Goal: Task Accomplishment & Management: Use online tool/utility

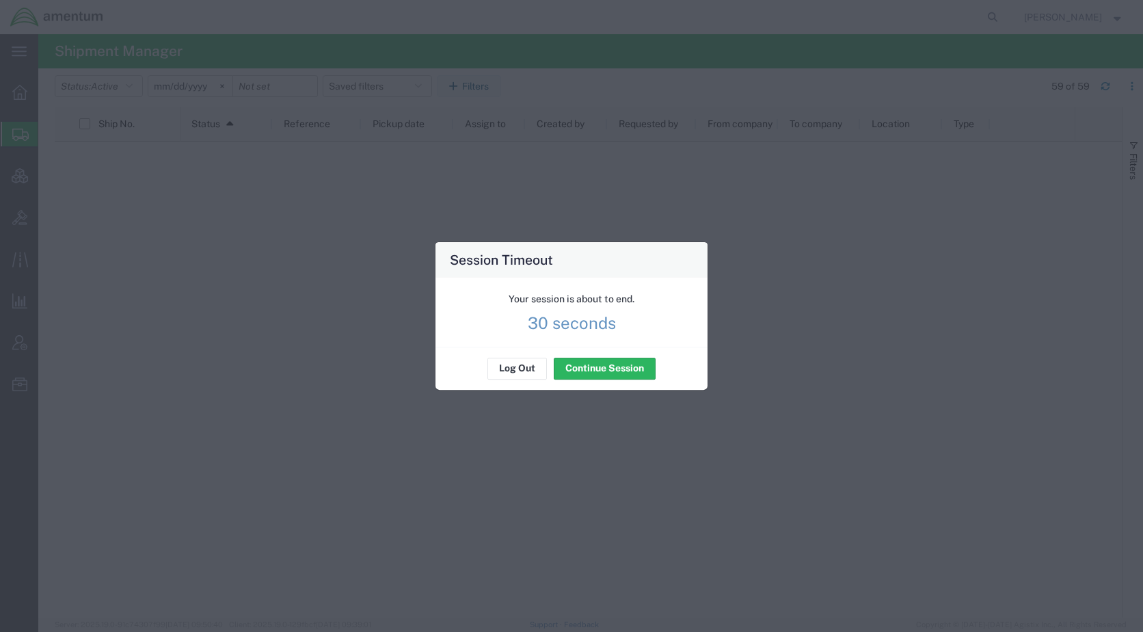
scroll to position [1541, 0]
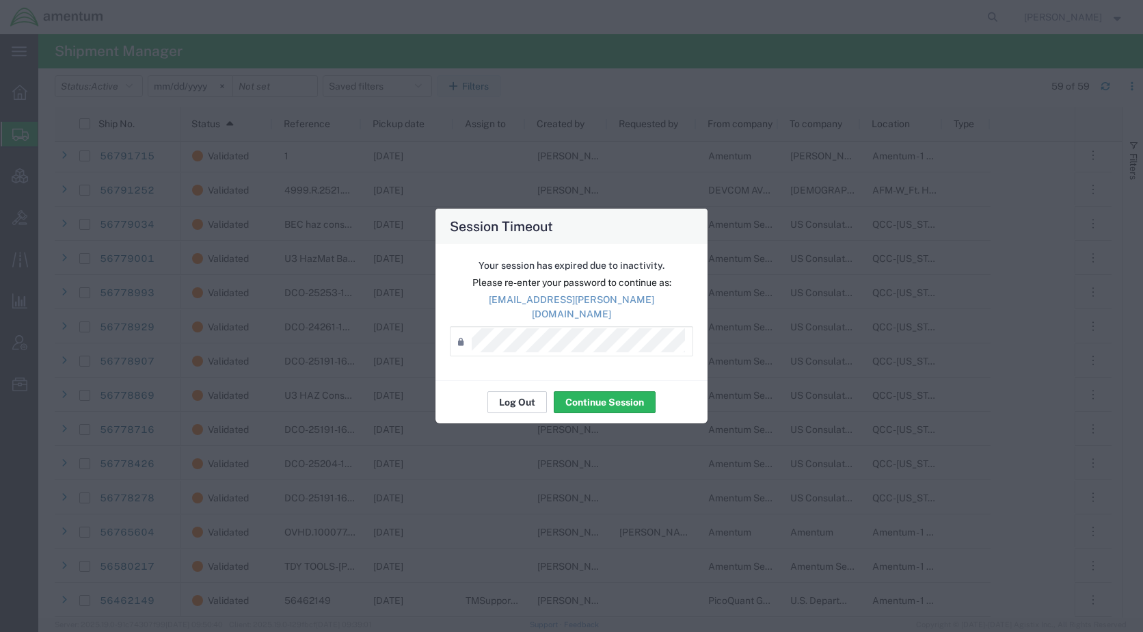
click at [515, 401] on button "Log Out" at bounding box center [517, 402] width 59 height 22
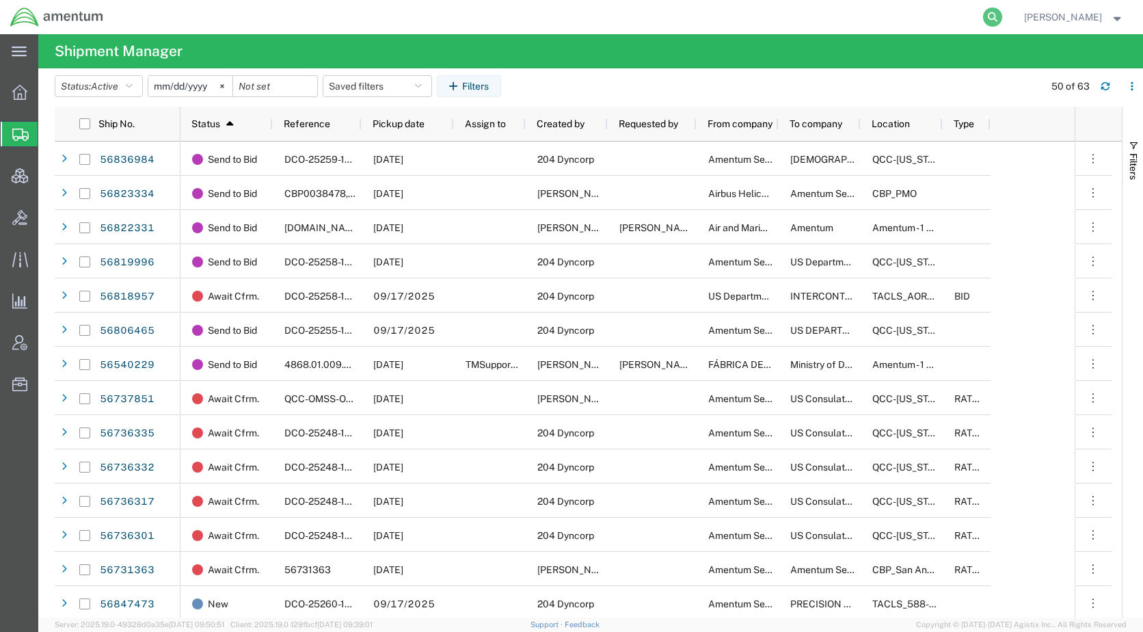
click at [1002, 17] on icon at bounding box center [992, 17] width 19 height 19
paste input "56838285"
type input "56838285"
click at [1002, 16] on icon at bounding box center [992, 17] width 19 height 19
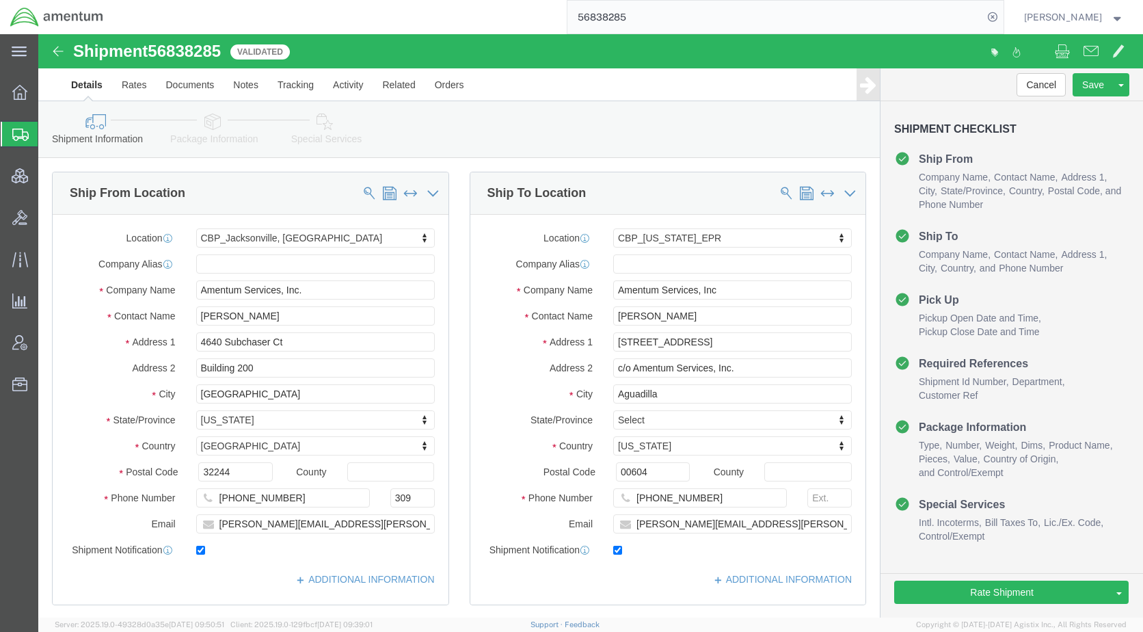
click icon
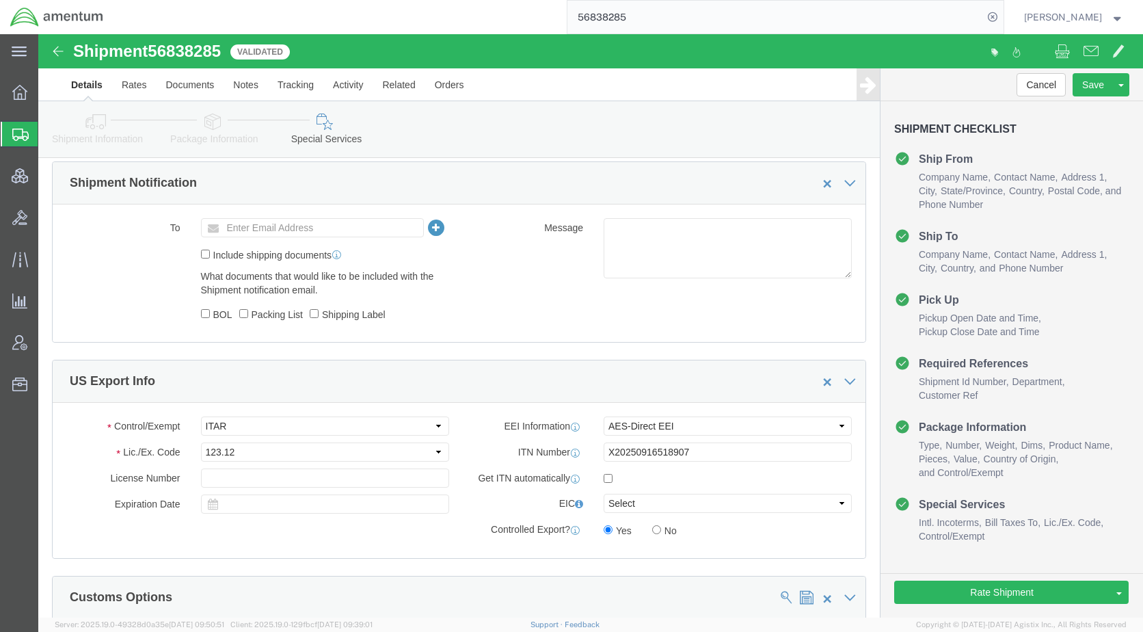
scroll to position [1026, 0]
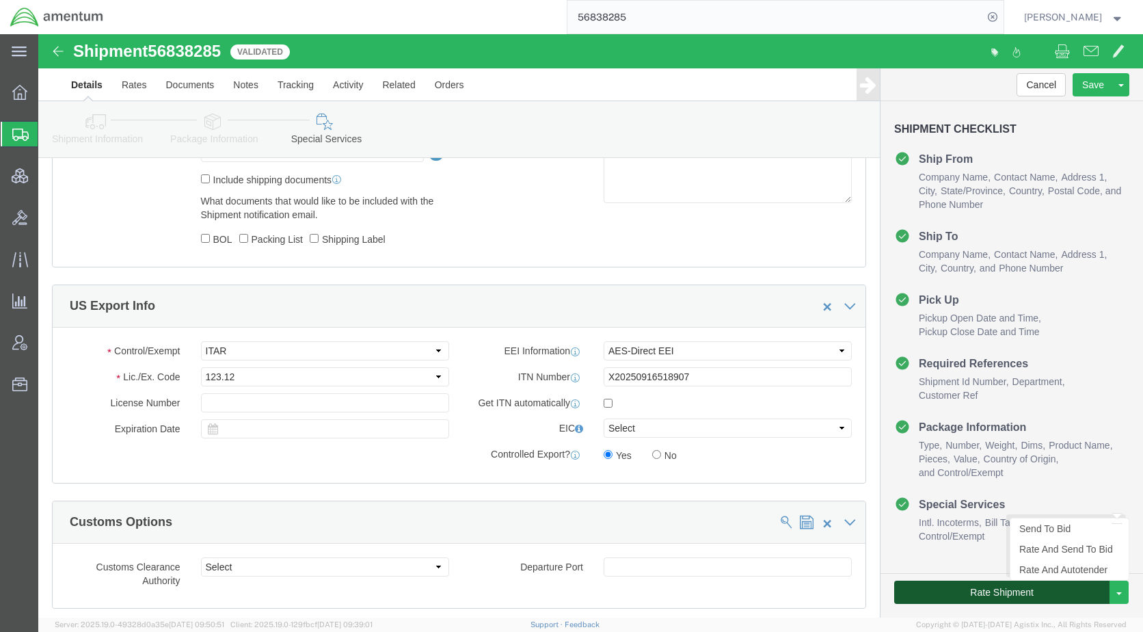
click button "Rate Shipment"
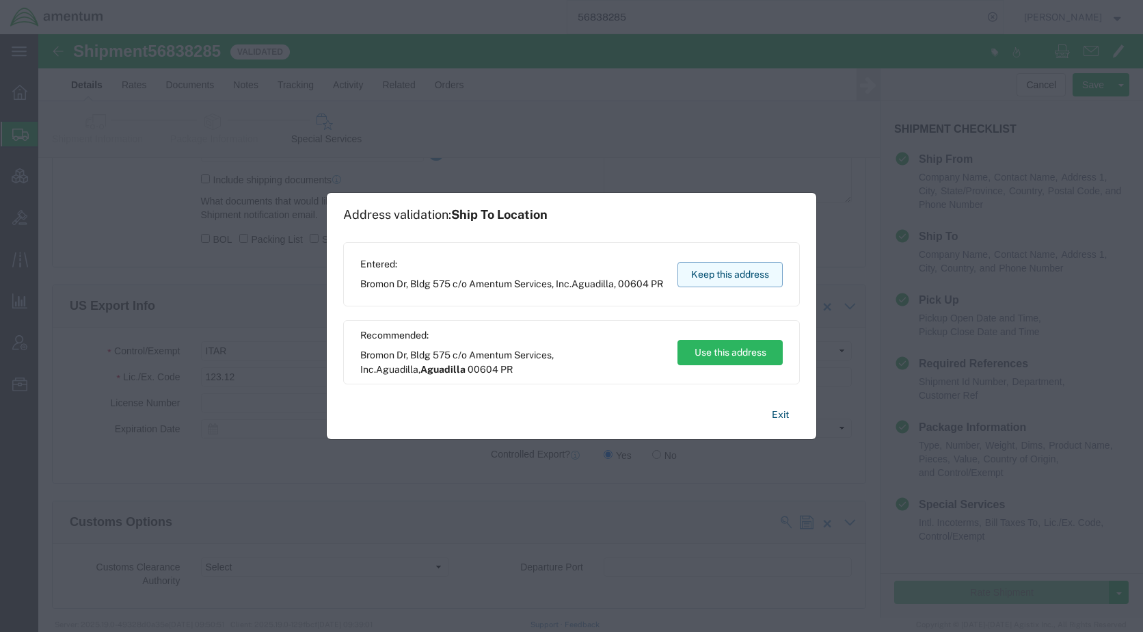
click at [741, 283] on button "Keep this address" at bounding box center [730, 274] width 105 height 25
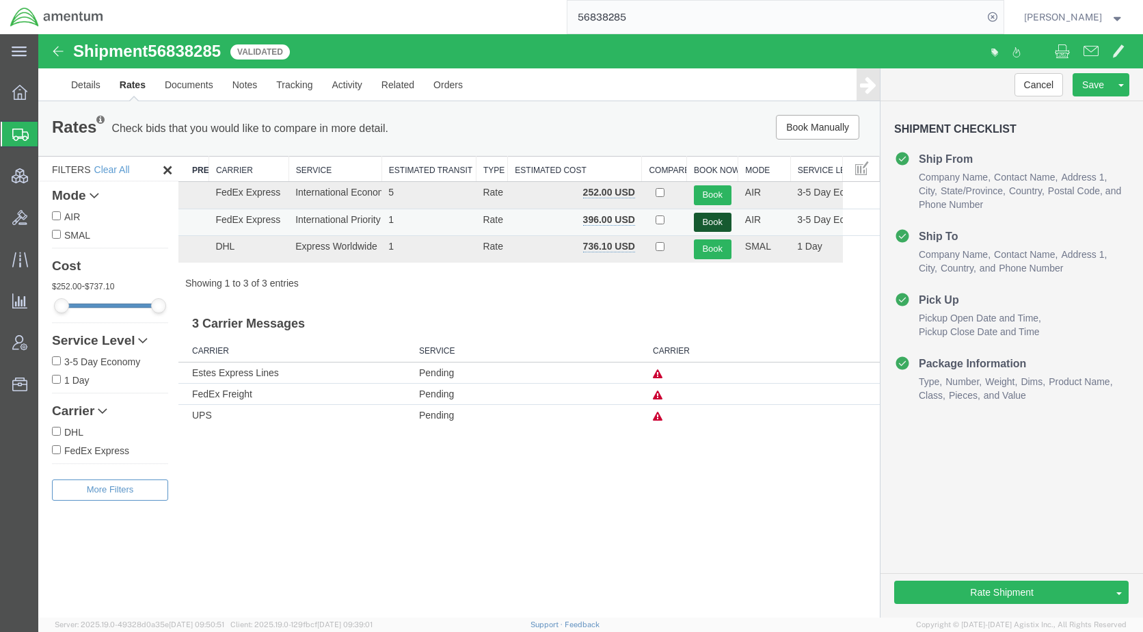
click at [713, 219] on button "Book" at bounding box center [713, 223] width 38 height 20
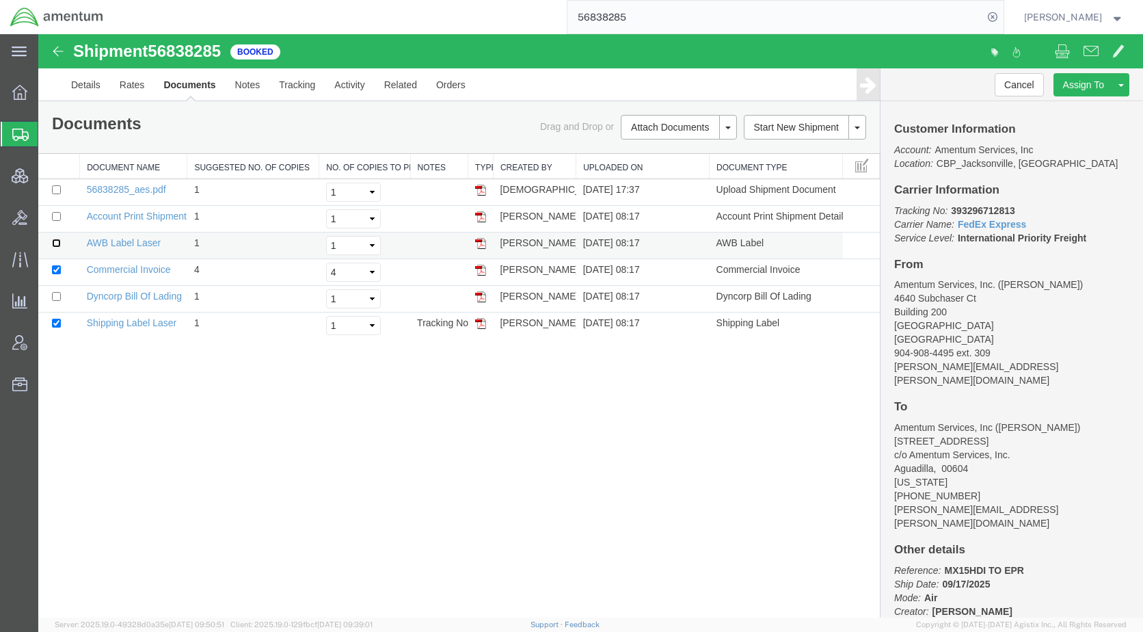
click at [59, 243] on input "checkbox" at bounding box center [56, 243] width 9 height 9
checkbox input "true"
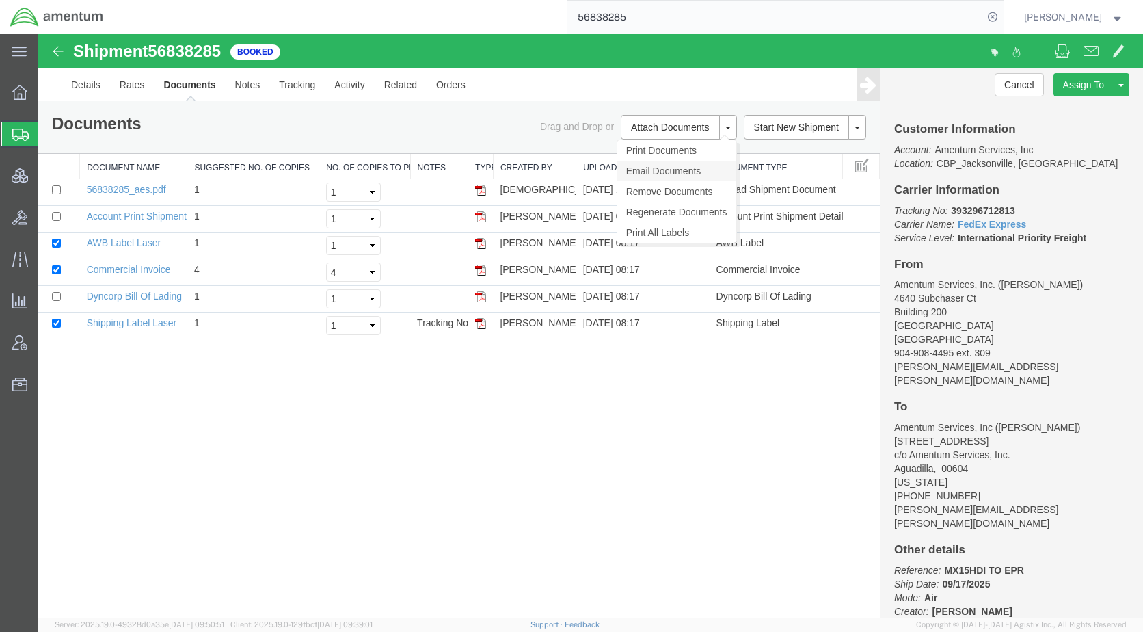
click at [655, 170] on link "Email Documents" at bounding box center [676, 171] width 119 height 21
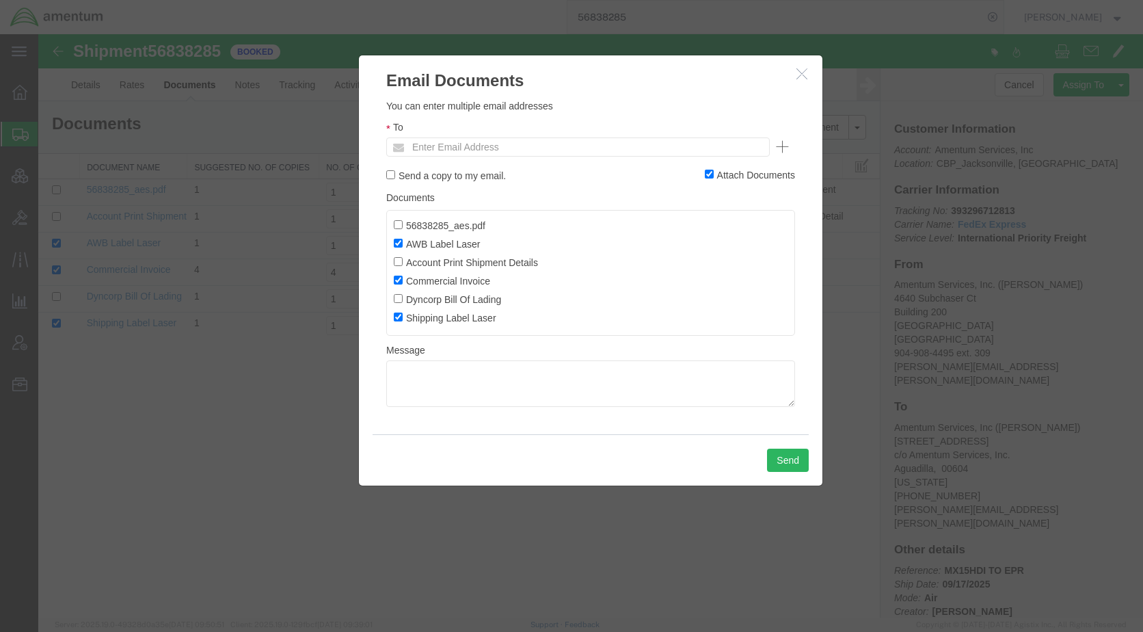
click at [572, 150] on ul "Enter Email Address" at bounding box center [578, 146] width 384 height 19
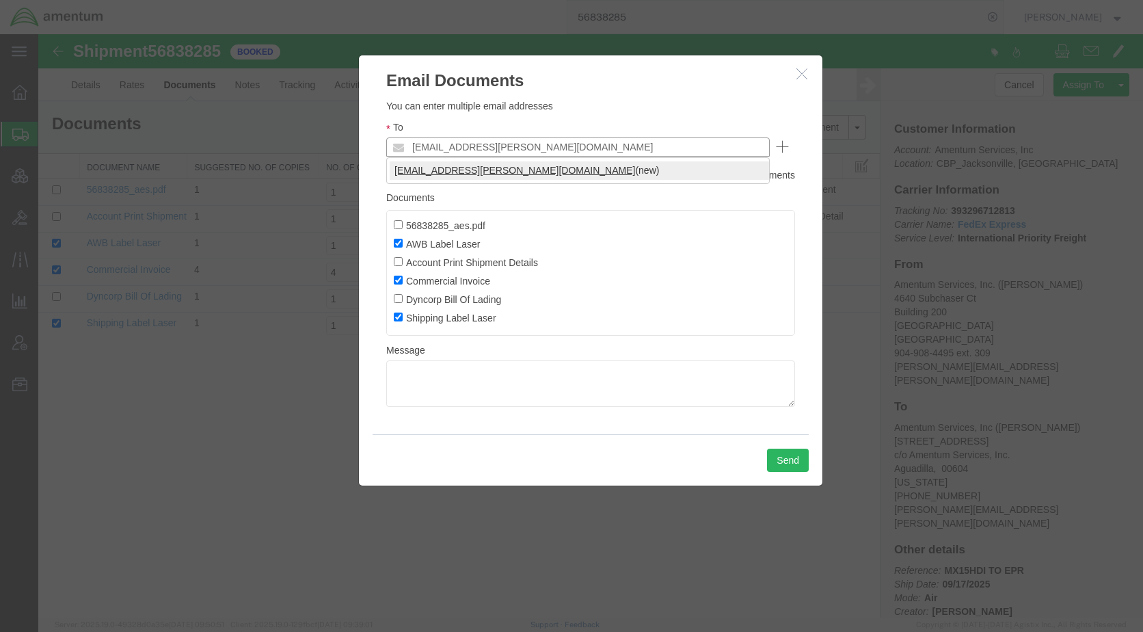
type input "kent.gilman@amentum.com"
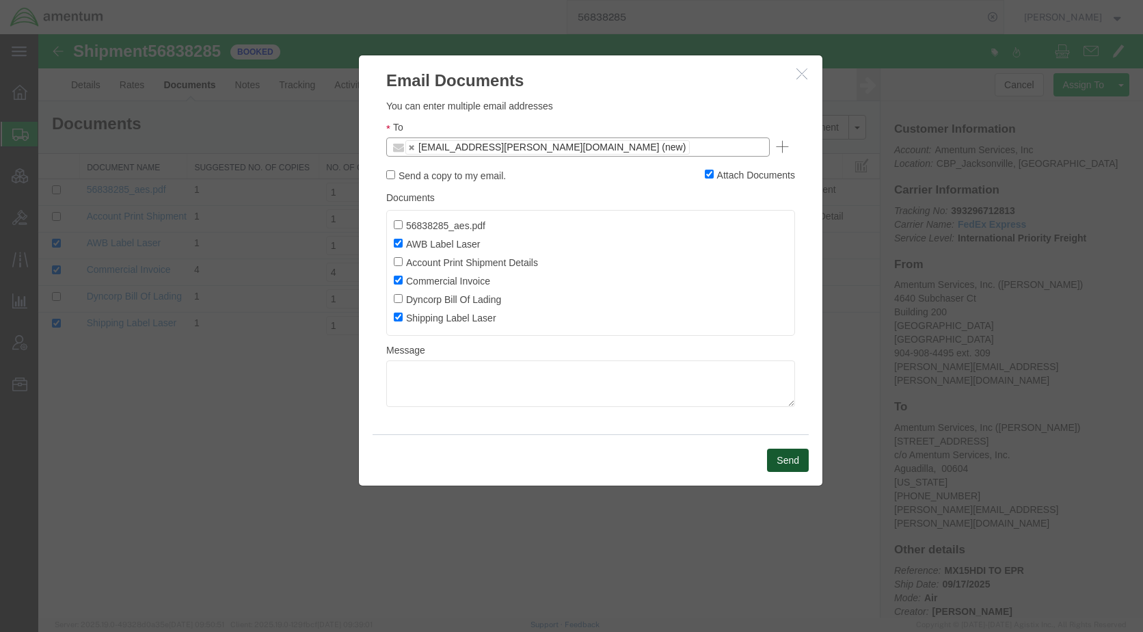
click at [786, 466] on button "Send" at bounding box center [788, 460] width 42 height 23
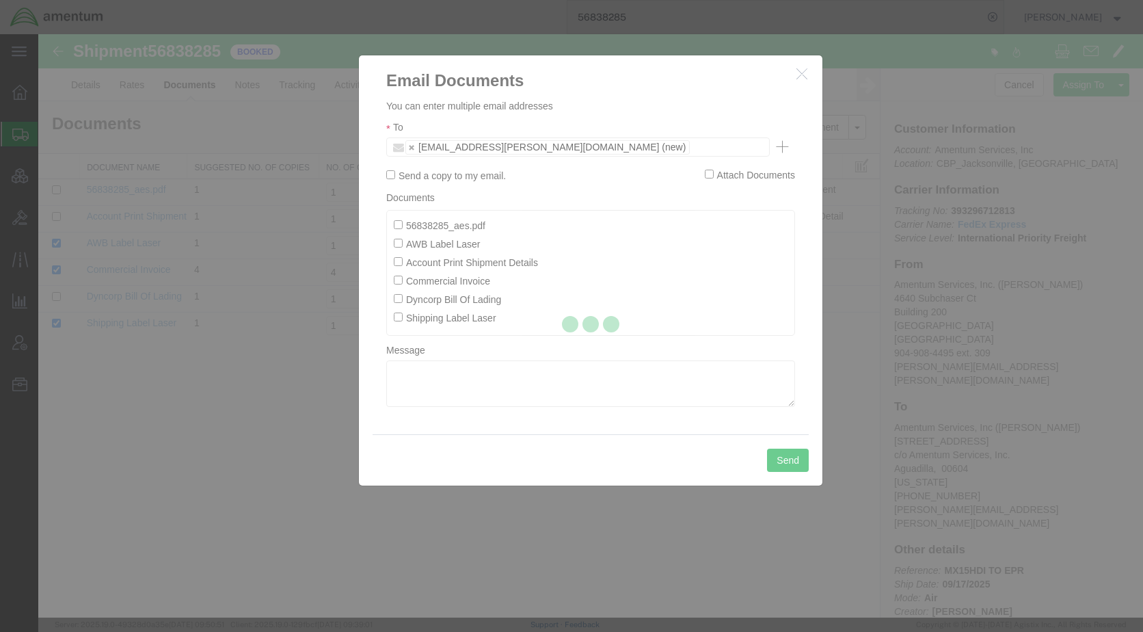
checkbox input "false"
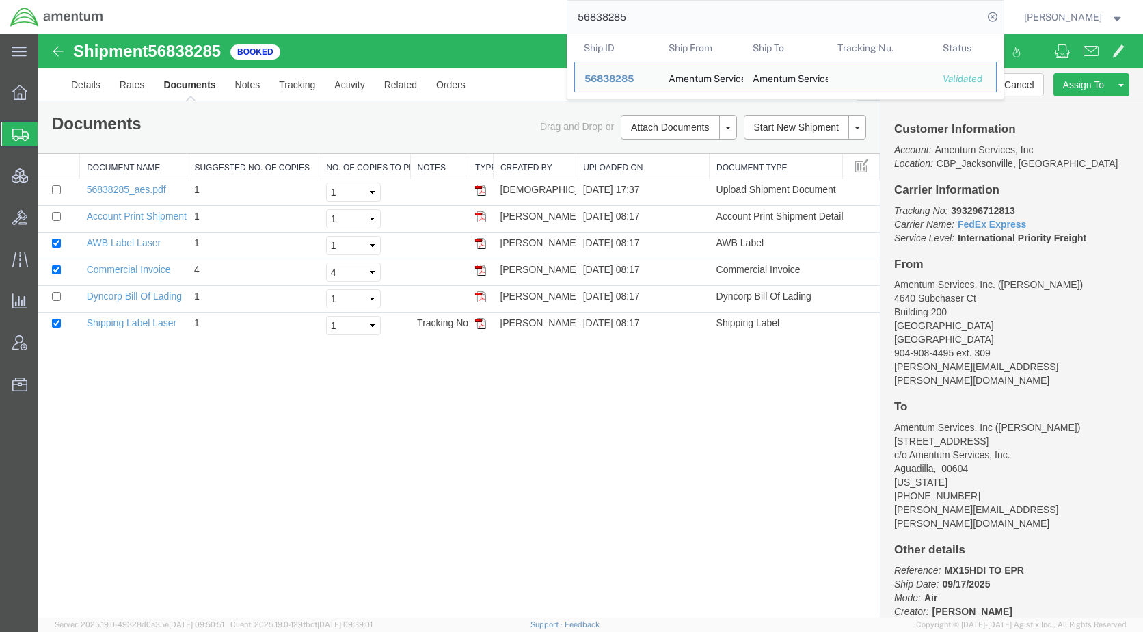
drag, startPoint x: 704, startPoint y: 18, endPoint x: 576, endPoint y: 24, distance: 127.3
click at [576, 24] on div "56838285 Ship ID Ship From Ship To Tracking Nu. Status Ship ID 56838285 Ship Fr…" at bounding box center [559, 17] width 890 height 34
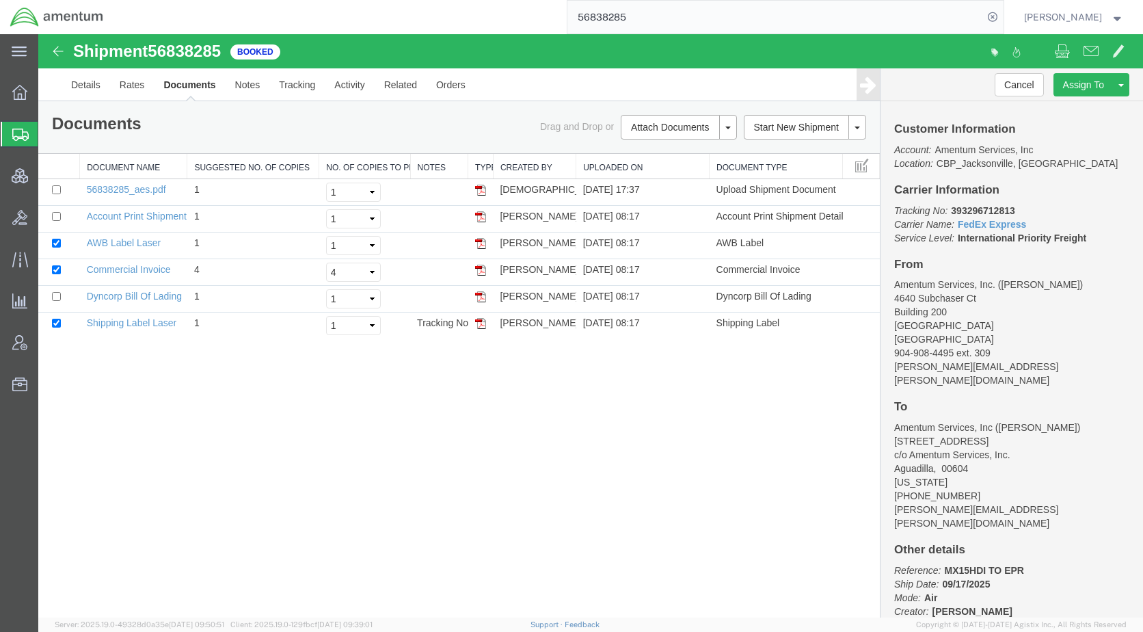
paste input "46538"
click at [1002, 16] on icon at bounding box center [992, 17] width 19 height 19
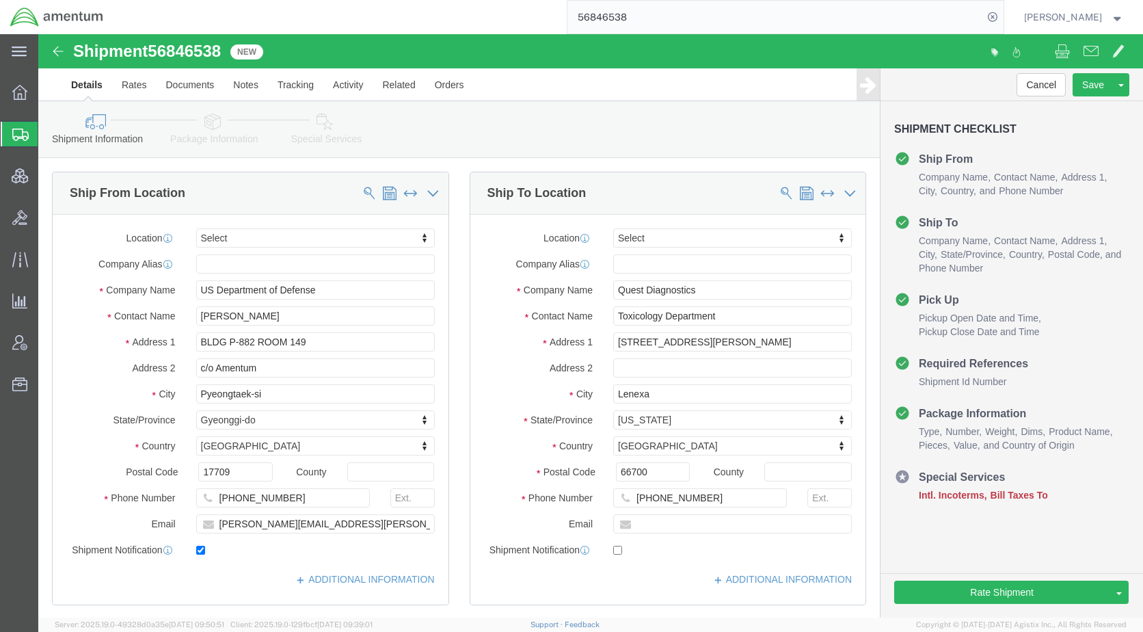
click at [49, 131] on span "Shipments" at bounding box center [43, 133] width 11 height 27
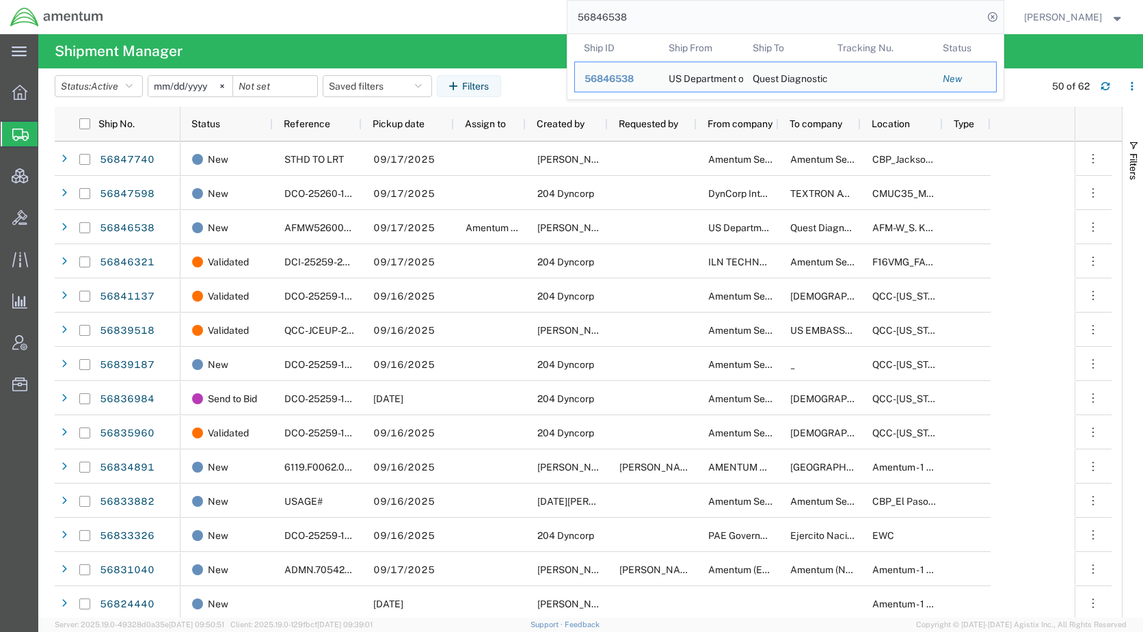
drag, startPoint x: 689, startPoint y: 23, endPoint x: 589, endPoint y: 23, distance: 99.8
click at [589, 23] on form "56846538 Ship ID Ship From Ship To Tracking Nu. Status Ship ID 56846538 Ship Fr…" at bounding box center [786, 17] width 438 height 34
paste input "23334"
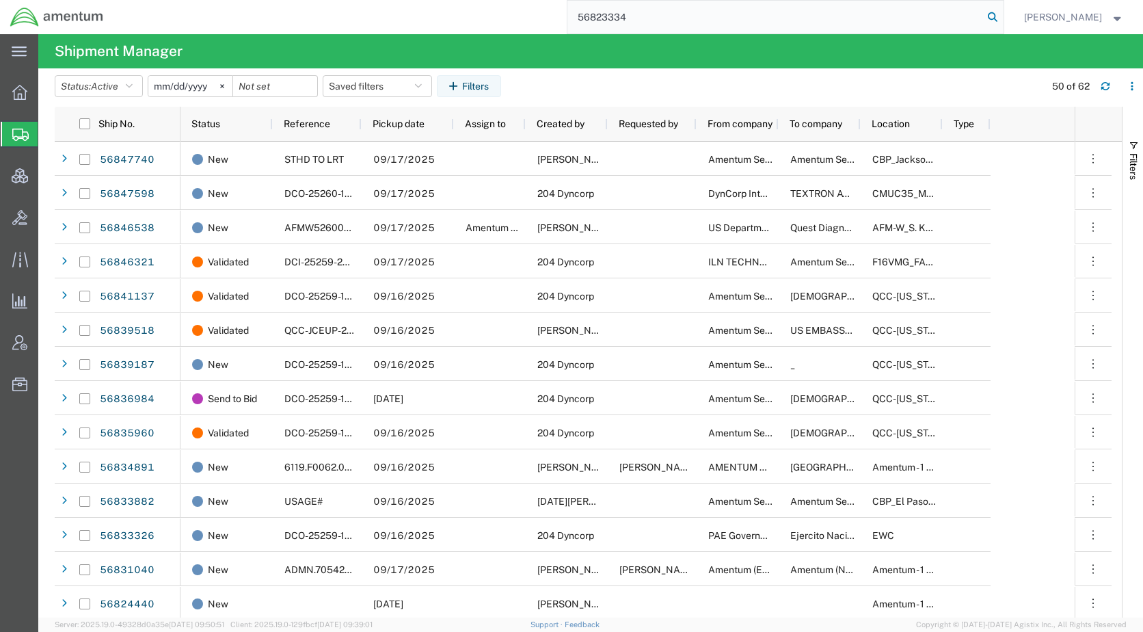
click at [1002, 12] on icon at bounding box center [992, 17] width 19 height 19
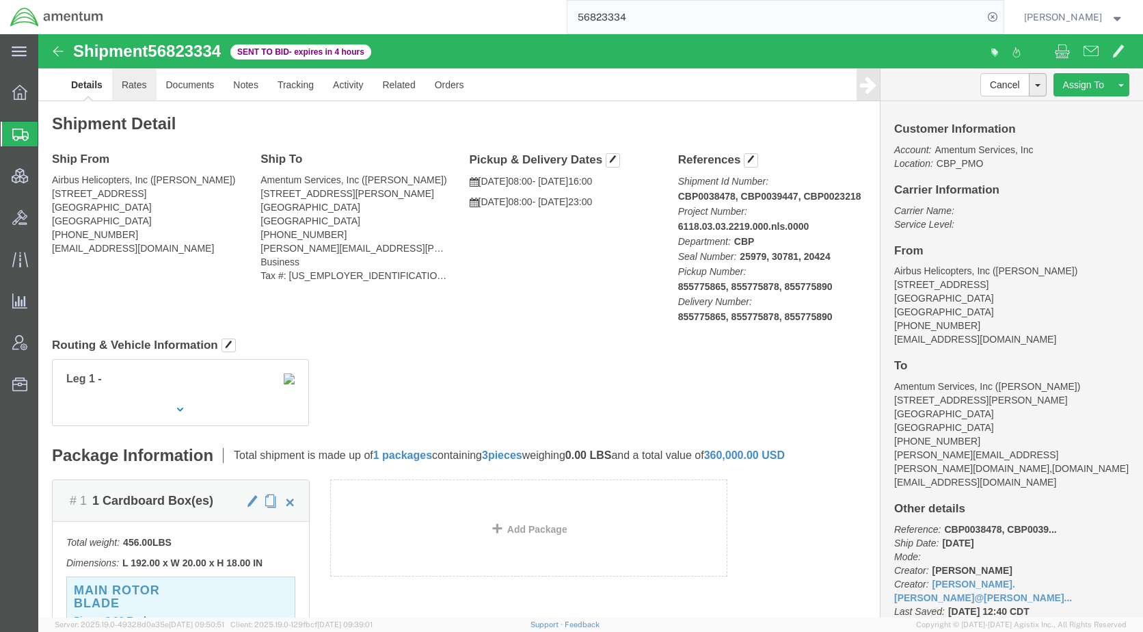
click link "Rates"
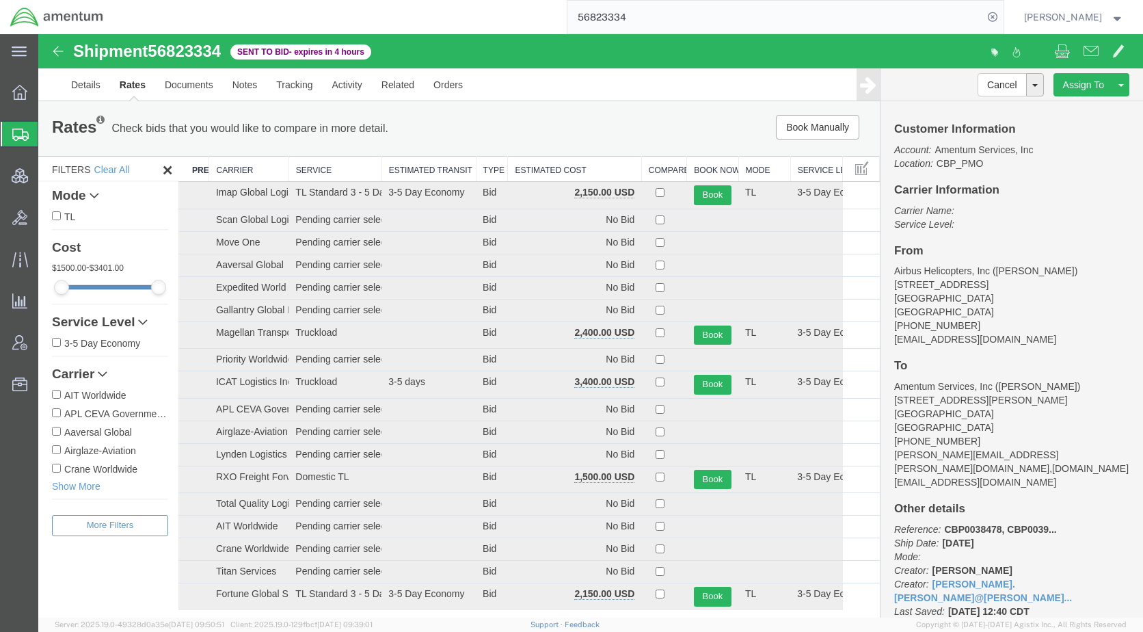
click at [540, 168] on th "Estimated Cost" at bounding box center [574, 169] width 133 height 25
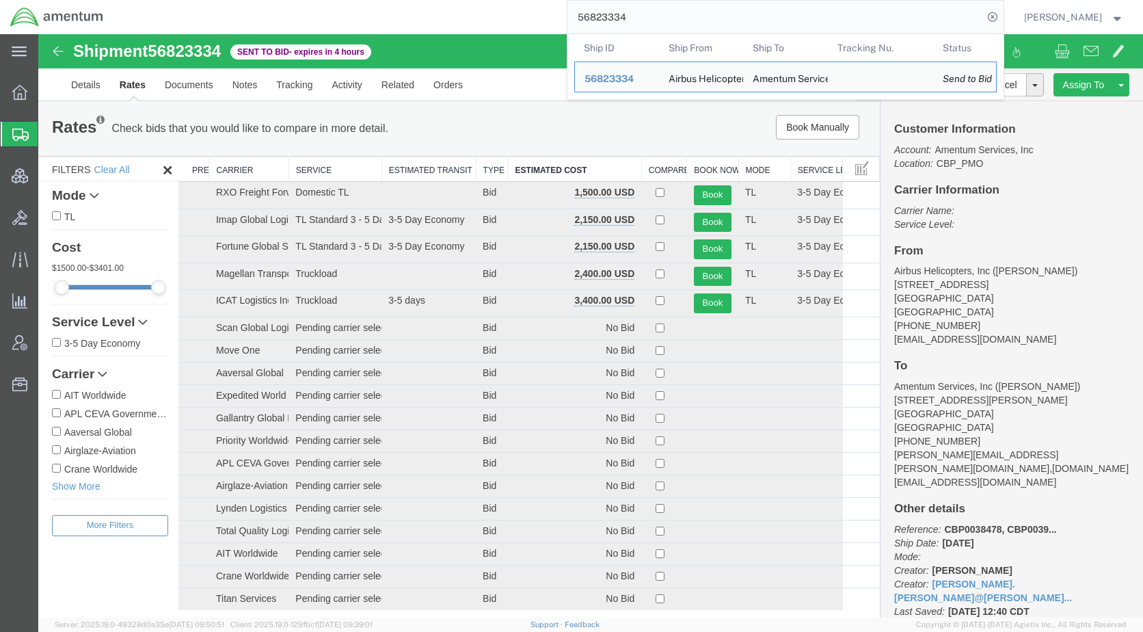
drag, startPoint x: 693, startPoint y: 17, endPoint x: 587, endPoint y: 23, distance: 106.8
click at [587, 23] on div "56823334 Ship ID Ship From Ship To Tracking Nu. Status Ship ID 56823334 Ship Fr…" at bounding box center [559, 17] width 890 height 34
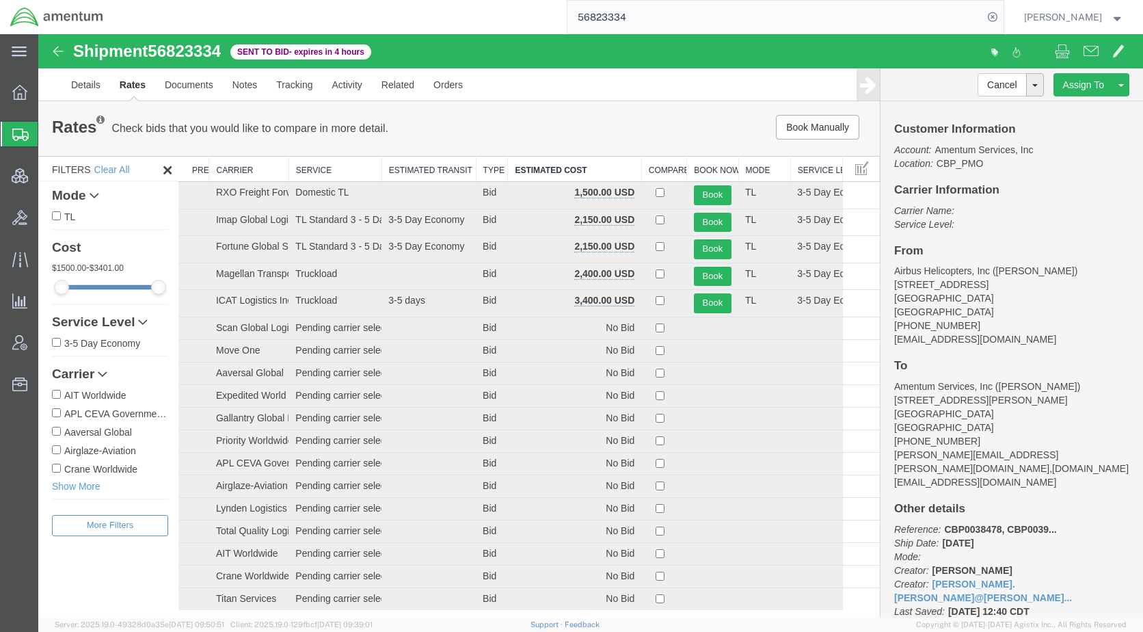
paste input "3698"
click at [1002, 12] on icon at bounding box center [992, 17] width 19 height 19
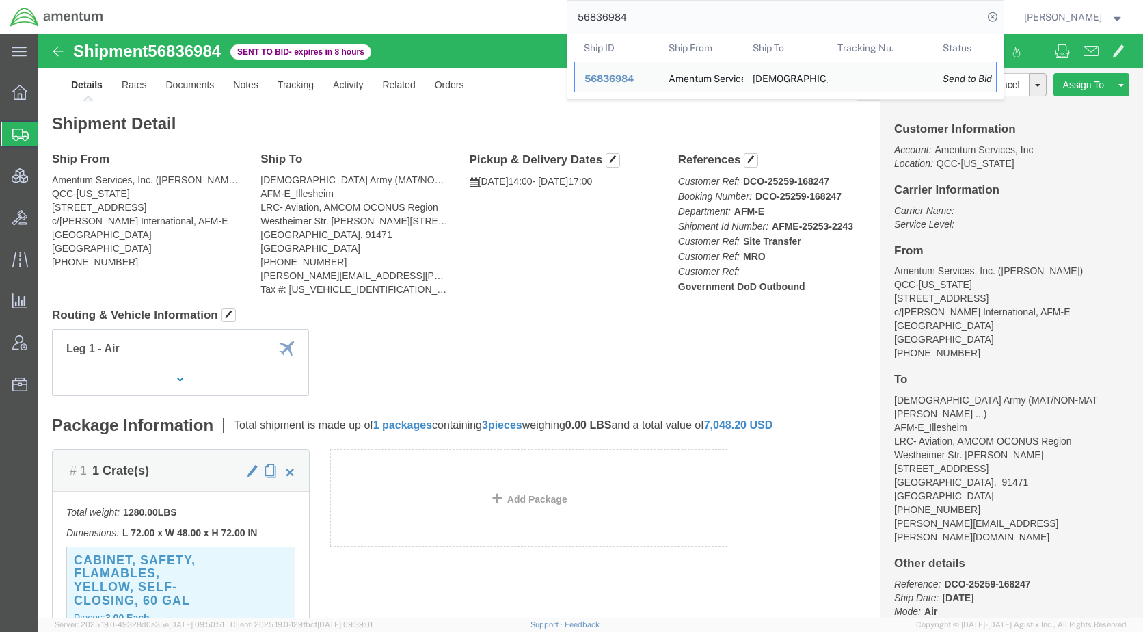
drag, startPoint x: 674, startPoint y: 19, endPoint x: 561, endPoint y: 25, distance: 112.3
click at [561, 25] on div "56836984 Ship ID Ship From Ship To Tracking Nu. Status Ship ID 56836984 Ship Fr…" at bounding box center [559, 17] width 890 height 34
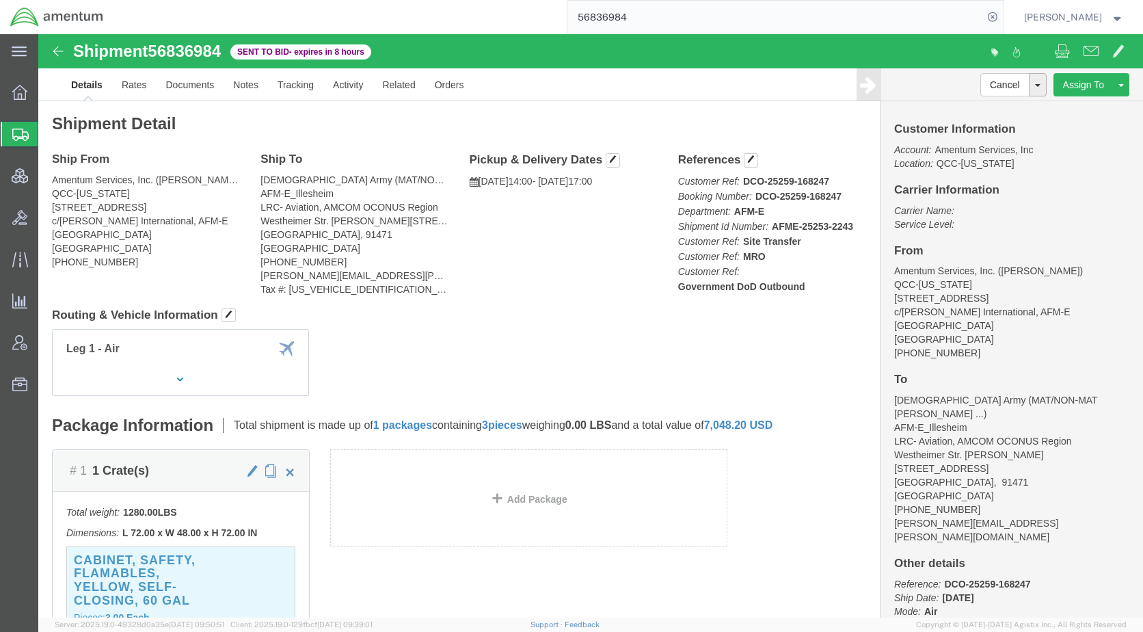
paste input "22331"
type input "56822331"
click at [1002, 17] on icon at bounding box center [992, 17] width 19 height 19
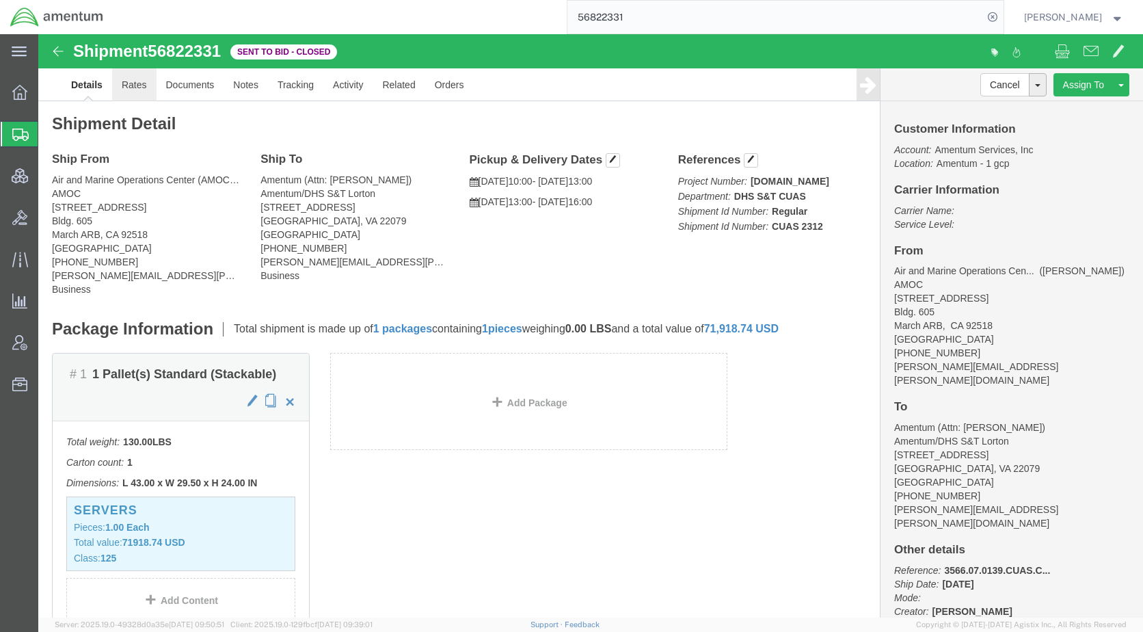
click link "Rates"
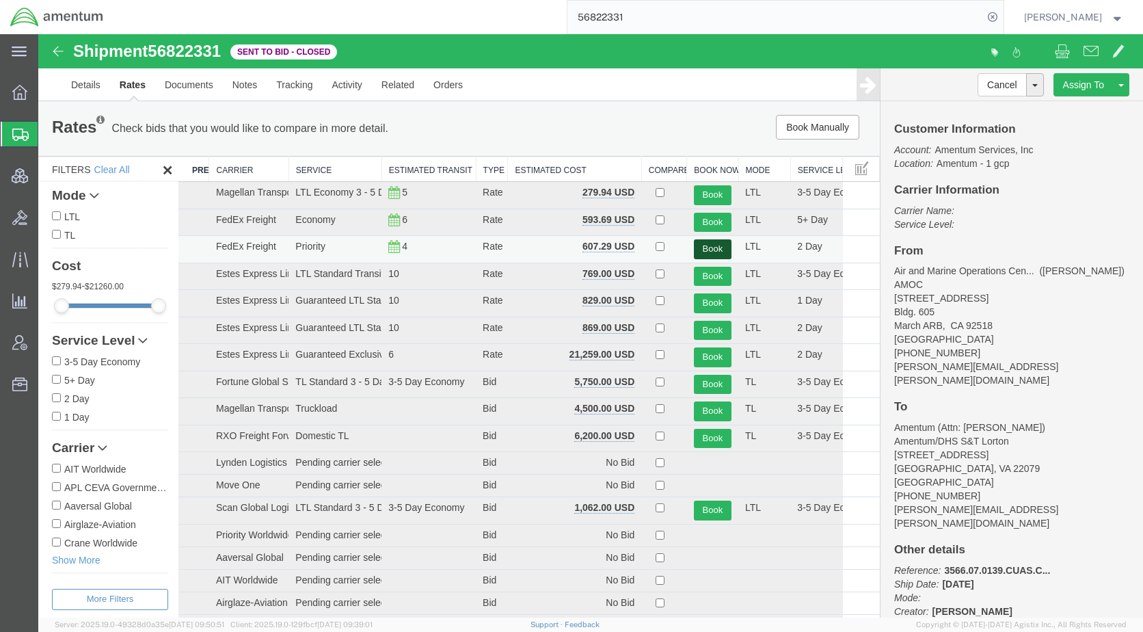
click at [701, 245] on button "Book" at bounding box center [713, 249] width 38 height 20
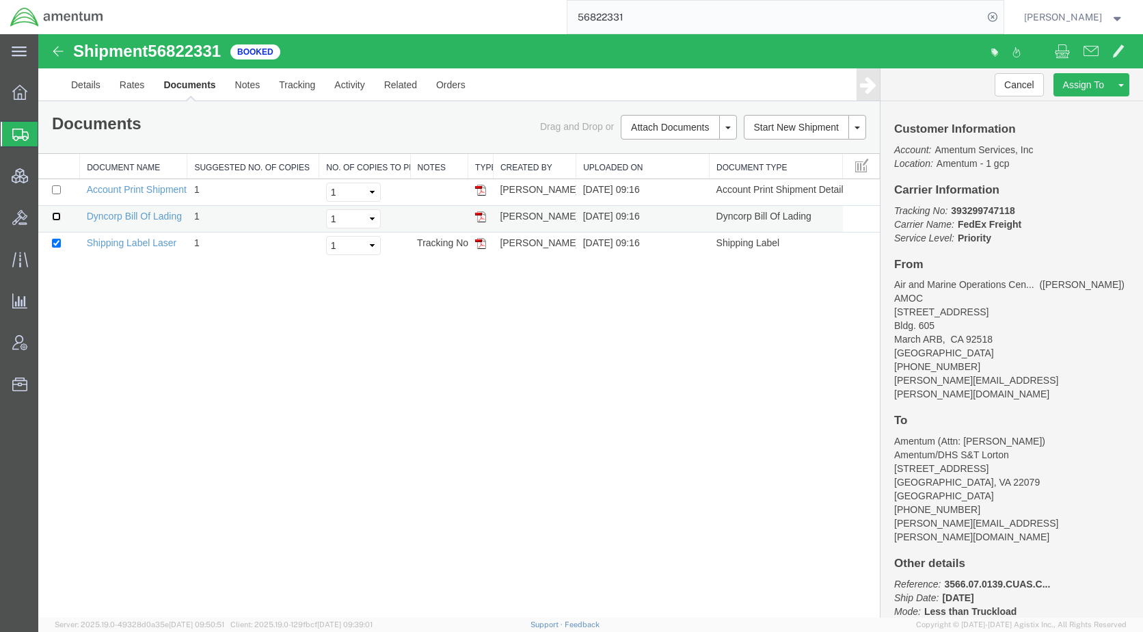
click at [56, 213] on input "checkbox" at bounding box center [56, 216] width 9 height 9
checkbox input "true"
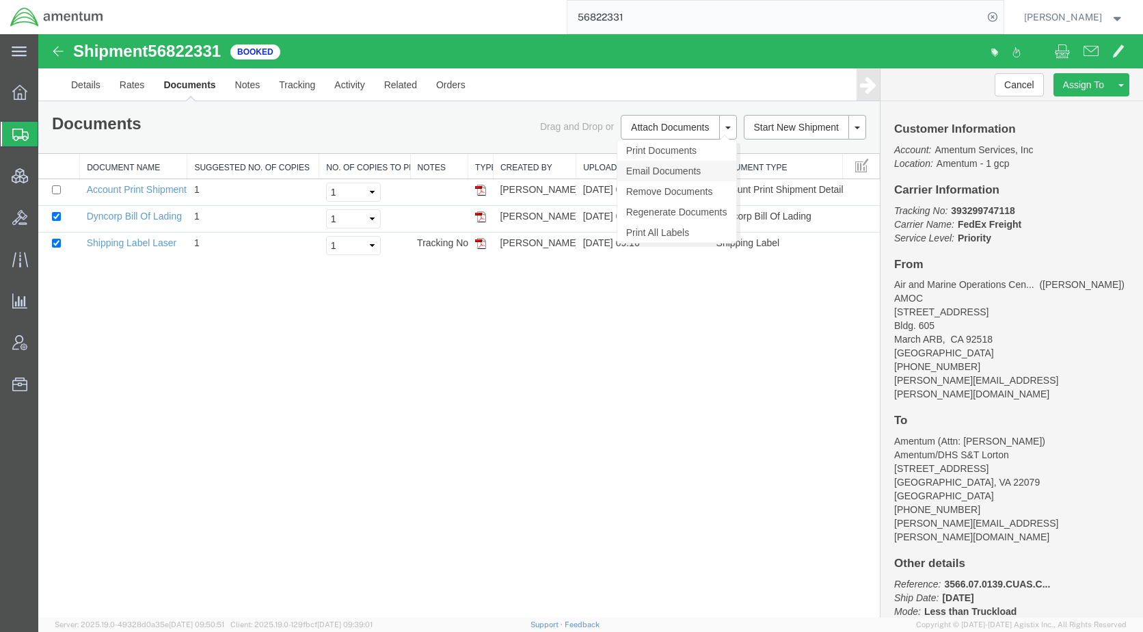
click at [670, 174] on link "Email Documents" at bounding box center [676, 171] width 119 height 21
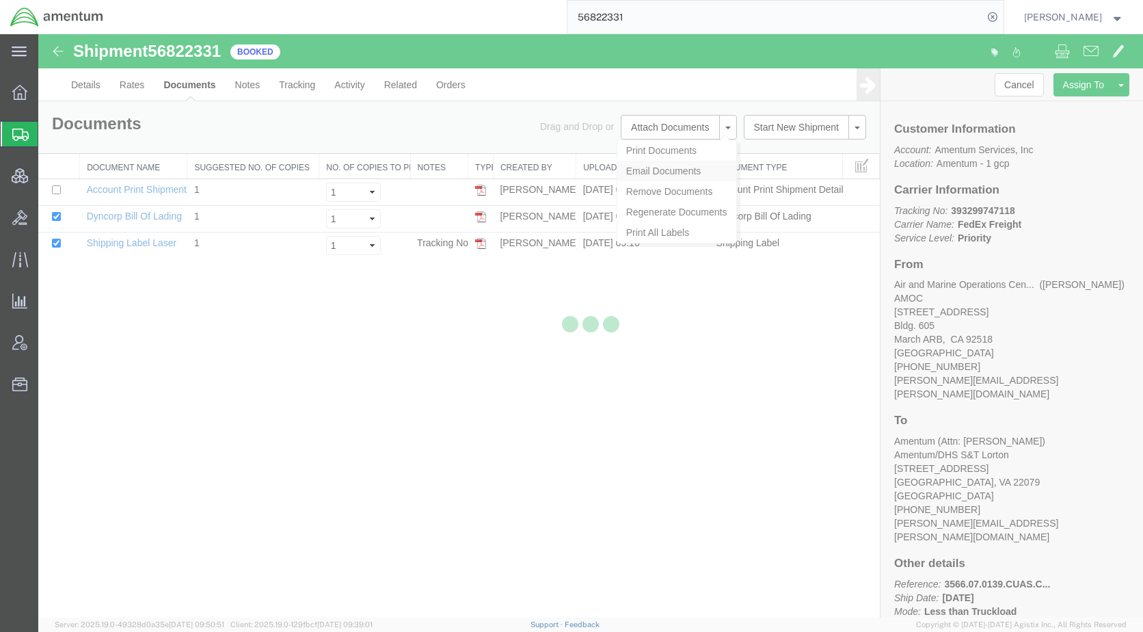
checkbox input "true"
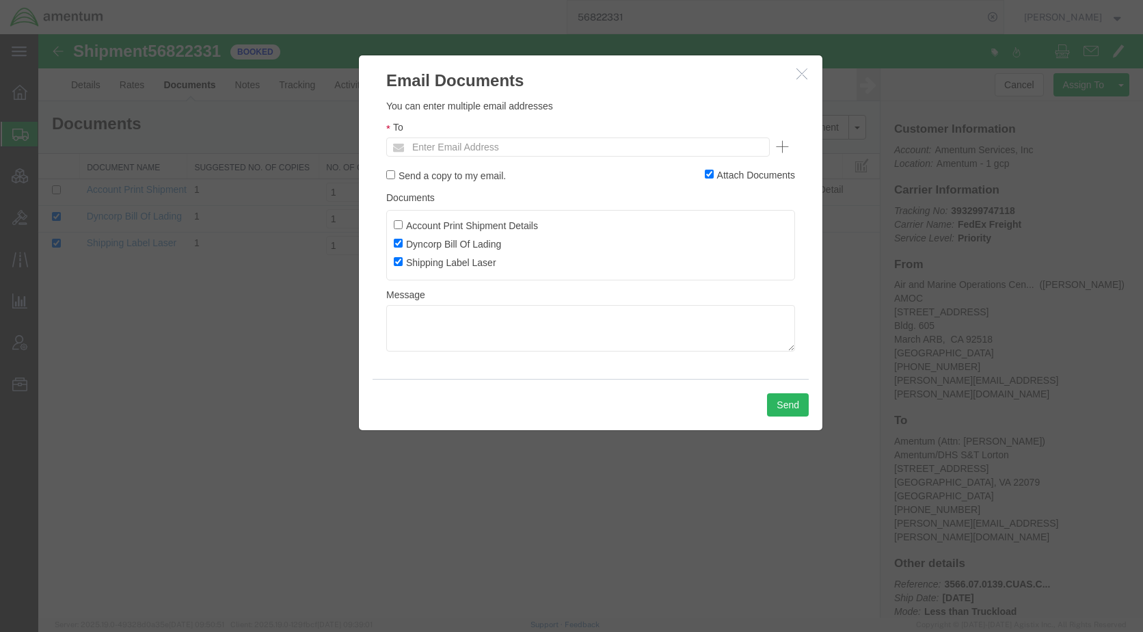
click at [614, 150] on ul "Enter Email Address" at bounding box center [578, 146] width 384 height 19
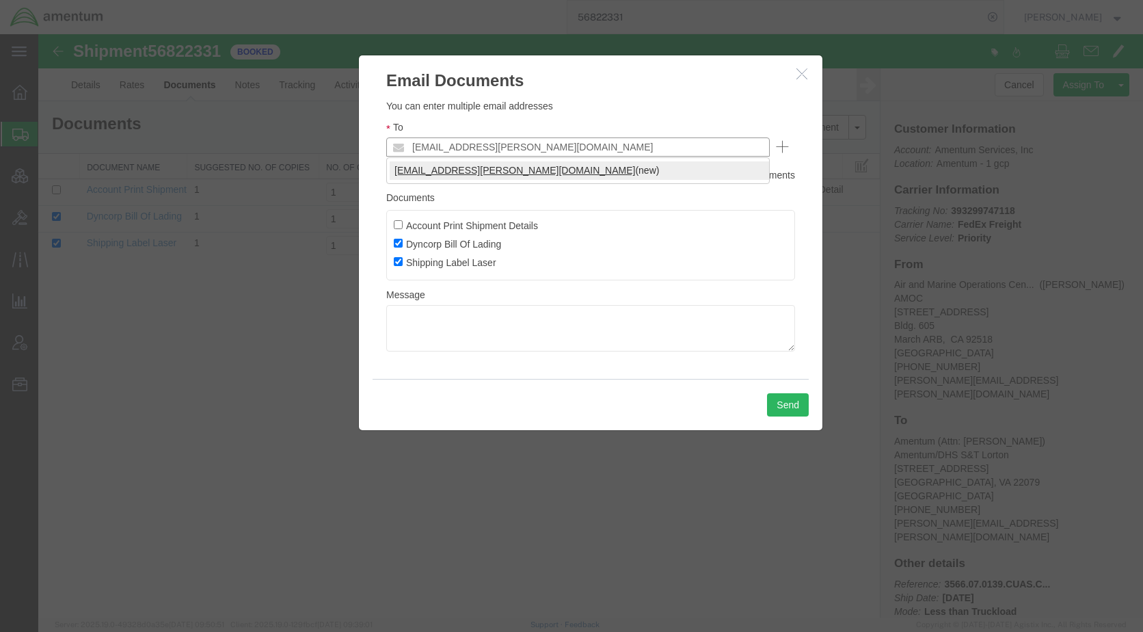
type input "kent.gilman@amentum.com"
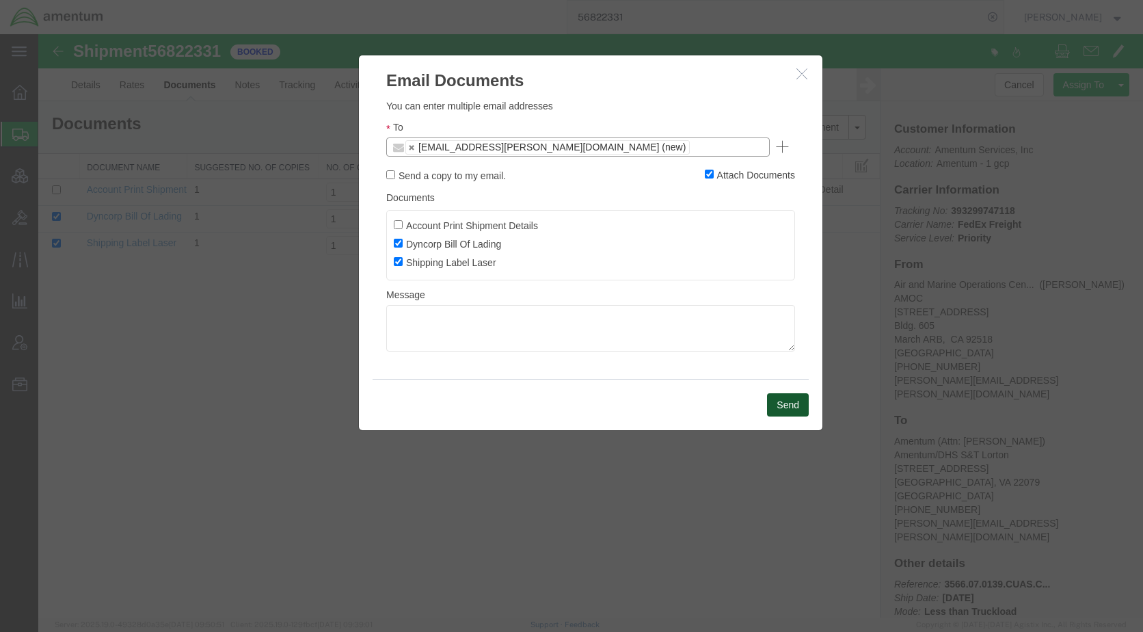
click at [783, 395] on button "Send" at bounding box center [788, 404] width 42 height 23
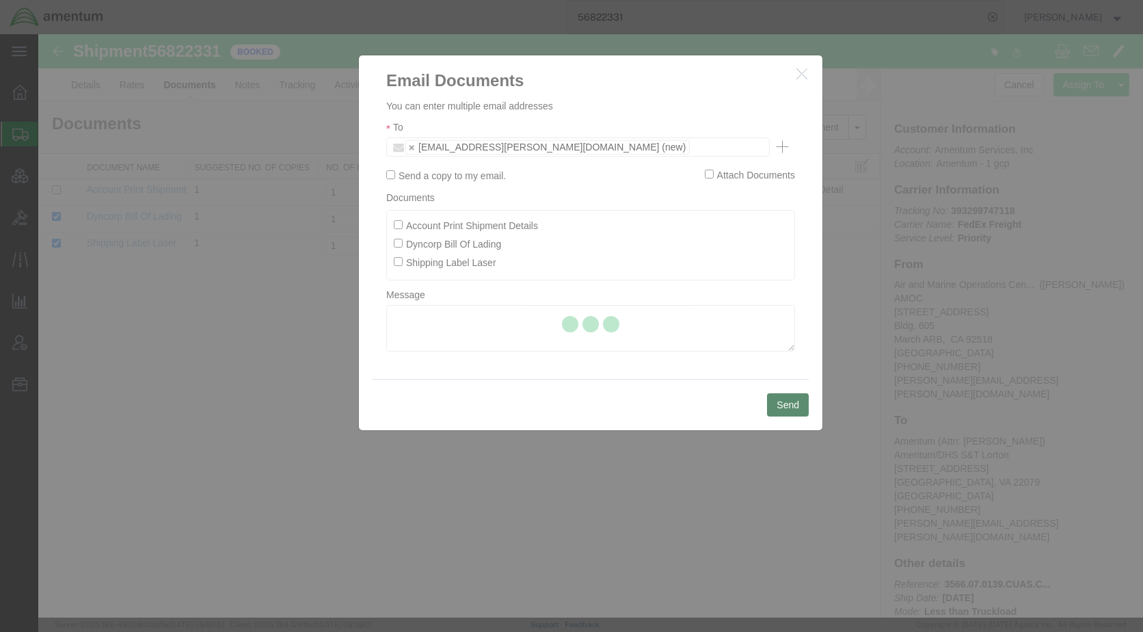
checkbox input "false"
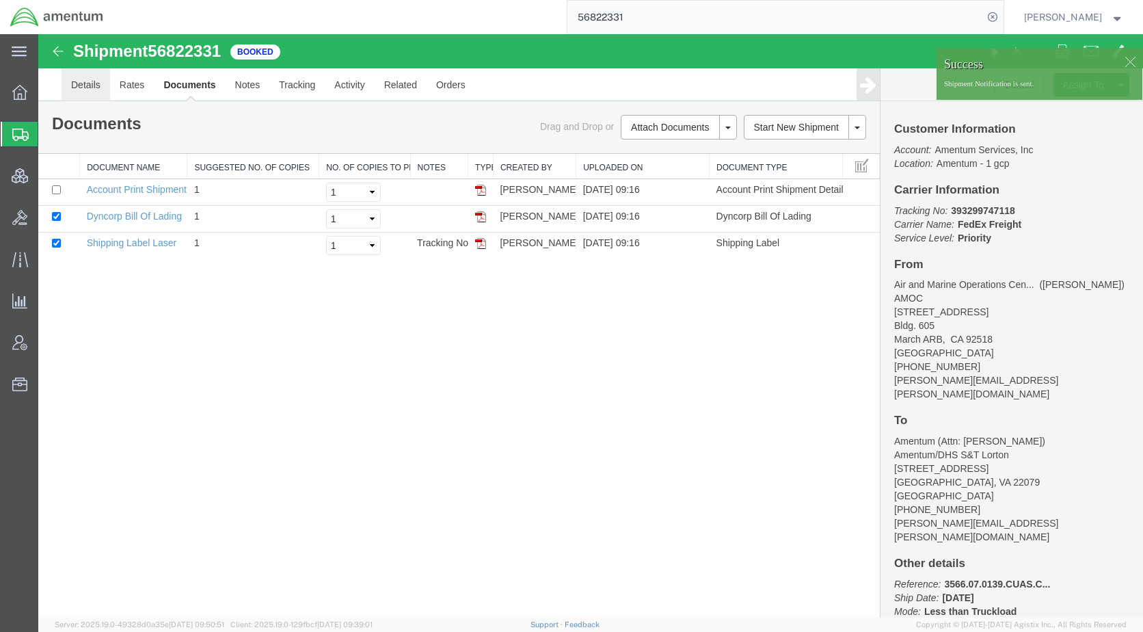
click at [96, 85] on link "Details" at bounding box center [86, 84] width 49 height 33
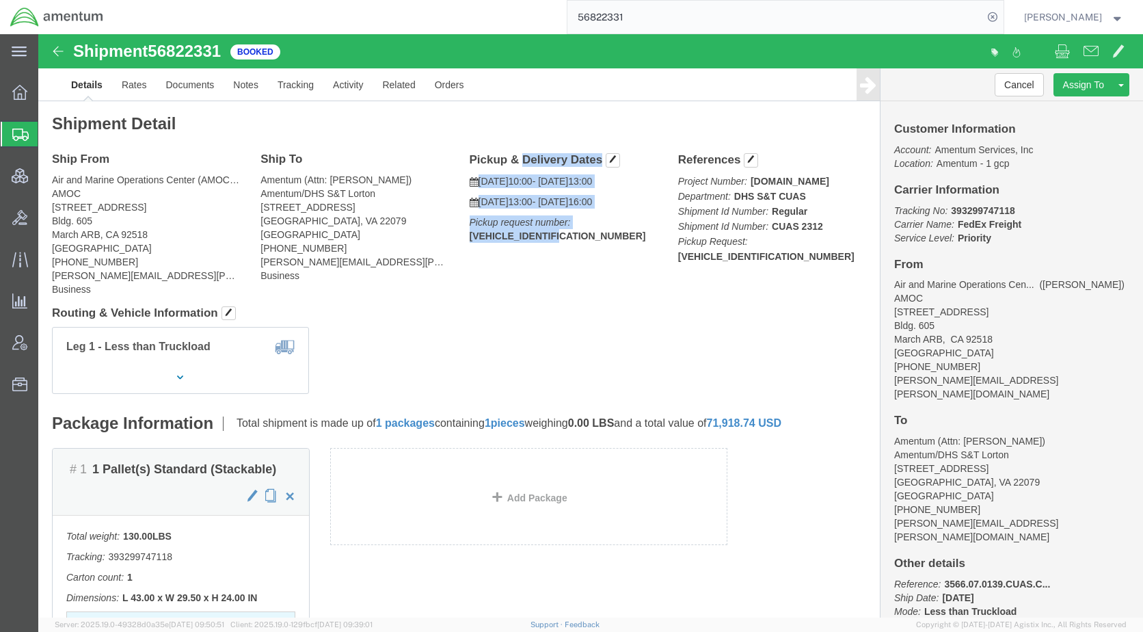
drag, startPoint x: 542, startPoint y: 198, endPoint x: 428, endPoint y: 126, distance: 134.9
click div "Pickup & Delivery Dates 09/18/2025 10:00 - 09/18/2025 13:00 09/29/2025 13:00 - …"
copy div "Pickup & Delivery Dates 09/18/2025 10:00 - 09/18/2025 13:00 09/29/2025 13:00 - …"
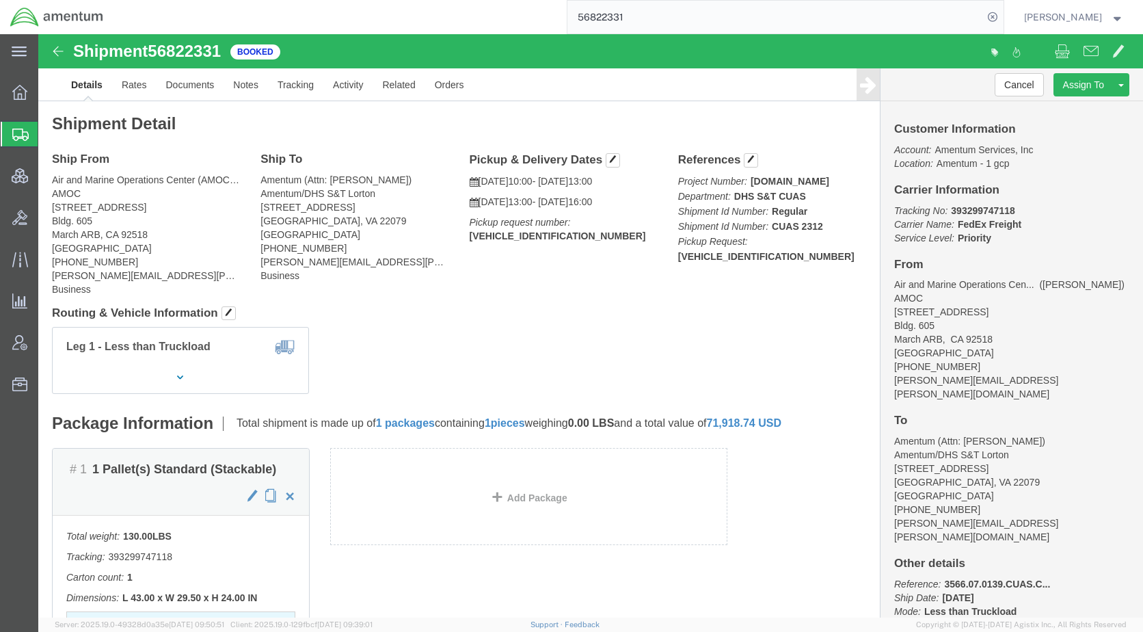
drag, startPoint x: 430, startPoint y: 260, endPoint x: 441, endPoint y: 260, distance: 10.9
click div "Ship From Air and Marine Operations Center (AMOC) (Charles Groves) AMOC 1355 Cu…"
click at [49, 145] on span "Shipments" at bounding box center [43, 133] width 11 height 27
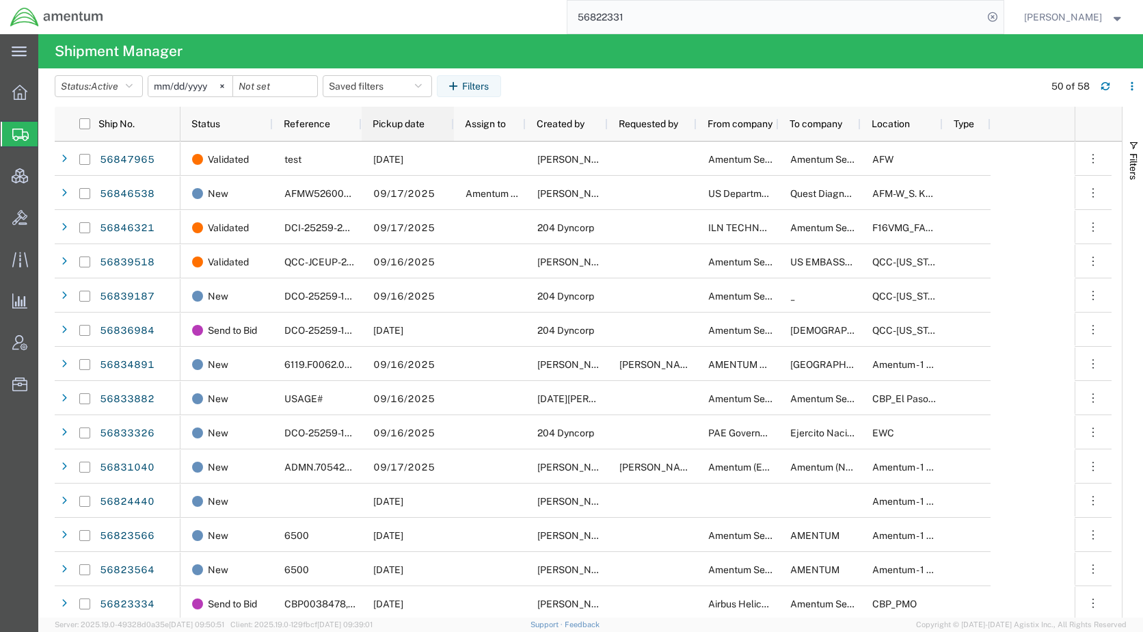
click at [385, 116] on div "Pickup date" at bounding box center [411, 123] width 76 height 27
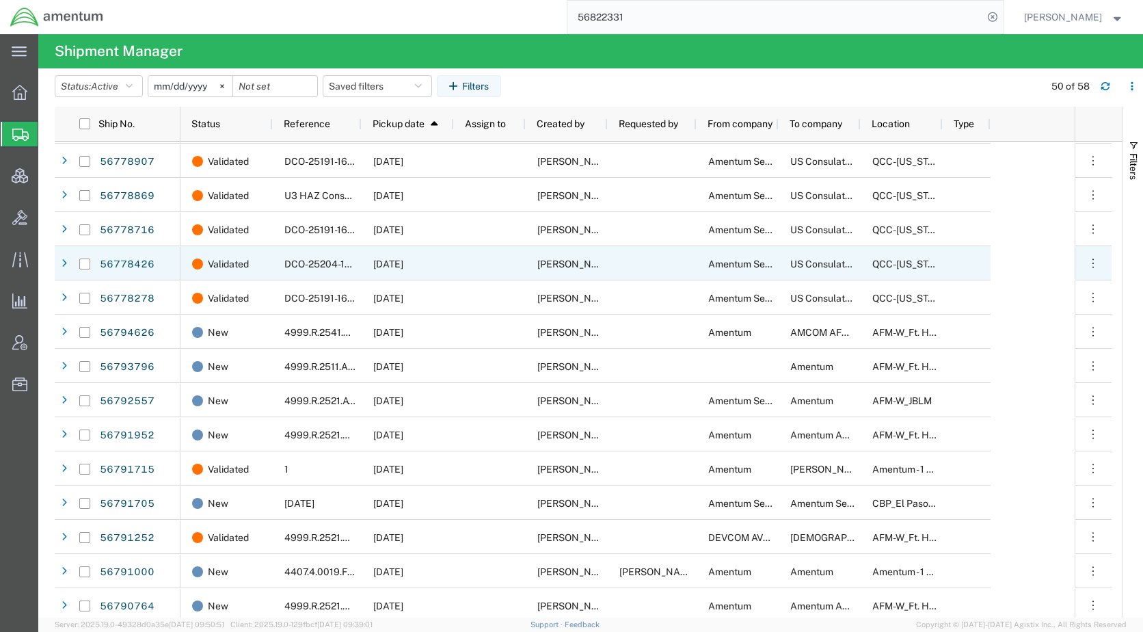
scroll to position [410, 0]
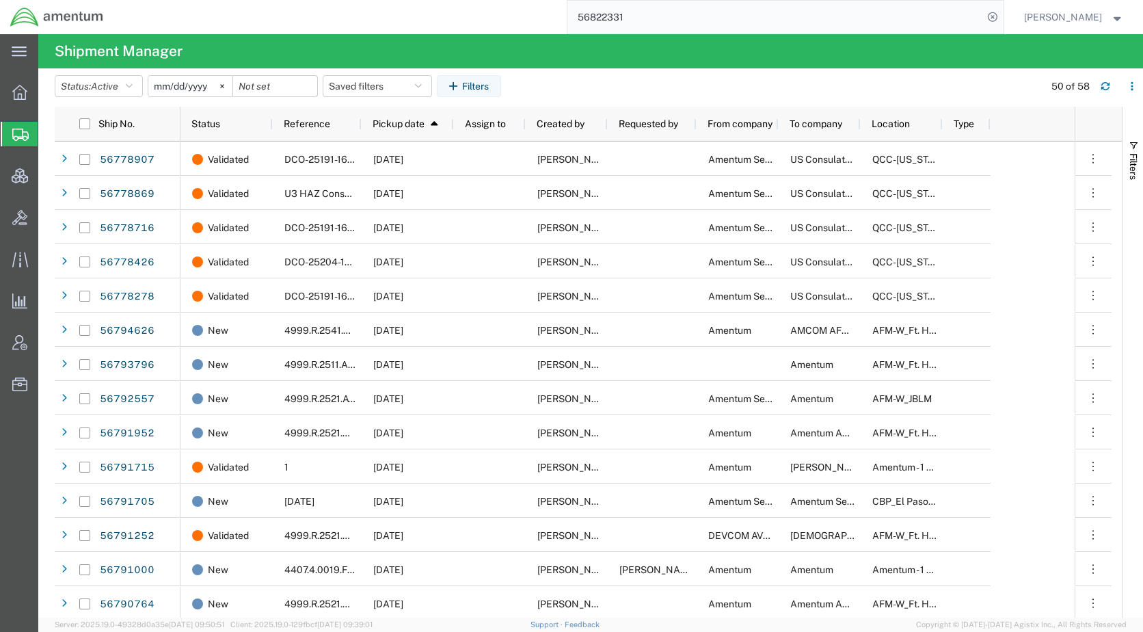
click at [676, 16] on input "56822331" at bounding box center [776, 17] width 416 height 33
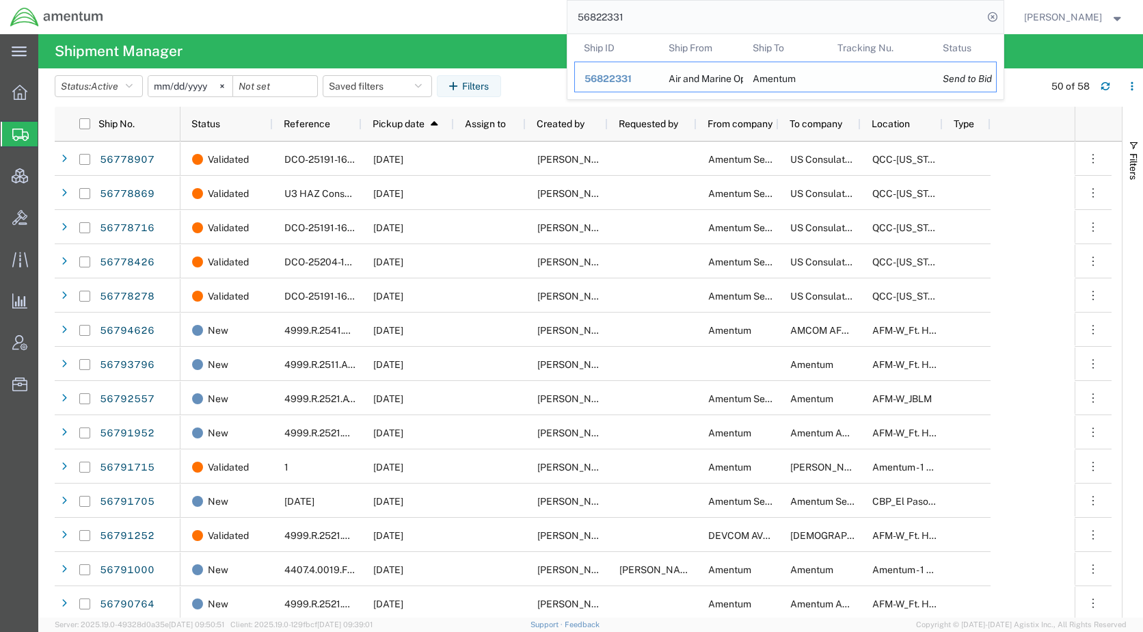
click at [632, 81] on span "56822331" at bounding box center [608, 78] width 47 height 11
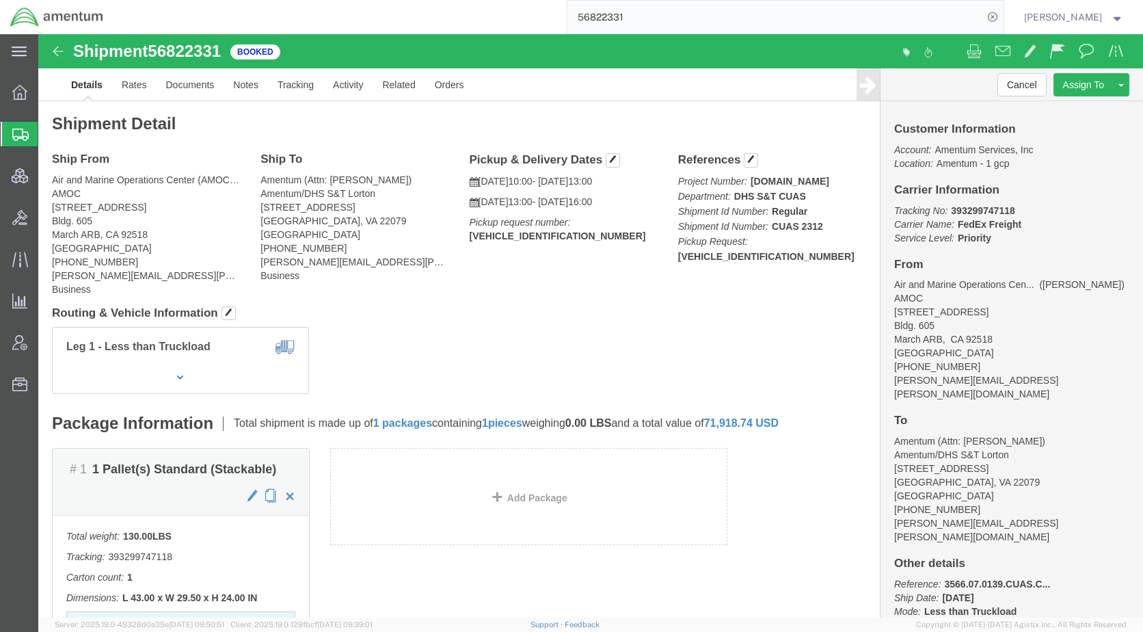
click at [49, 131] on span "Shipments" at bounding box center [43, 133] width 11 height 27
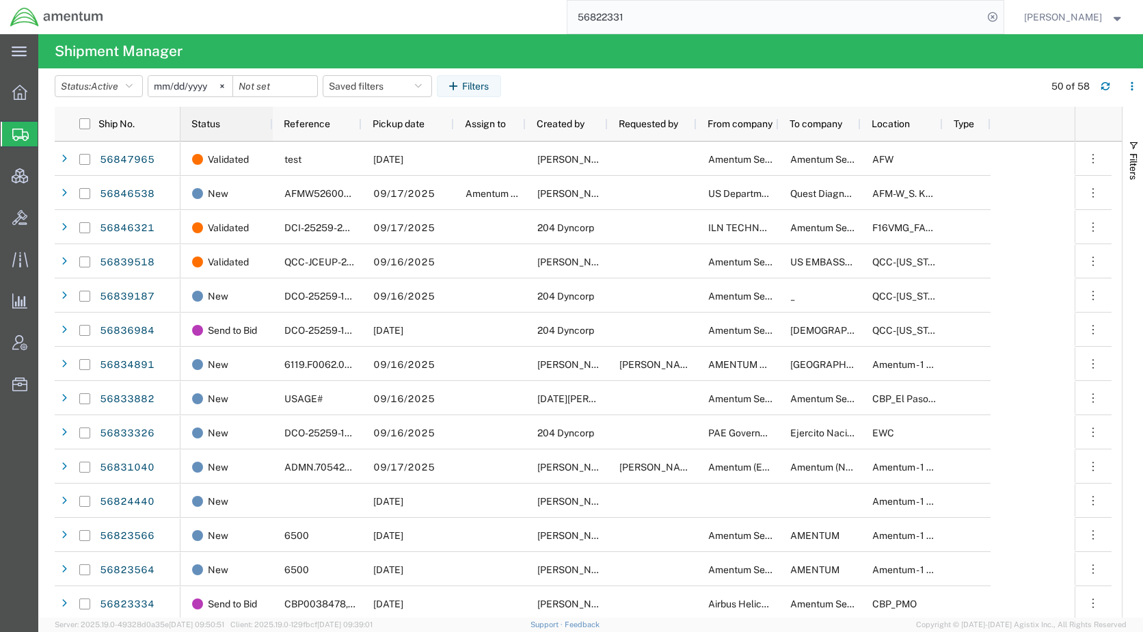
click at [217, 120] on span "Status" at bounding box center [205, 123] width 29 height 11
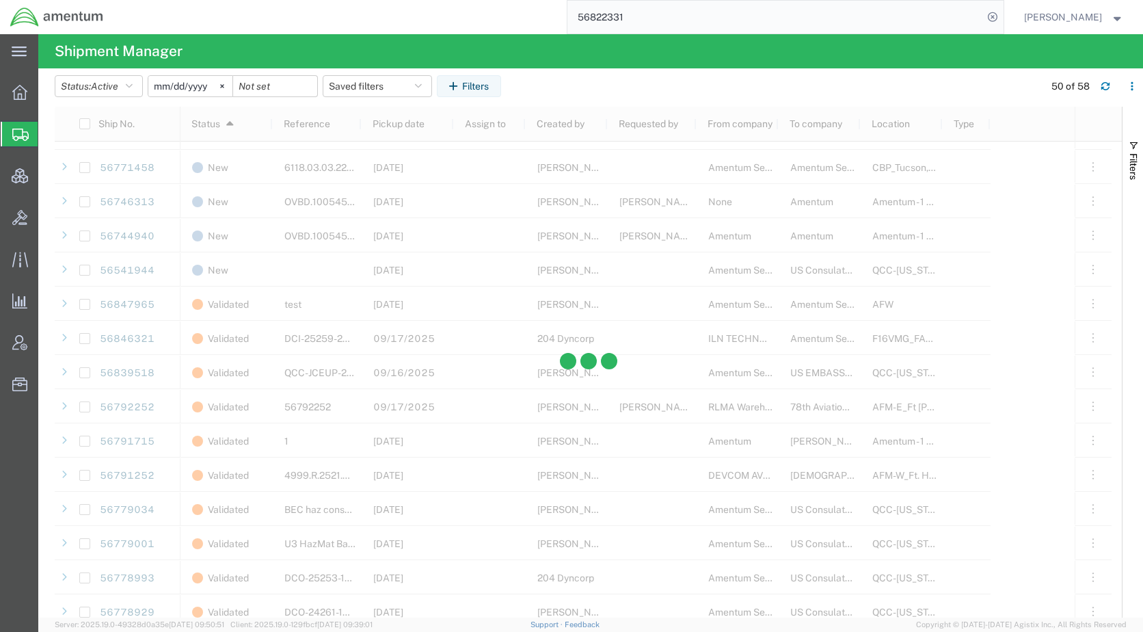
scroll to position [1504, 0]
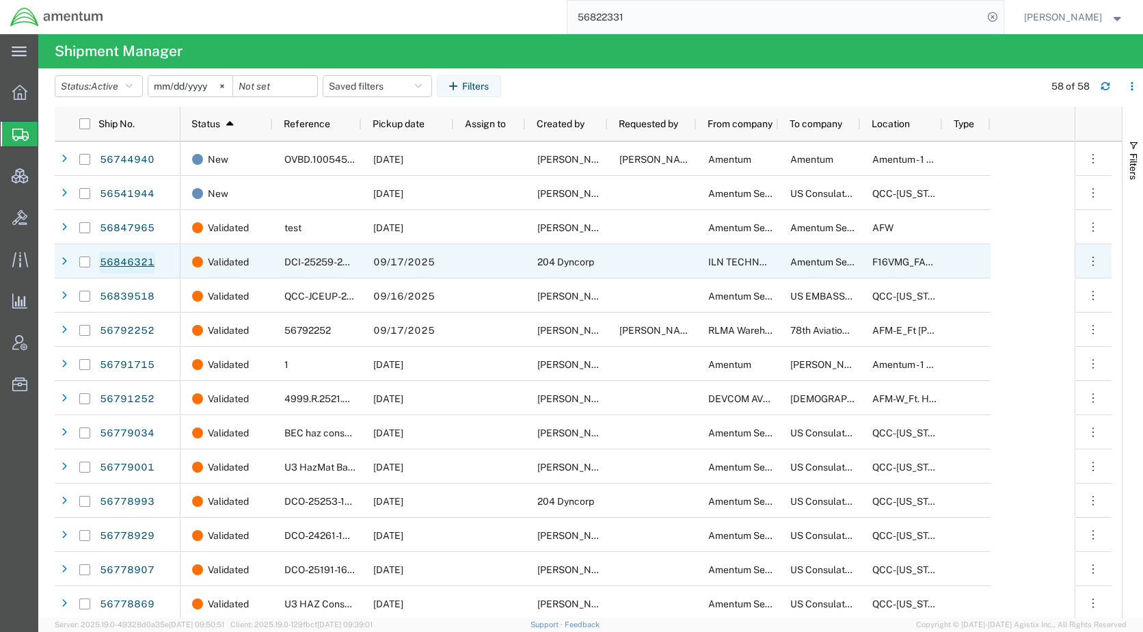
click at [118, 263] on link "56846321" at bounding box center [127, 263] width 56 height 22
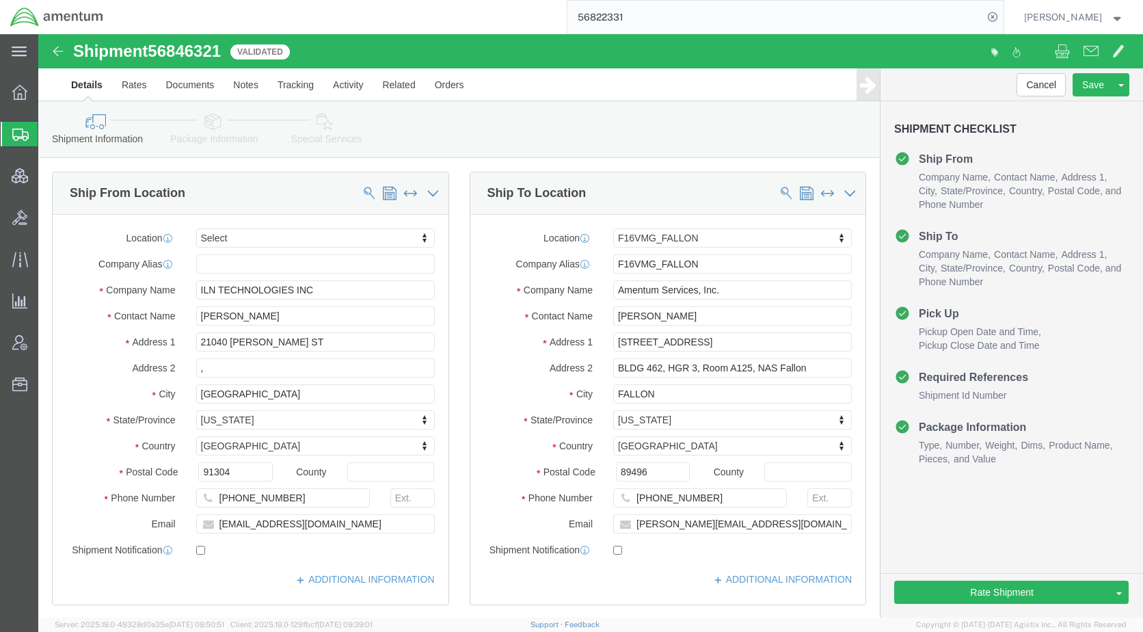
select select
select select "67791"
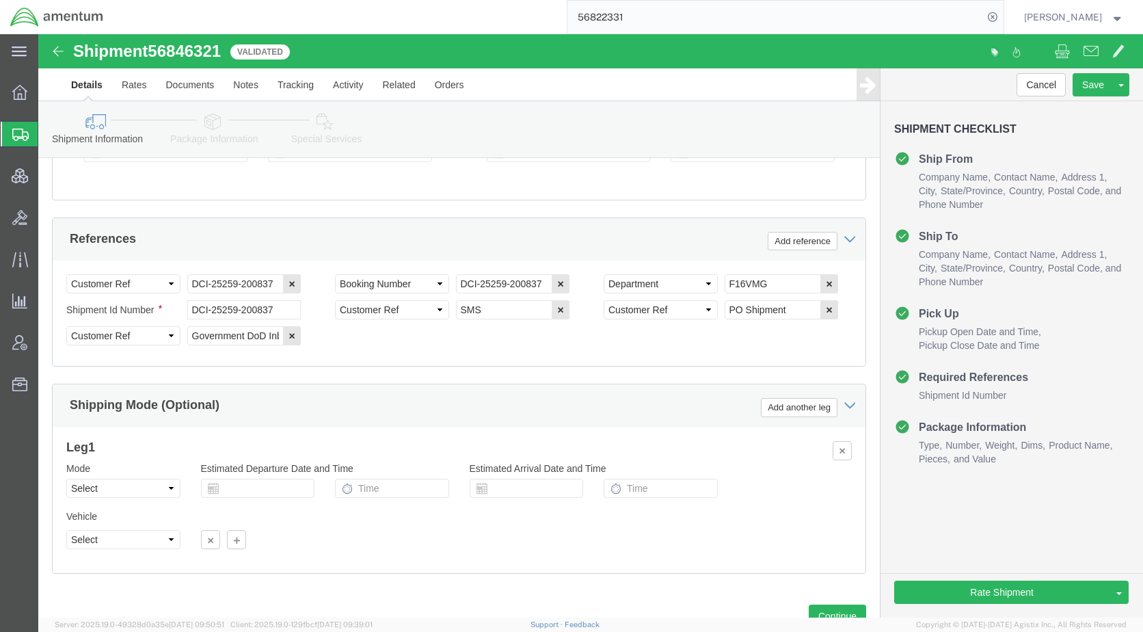
click icon
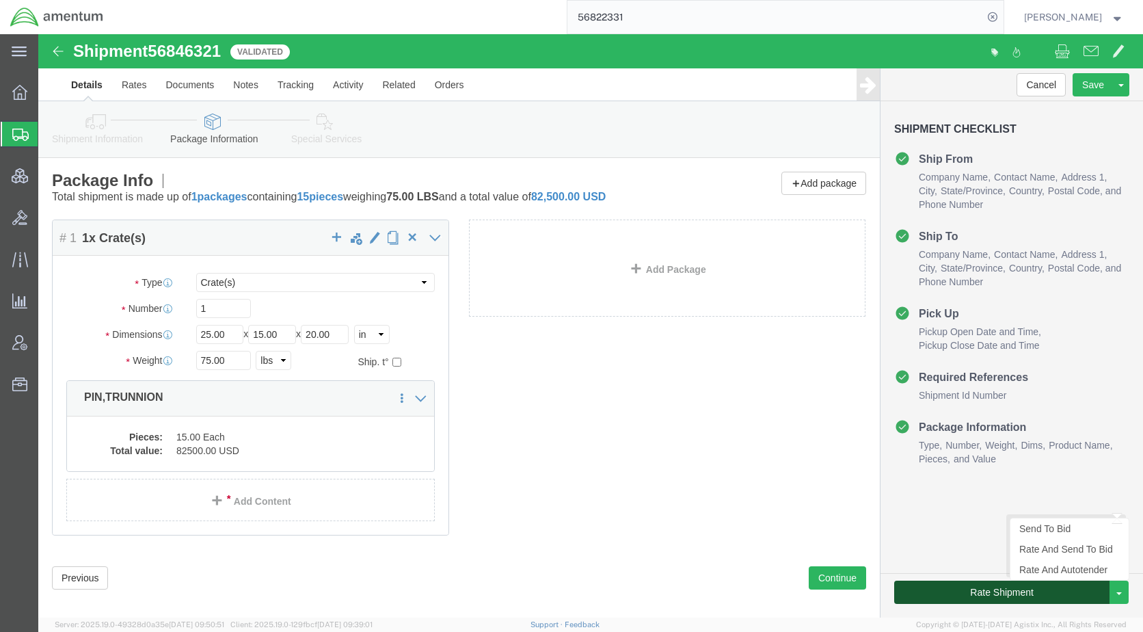
click button "Rate Shipment"
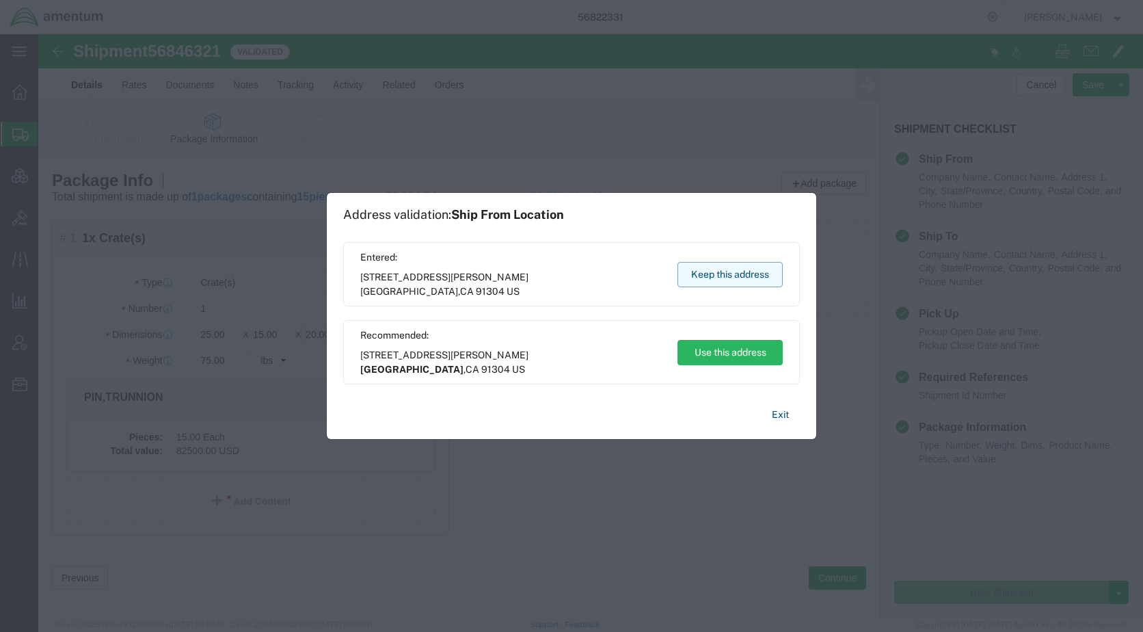
click at [728, 269] on button "Keep this address" at bounding box center [730, 274] width 105 height 25
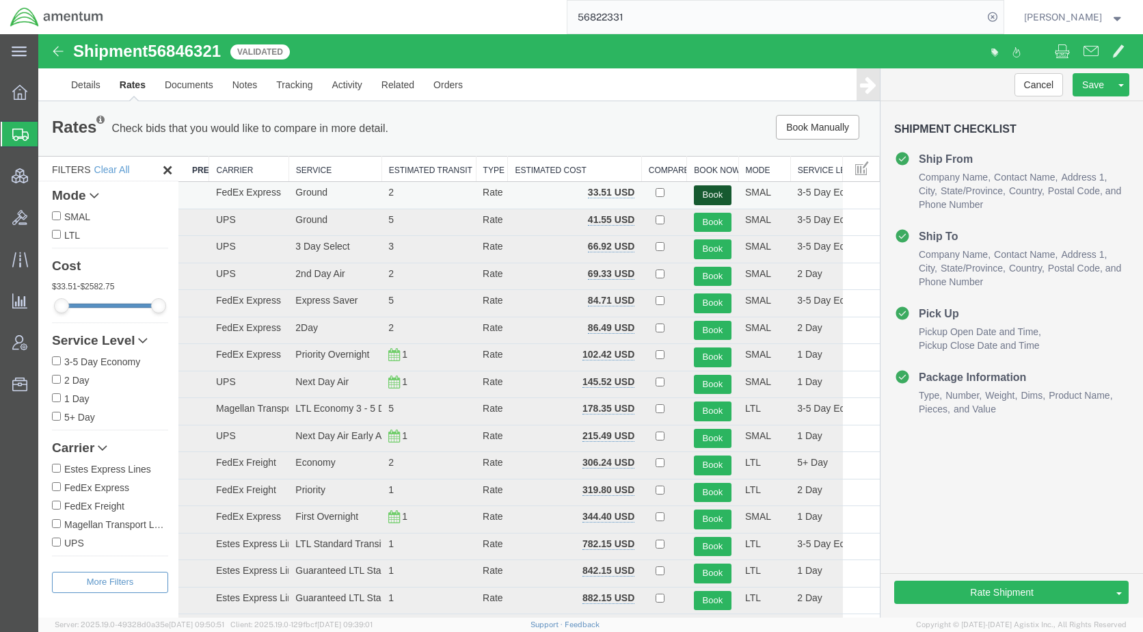
click at [700, 194] on button "Book" at bounding box center [713, 195] width 38 height 20
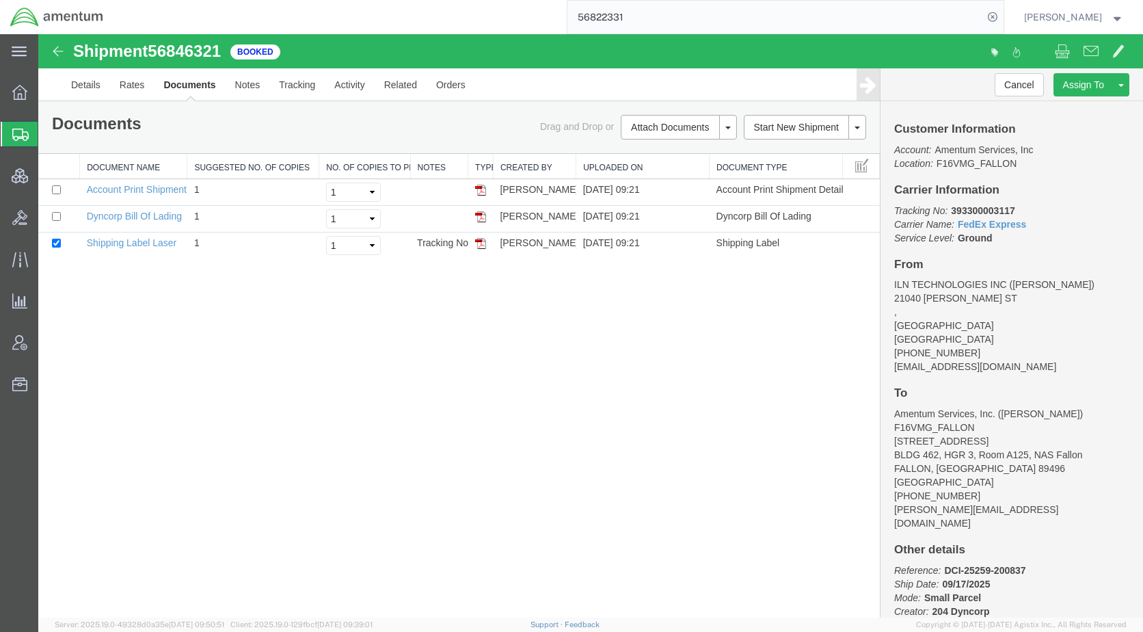
drag, startPoint x: 63, startPoint y: 134, endPoint x: 70, endPoint y: 142, distance: 10.7
click at [49, 134] on span "Shipments" at bounding box center [43, 133] width 11 height 27
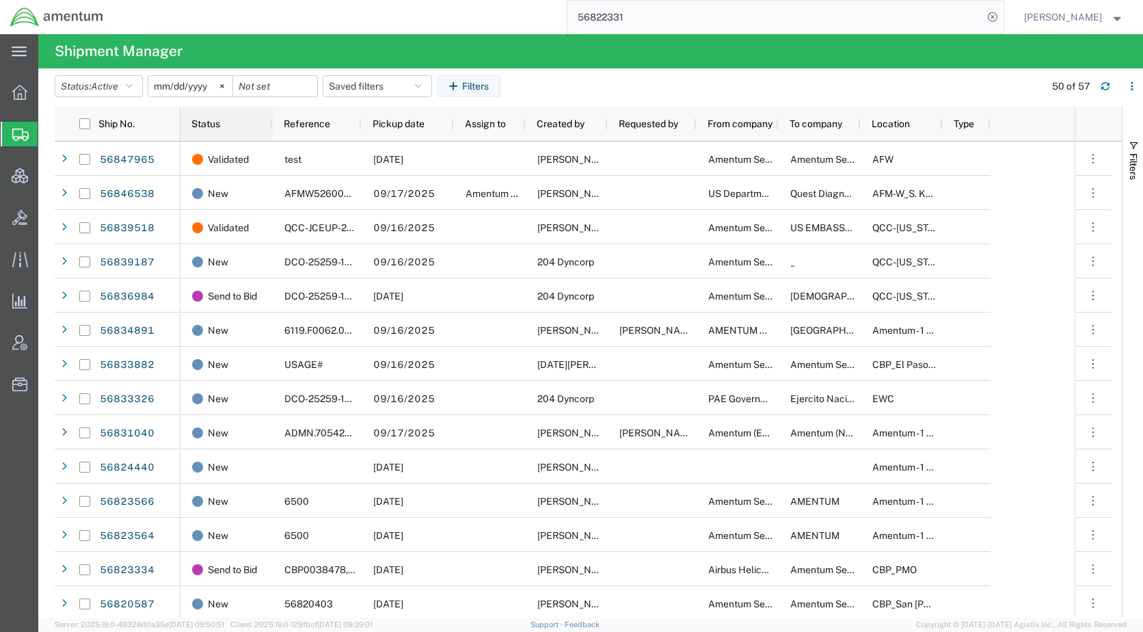
click at [206, 128] on span "Status" at bounding box center [205, 123] width 29 height 11
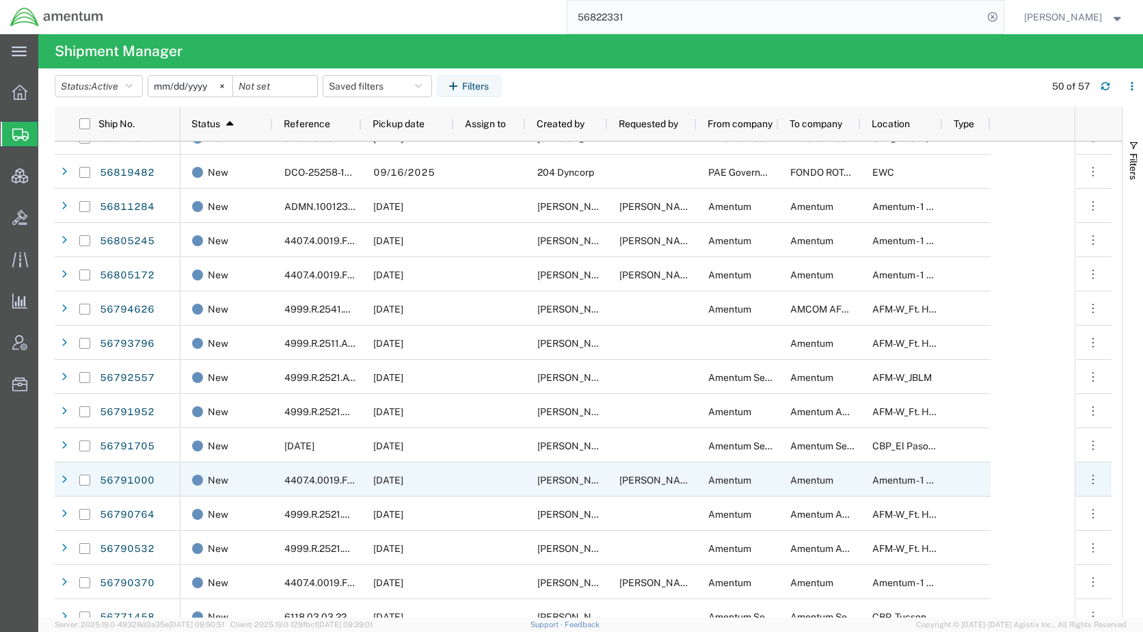
scroll to position [957, 0]
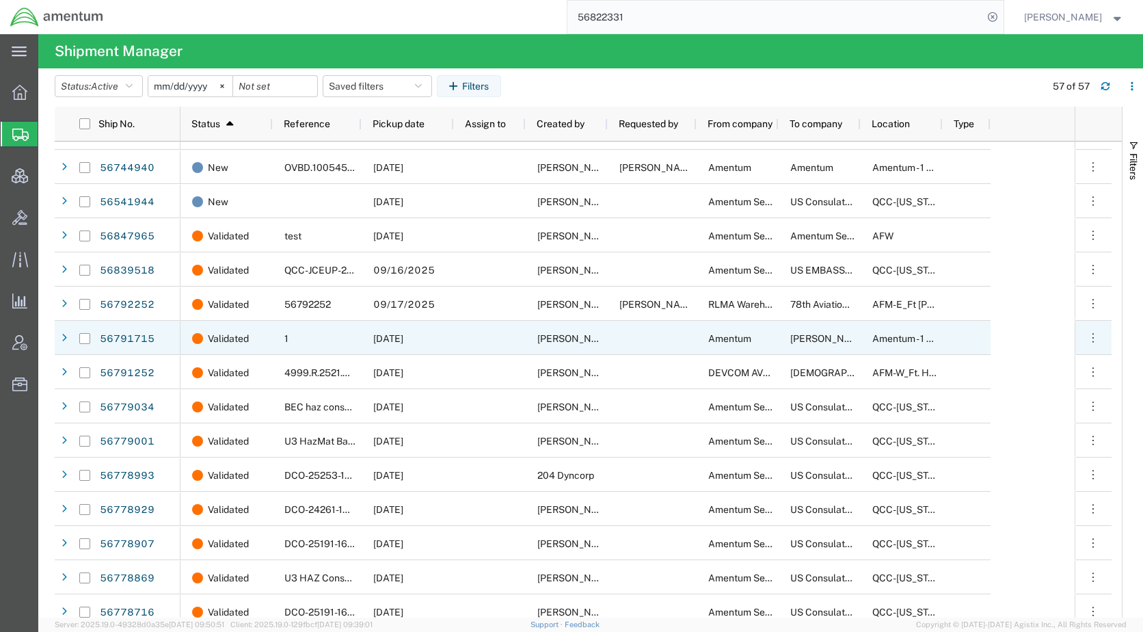
scroll to position [1299, 0]
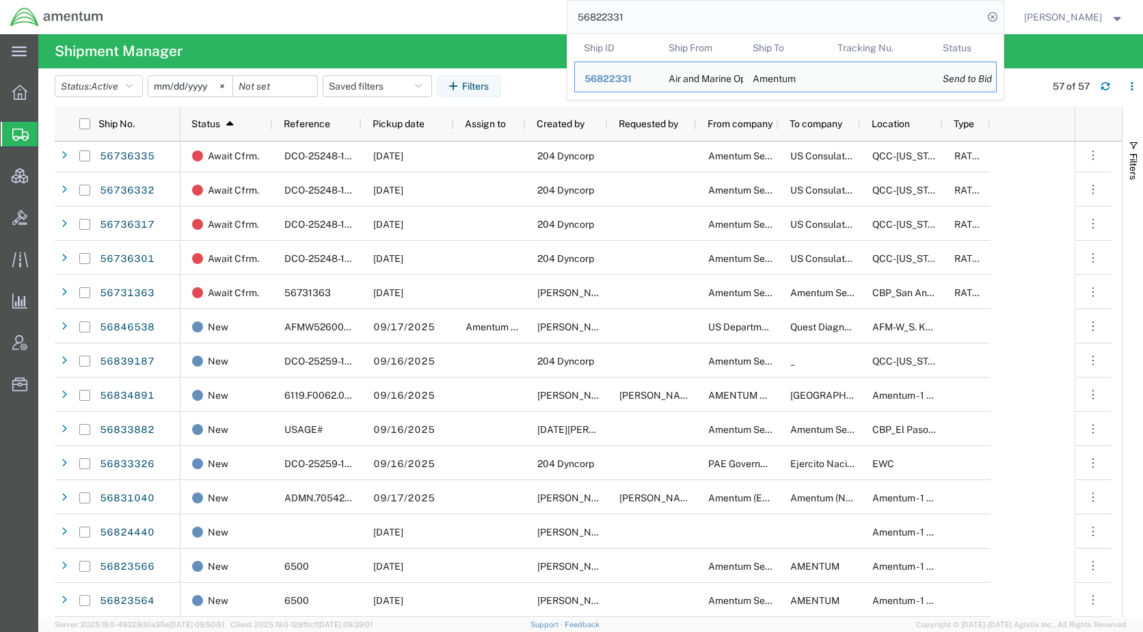
drag, startPoint x: 671, startPoint y: 10, endPoint x: 568, endPoint y: 18, distance: 104.3
click at [568, 18] on div "56822331 Ship ID Ship From Ship To Tracking Nu. Status Ship ID 56822331 Ship Fr…" at bounding box center [559, 17] width 890 height 34
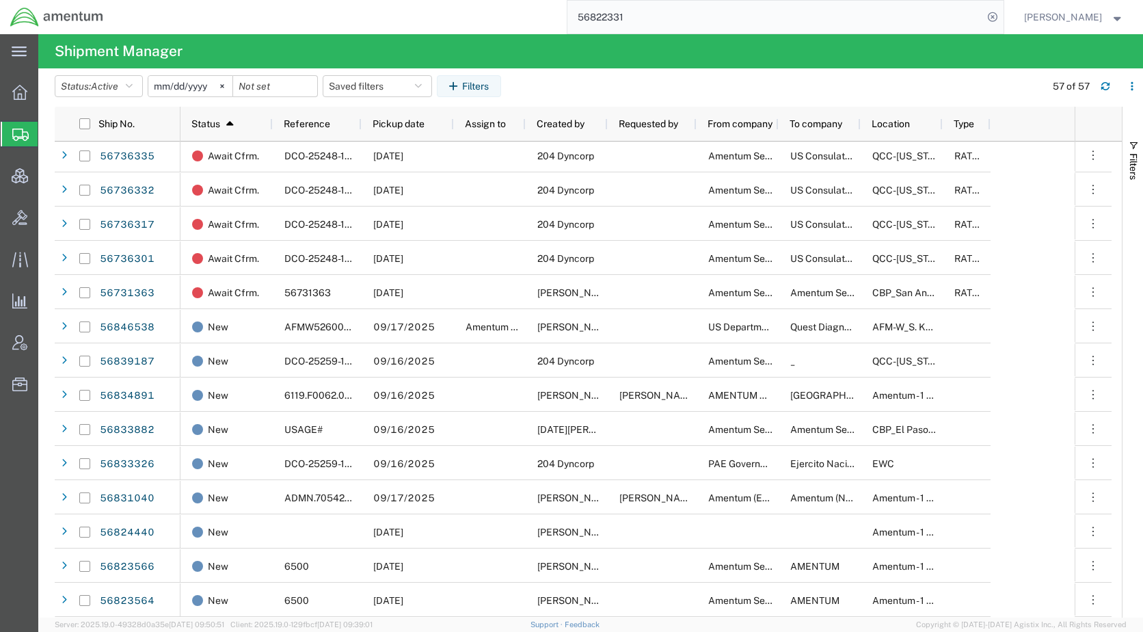
paste input "48093"
type input "56848093"
click at [1002, 14] on icon at bounding box center [992, 17] width 19 height 19
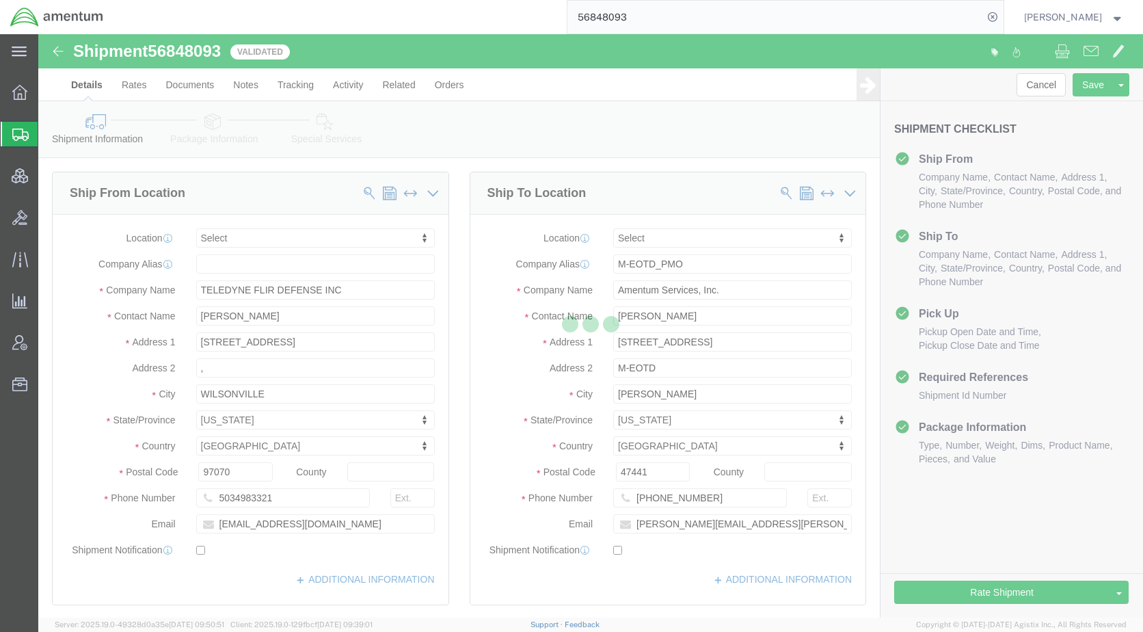
select select
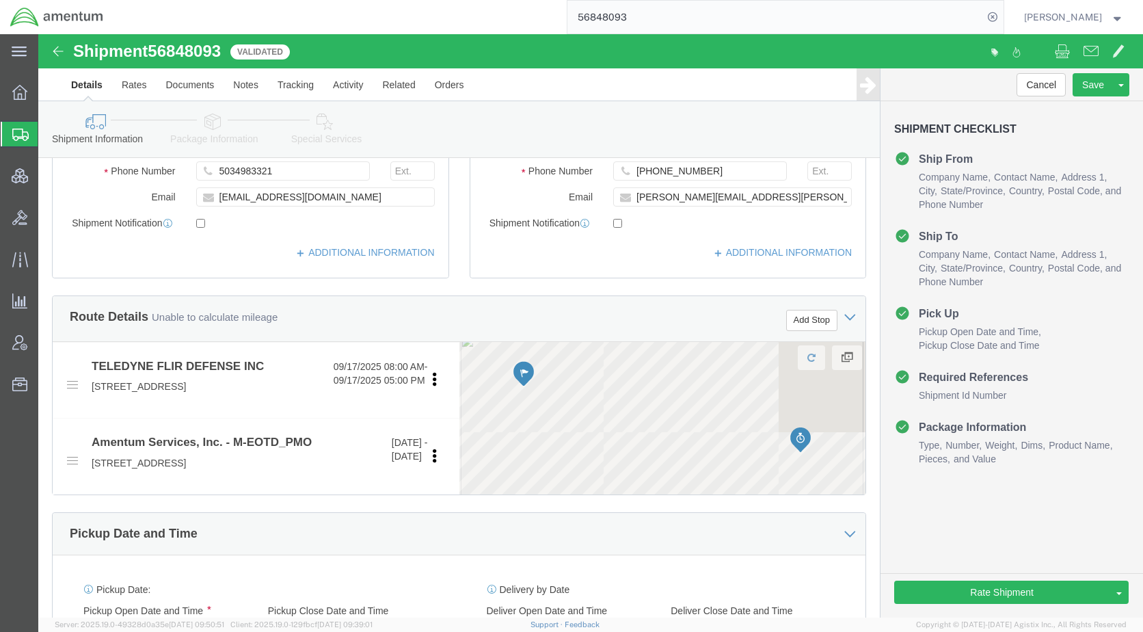
scroll to position [342, 0]
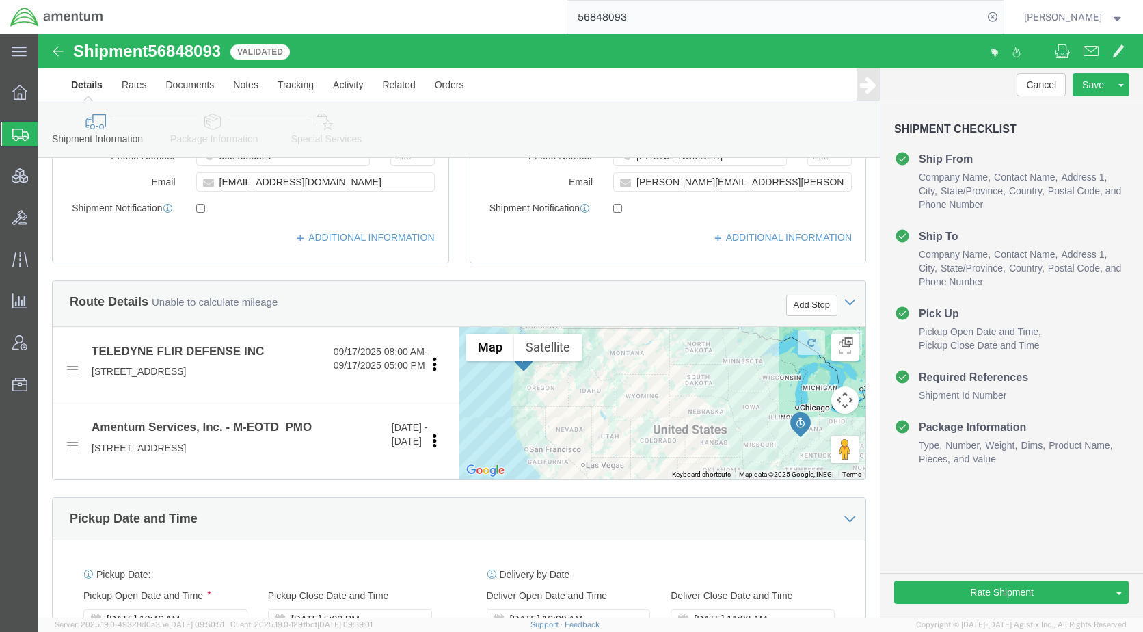
click link "Package Information"
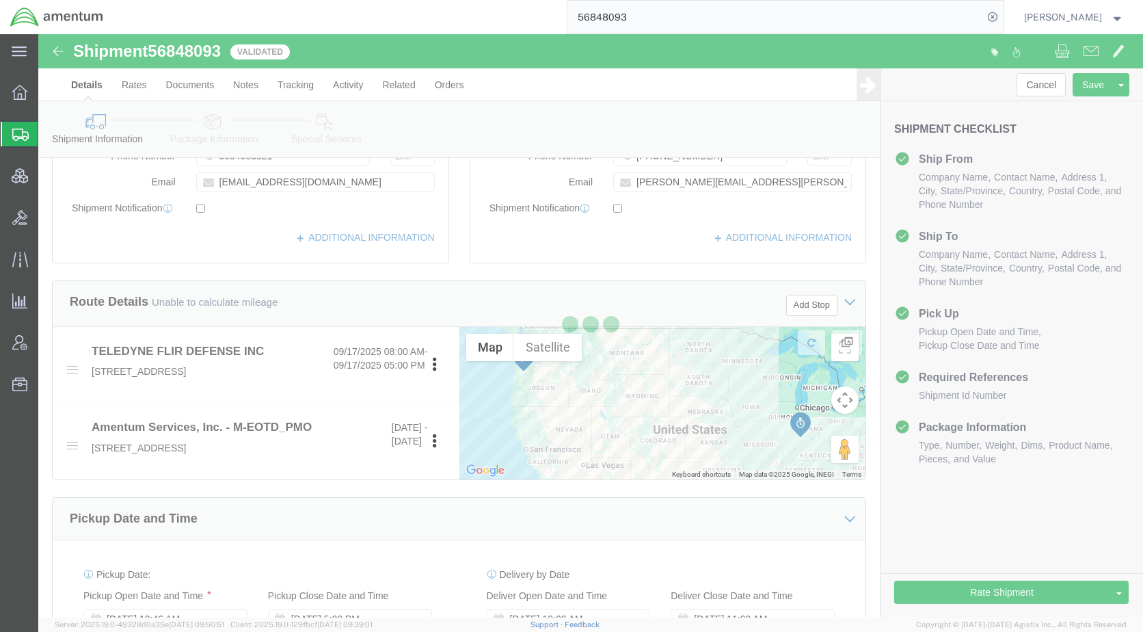
scroll to position [34, 0]
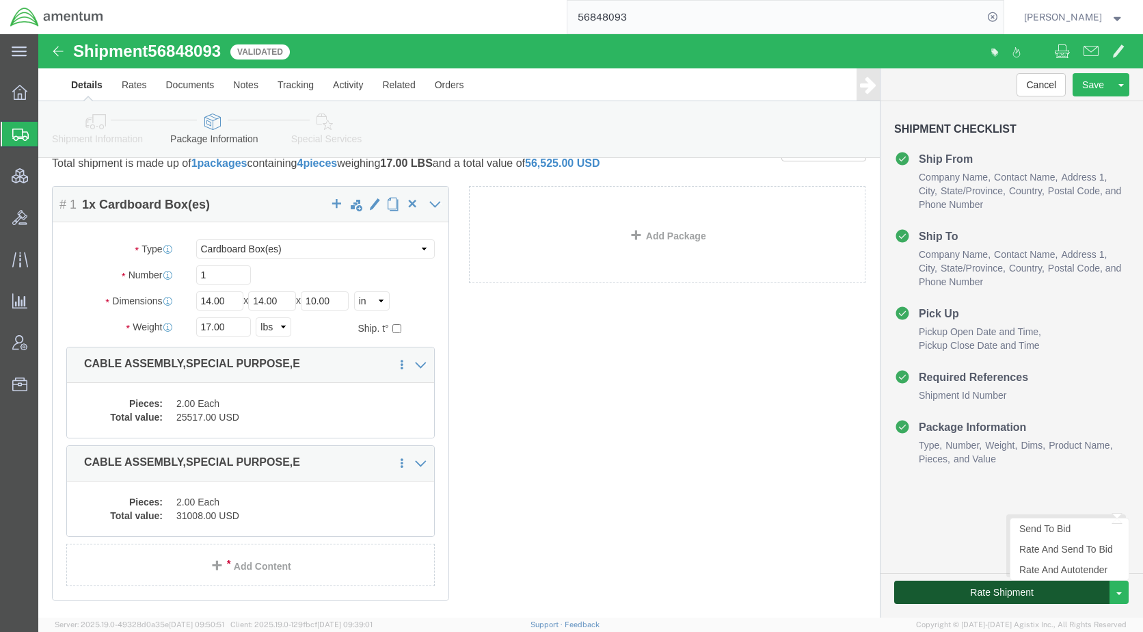
click button "Rate Shipment"
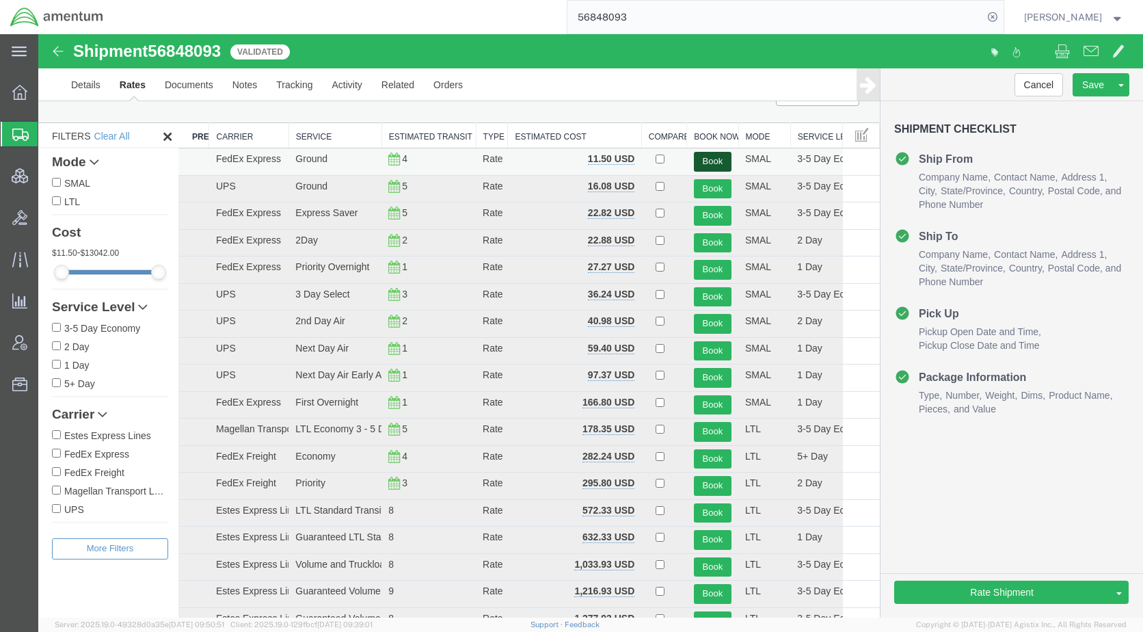
click at [721, 154] on button "Book" at bounding box center [713, 162] width 38 height 20
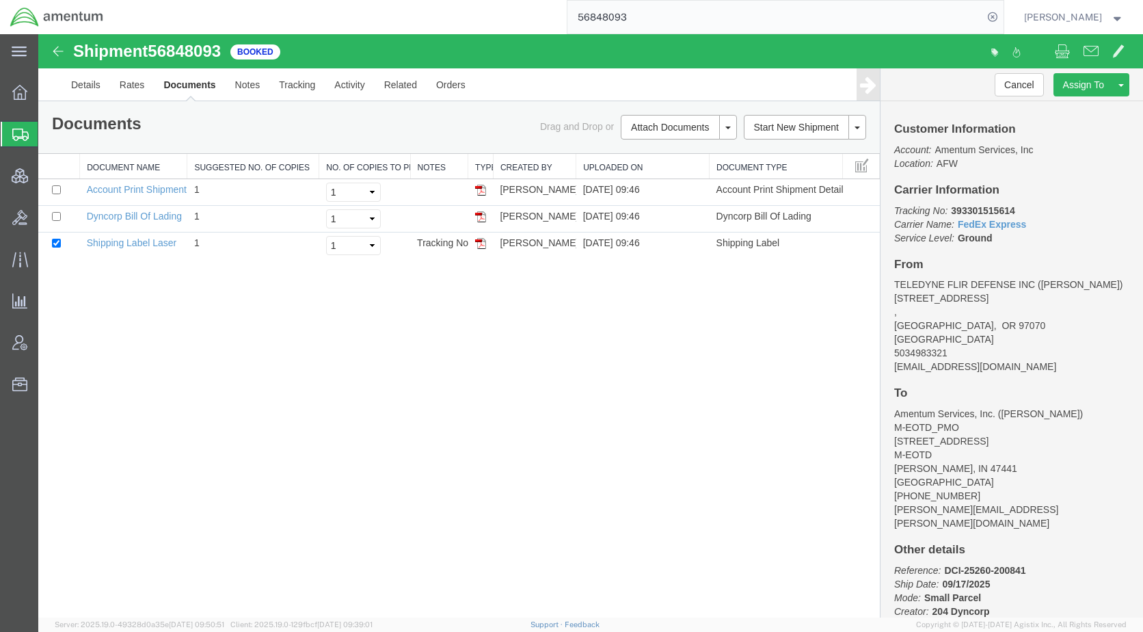
scroll to position [0, 0]
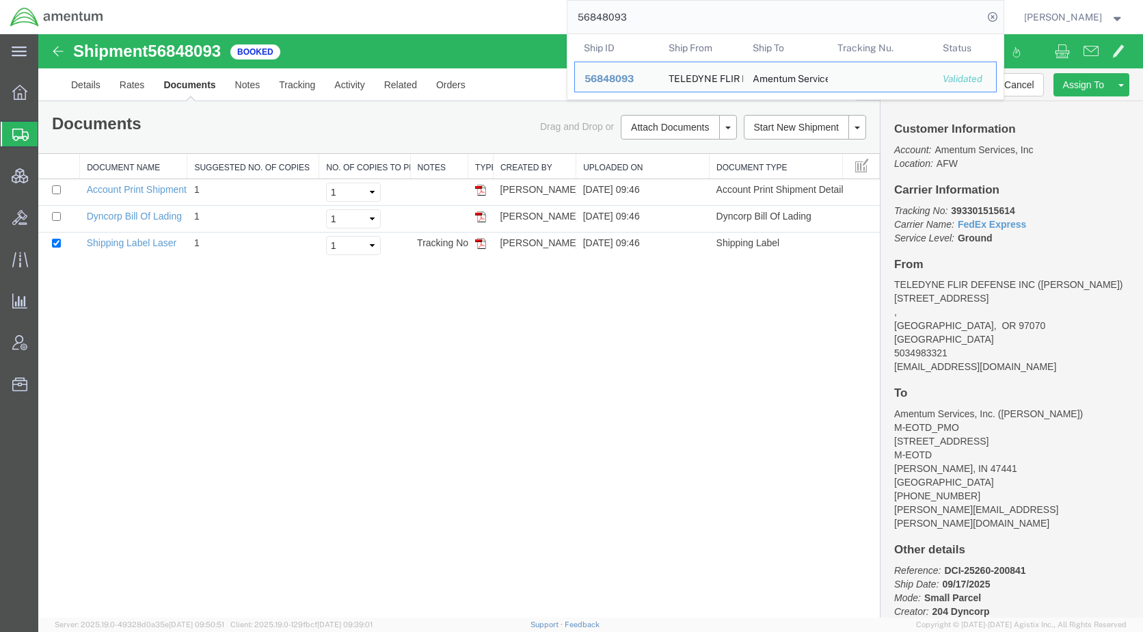
drag, startPoint x: 680, startPoint y: 18, endPoint x: 588, endPoint y: 13, distance: 92.4
click at [588, 13] on div "56848093 Ship ID Ship From Ship To Tracking Nu. Status Ship ID 56848093 Ship Fr…" at bounding box center [559, 17] width 890 height 34
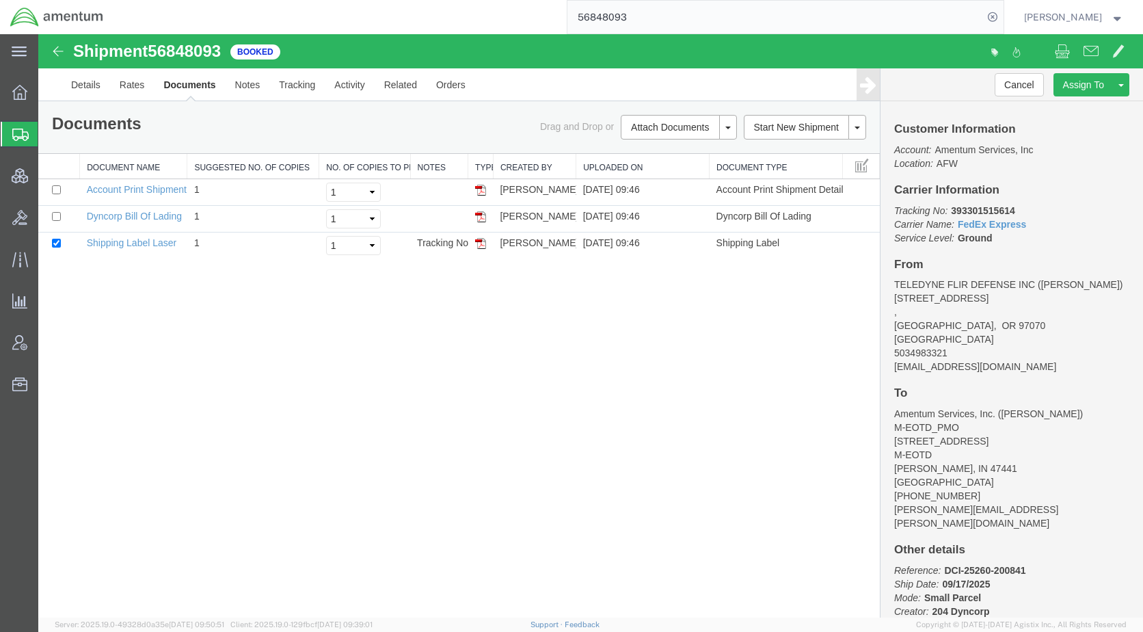
paste input "23334"
click at [1002, 15] on icon at bounding box center [992, 17] width 19 height 19
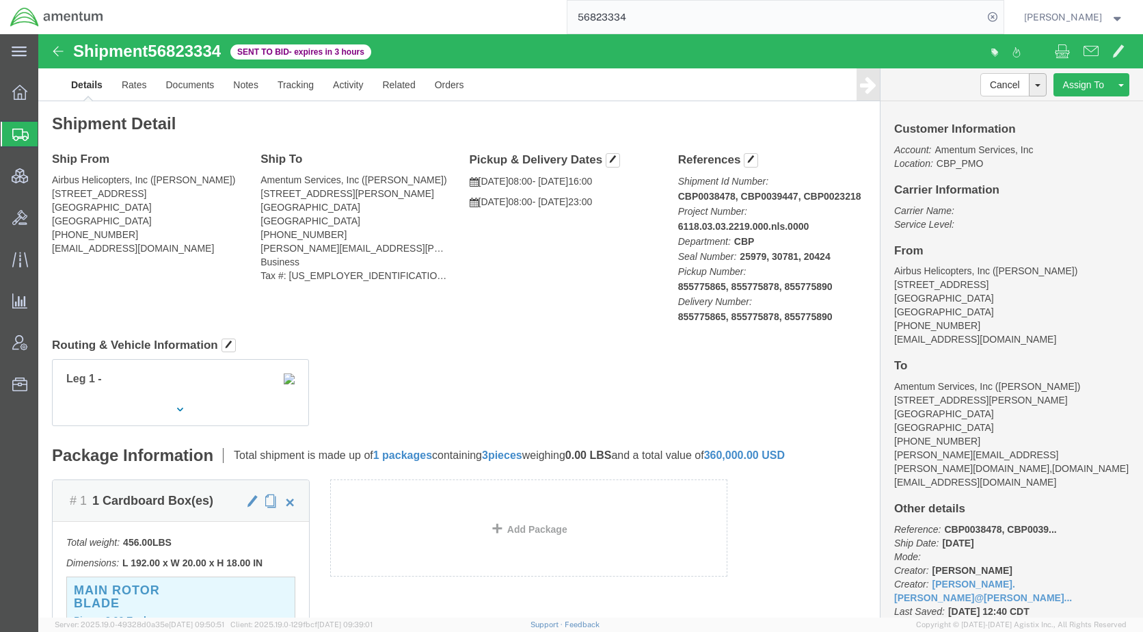
drag, startPoint x: 62, startPoint y: 130, endPoint x: 91, endPoint y: 187, distance: 63.6
click at [49, 130] on span "Shipments" at bounding box center [43, 133] width 11 height 27
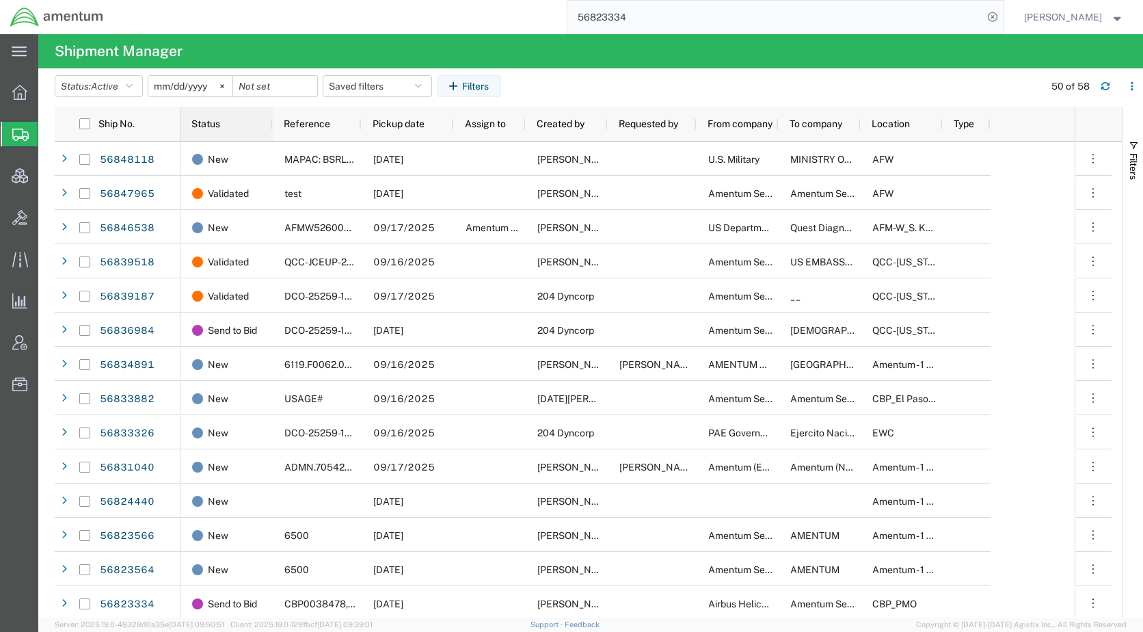
click at [217, 122] on span "Status" at bounding box center [205, 123] width 29 height 11
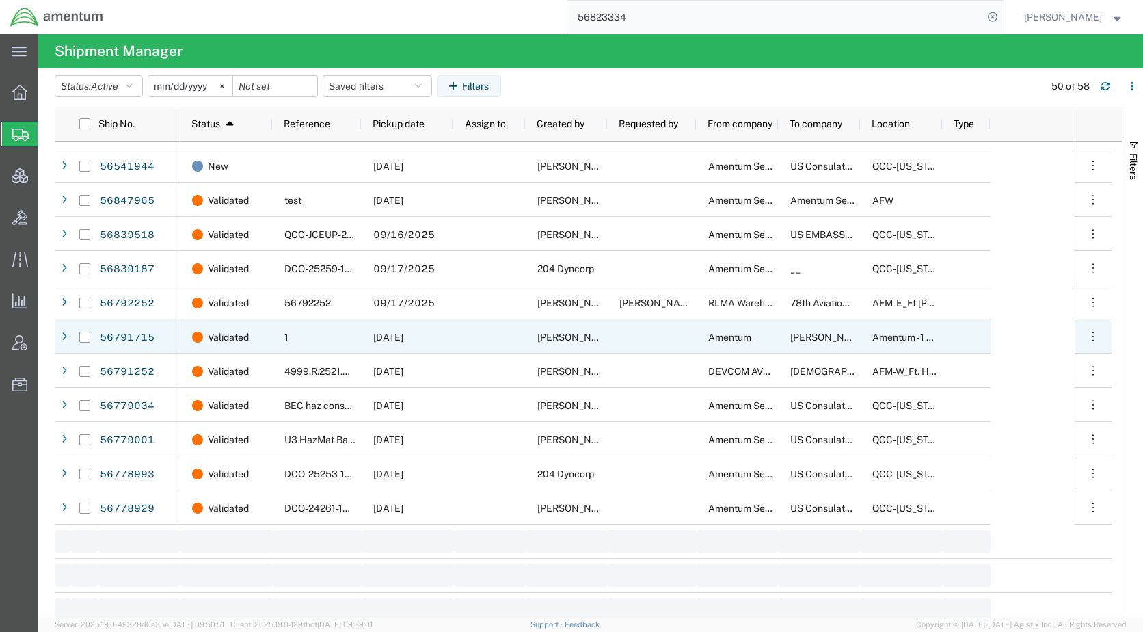
scroll to position [1504, 0]
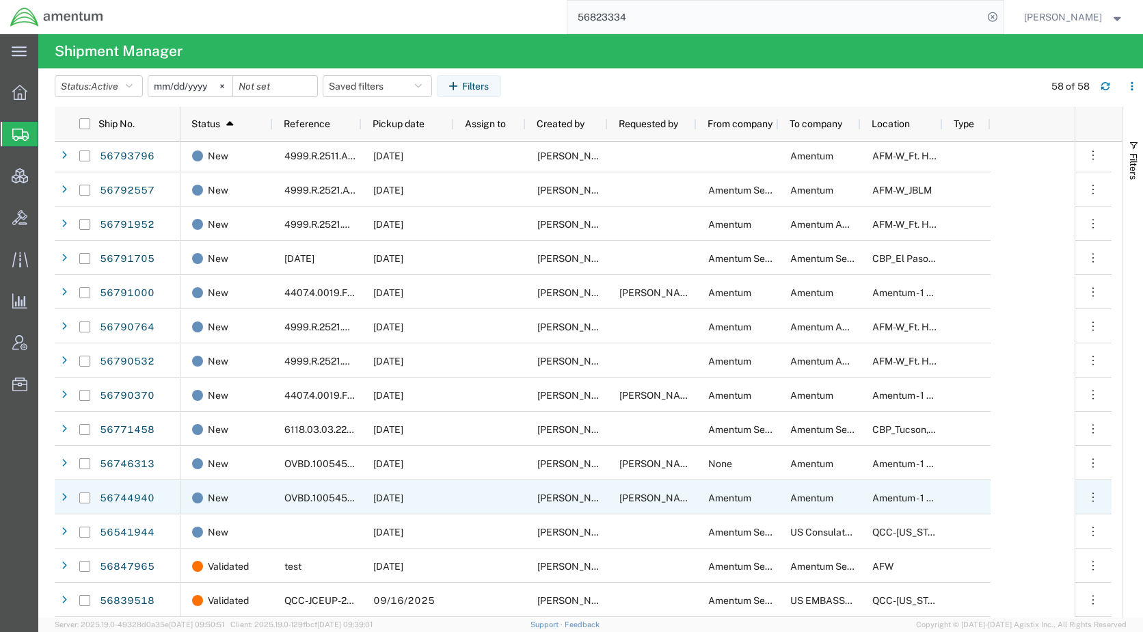
scroll to position [915, 0]
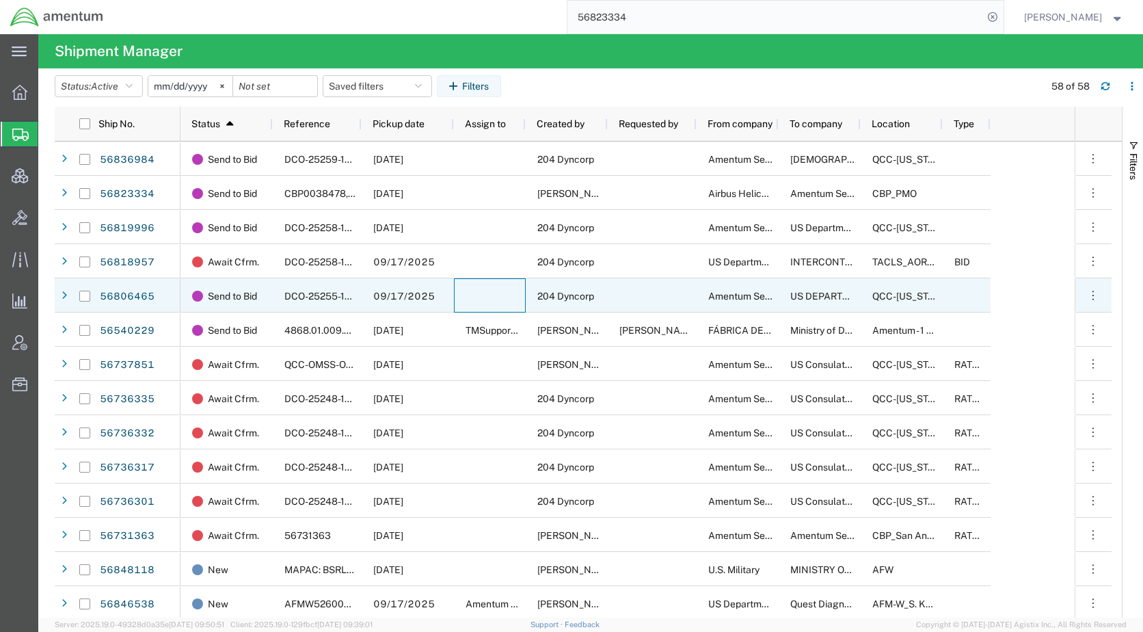
click at [466, 306] on div at bounding box center [490, 295] width 72 height 34
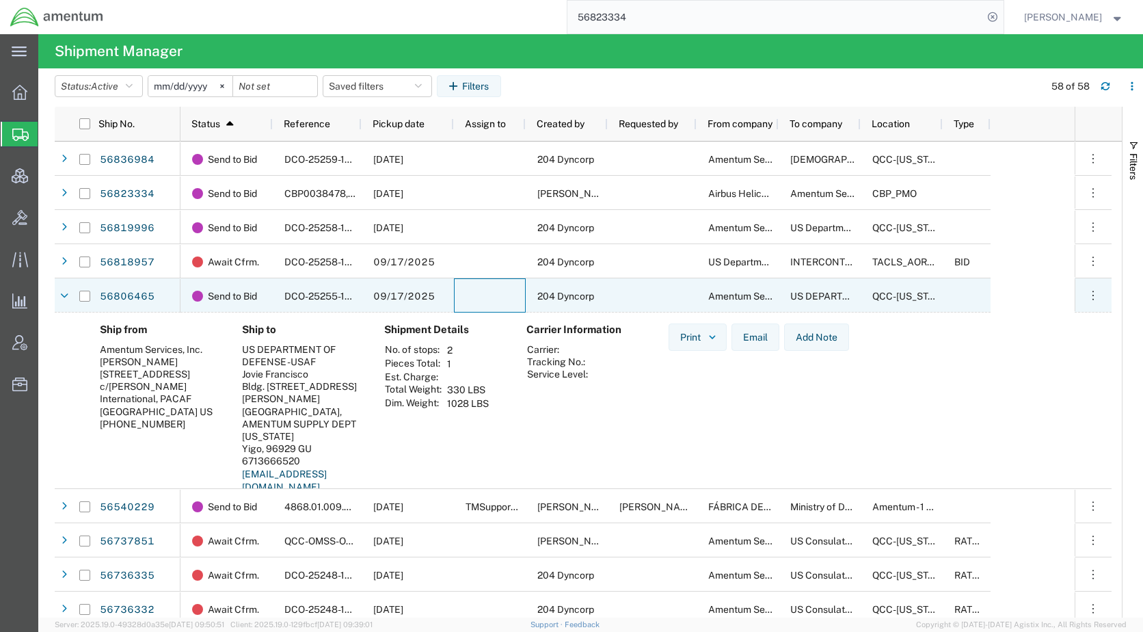
click at [466, 306] on div at bounding box center [490, 295] width 72 height 34
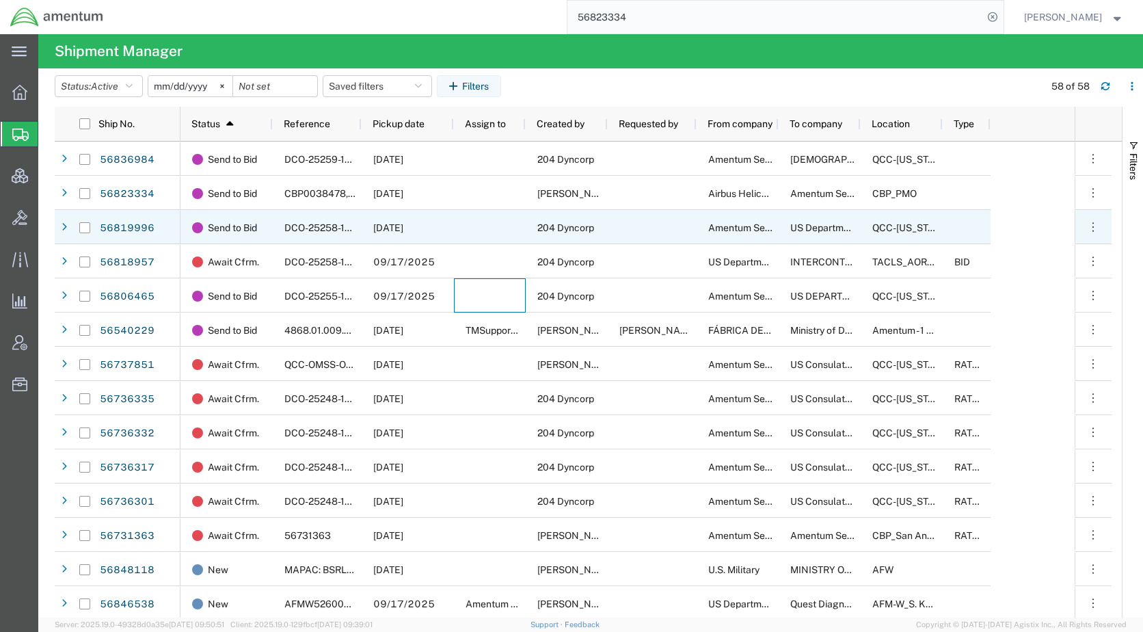
click at [473, 237] on div at bounding box center [490, 227] width 72 height 34
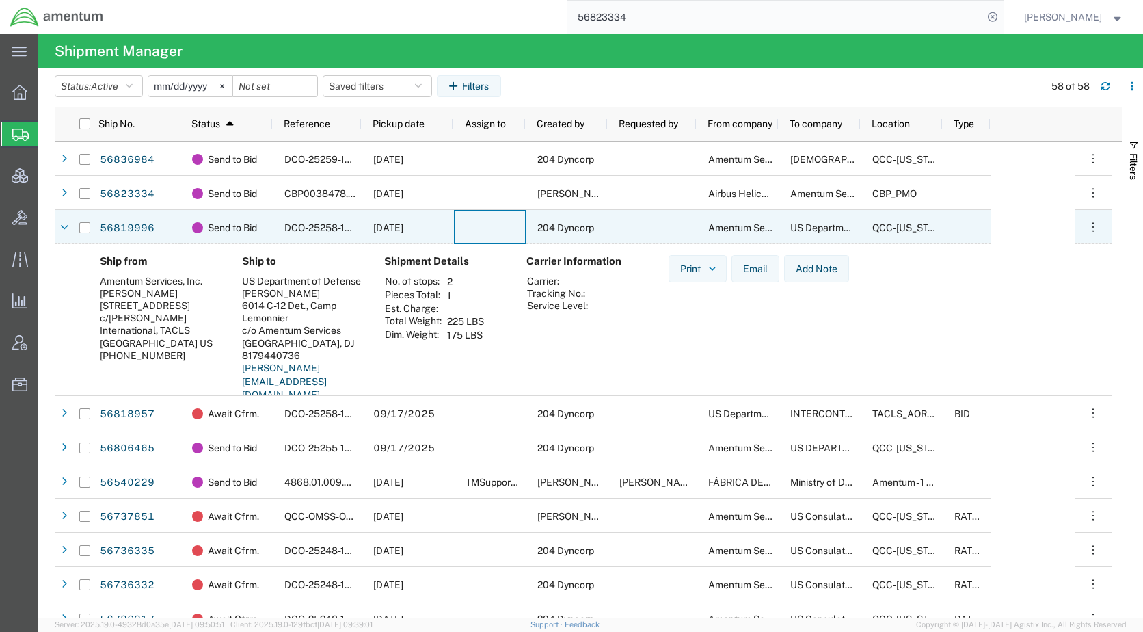
click at [473, 237] on div at bounding box center [490, 227] width 72 height 34
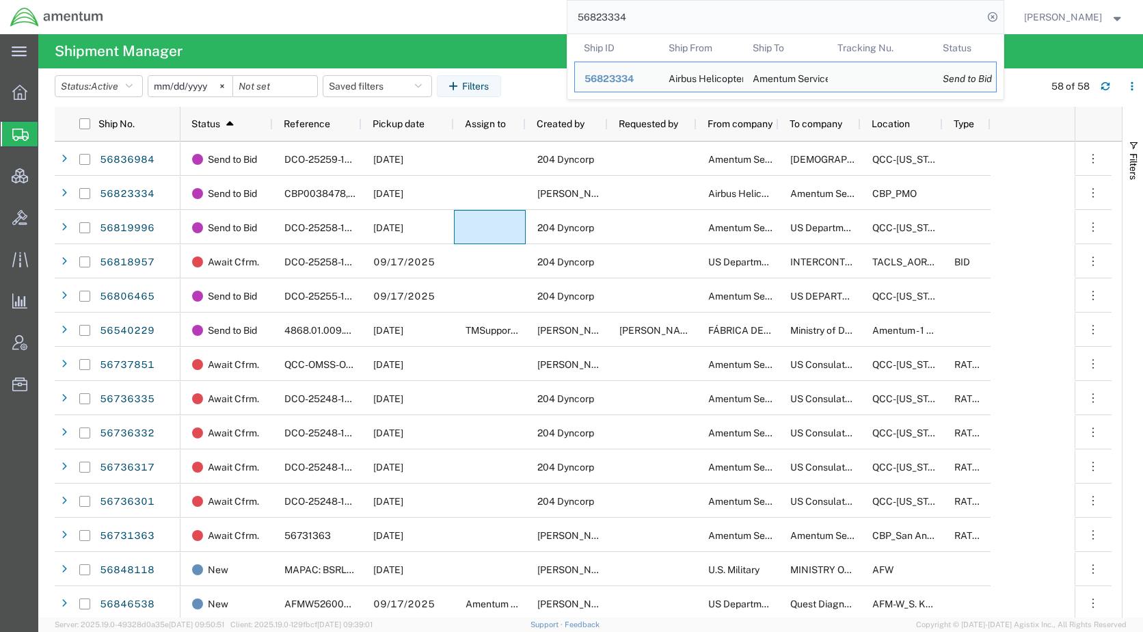
drag, startPoint x: 684, startPoint y: 10, endPoint x: 597, endPoint y: 27, distance: 89.2
click at [597, 27] on input "56823334" at bounding box center [776, 17] width 416 height 33
paste input "TACHZ-25238-19188"
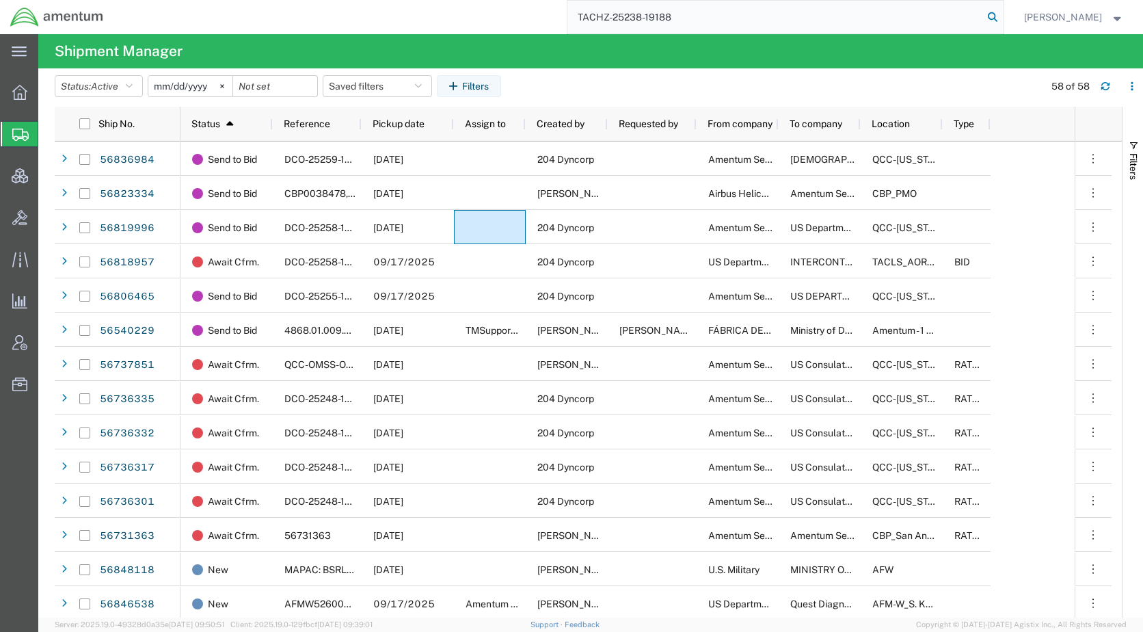
type input "TACHZ-25238-19188"
click at [1002, 18] on icon at bounding box center [992, 17] width 19 height 19
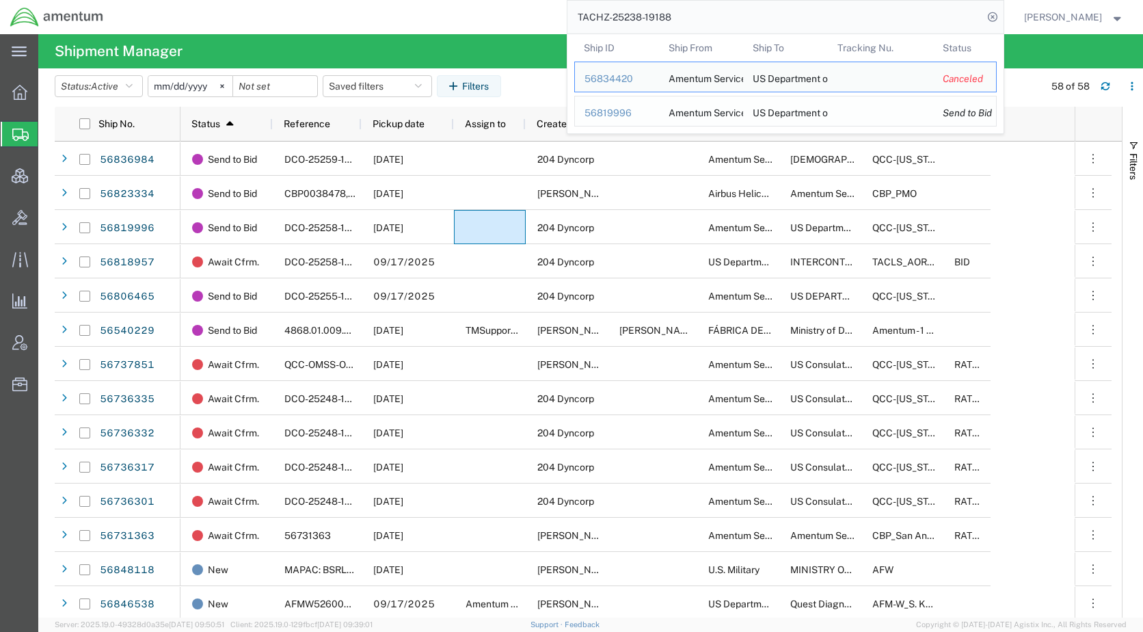
click at [643, 114] on div "56819996" at bounding box center [617, 113] width 65 height 14
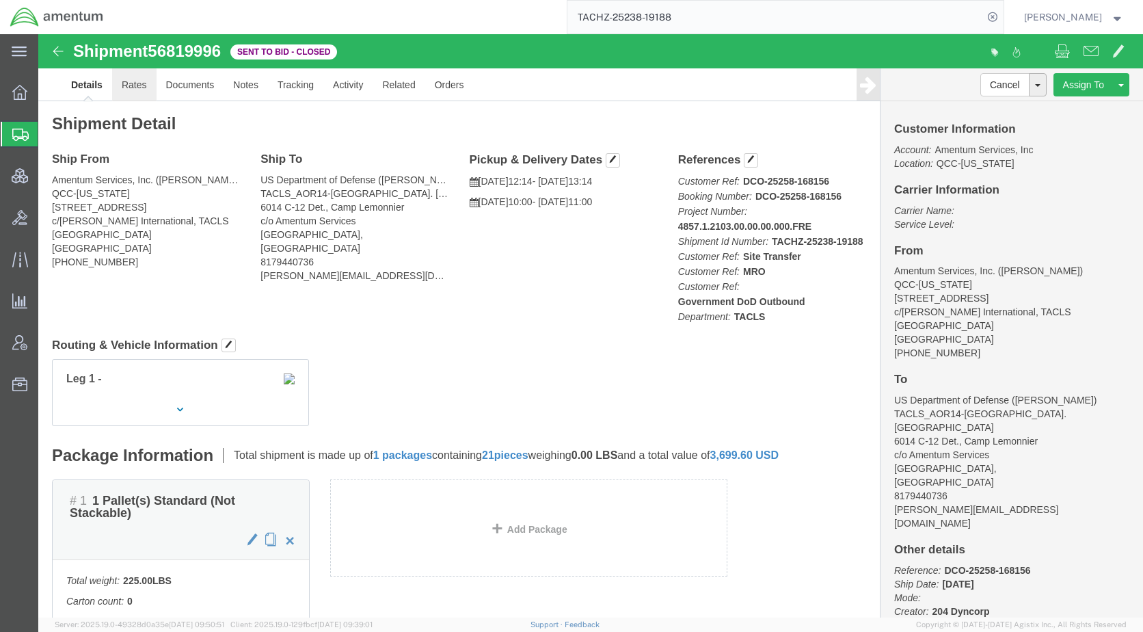
click link "Rates"
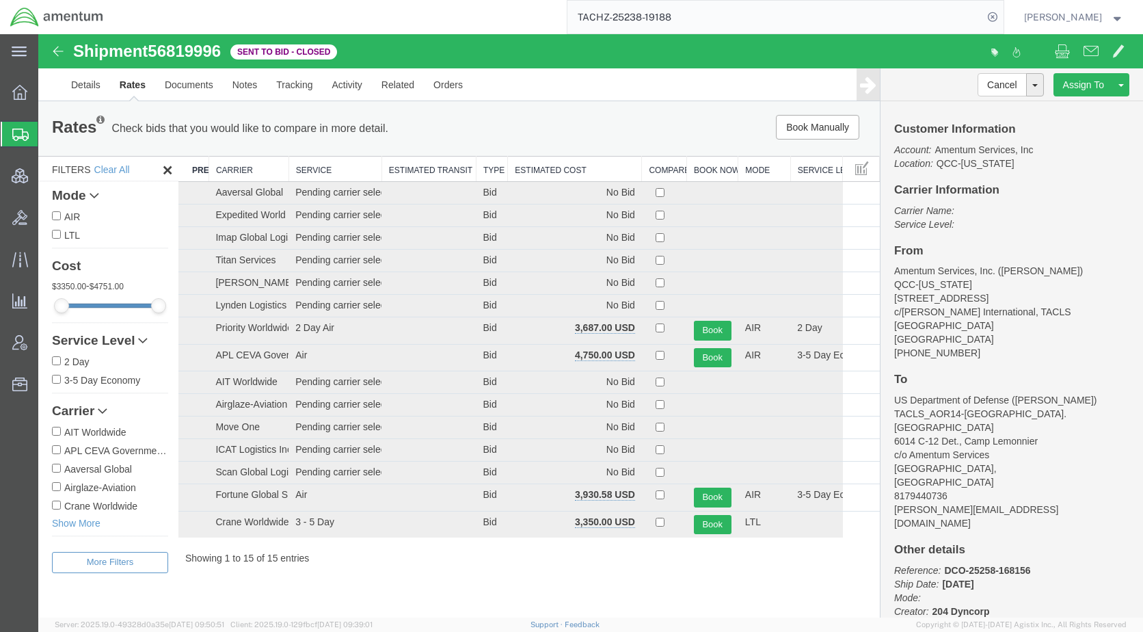
click at [553, 177] on th "Estimated Cost" at bounding box center [575, 169] width 134 height 25
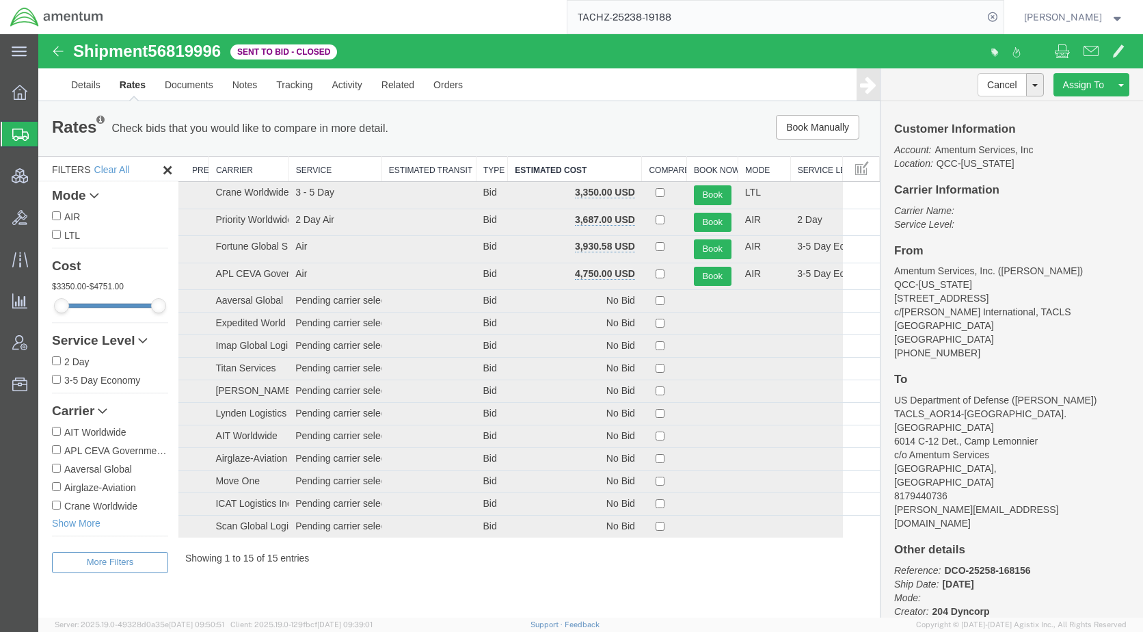
click at [602, 124] on div "Book Manually Pause Continue" at bounding box center [703, 127] width 348 height 25
click at [600, 123] on div "Book Manually Pause Continue" at bounding box center [703, 127] width 348 height 25
click at [49, 135] on span "Shipments" at bounding box center [43, 133] width 11 height 27
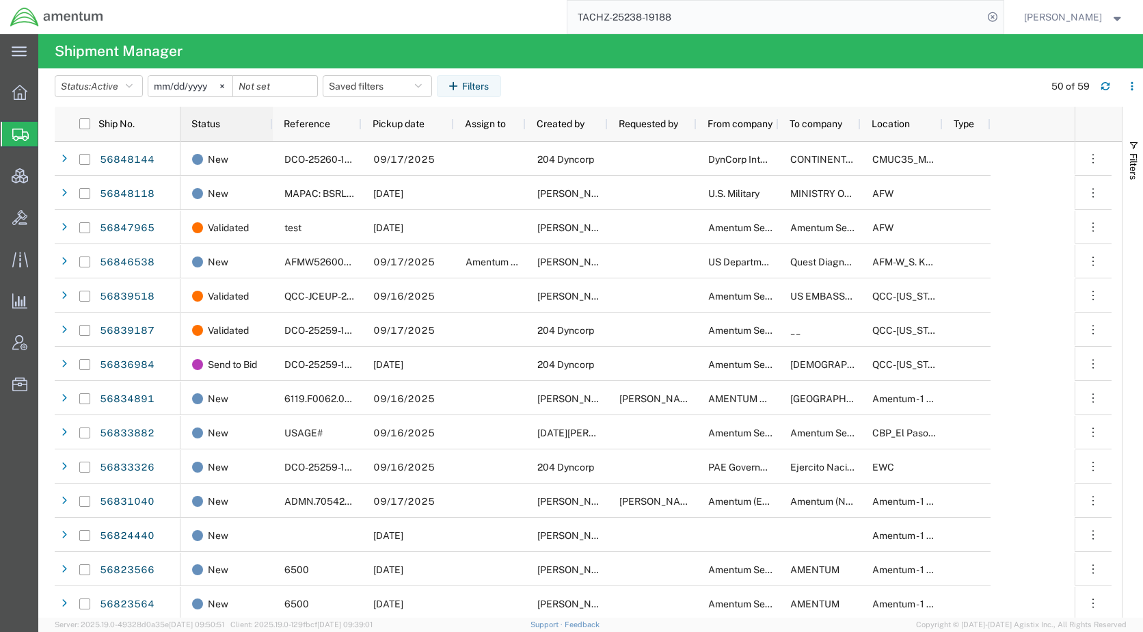
click at [203, 126] on span "Status" at bounding box center [205, 123] width 29 height 11
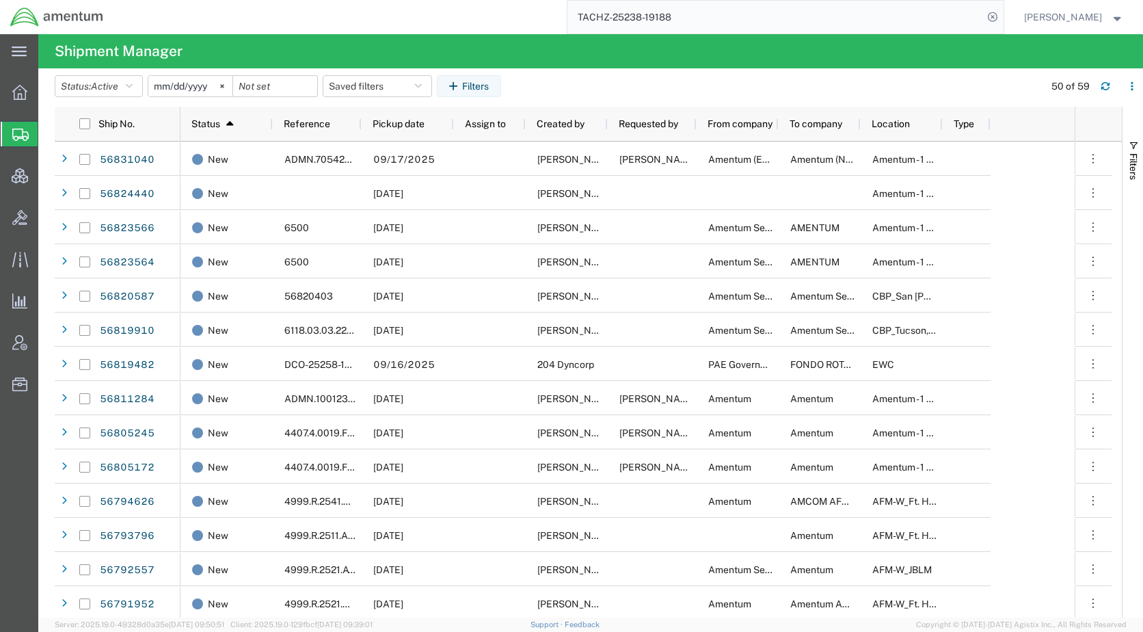
scroll to position [1299, 0]
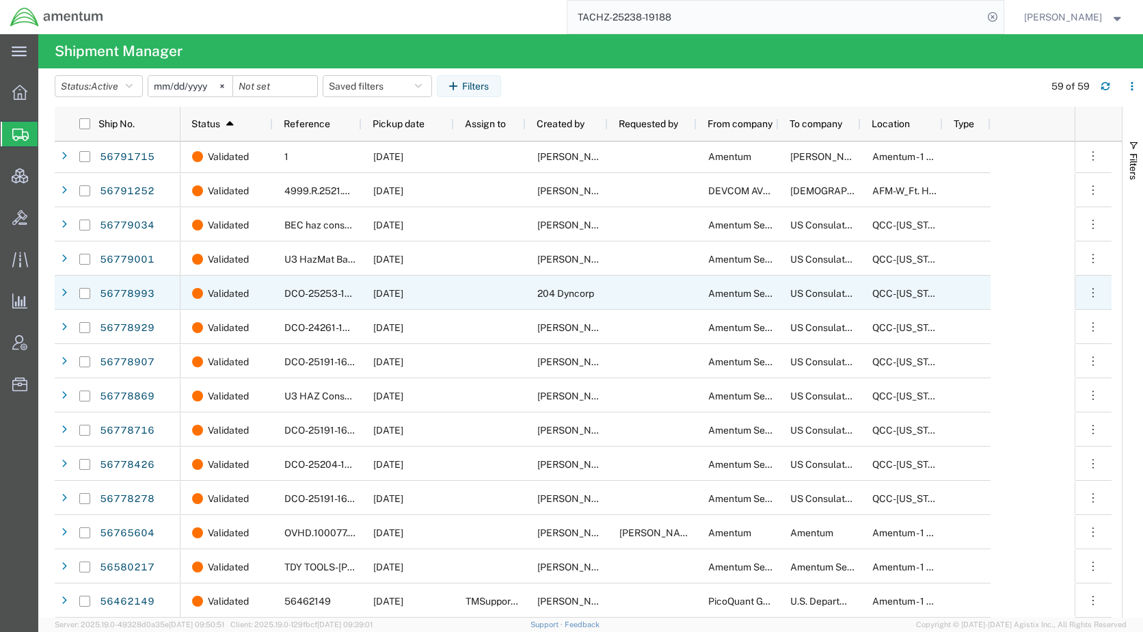
scroll to position [1542, 0]
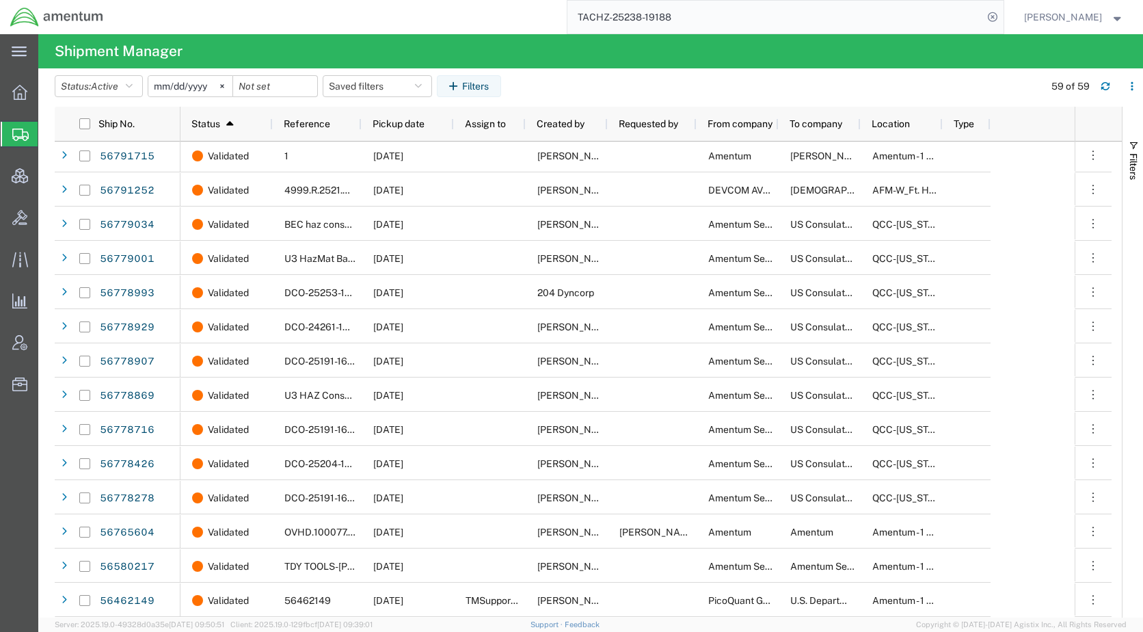
click at [790, 74] on header "Status: Active Active All Approved Booked Canceled Delivered Denied New On Hold…" at bounding box center [599, 87] width 1089 height 38
click at [764, 84] on agx-table-filter-chips "Status: Active Active All Approved Booked Canceled Delivered Denied New On Hold…" at bounding box center [546, 90] width 983 height 31
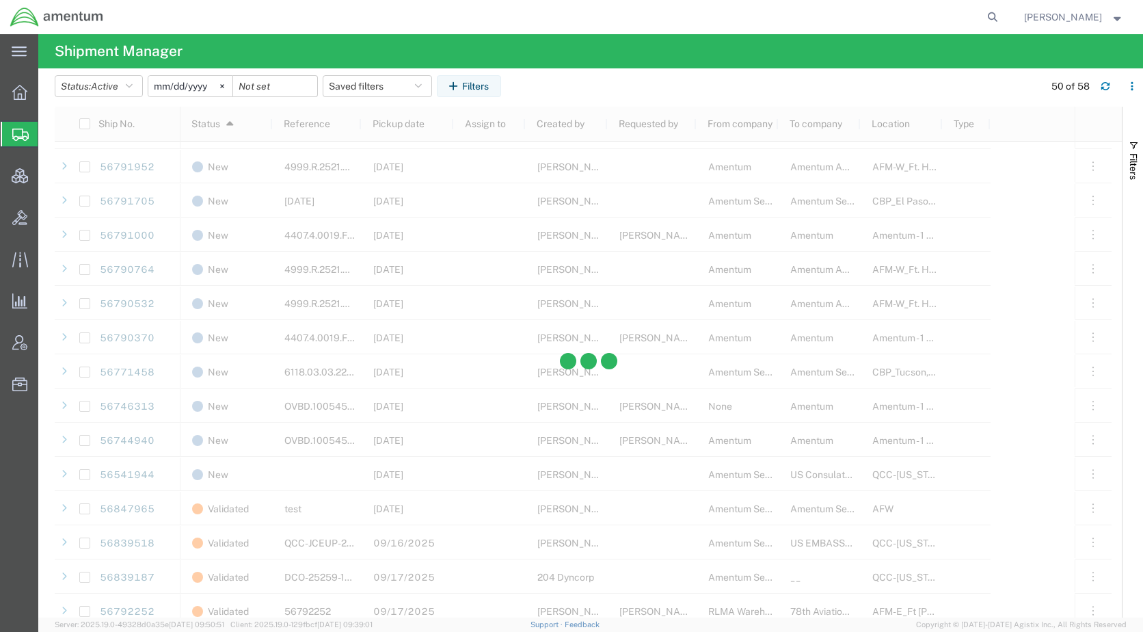
scroll to position [1094, 0]
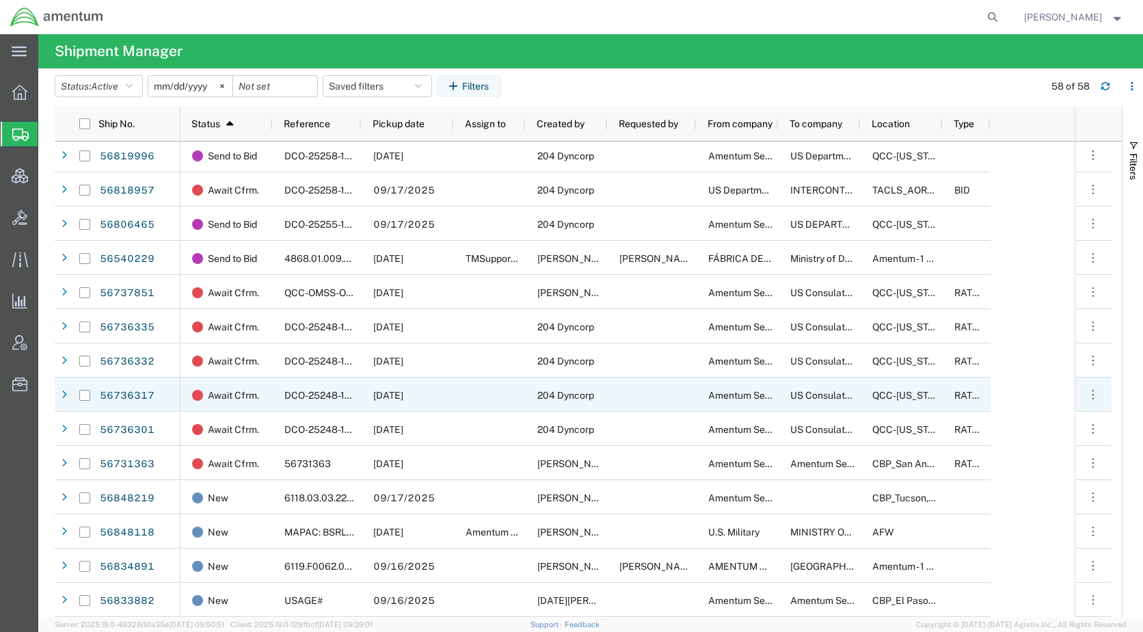
scroll to position [4, 0]
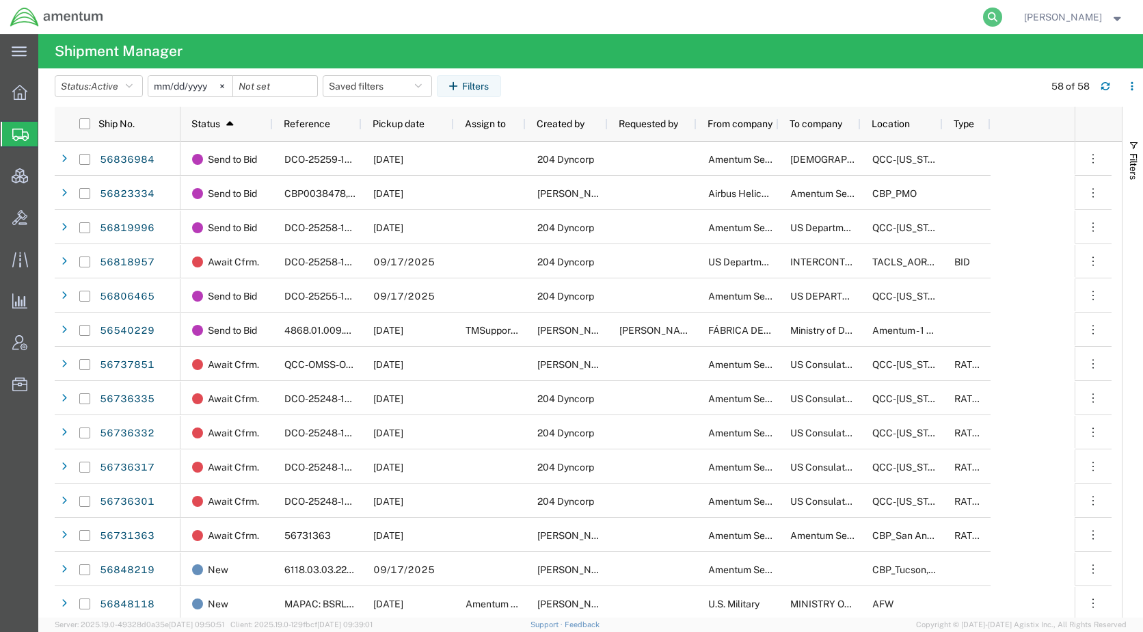
click at [1002, 15] on icon at bounding box center [992, 17] width 19 height 19
paste input "56540229"
click at [1002, 18] on icon at bounding box center [992, 17] width 19 height 19
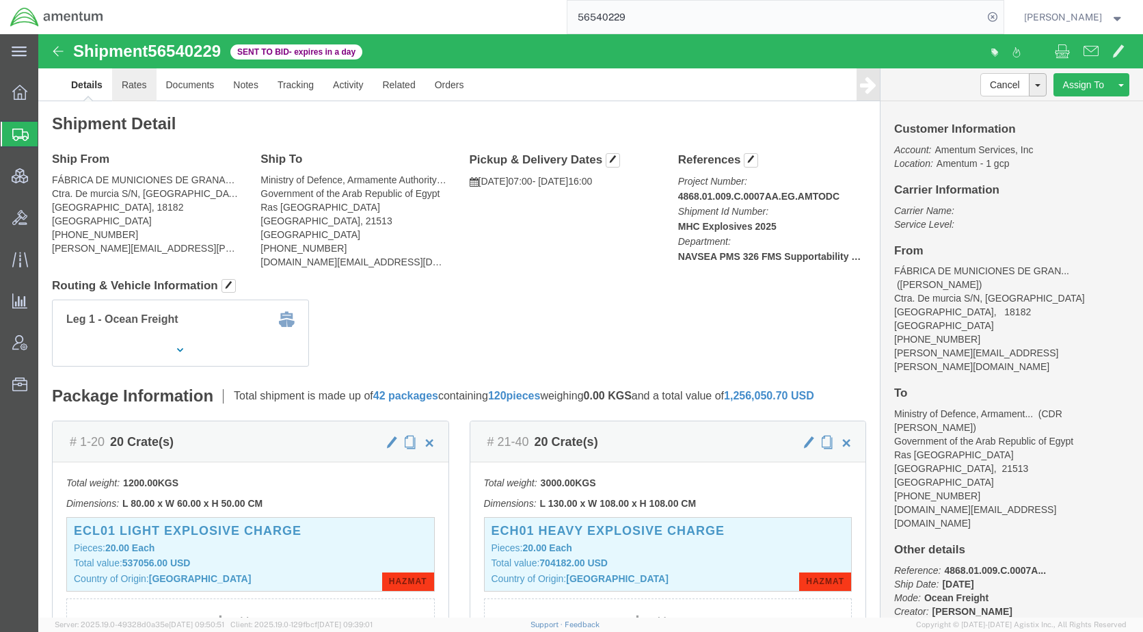
click link "Rates"
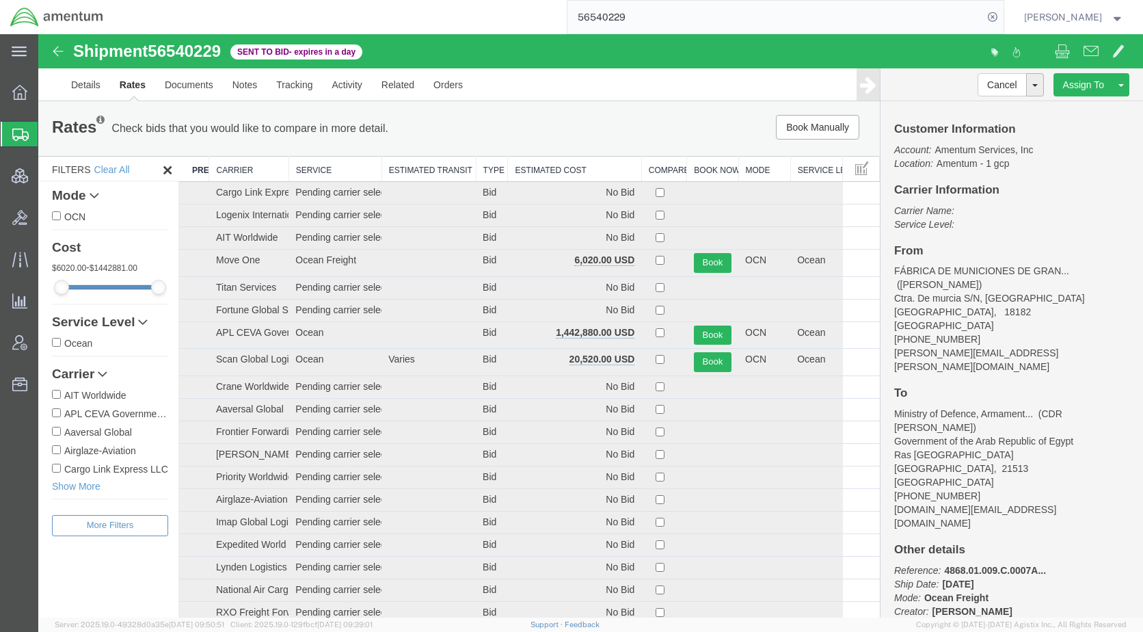
click at [548, 168] on th "Estimated Cost" at bounding box center [574, 169] width 133 height 25
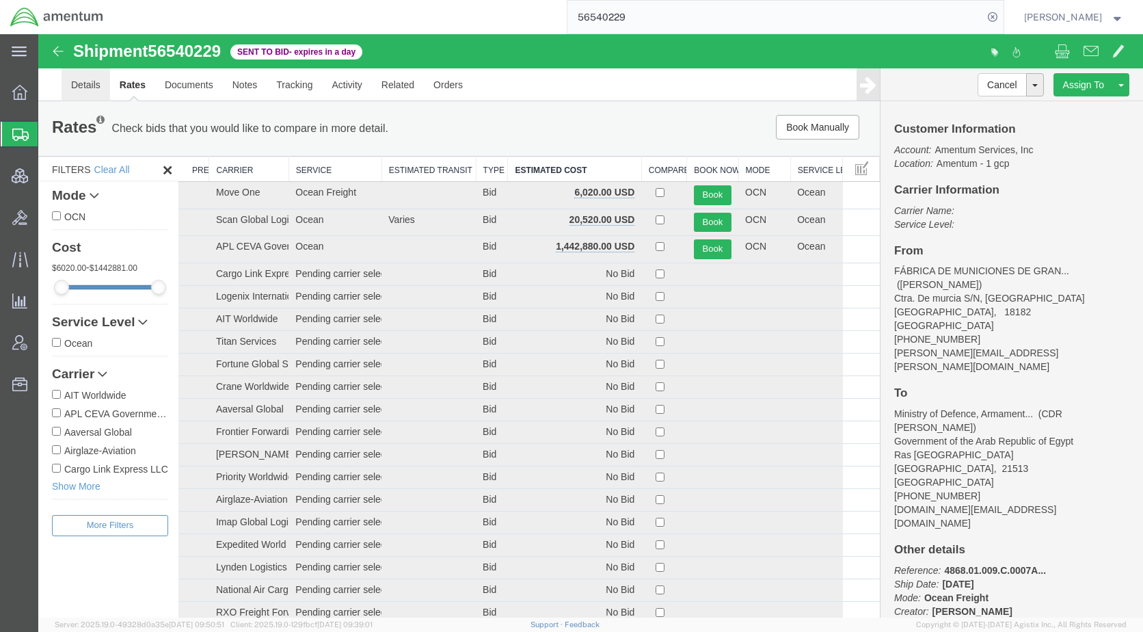
click at [95, 77] on link "Details" at bounding box center [86, 84] width 49 height 33
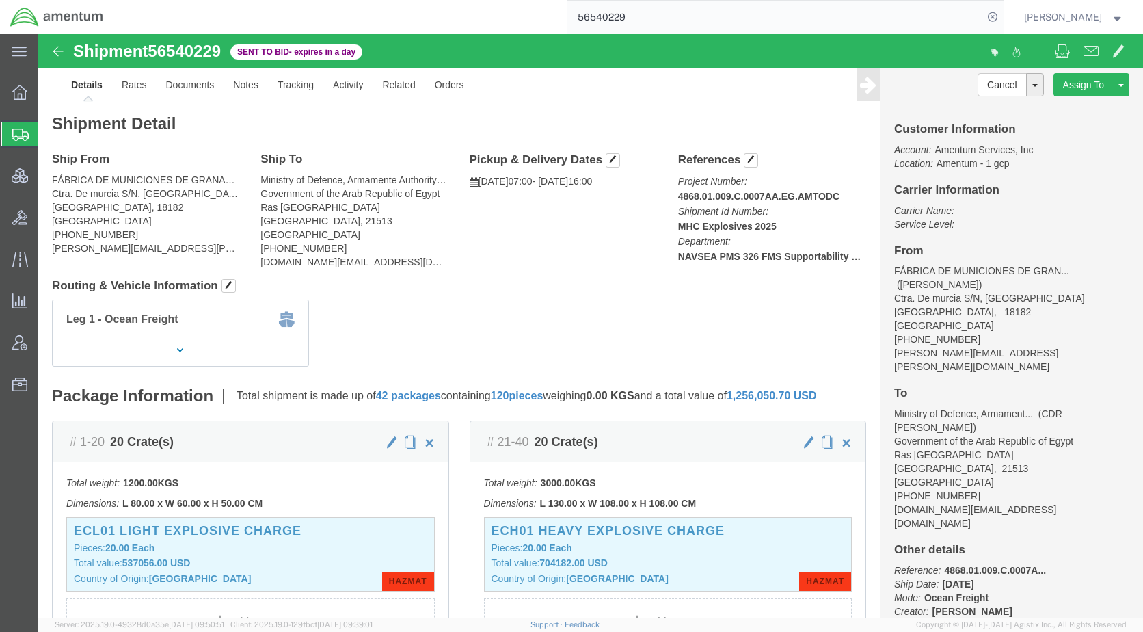
click at [49, 141] on span "Shipments" at bounding box center [43, 133] width 11 height 27
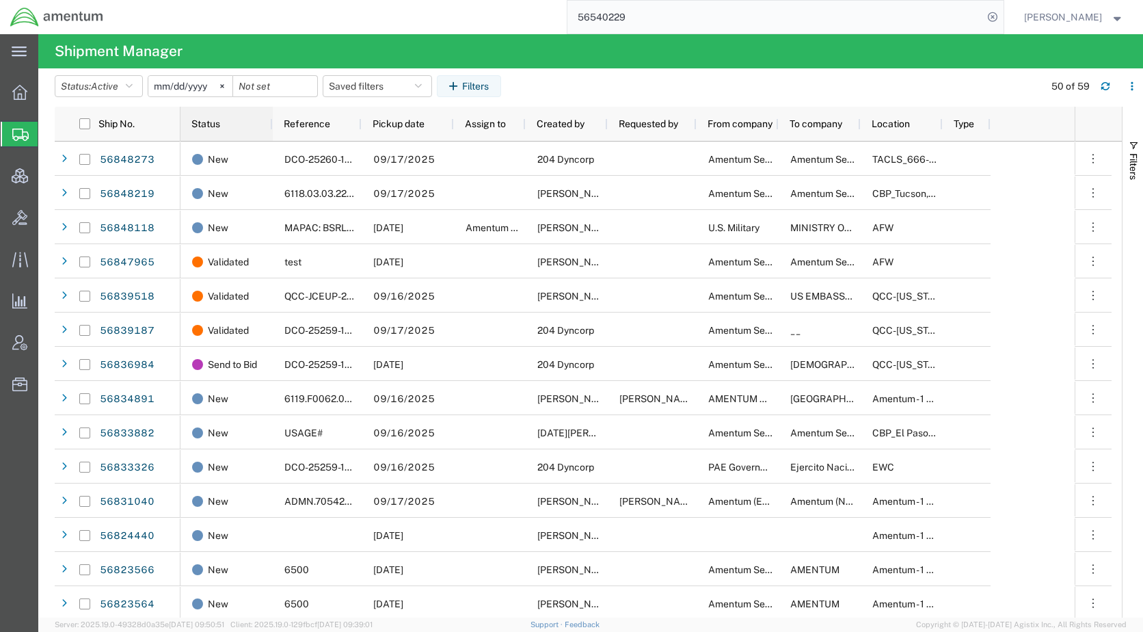
click at [212, 123] on span "Status" at bounding box center [205, 123] width 29 height 11
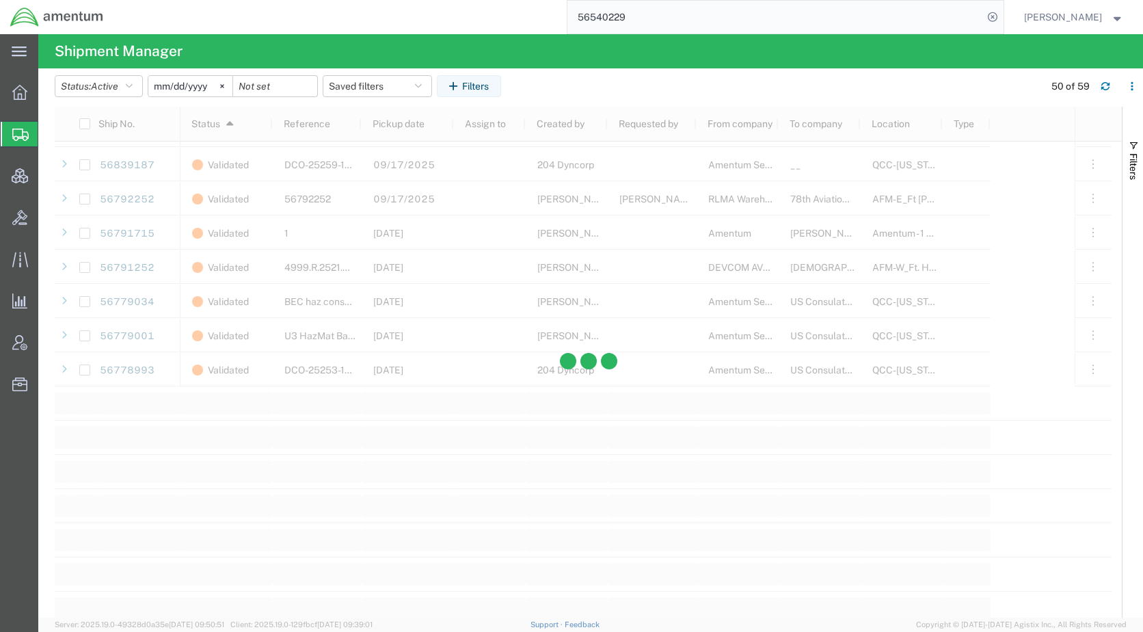
scroll to position [1504, 0]
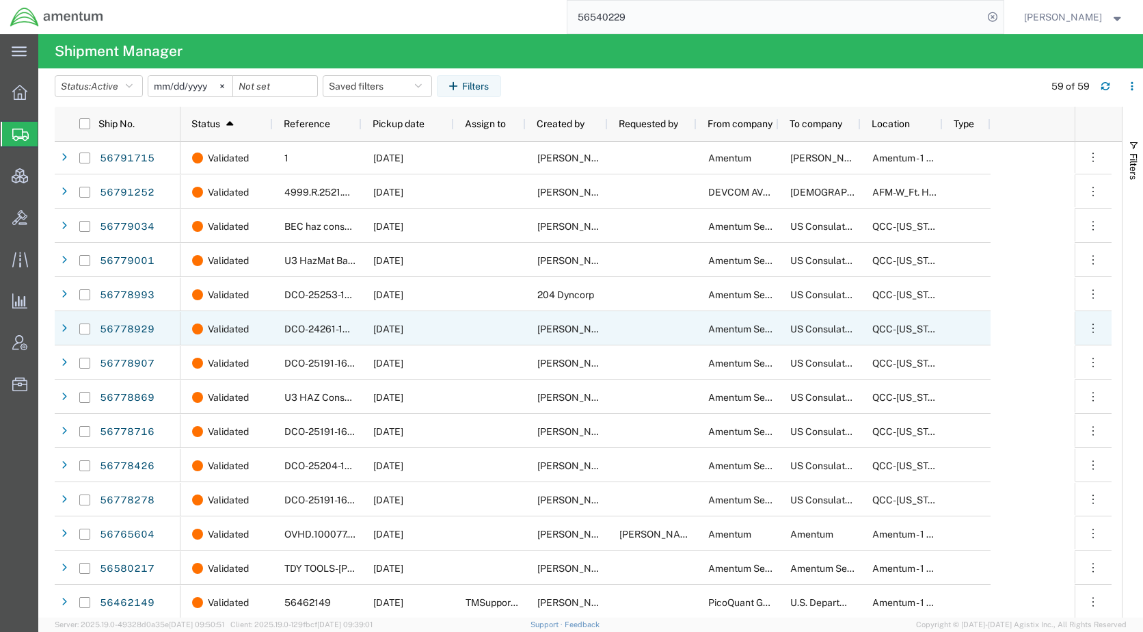
scroll to position [1541, 0]
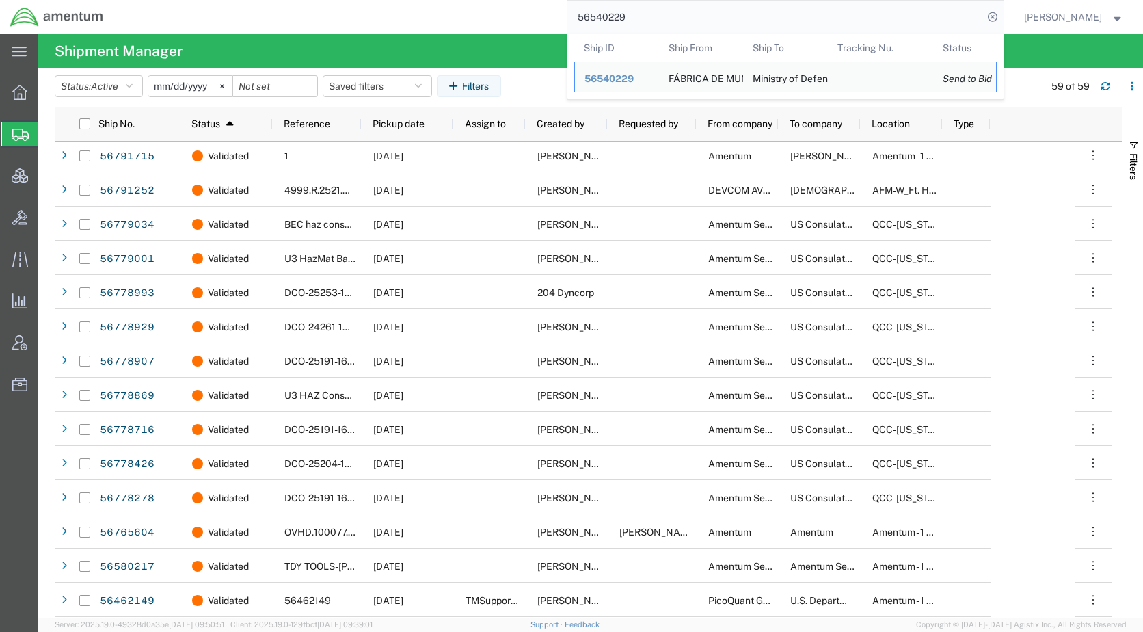
drag, startPoint x: 684, startPoint y: 23, endPoint x: 574, endPoint y: 25, distance: 110.8
click at [574, 25] on div "56540229 Ship ID Ship From Ship To Tracking Nu. Status Ship ID 56540229 Ship Fr…" at bounding box center [559, 17] width 890 height 34
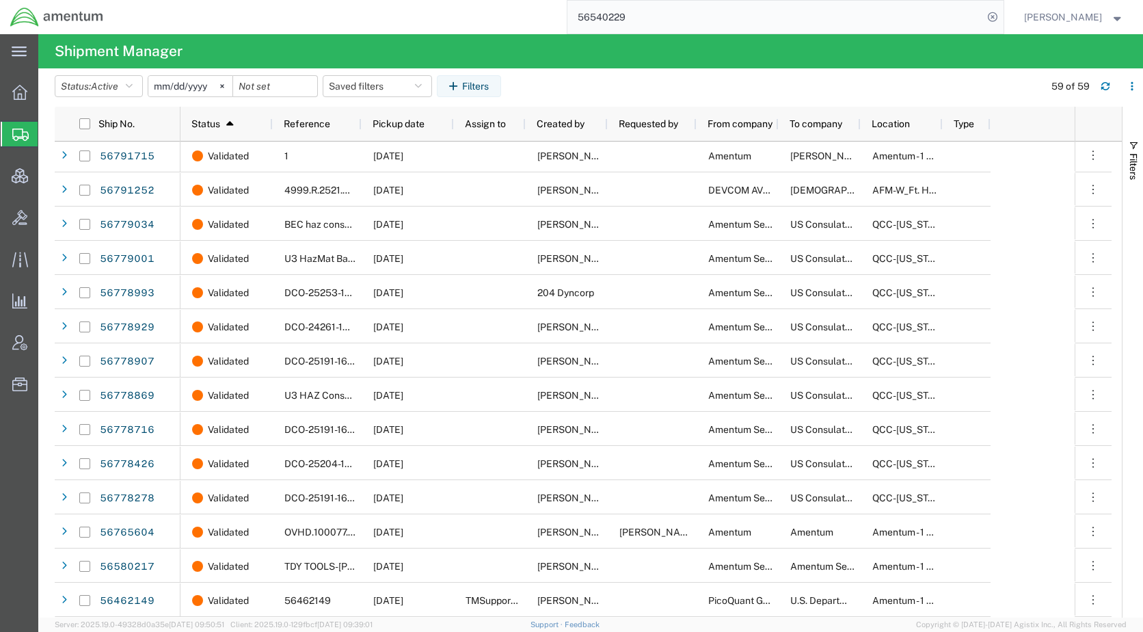
paste input "792252"
type input "56792252"
click at [1002, 17] on icon at bounding box center [992, 17] width 19 height 19
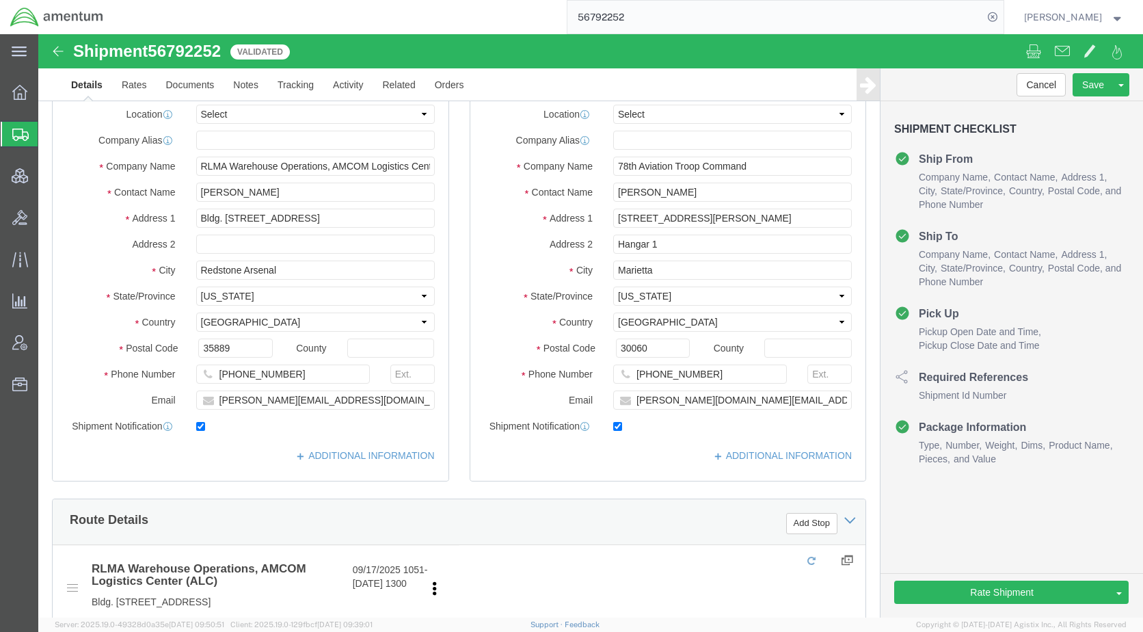
type input "12:00 AM"
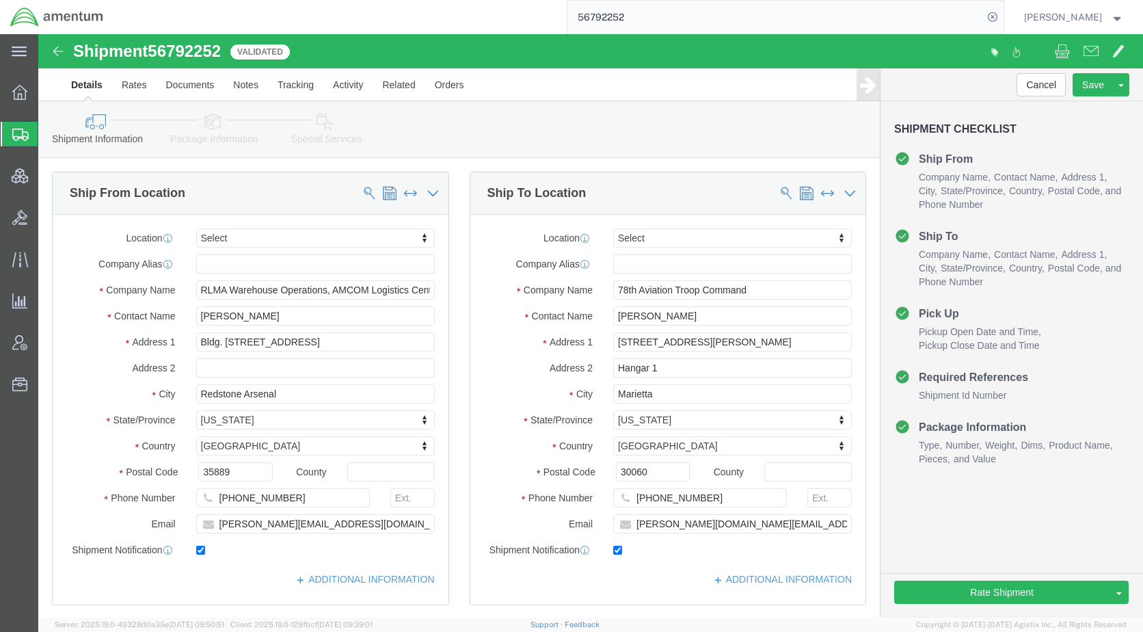
select select
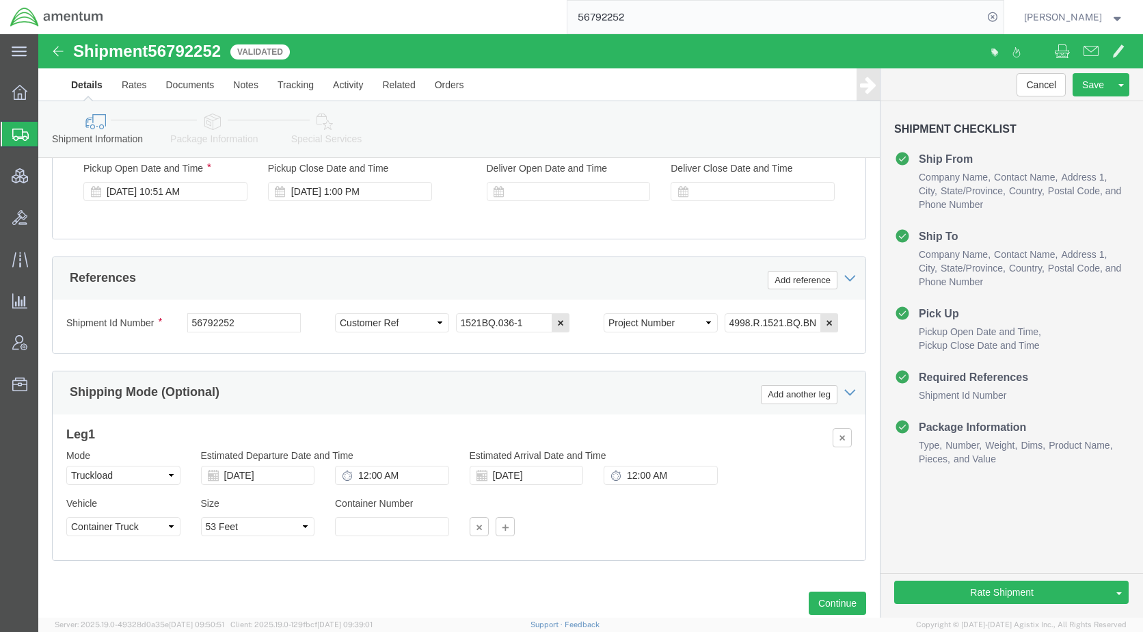
scroll to position [821, 0]
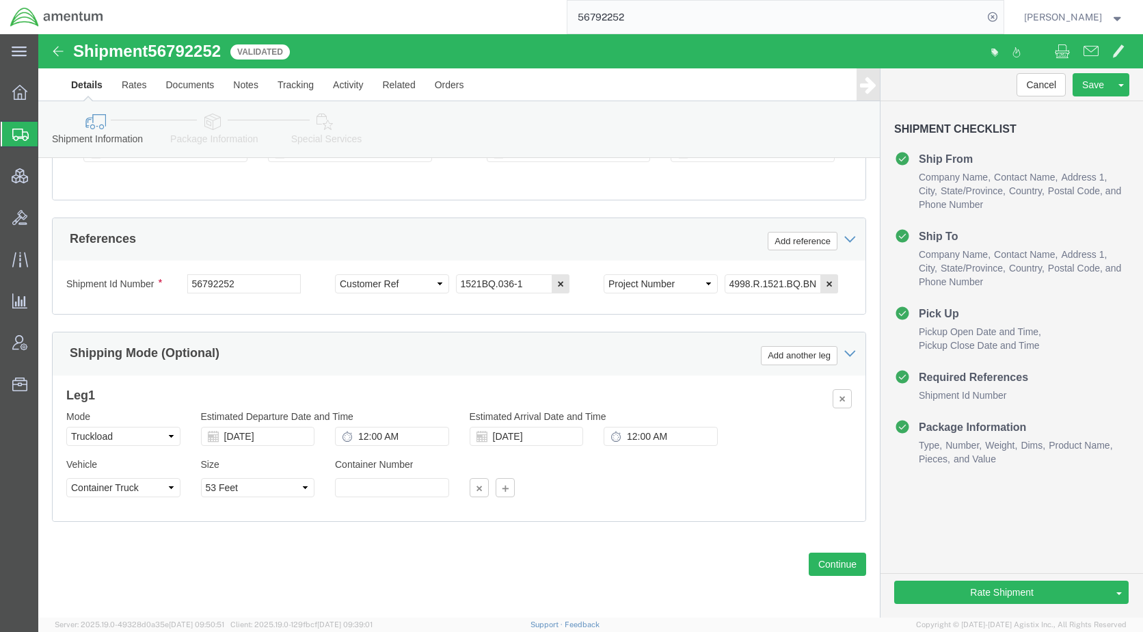
click icon
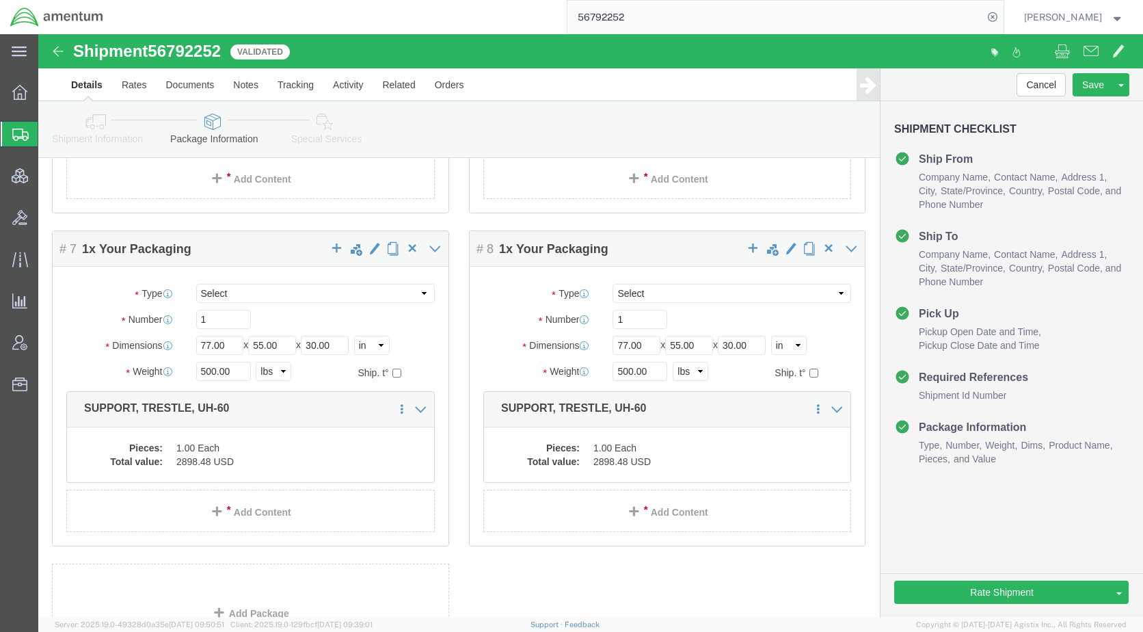
scroll to position [1120, 0]
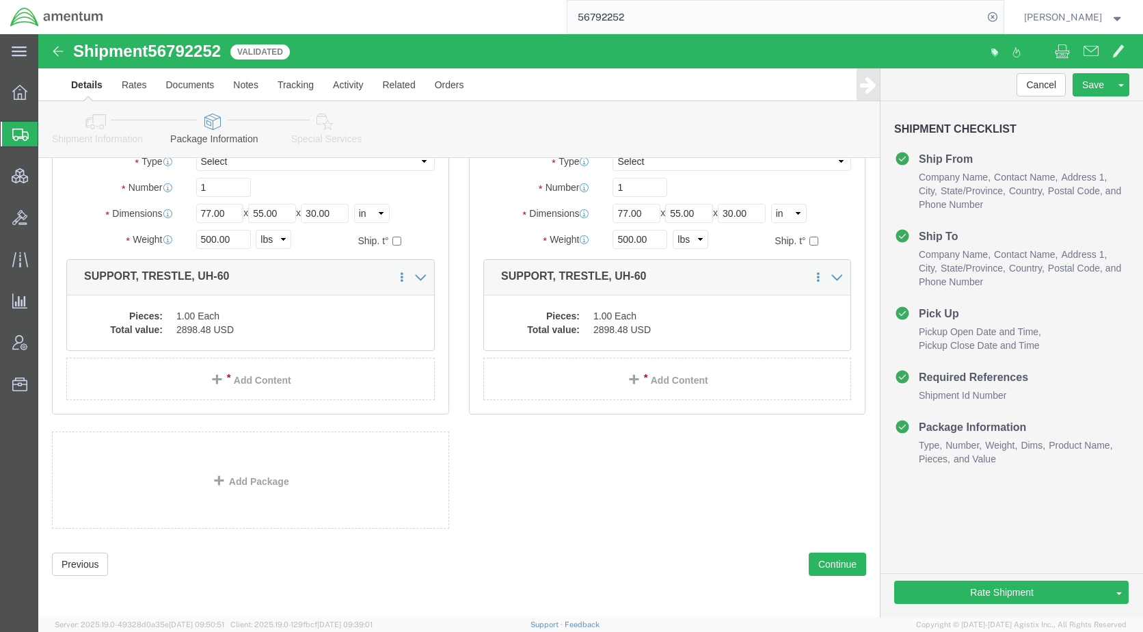
click div "Package Content # 1 1 x Your Packaging Package Type Select Bale(s) Basket(s) Bo…"
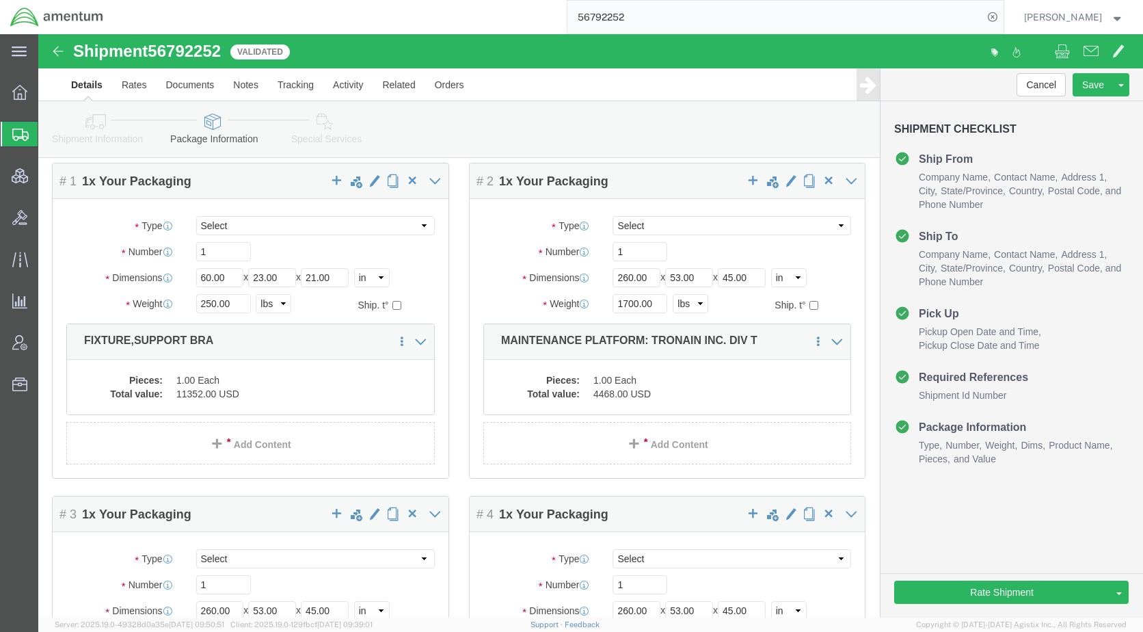
scroll to position [0, 0]
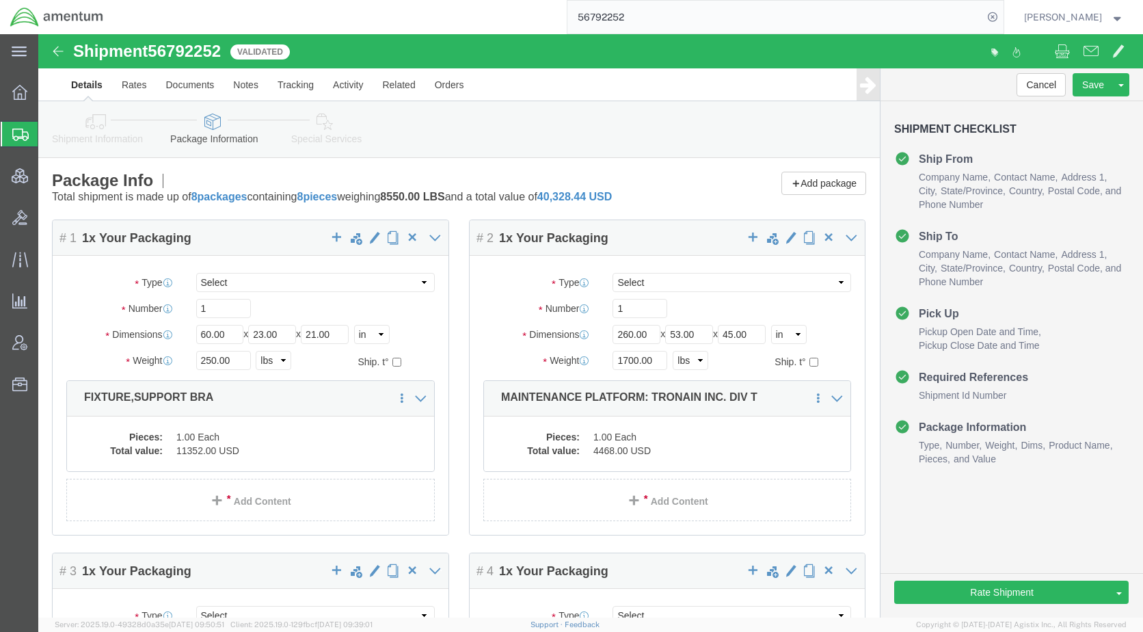
click div "Shipment Information Package Information Special Services Loading Routing"
drag, startPoint x: 271, startPoint y: 93, endPoint x: 374, endPoint y: 116, distance: 105.0
click icon
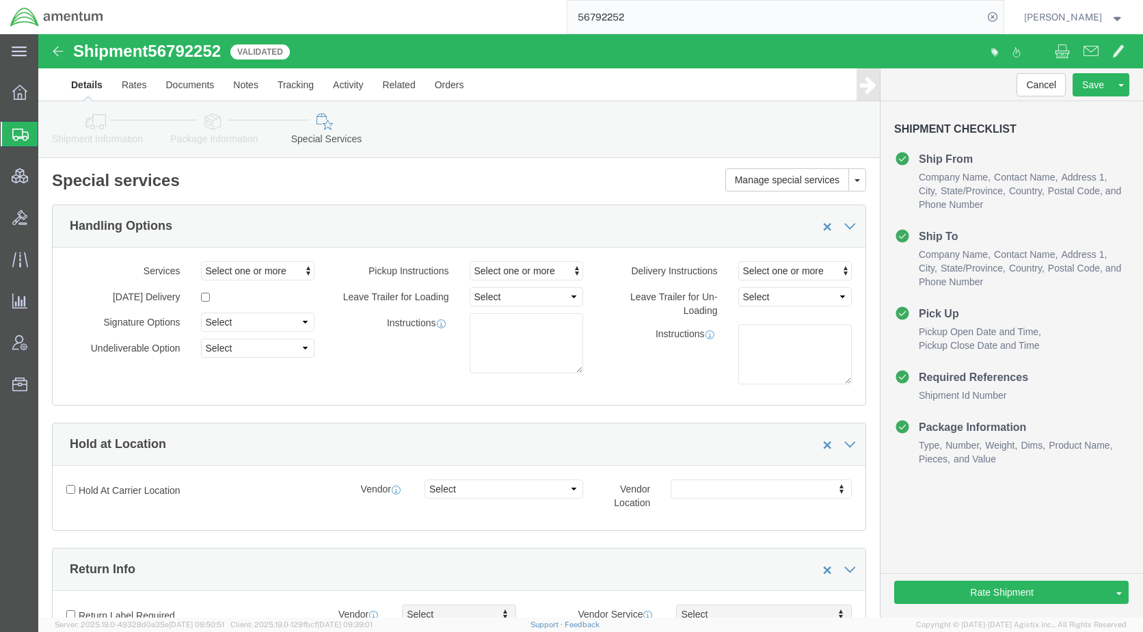
click icon
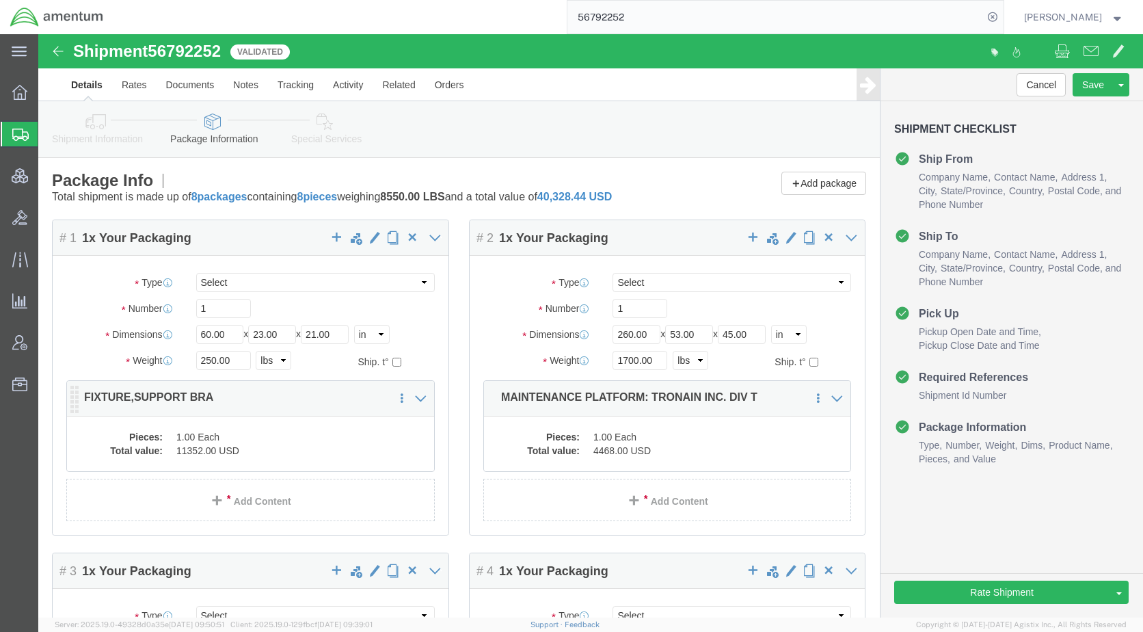
click dd "1.00 Each"
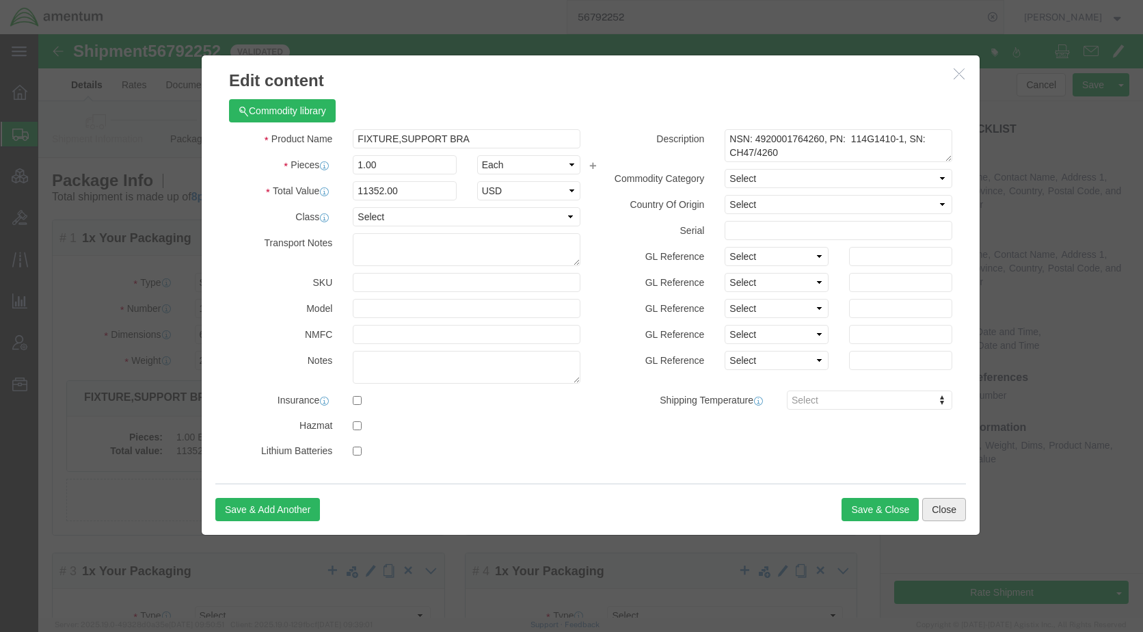
click button "Close"
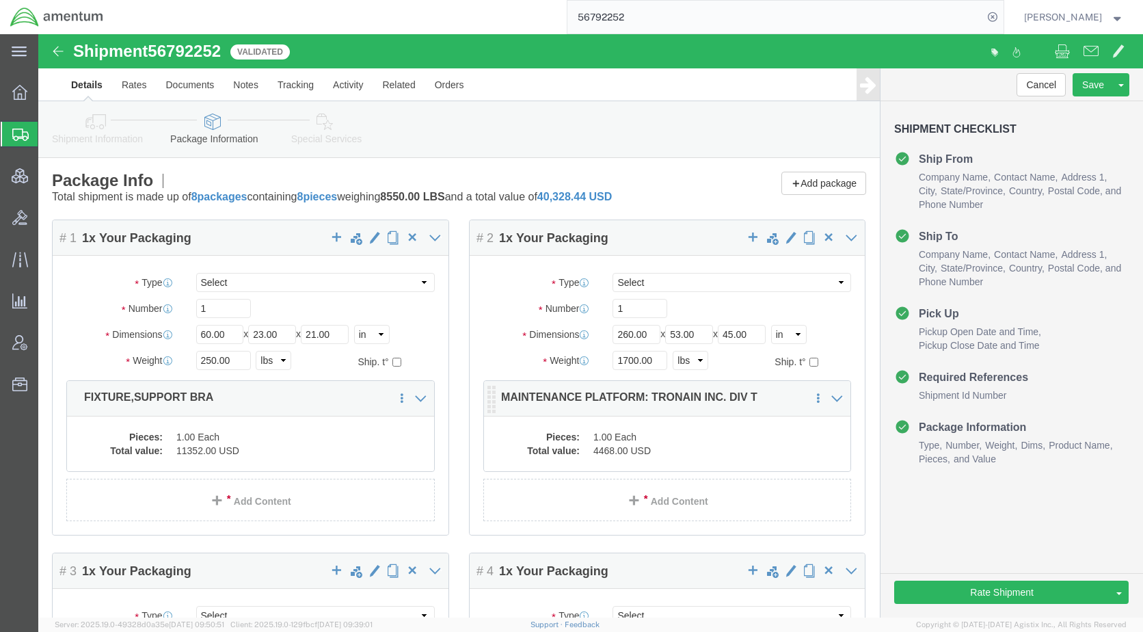
click dd "1.00 Each"
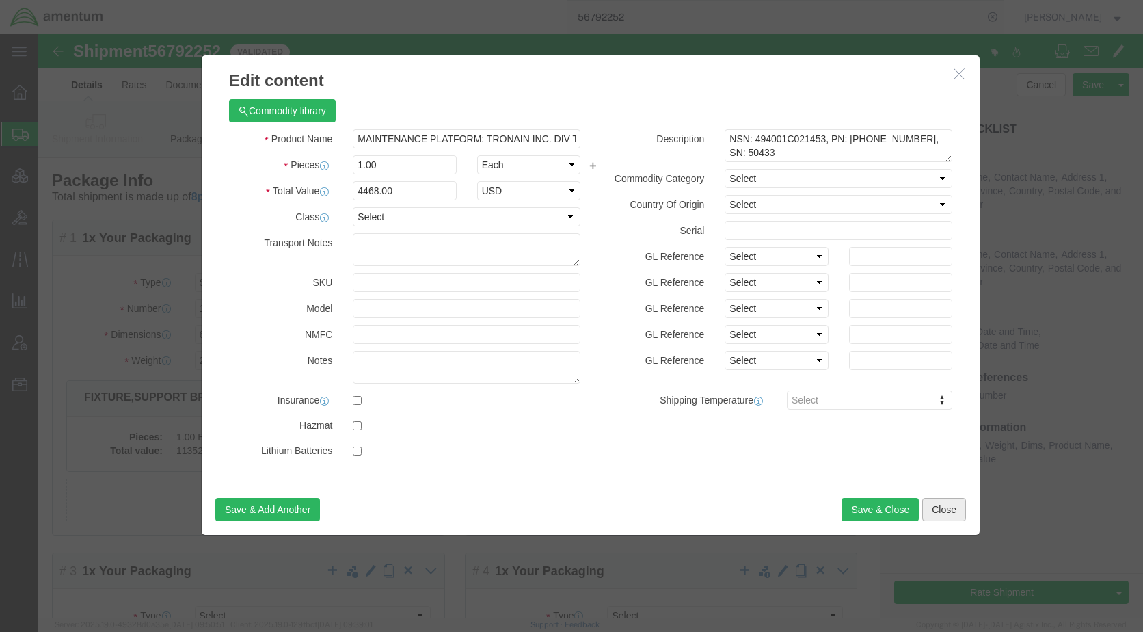
click button "Close"
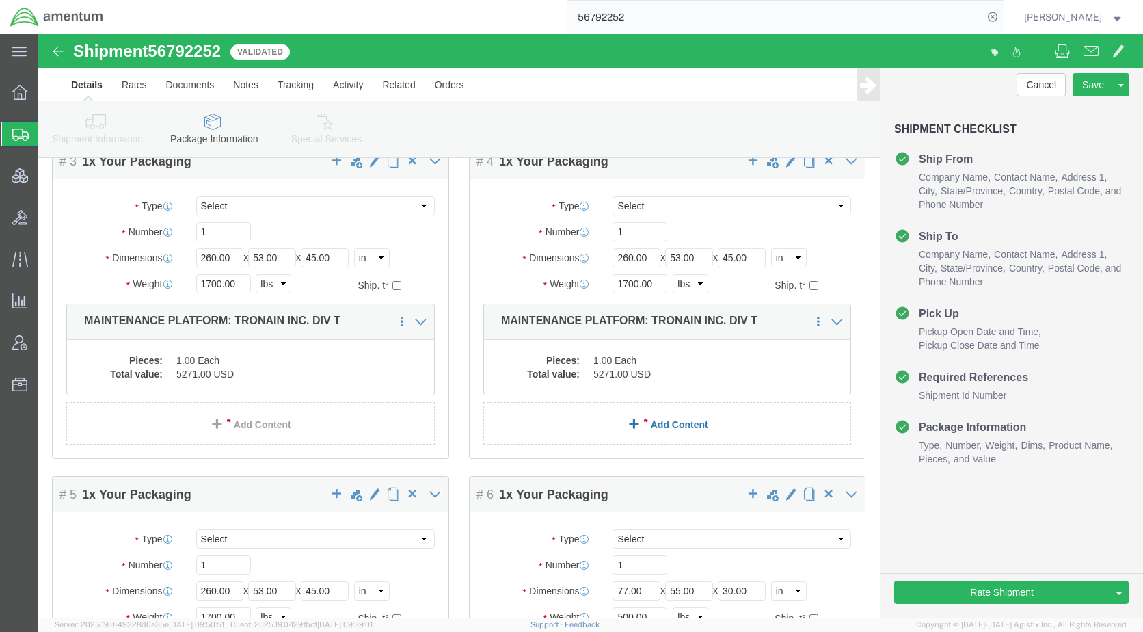
scroll to position [410, 0]
click dd "5271.00 USD"
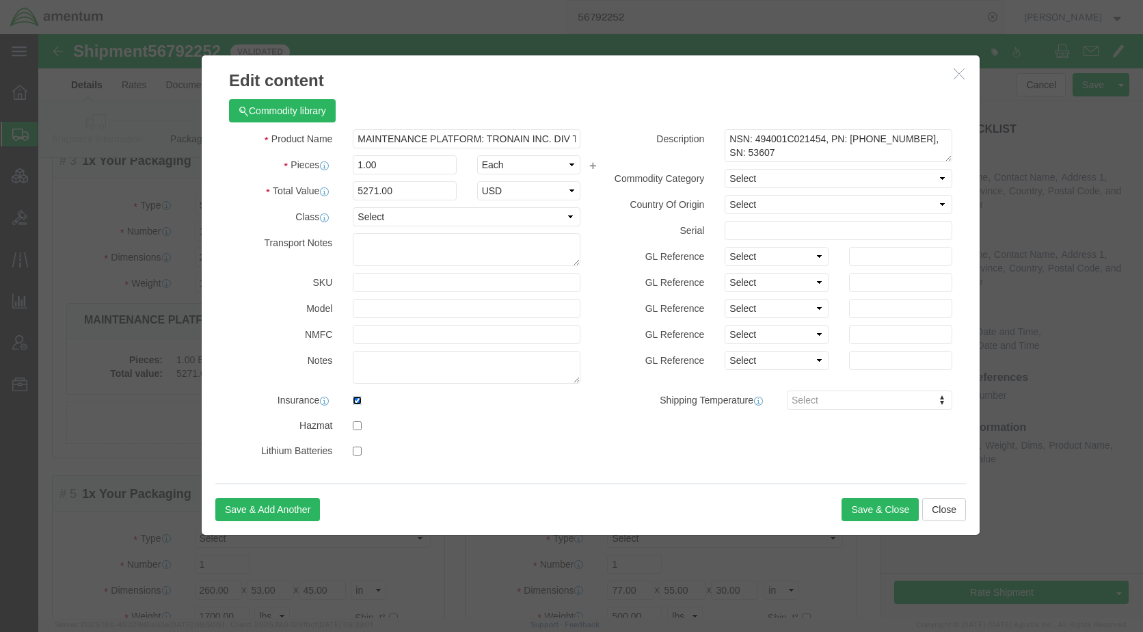
click input "checkbox"
checkbox input "false"
click button "Save & Close"
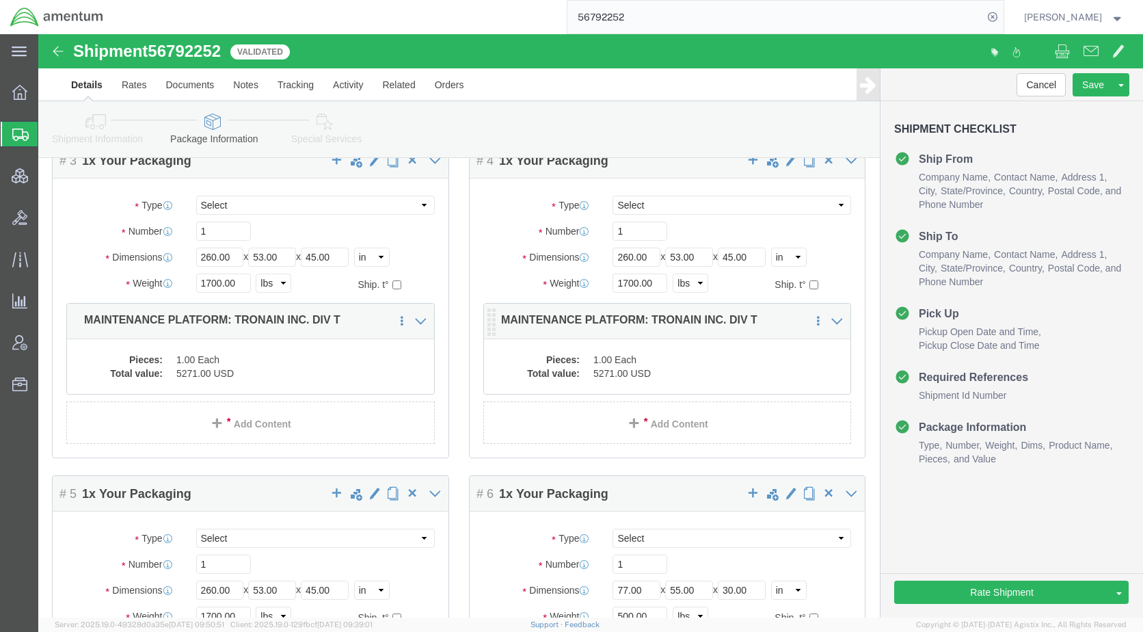
click dd "5271.00 USD"
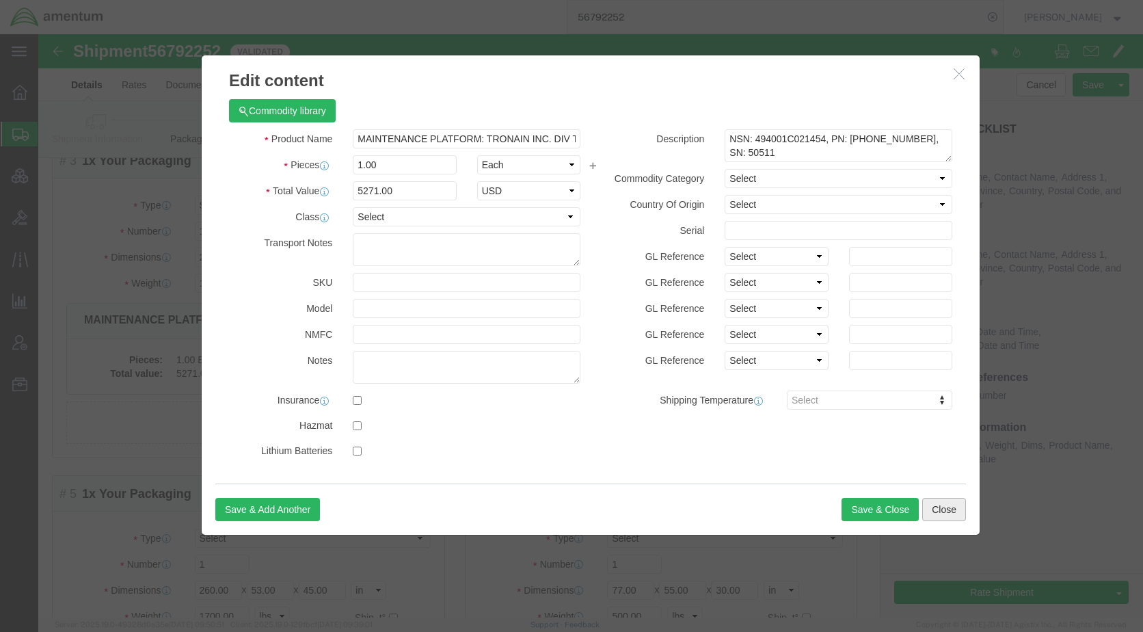
click button "Close"
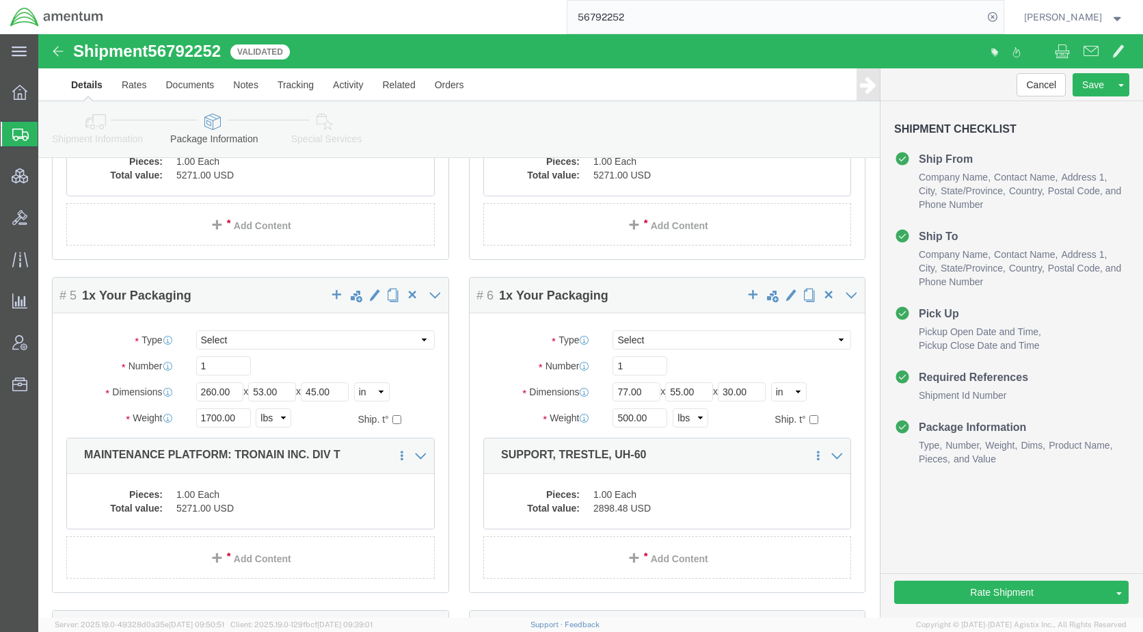
scroll to position [752, 0]
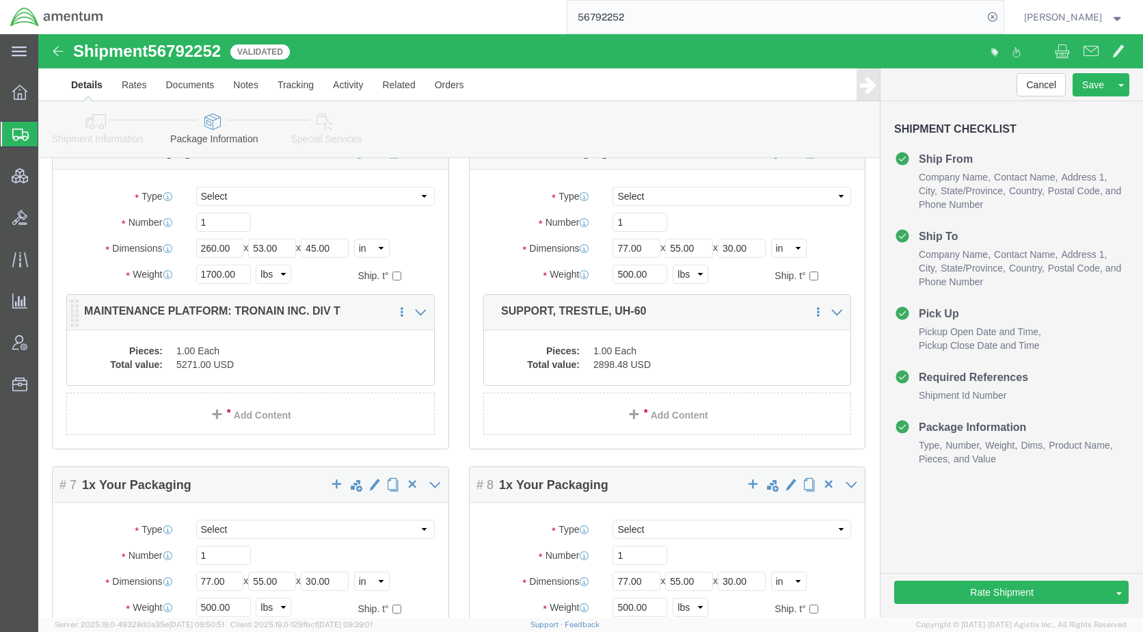
click div "Pieces: 1.00 Each Total value: 5271.00 USD"
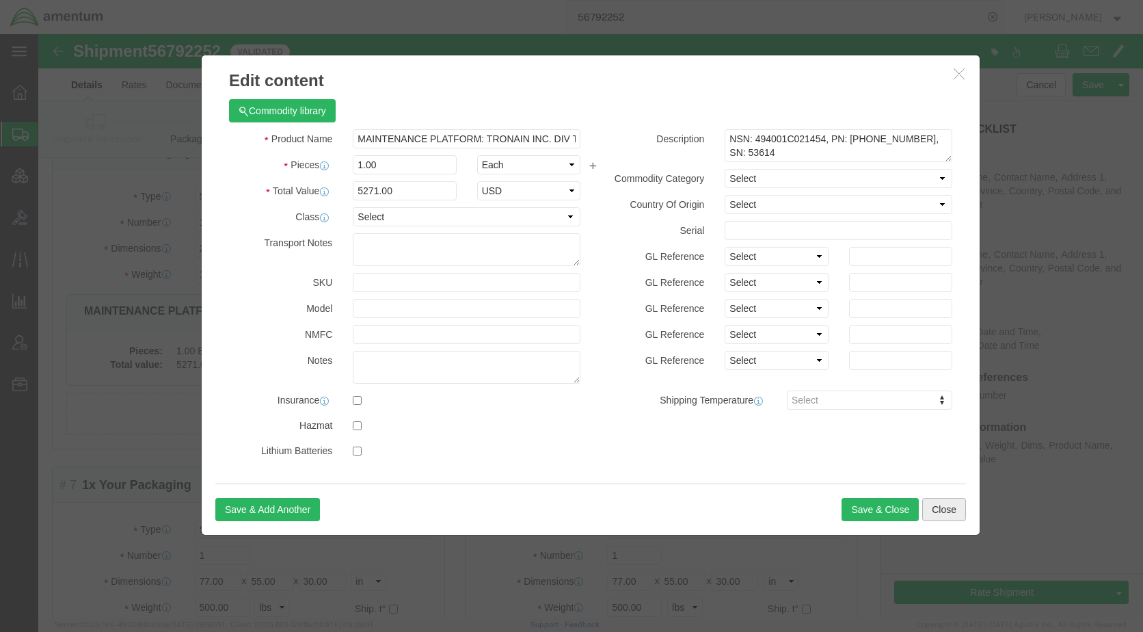
click button "Close"
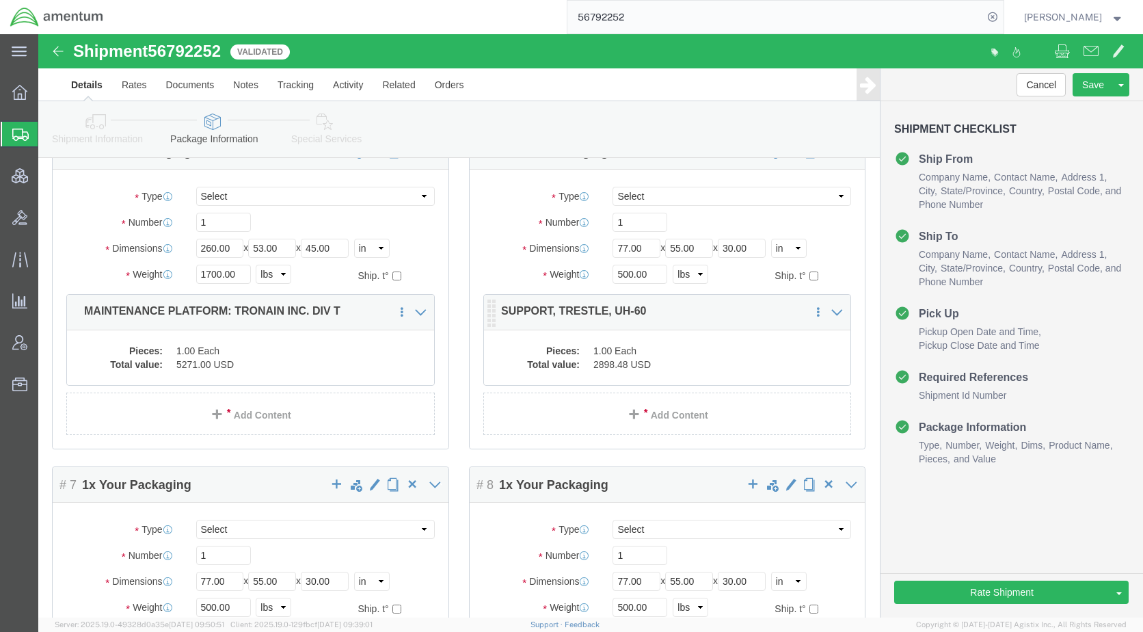
click dd "2898.48 USD"
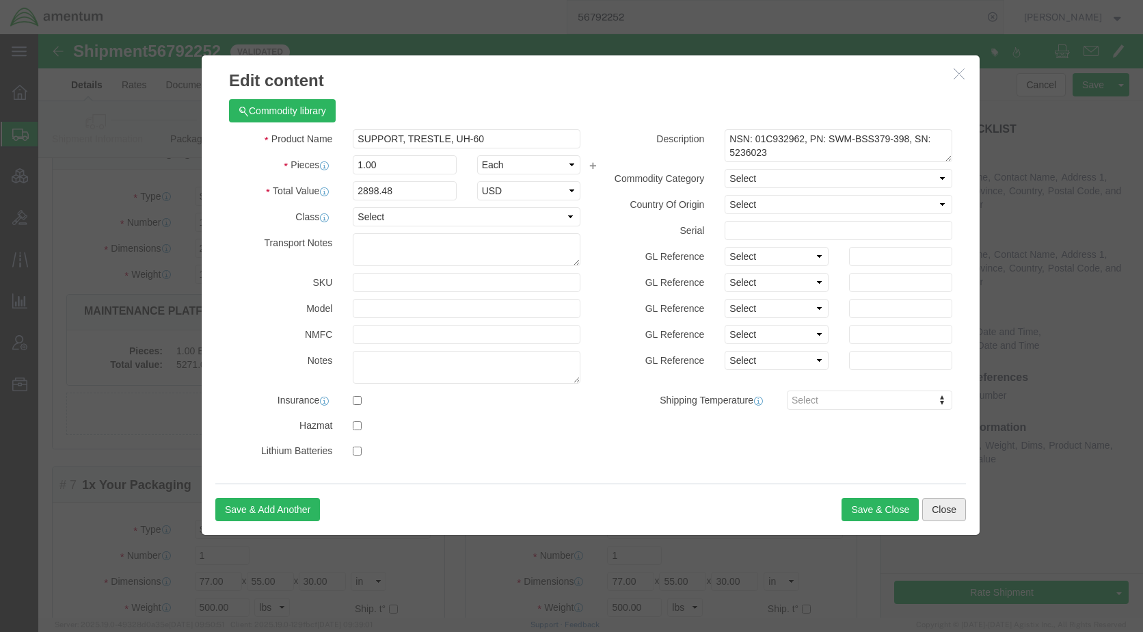
click button "Close"
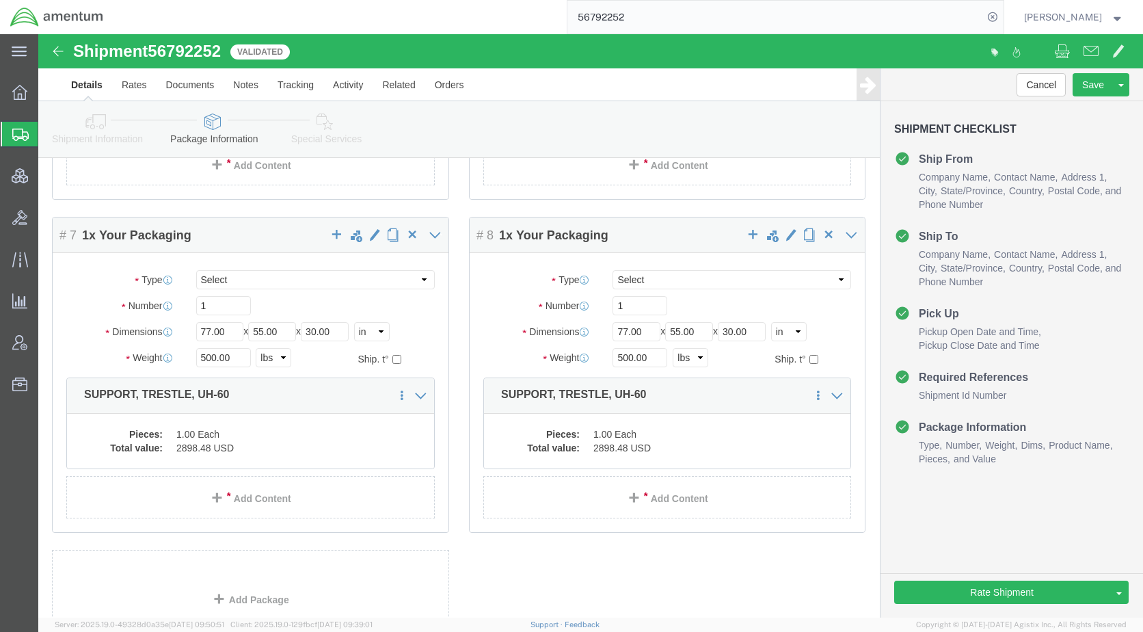
scroll to position [1026, 0]
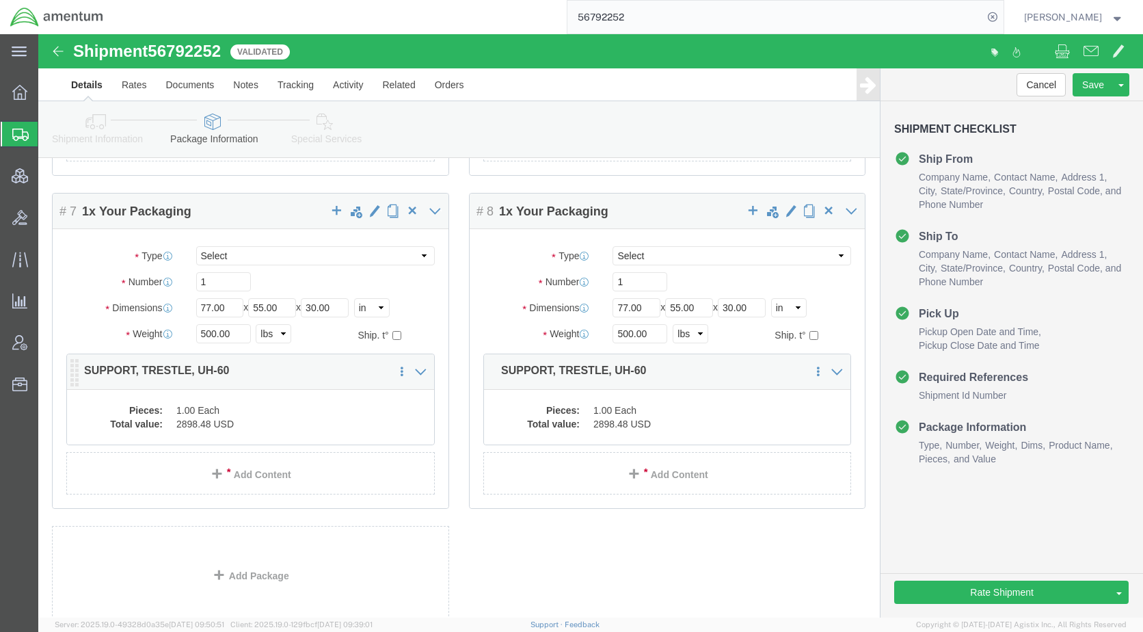
click dd "2898.48 USD"
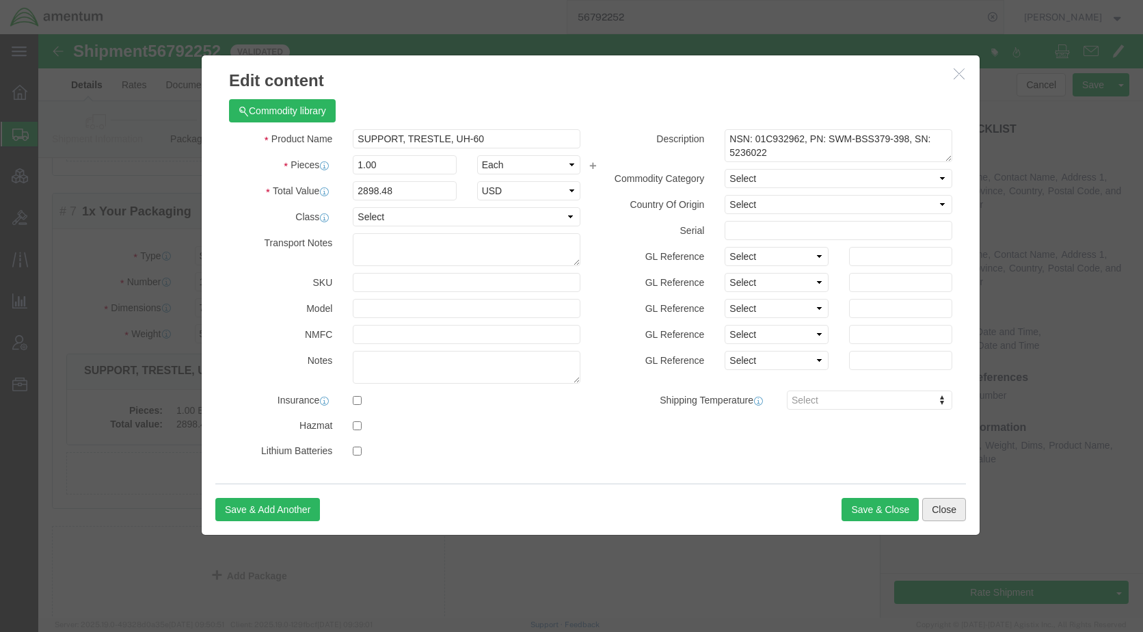
click button "Close"
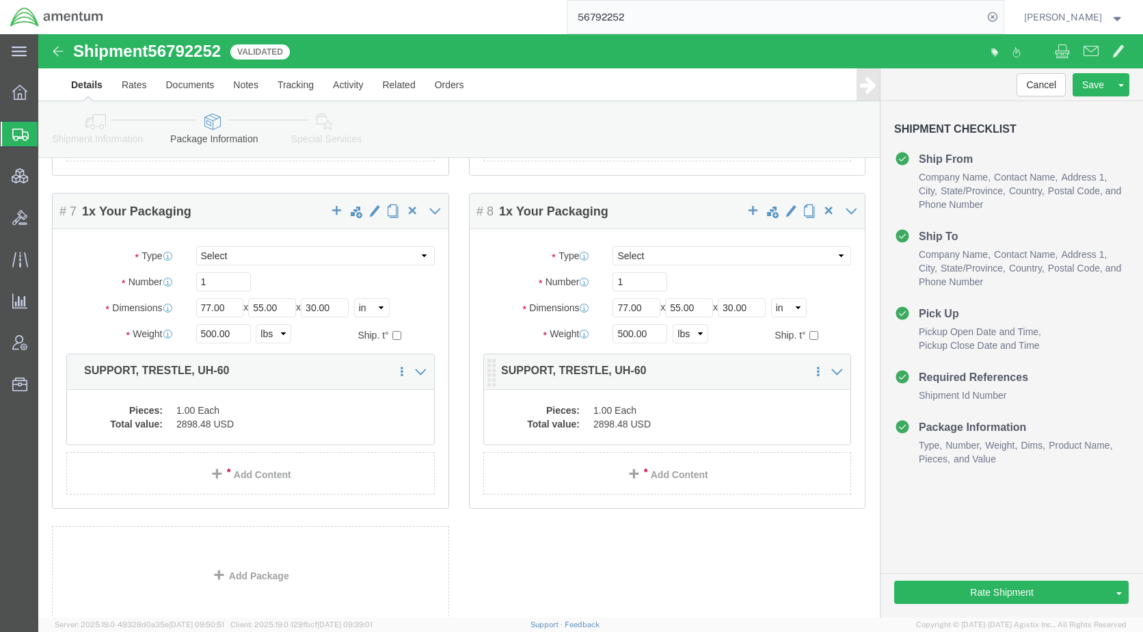
click dd "2898.48 USD"
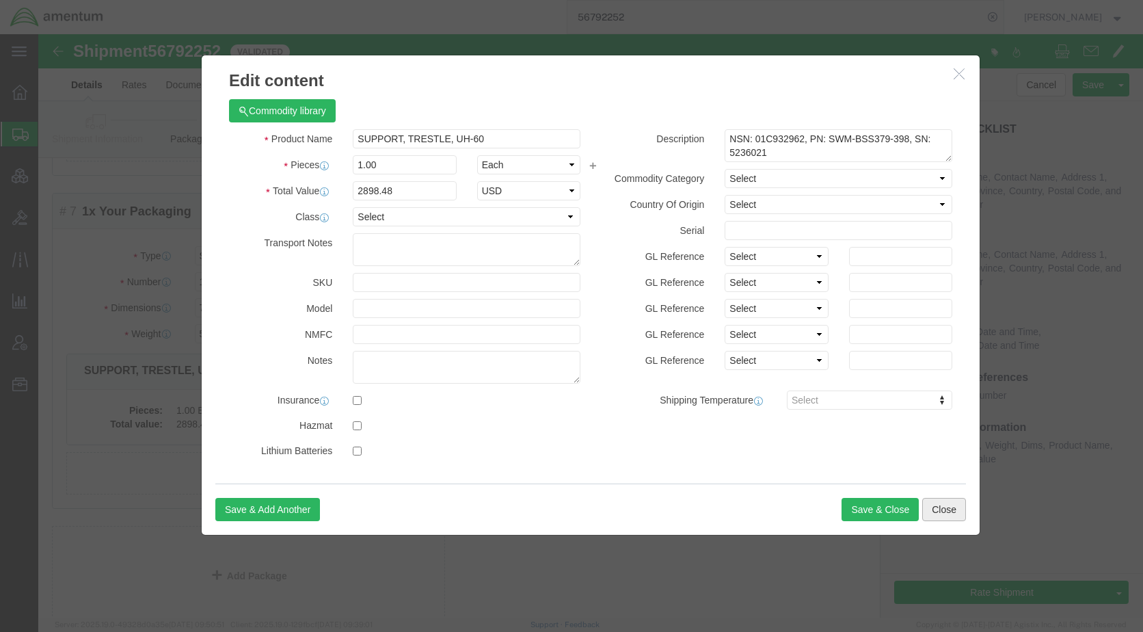
click button "Close"
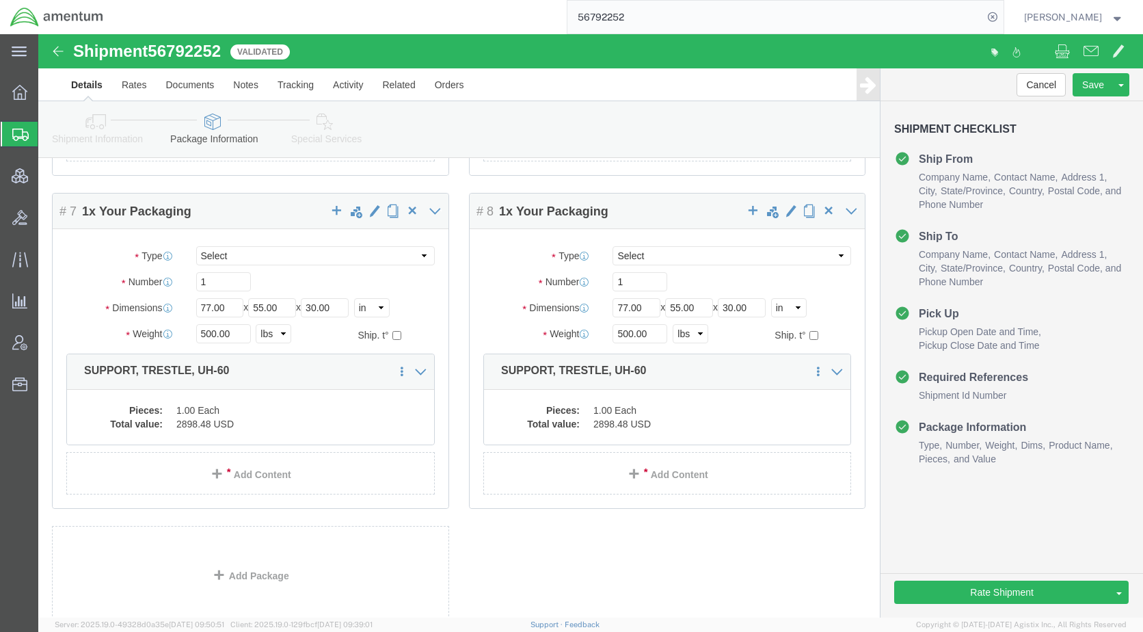
drag, startPoint x: 283, startPoint y: 88, endPoint x: 300, endPoint y: 99, distance: 20.3
click icon
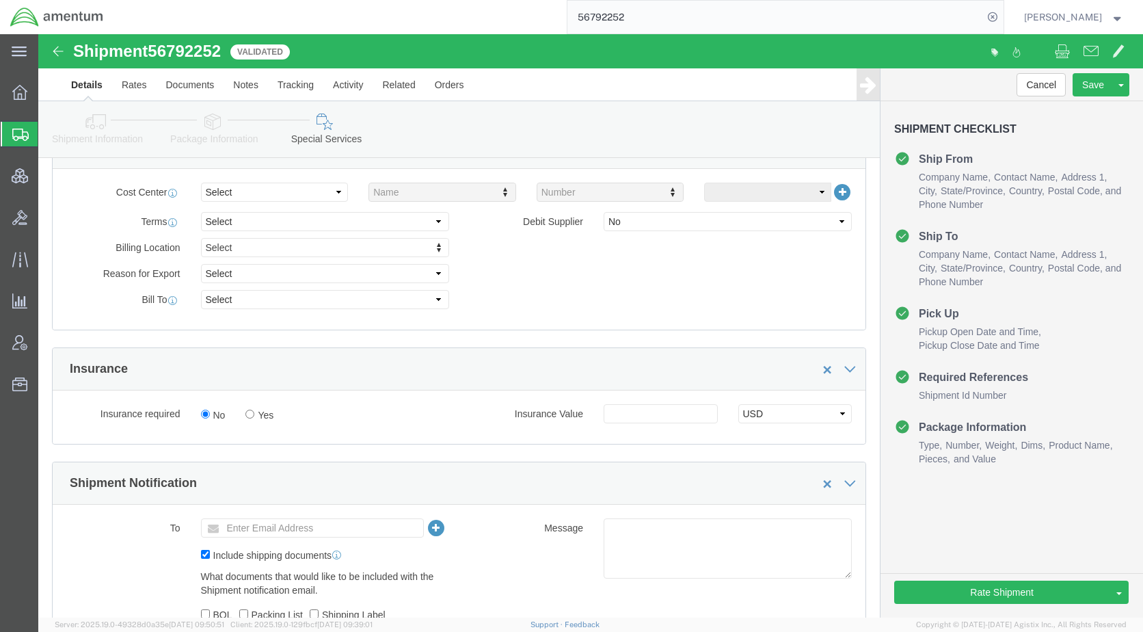
scroll to position [684, 0]
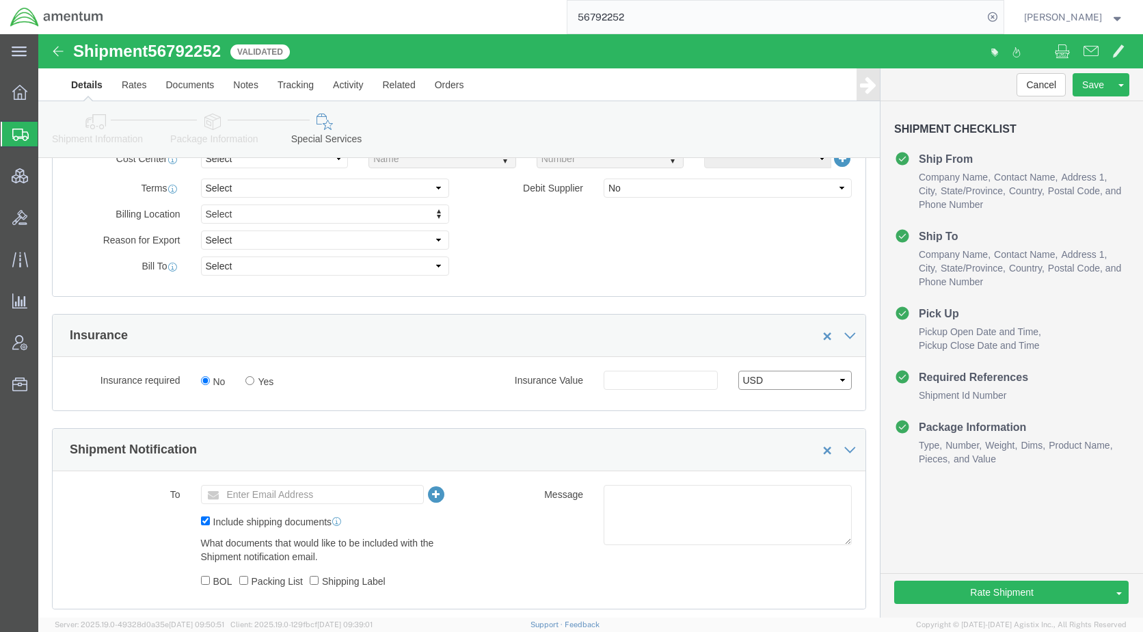
click select "Select USD JPY GBP CAD EUR"
select select
click select "Select USD JPY GBP CAD EUR"
click div "No Yes"
drag, startPoint x: 176, startPoint y: 93, endPoint x: 213, endPoint y: 129, distance: 51.3
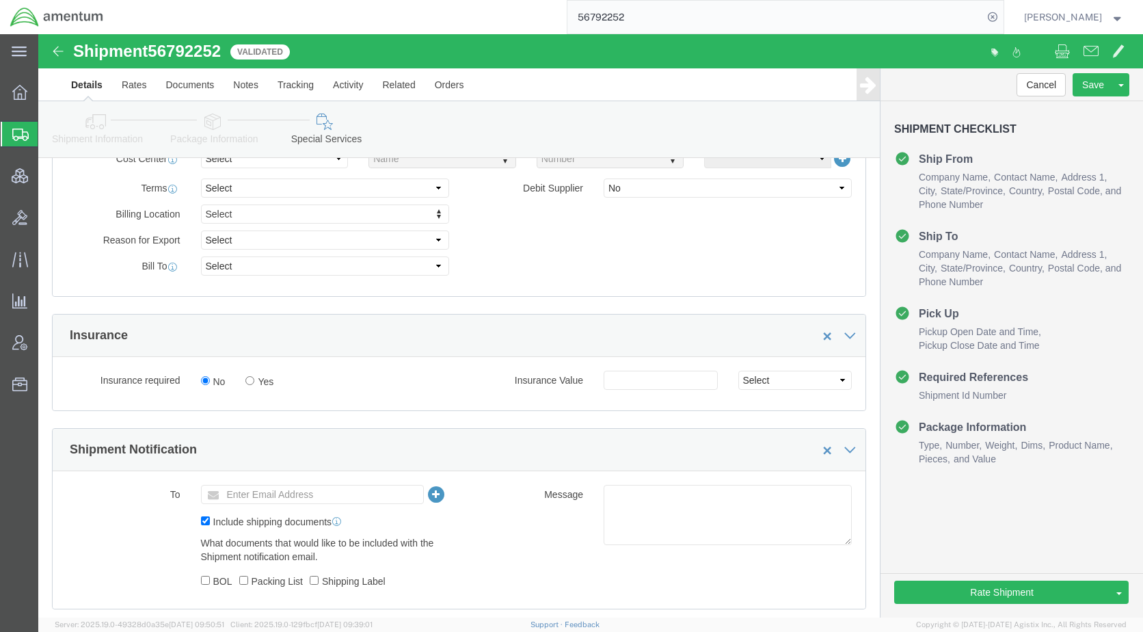
click icon
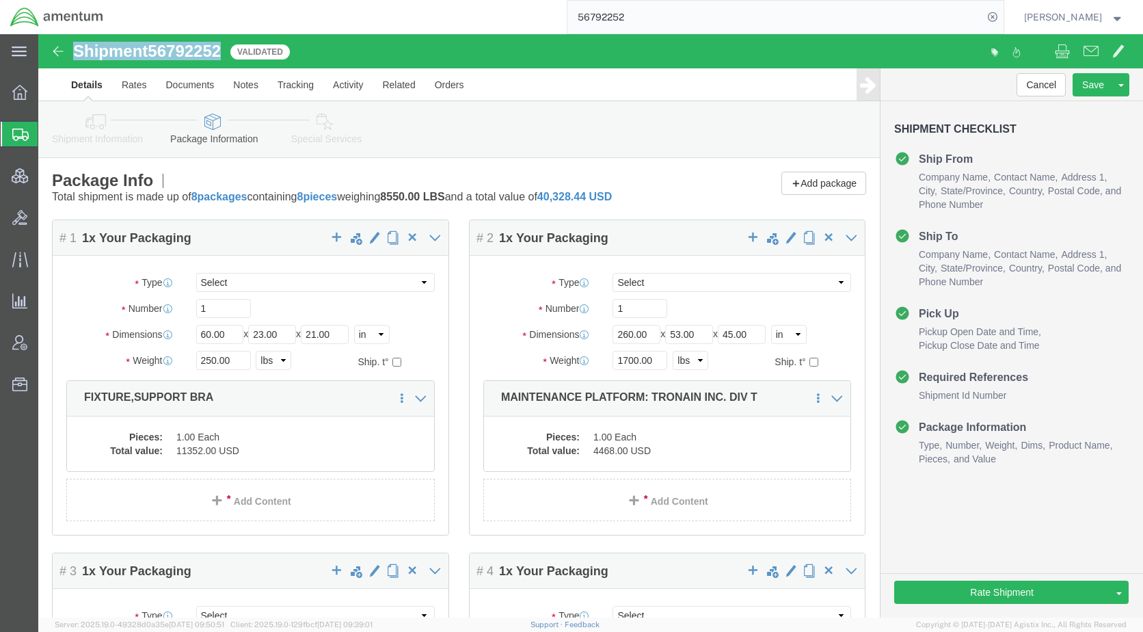
drag, startPoint x: 187, startPoint y: 16, endPoint x: 39, endPoint y: 26, distance: 148.7
click div "Shipment 56792252 Validated"
copy h1 "Shipment 56792252"
click icon
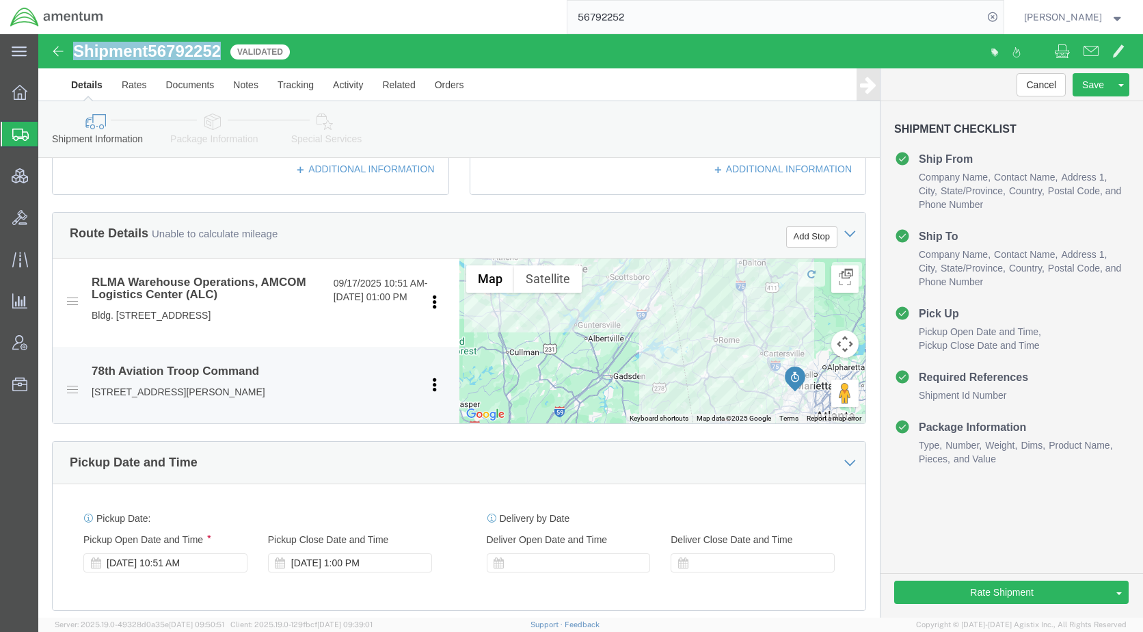
scroll to position [547, 0]
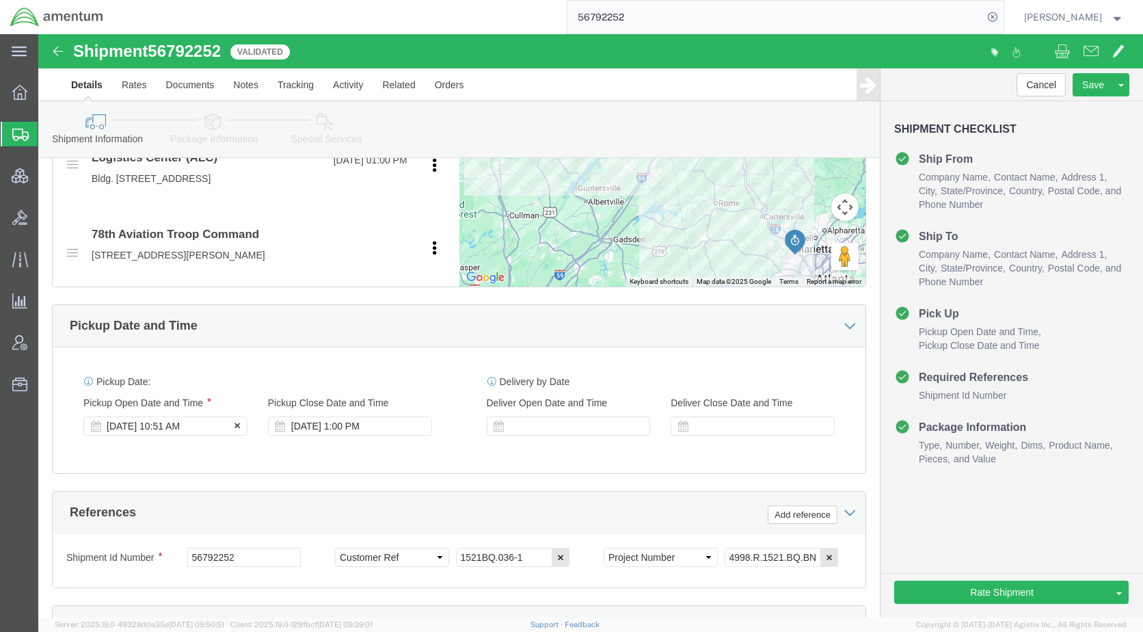
click div "Sep 17 2025 10:51 AM"
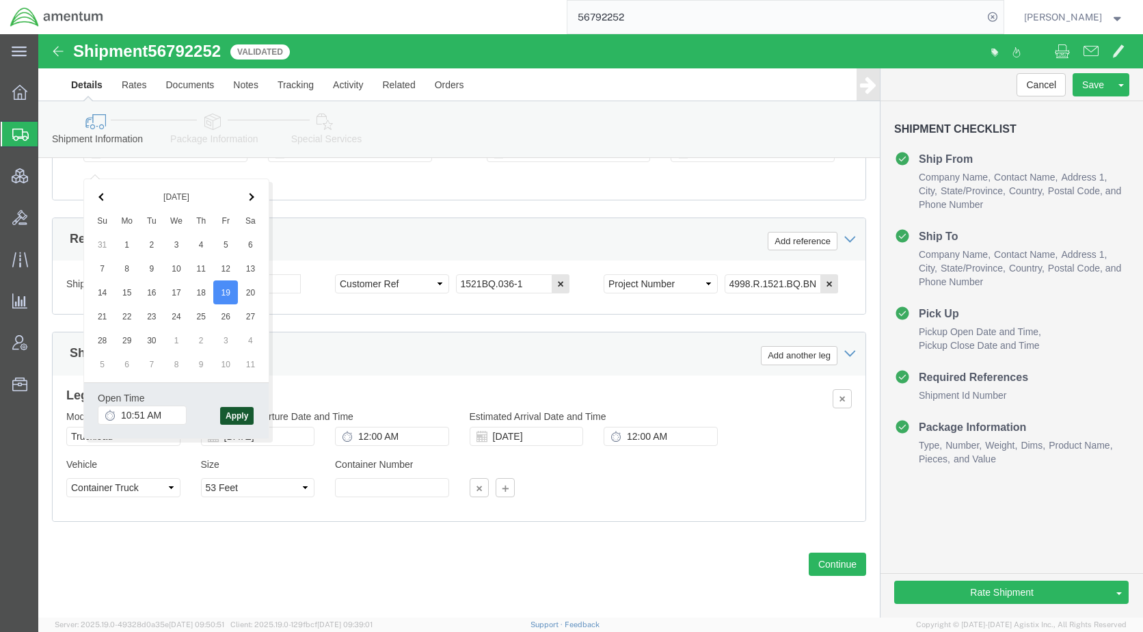
click button "Apply"
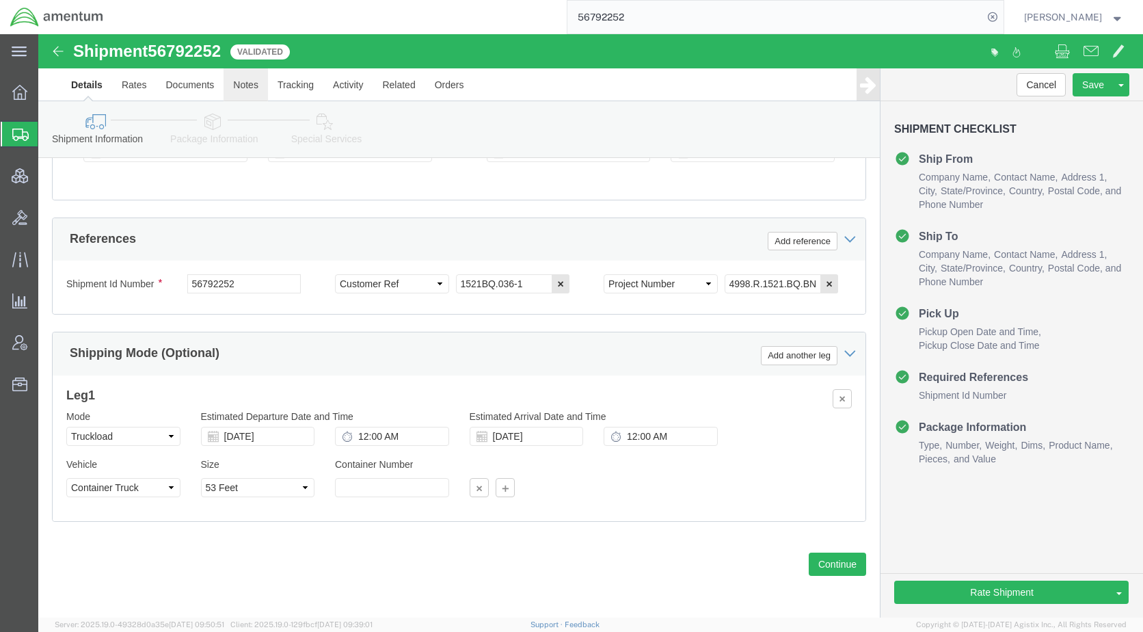
click link "Notes"
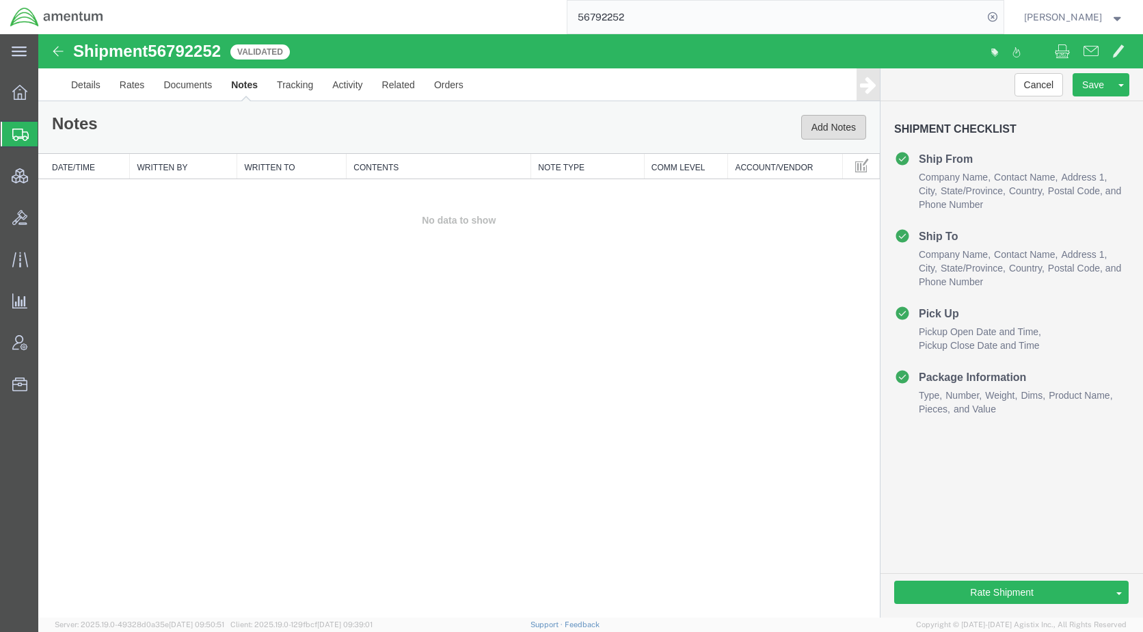
click at [830, 129] on button "Add Notes" at bounding box center [833, 127] width 65 height 25
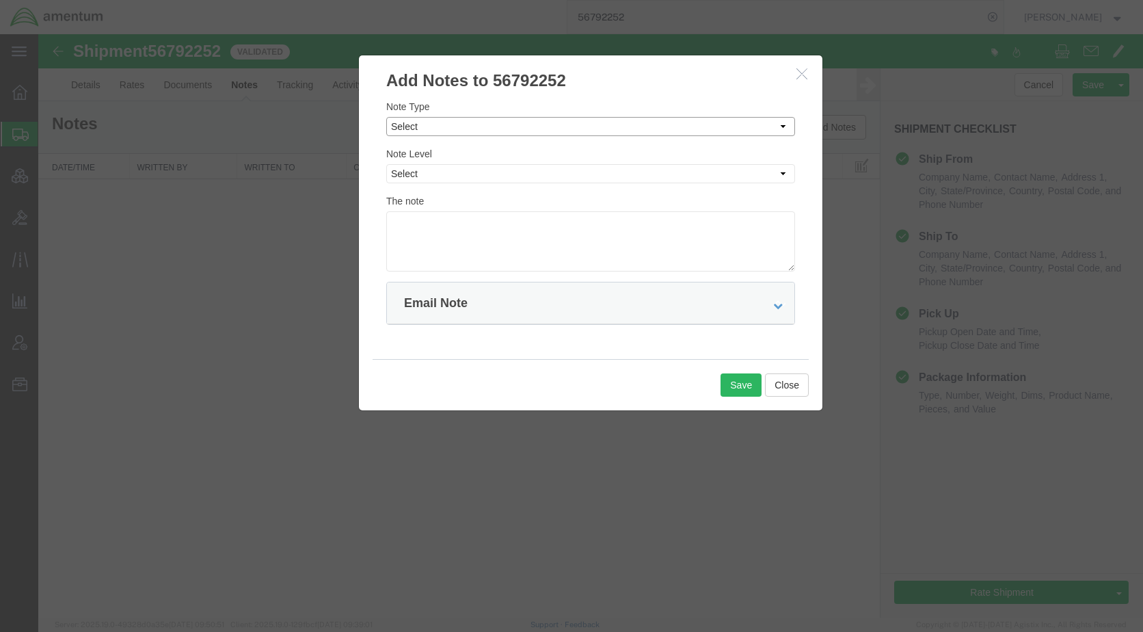
drag, startPoint x: 470, startPoint y: 126, endPoint x: 471, endPoint y: 135, distance: 9.0
click at [470, 126] on select "Select Approval Bid Notes Carrier Change Notes Claim Notes Content Hazmat Notes…" at bounding box center [590, 126] width 409 height 19
select select "BID_NOTES"
click at [386, 117] on select "Select Approval Bid Notes Carrier Change Notes Claim Notes Content Hazmat Notes…" at bounding box center [590, 126] width 409 height 19
drag, startPoint x: 464, startPoint y: 168, endPoint x: 464, endPoint y: 185, distance: 16.4
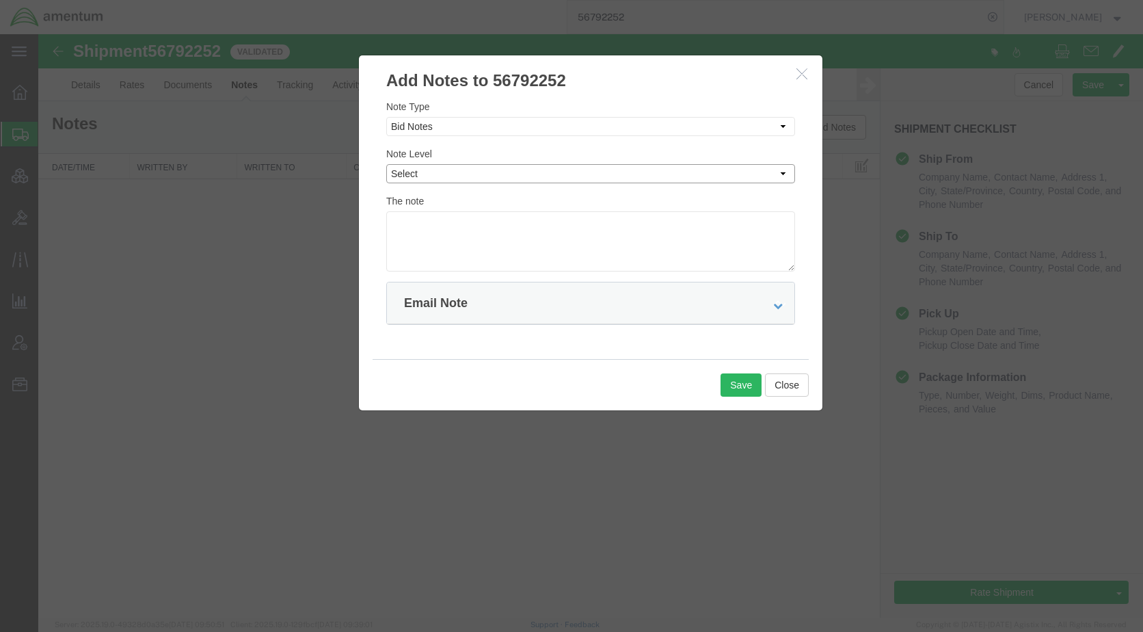
click at [464, 168] on select "Select Private to Account Private to Vendor Public" at bounding box center [590, 173] width 409 height 19
select select "PUBLIC"
click at [386, 164] on select "Select Private to Account Private to Vendor Public" at bounding box center [590, 173] width 409 height 19
click at [465, 220] on textarea at bounding box center [590, 241] width 409 height 60
type textarea "This will require 3 trucks to move all the material."
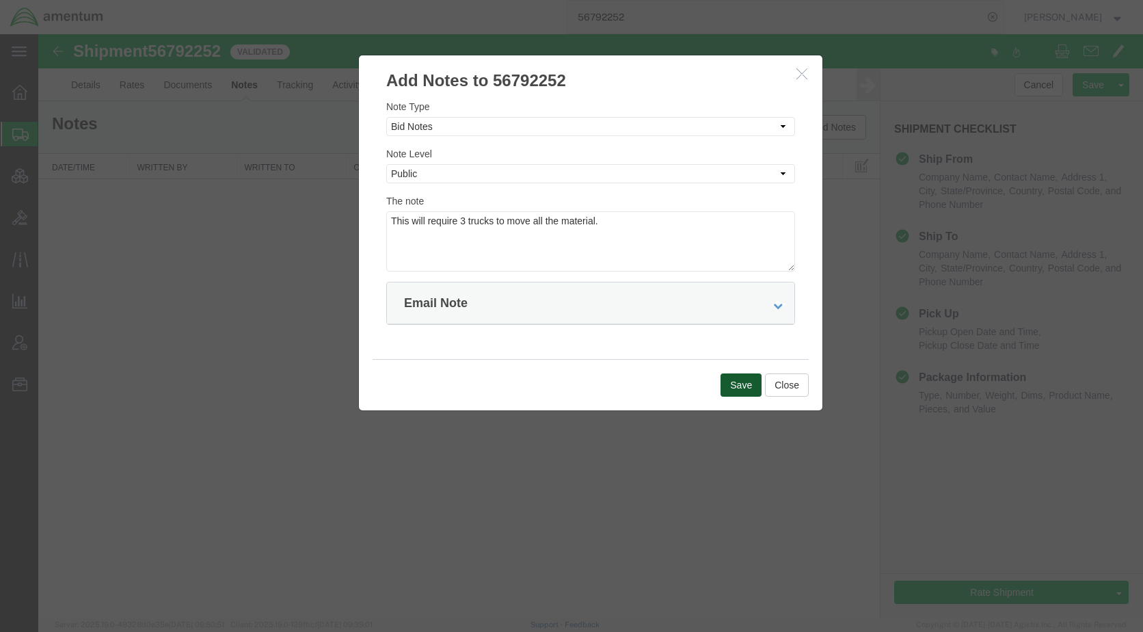
click at [733, 382] on button "Save" at bounding box center [741, 384] width 41 height 23
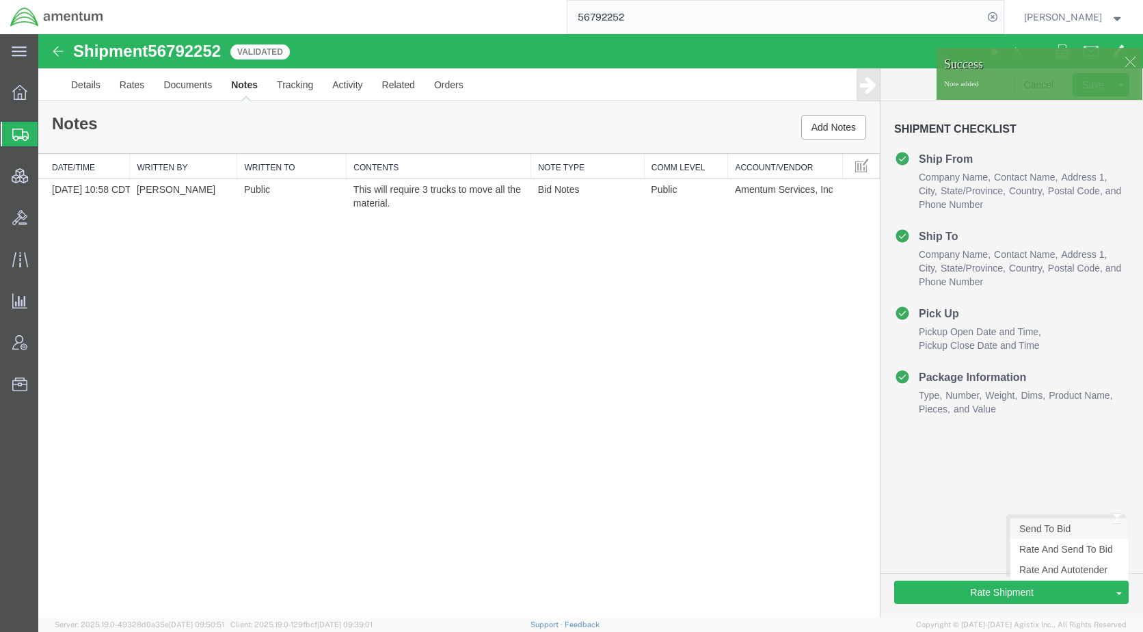
click at [1050, 537] on link "Send To Bid" at bounding box center [1070, 528] width 118 height 21
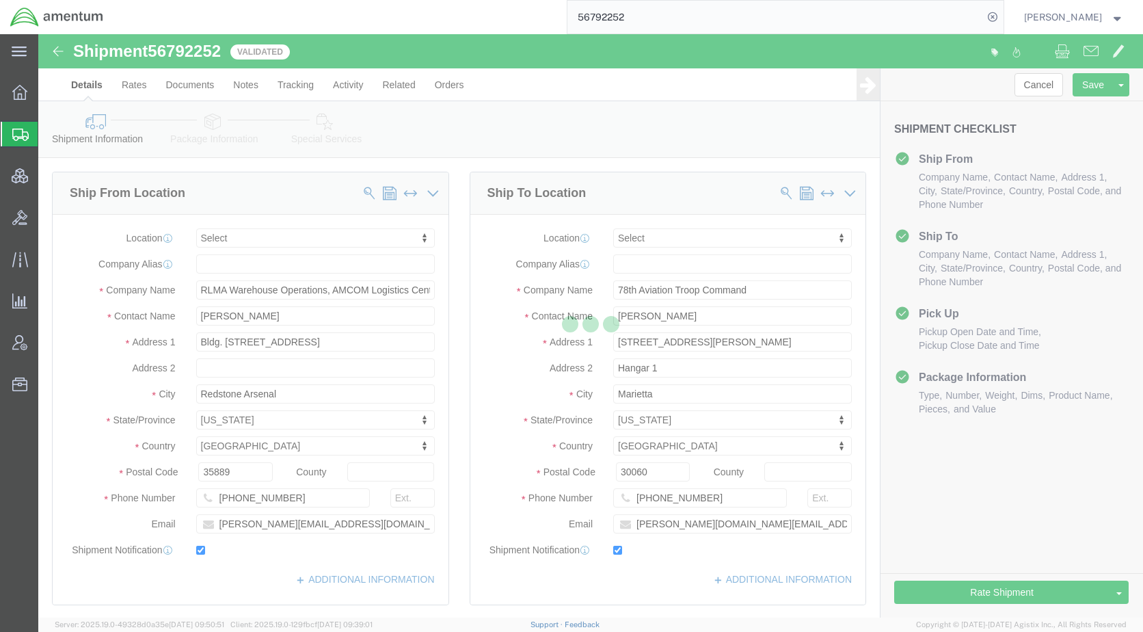
select select "TL"
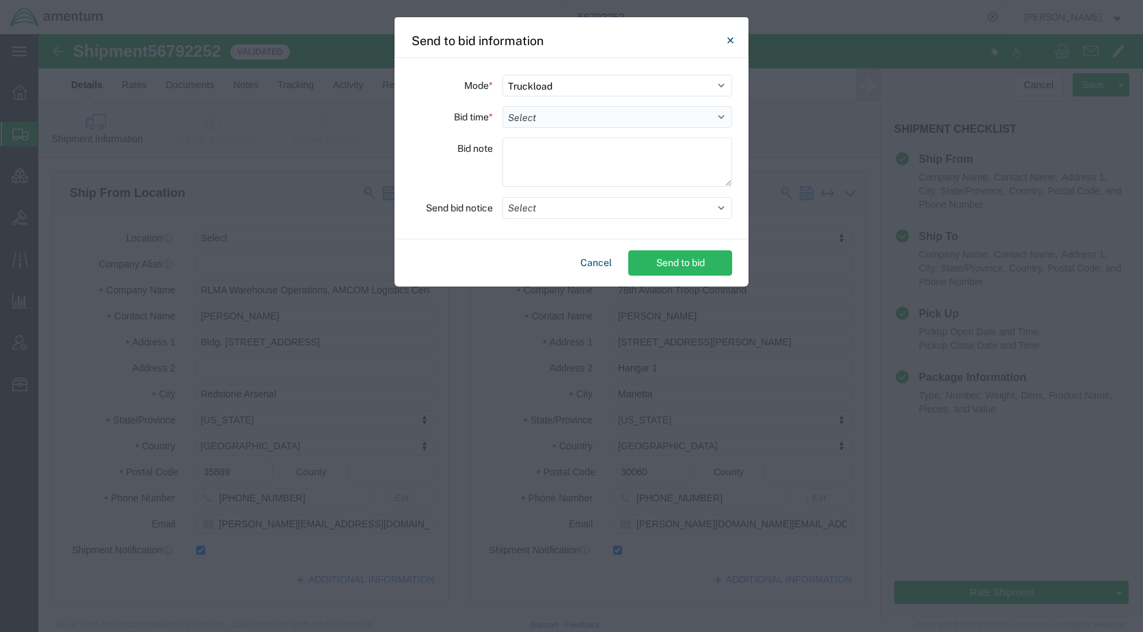
click at [538, 120] on select "Select 30 Min (Rush) 1 Hour (Rush) 2 Hours (Rush) 4 Hours (Rush) 8 Hours (Rush)…" at bounding box center [618, 117] width 230 height 22
select select "24"
click at [503, 106] on select "Select 30 Min (Rush) 1 Hour (Rush) 2 Hours (Rush) 4 Hours (Rush) 8 Hours (Rush)…" at bounding box center [618, 117] width 230 height 22
click at [558, 210] on button "Select" at bounding box center [618, 208] width 230 height 22
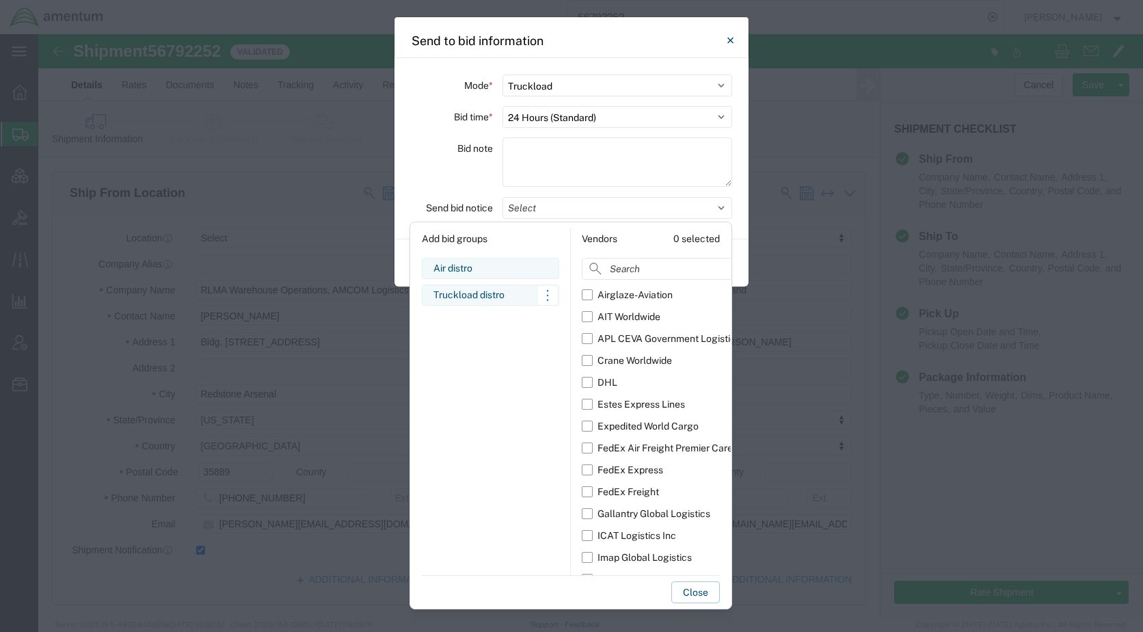
click at [478, 297] on div "Truckload distro" at bounding box center [491, 295] width 114 height 14
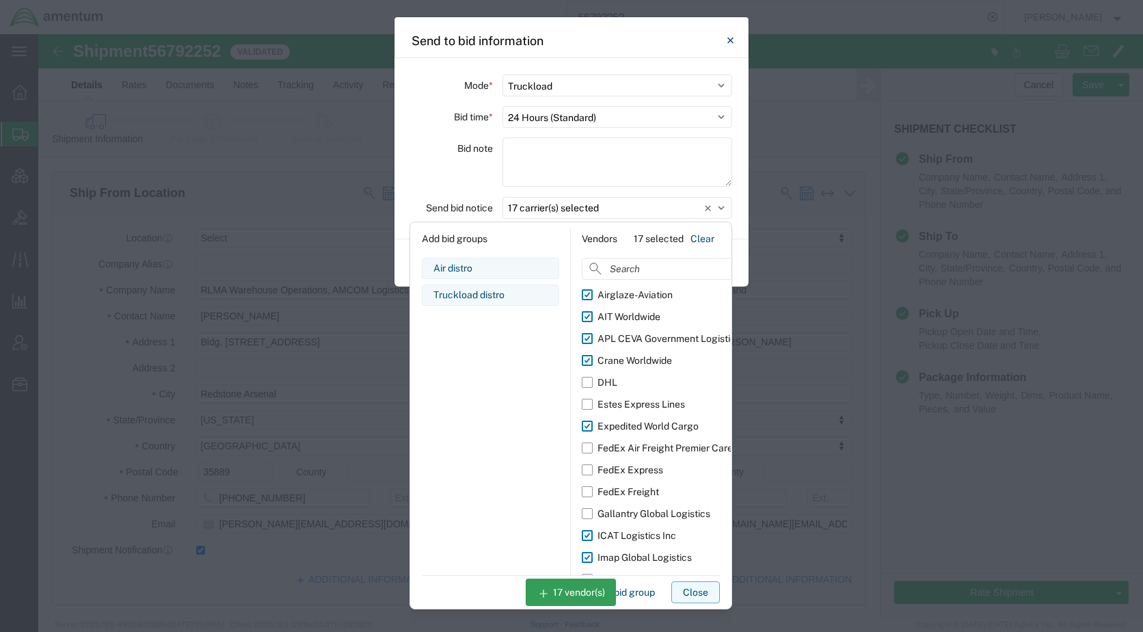
click at [710, 589] on button "Close" at bounding box center [695, 592] width 49 height 22
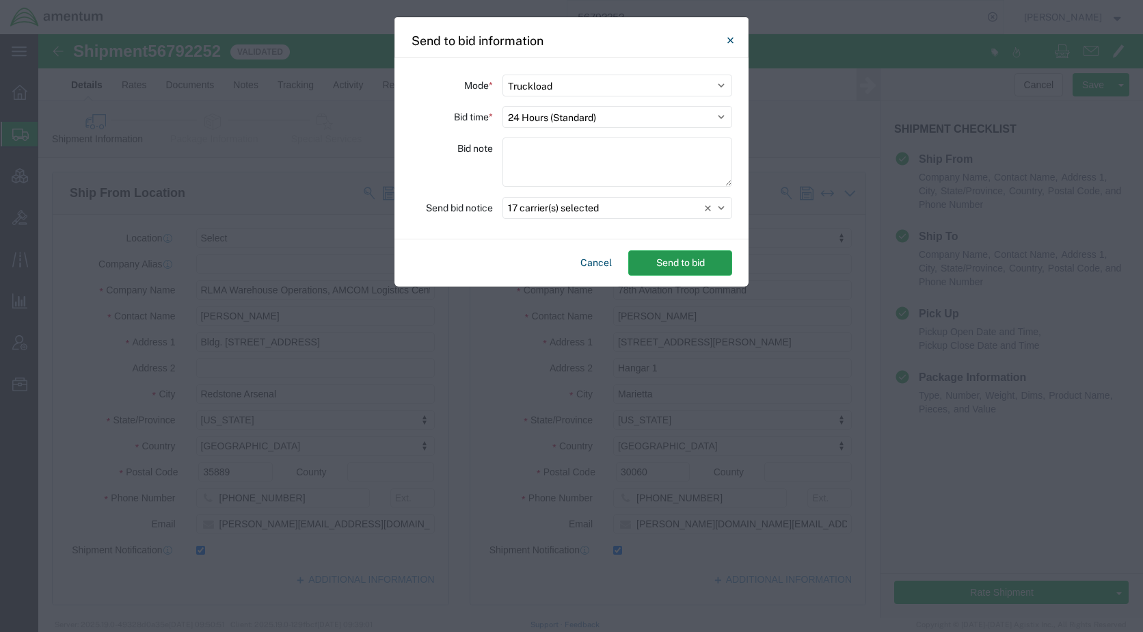
click at [658, 258] on button "Send to bid" at bounding box center [680, 262] width 104 height 25
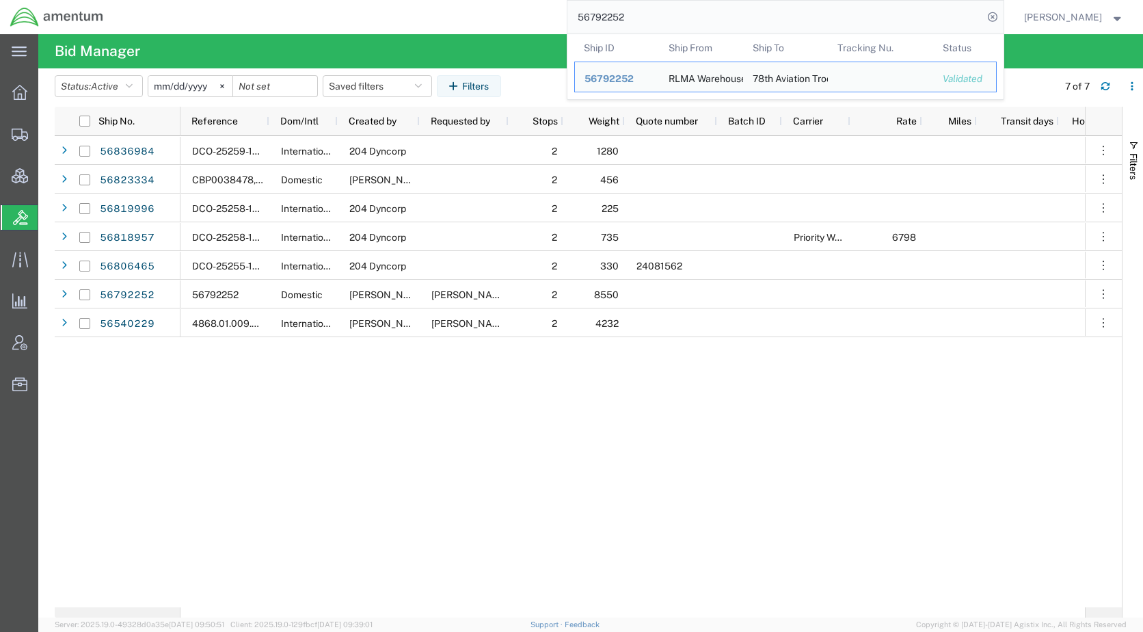
drag, startPoint x: 665, startPoint y: 19, endPoint x: 589, endPoint y: 11, distance: 77.0
click at [589, 11] on div "56792252 Ship ID Ship From Ship To Tracking Nu. Status Ship ID 56792252 Ship Fr…" at bounding box center [559, 17] width 890 height 34
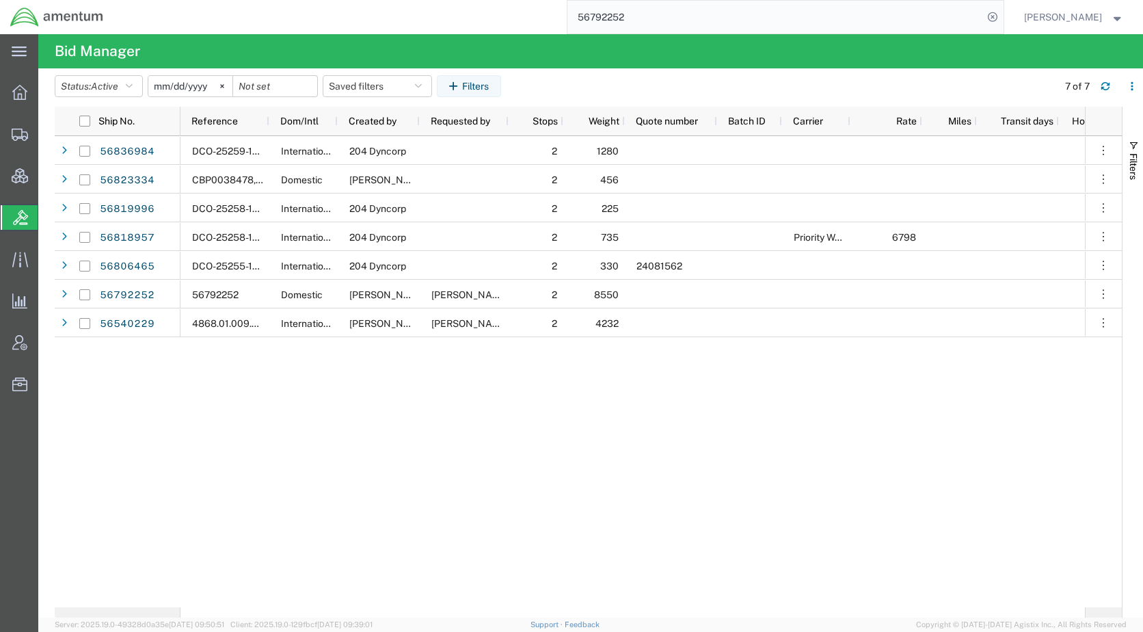
paste input "TACHZ-25238-19188"
click at [1002, 17] on icon at bounding box center [992, 17] width 19 height 19
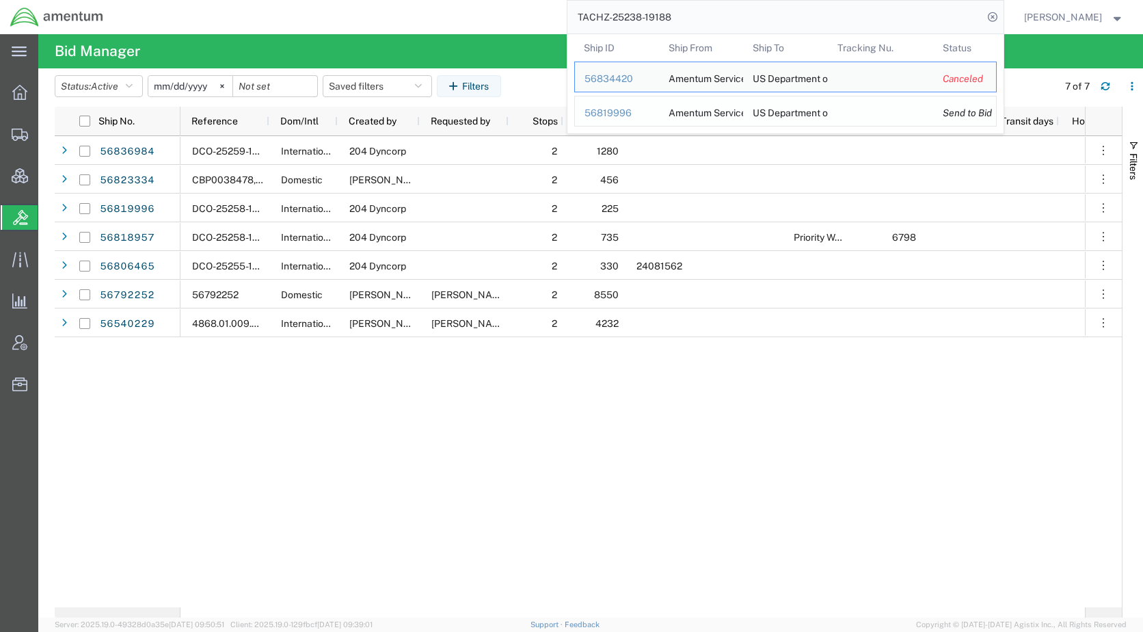
click at [641, 114] on div "56819996" at bounding box center [617, 113] width 65 height 14
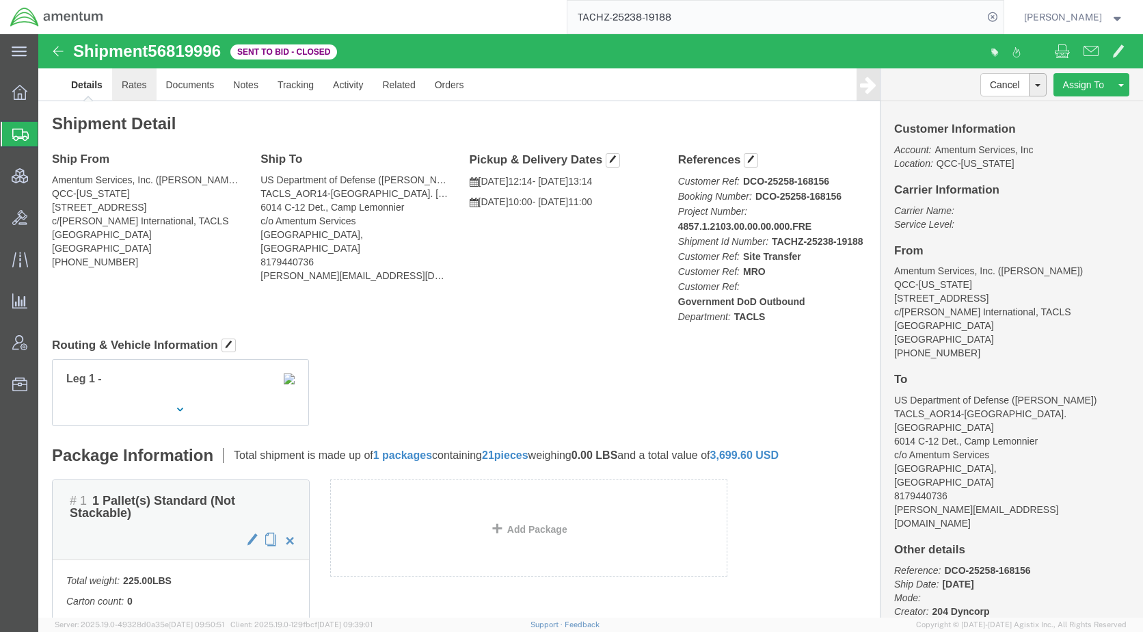
click link "Rates"
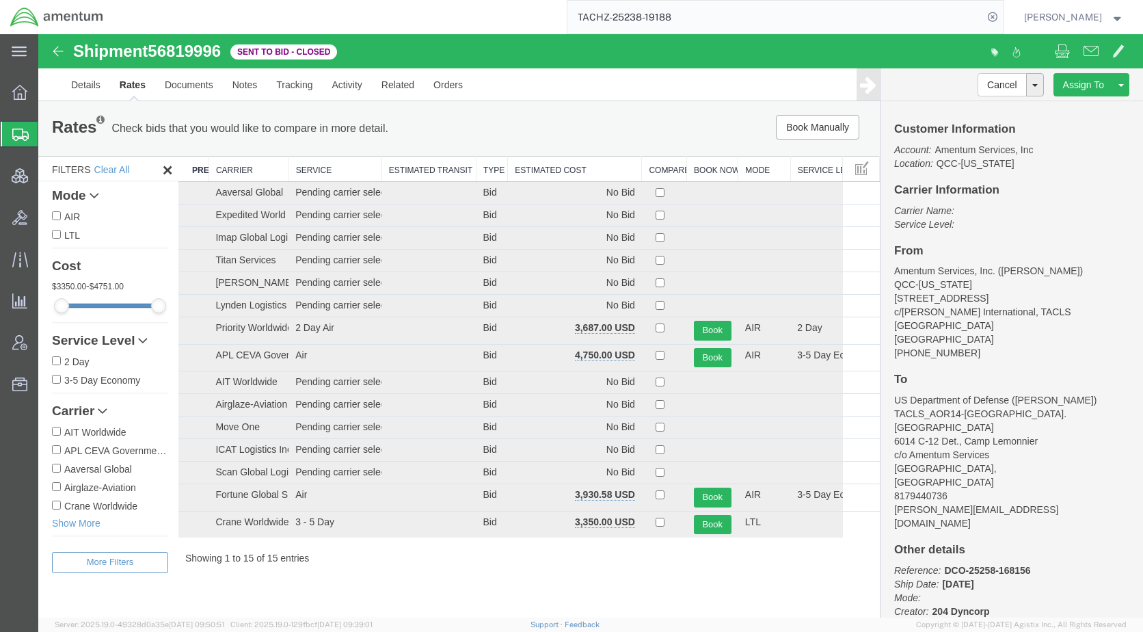
click at [565, 168] on th "Estimated Cost" at bounding box center [575, 169] width 134 height 25
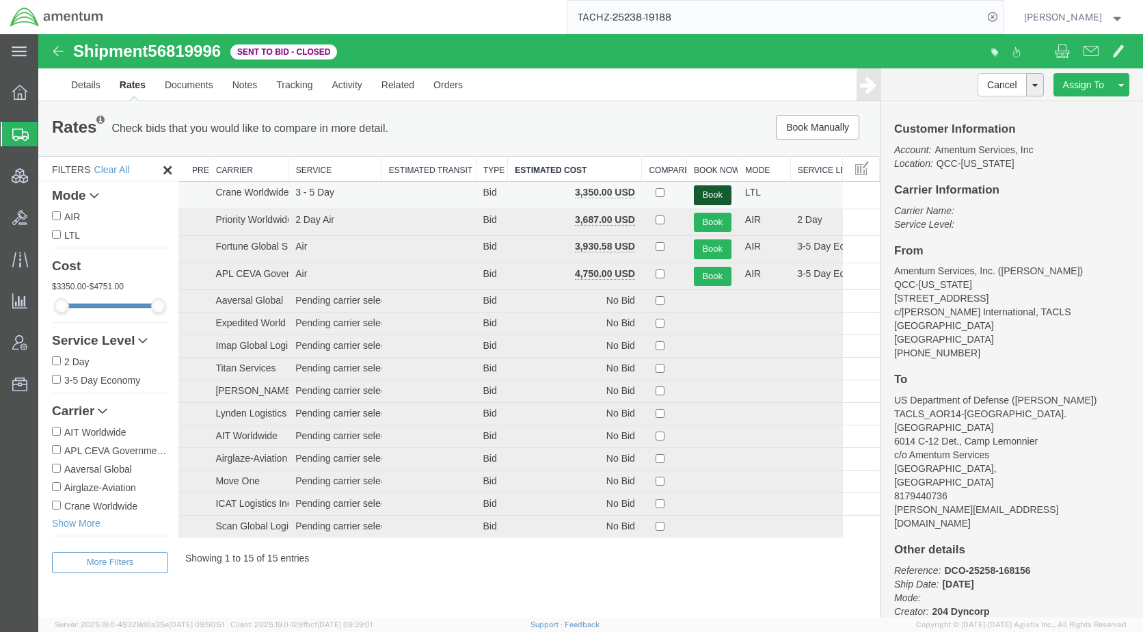
click at [705, 191] on button "Book" at bounding box center [713, 195] width 38 height 20
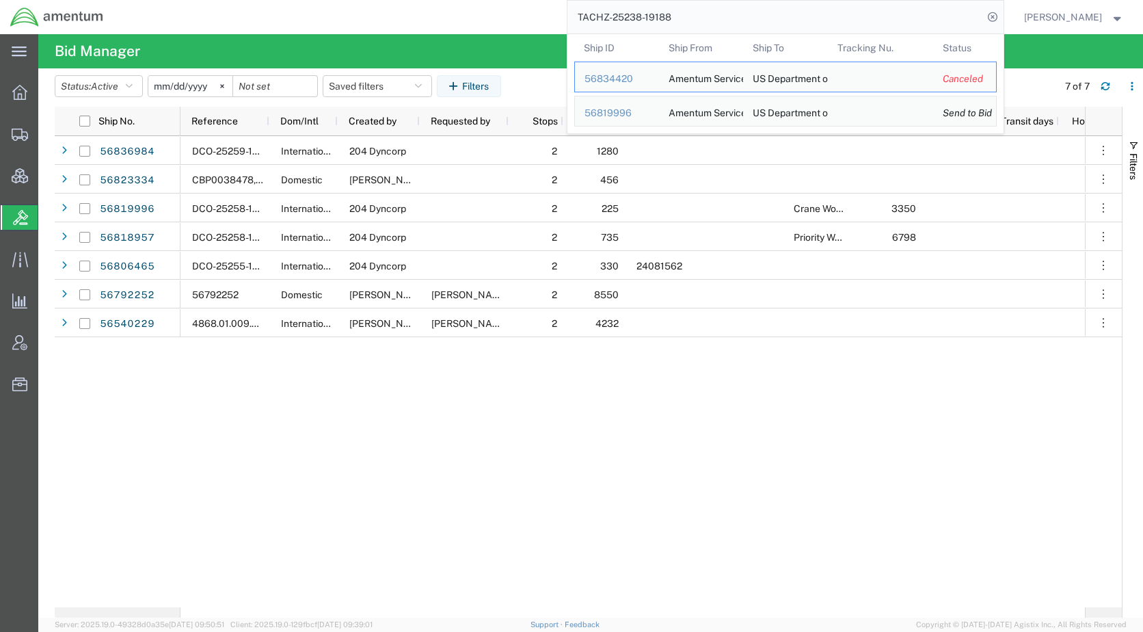
drag, startPoint x: 745, startPoint y: 12, endPoint x: 570, endPoint y: 10, distance: 174.4
click at [570, 10] on div "TACHZ-25238-19188 Ship ID Ship From Ship To Tracking Nu. Status Ship ID 5683442…" at bounding box center [559, 17] width 890 height 34
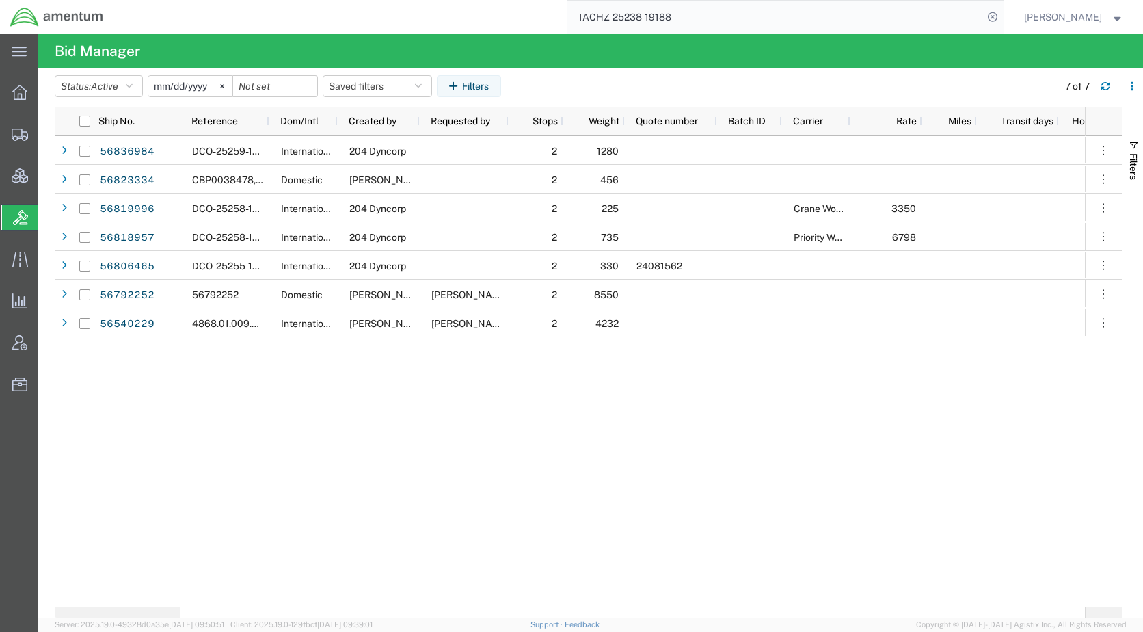
paste input "5684917"
type input "56849178"
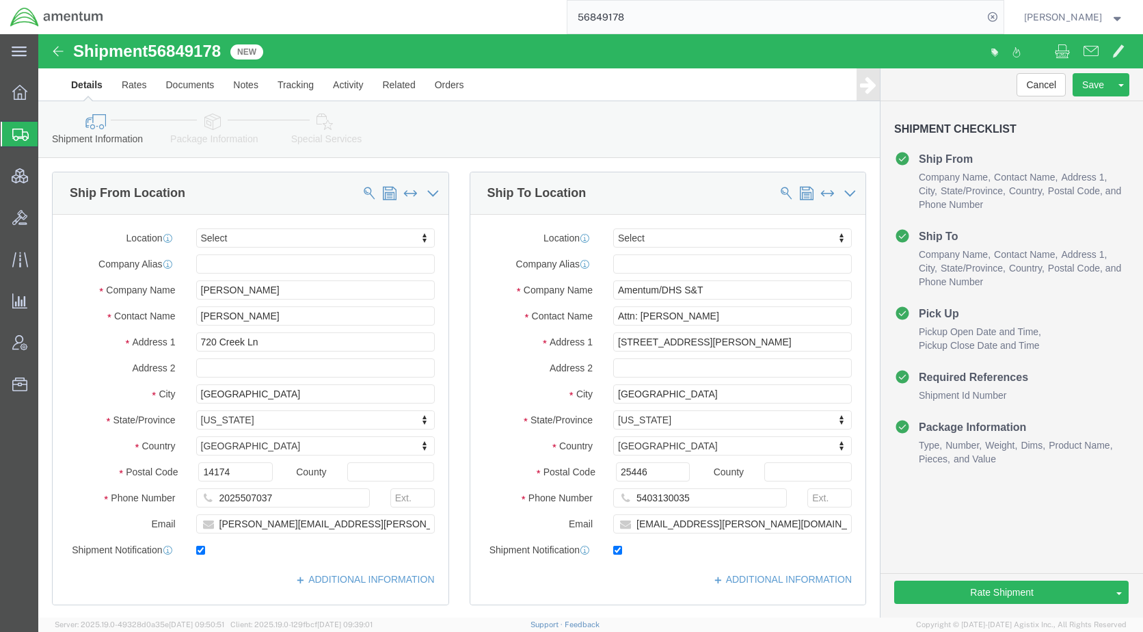
select select
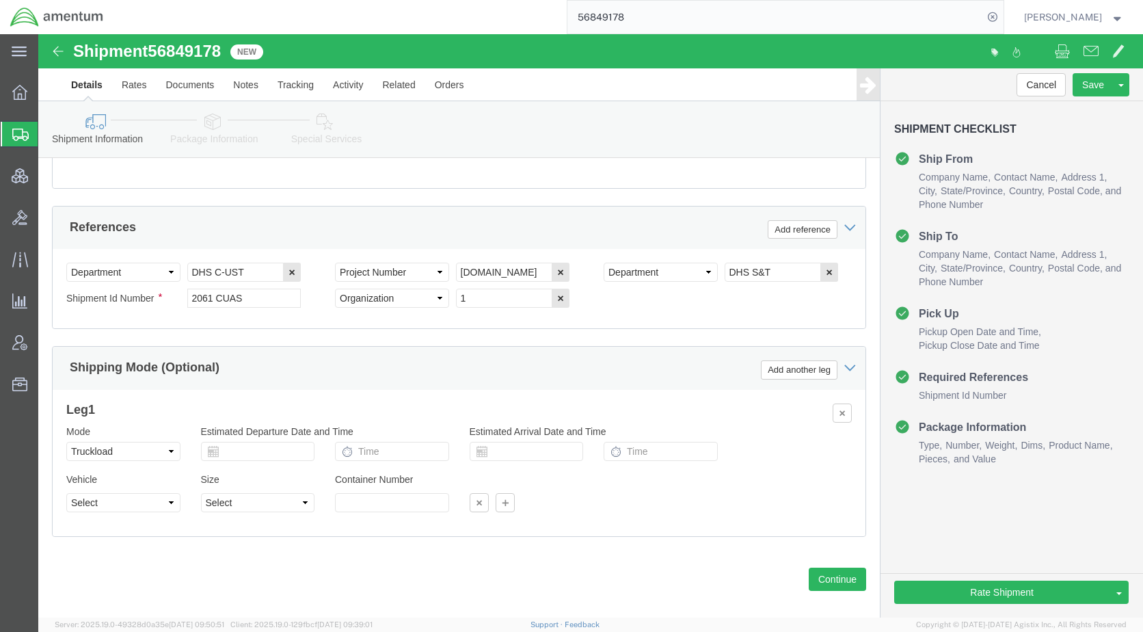
scroll to position [821, 0]
click icon
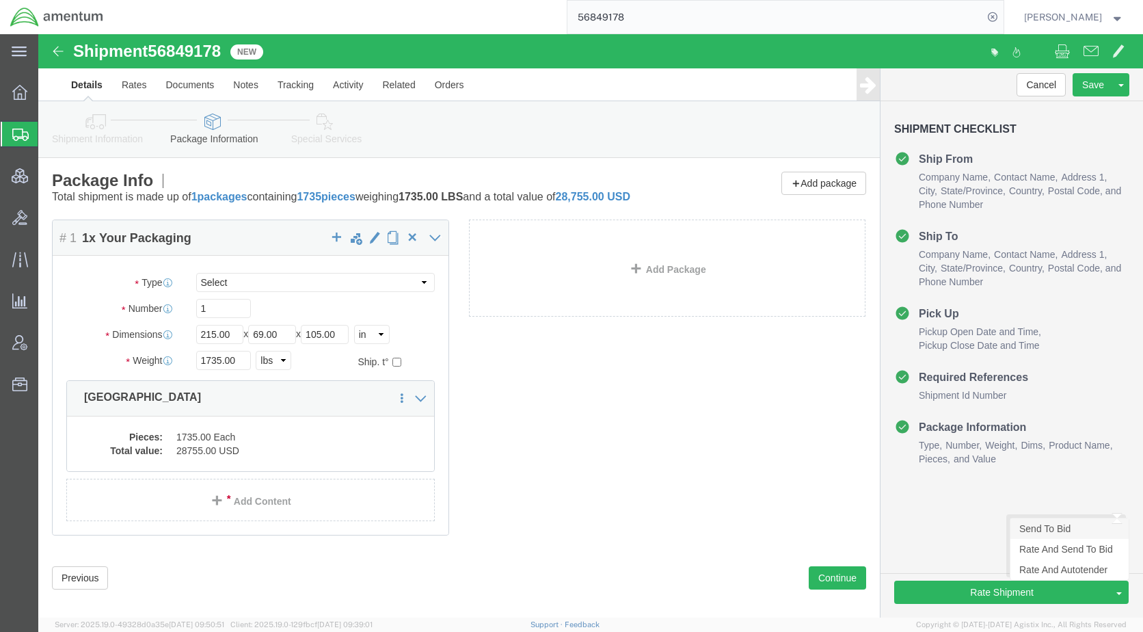
click link "Send To Bid"
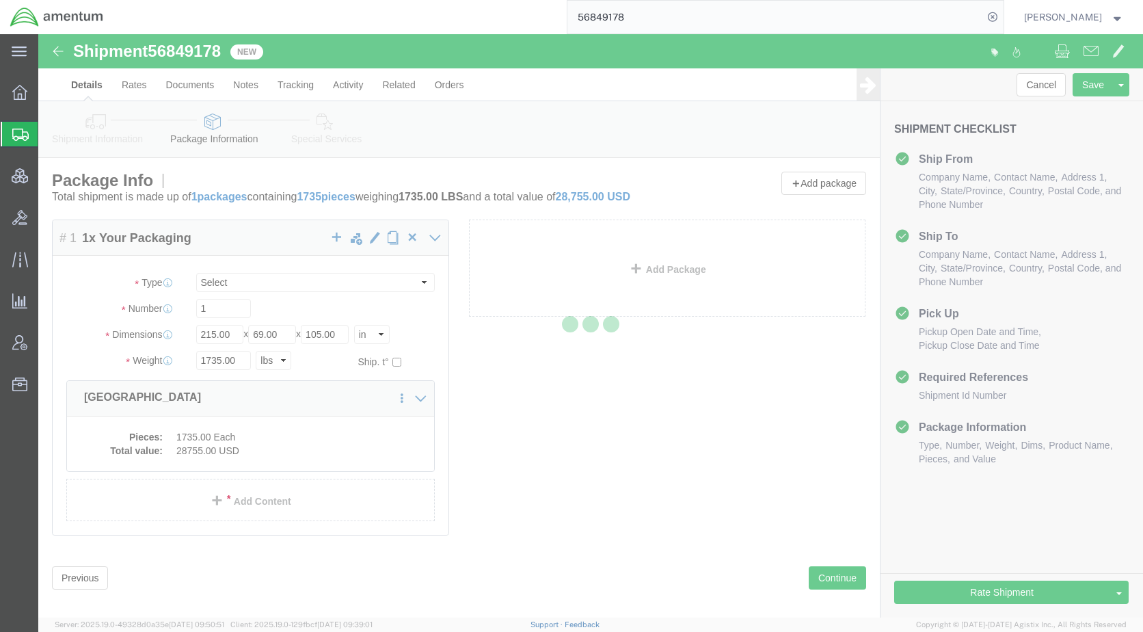
select select
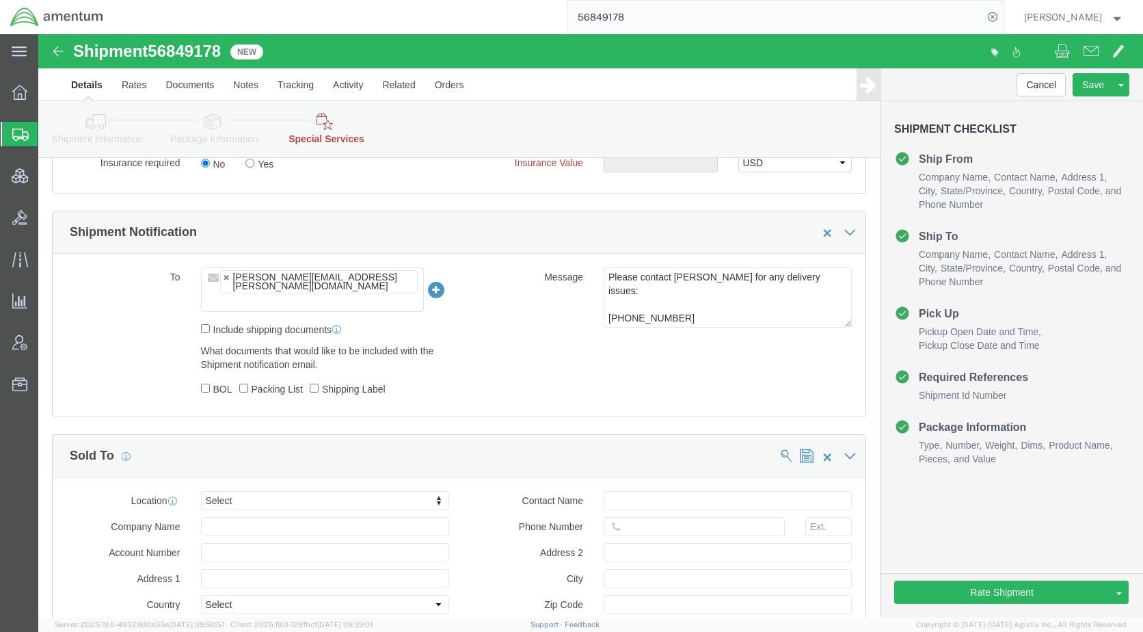
scroll to position [889, 0]
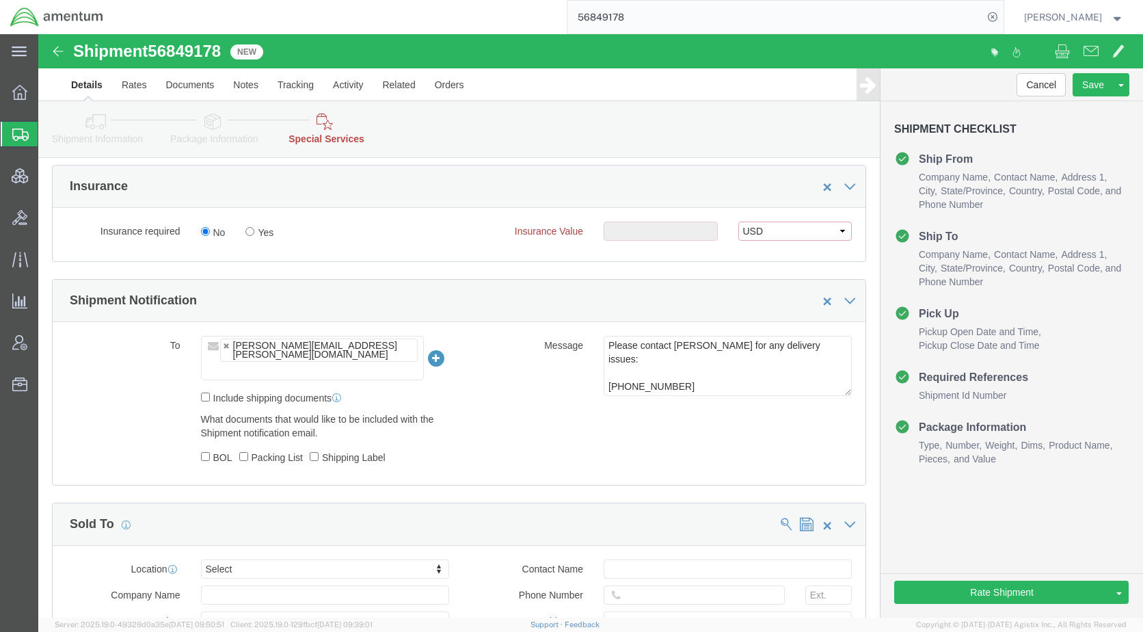
click select "Select USD JPY GBP CAD EUR"
select select
click select "Select USD JPY GBP CAD EUR"
click link "Send To Bid"
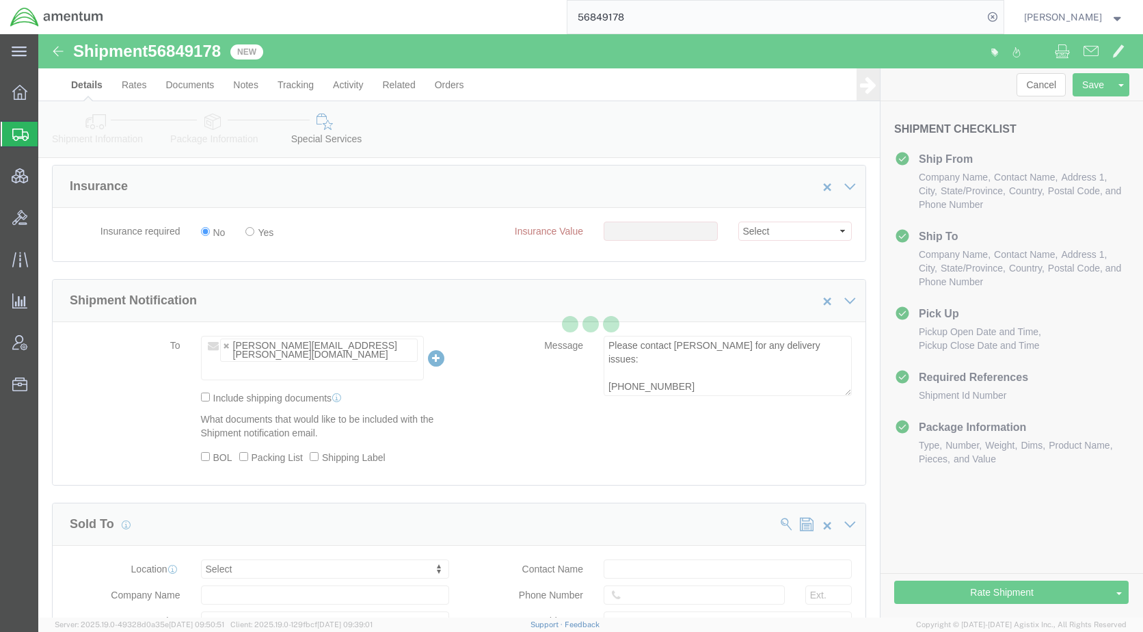
select select
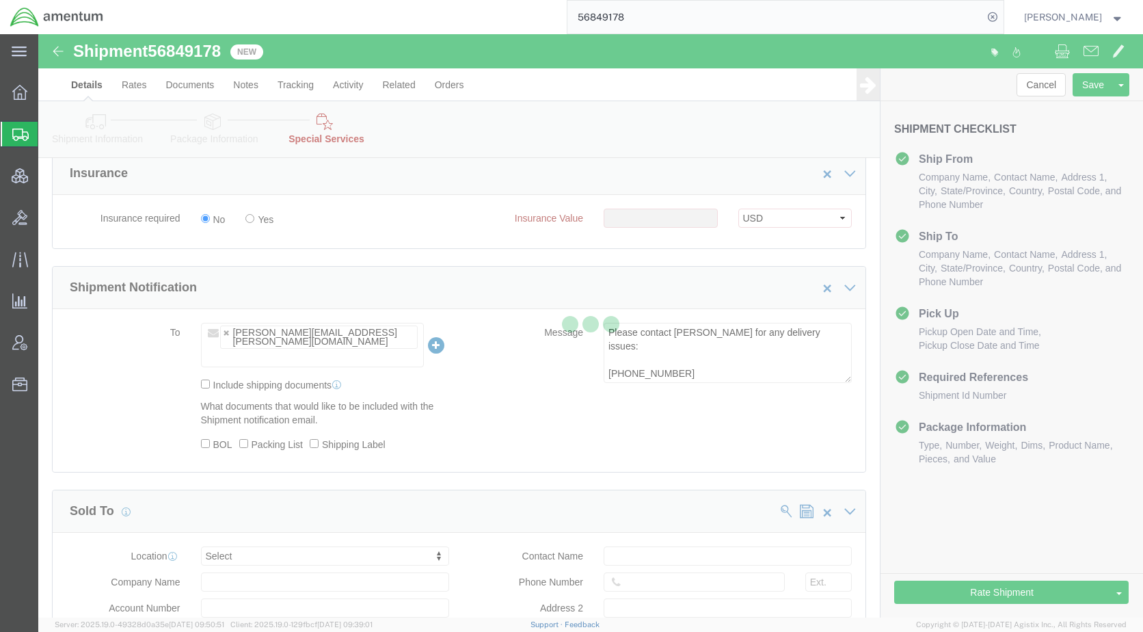
scroll to position [902, 0]
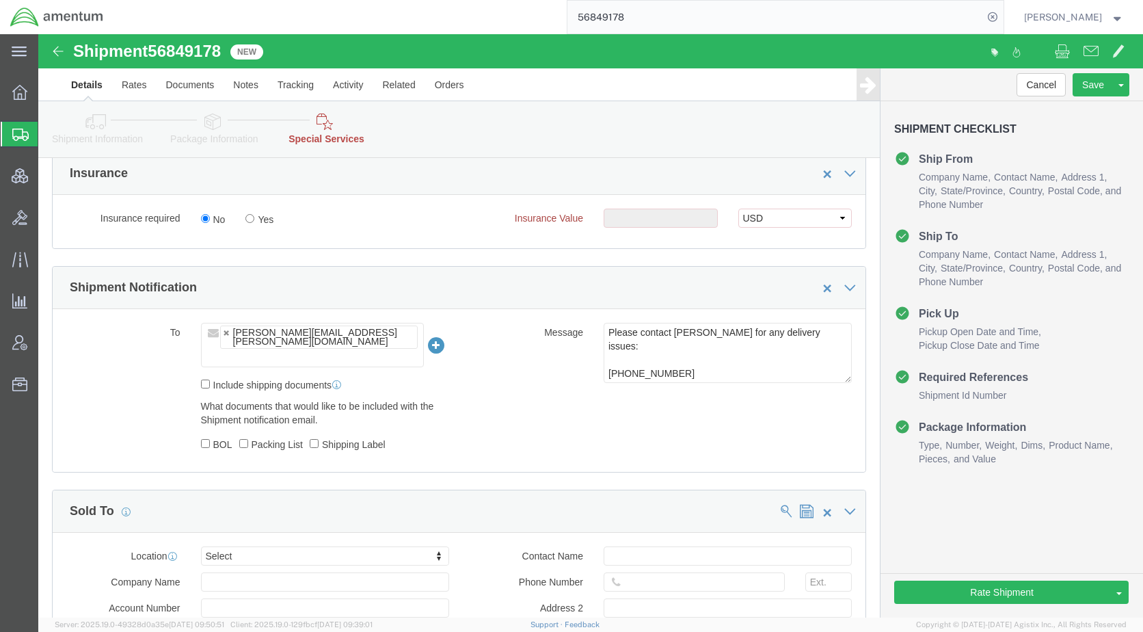
click link "Package Information"
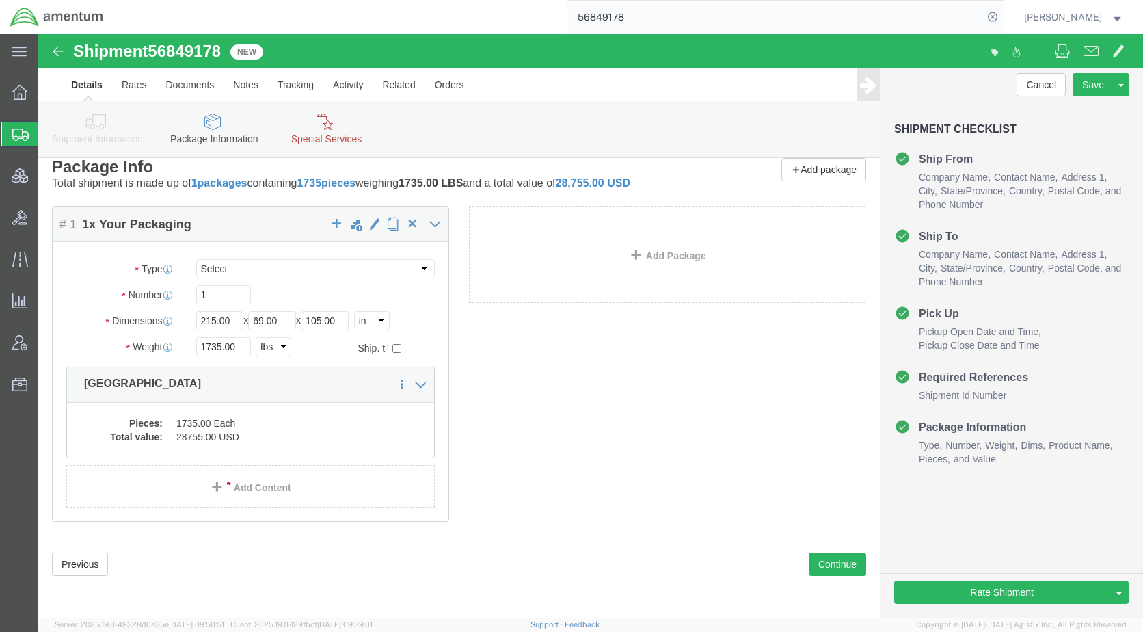
scroll to position [5, 0]
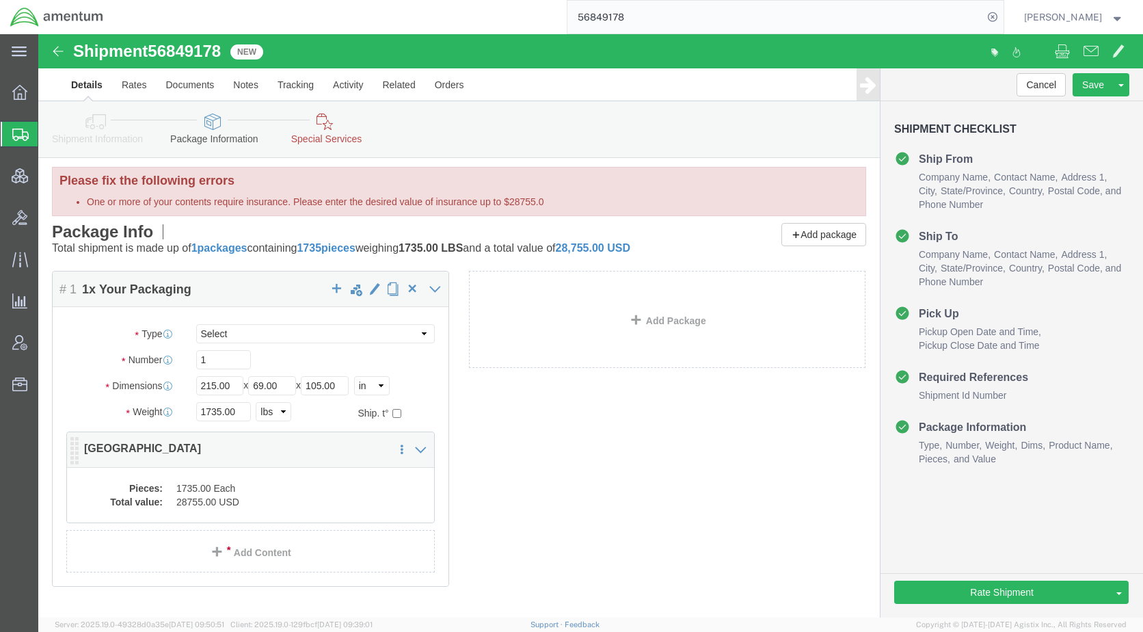
click dd "1735.00 Each"
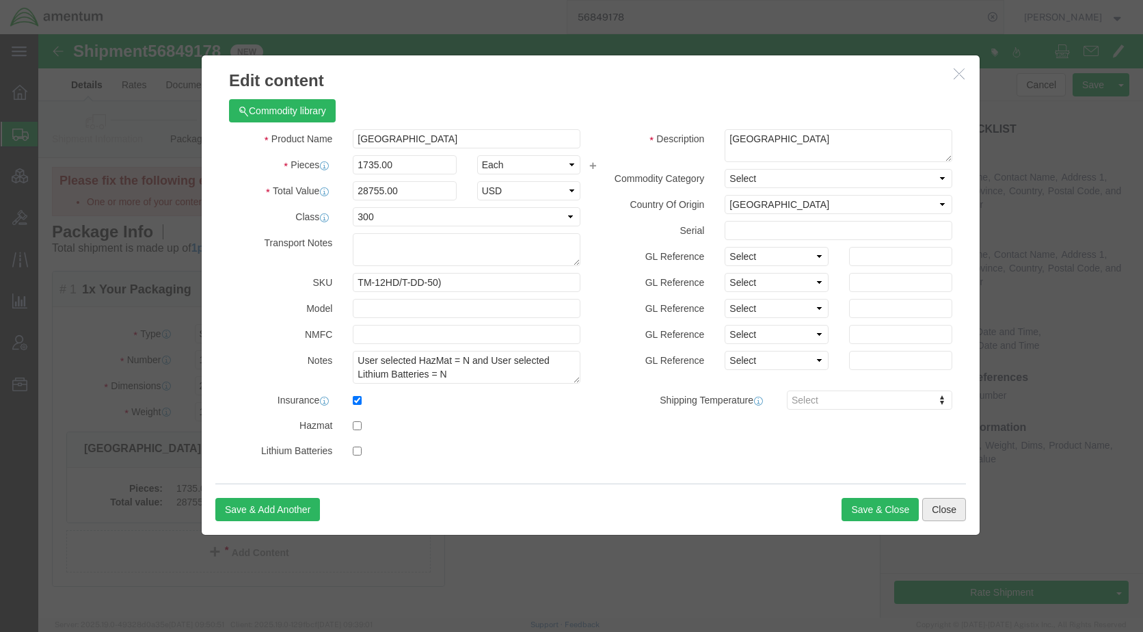
click button "Close"
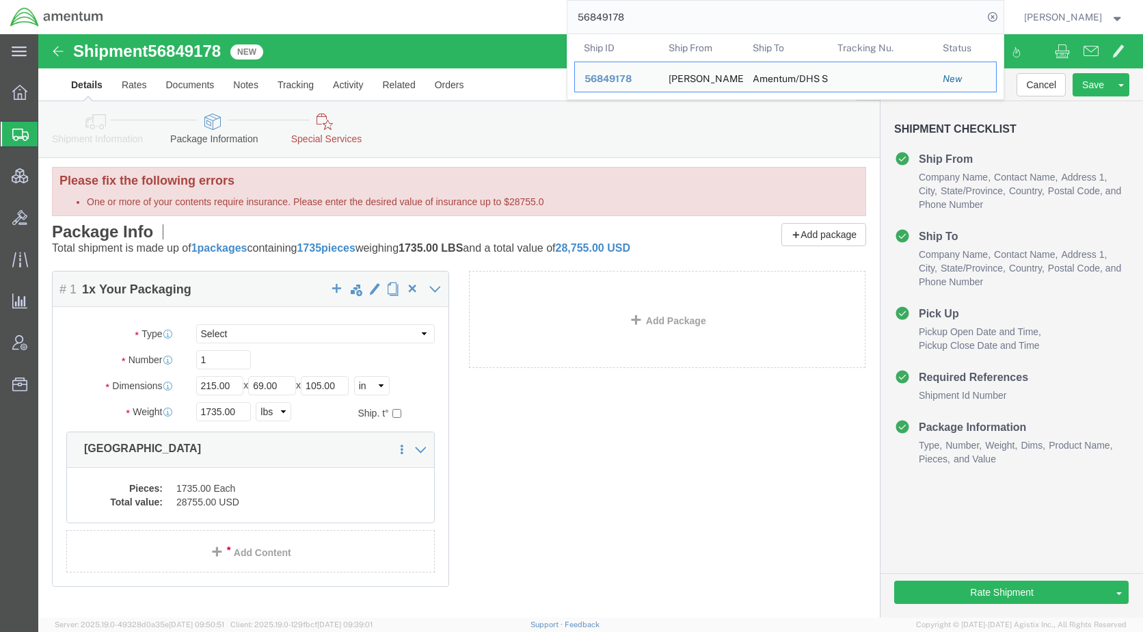
drag, startPoint x: 677, startPoint y: 19, endPoint x: 561, endPoint y: 19, distance: 115.6
click at [561, 19] on div "56849178 Ship ID Ship From Ship To Tracking Nu. Status Ship ID 56849178 Ship Fr…" at bounding box center [559, 17] width 890 height 34
drag, startPoint x: 65, startPoint y: 128, endPoint x: 133, endPoint y: 187, distance: 90.2
click at [49, 128] on span "Shipments" at bounding box center [43, 133] width 11 height 27
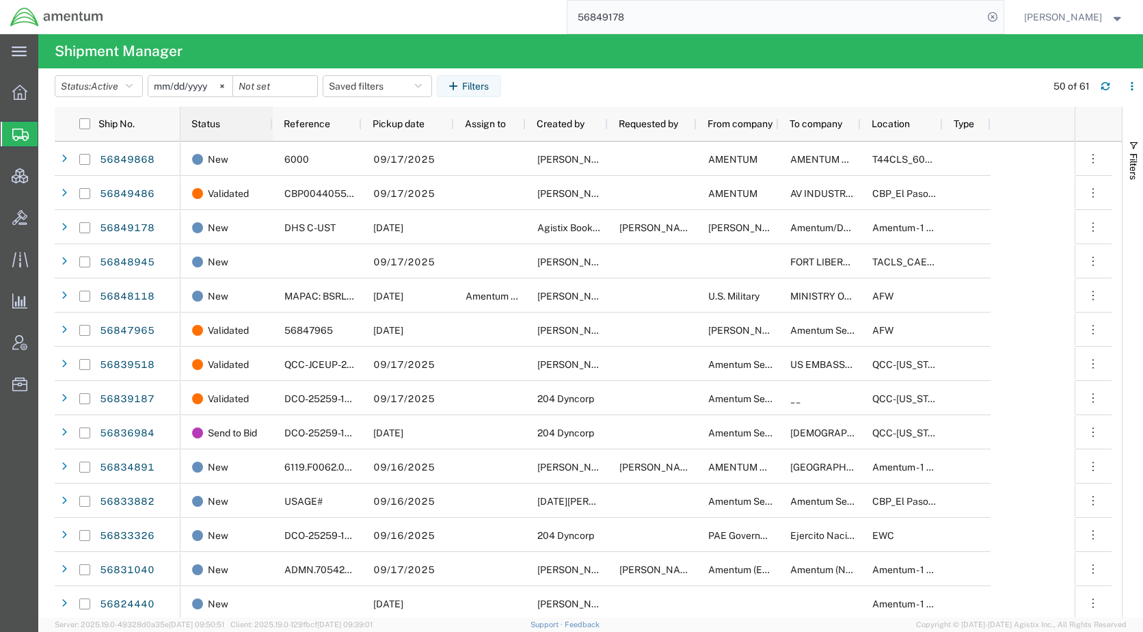
click at [215, 124] on span "Status" at bounding box center [205, 123] width 29 height 11
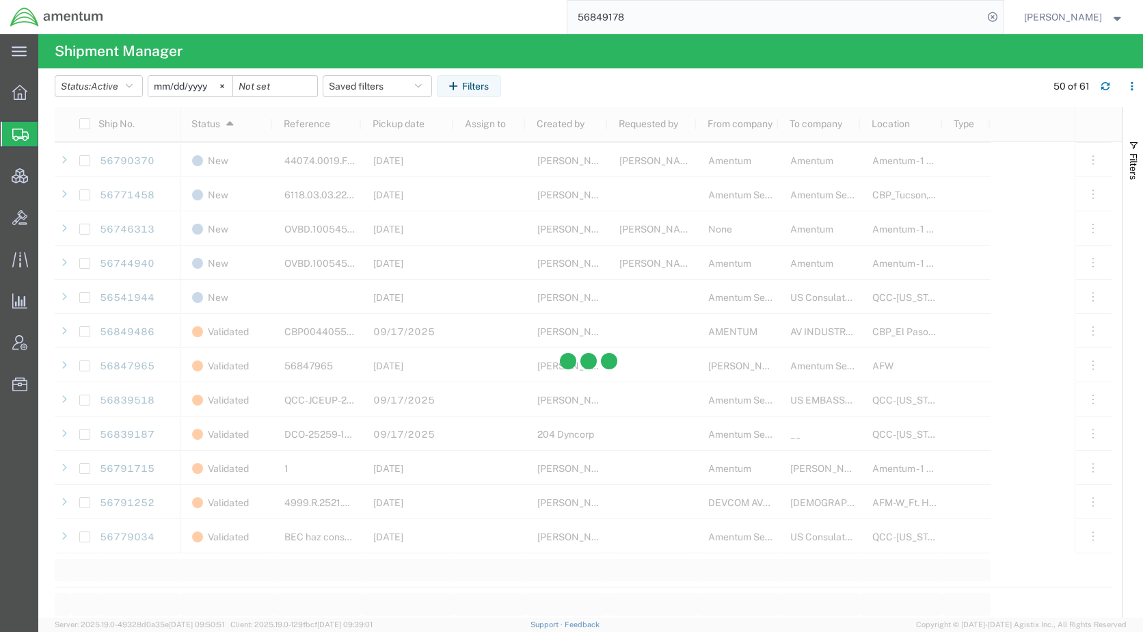
scroll to position [1299, 0]
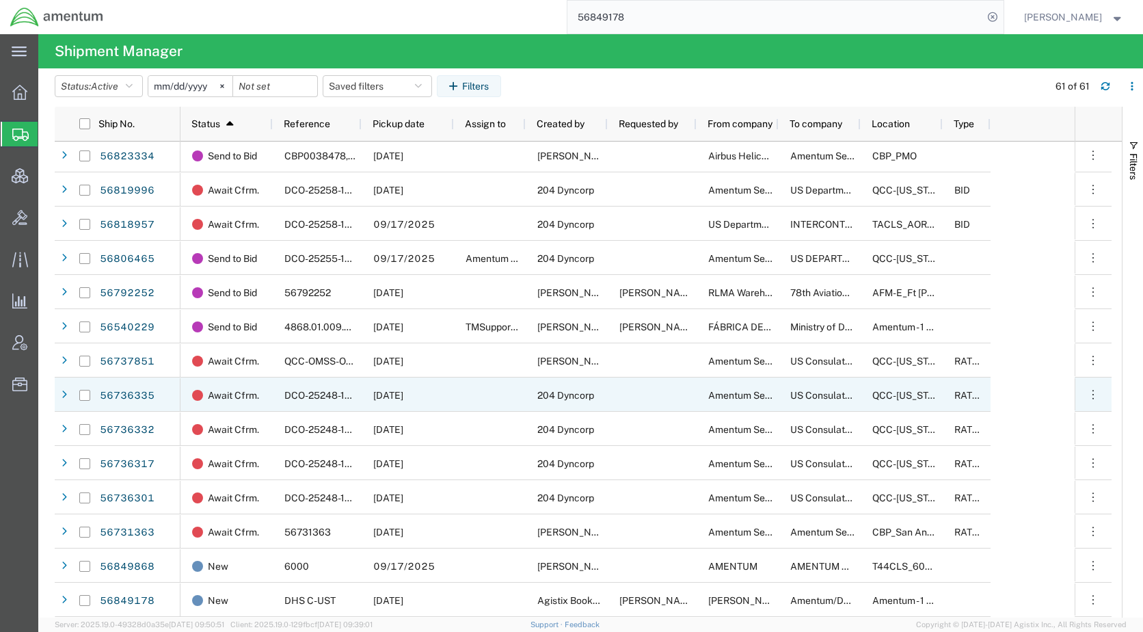
scroll to position [1, 0]
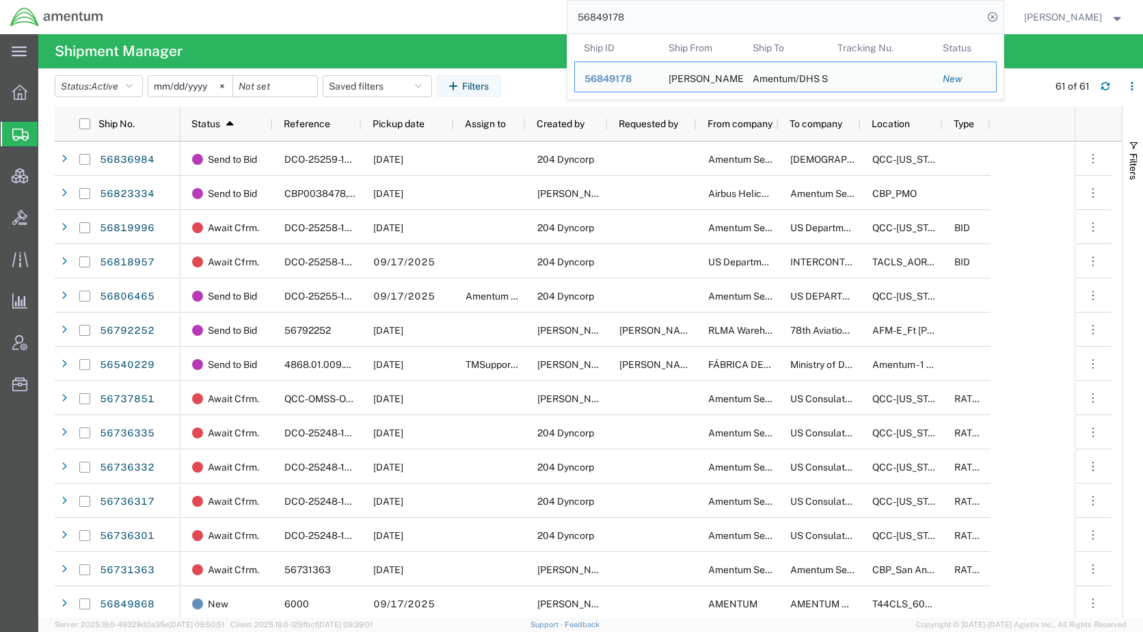
drag, startPoint x: 675, startPoint y: 19, endPoint x: 598, endPoint y: 15, distance: 76.7
click at [598, 15] on input "56849178" at bounding box center [776, 17] width 416 height 33
paste input "38821"
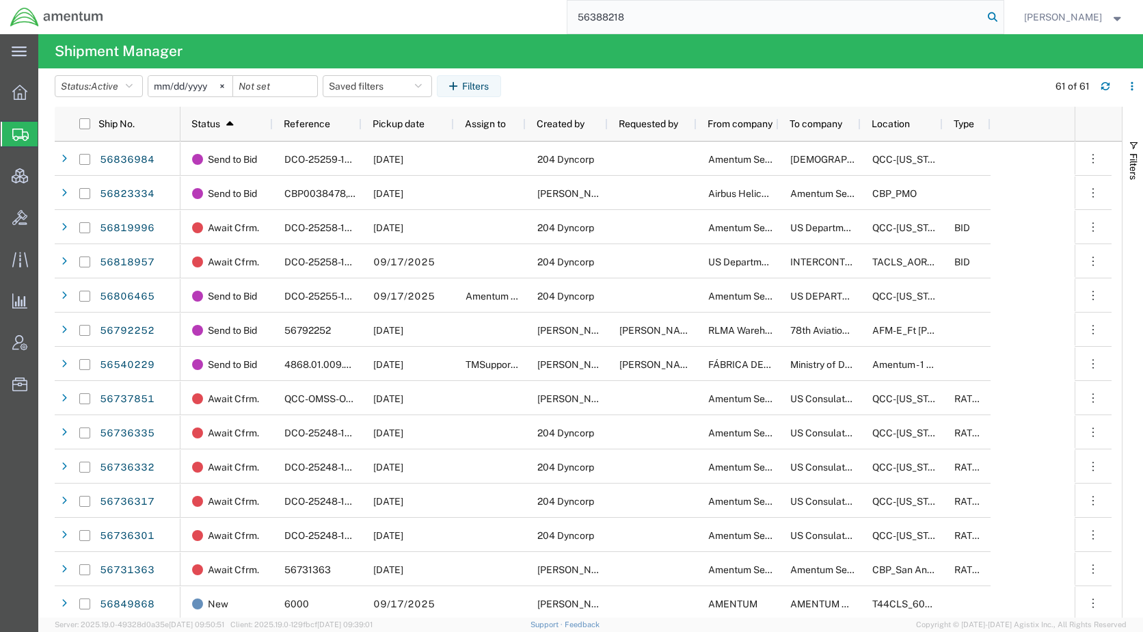
click at [1002, 16] on icon at bounding box center [992, 17] width 19 height 19
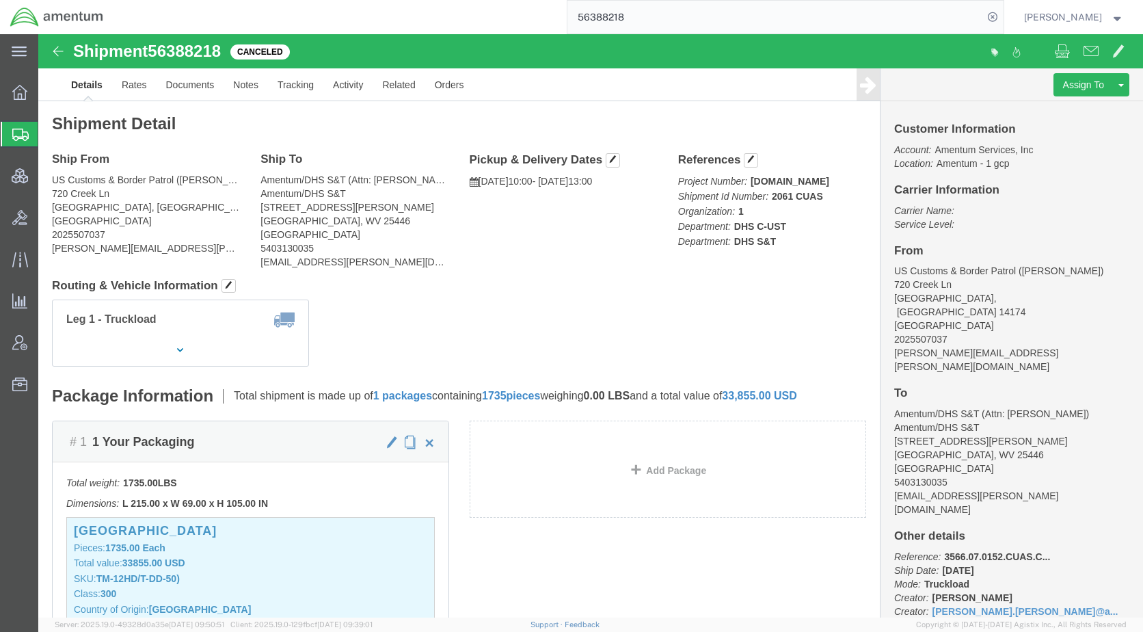
drag, startPoint x: 429, startPoint y: 243, endPoint x: 455, endPoint y: 256, distance: 29.7
click div "Shipment Detail Ship From US Customs & Border Patrol (Dennis Burke) 720 Creek L…"
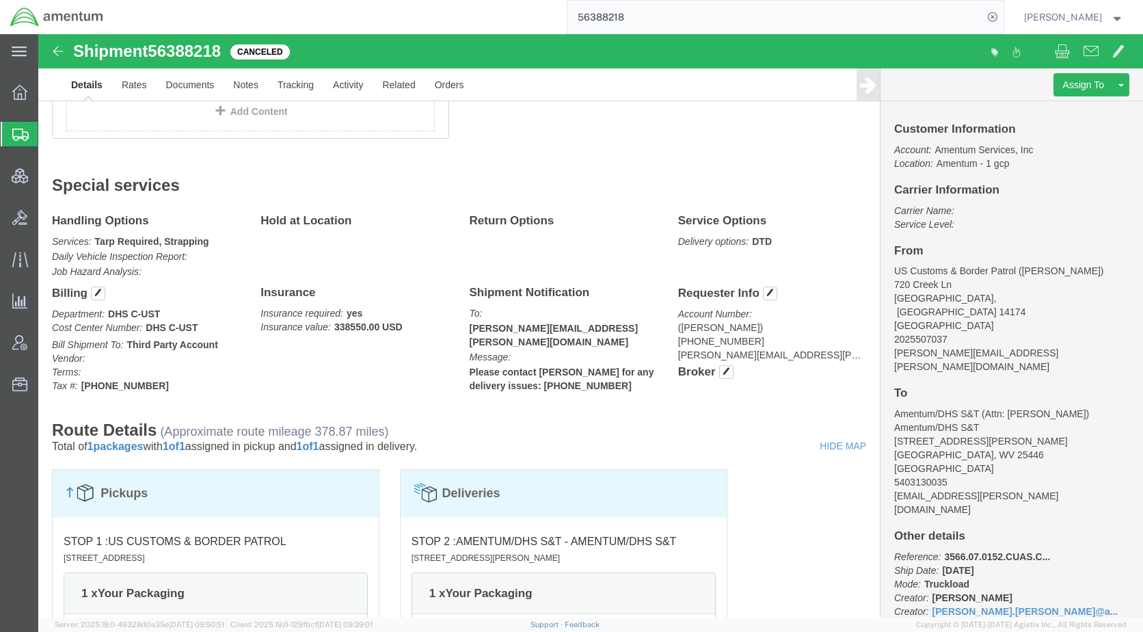
scroll to position [547, 0]
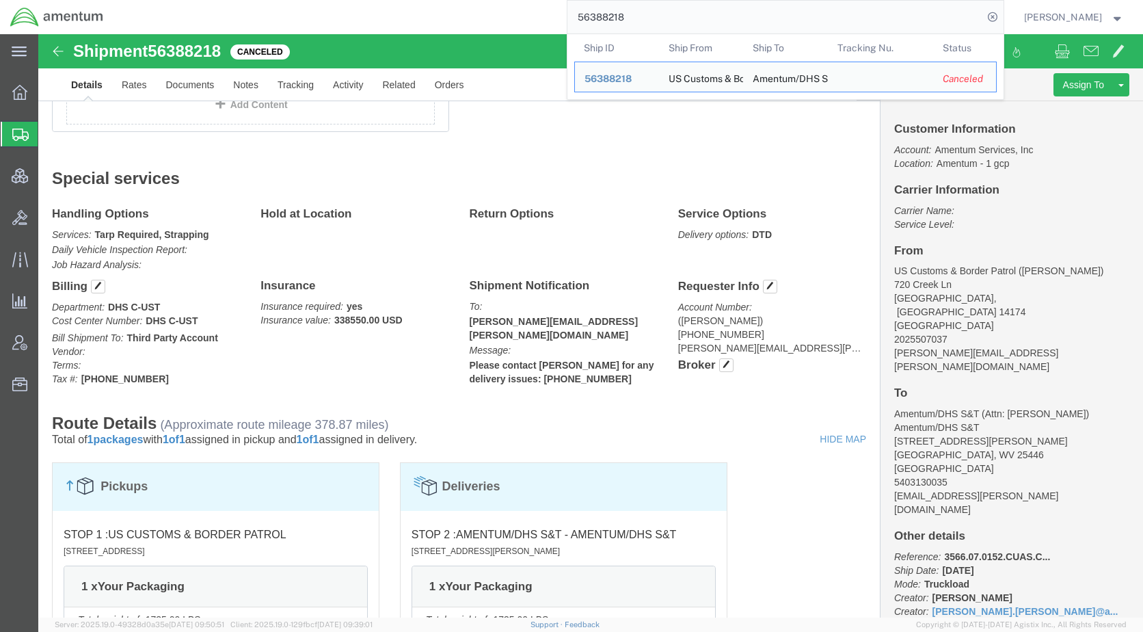
drag, startPoint x: 682, startPoint y: 23, endPoint x: 550, endPoint y: 24, distance: 132.7
click at [550, 24] on div "56388218 Ship ID Ship From Ship To Tracking Nu. Status Ship ID 56388218 Ship Fr…" at bounding box center [559, 17] width 890 height 34
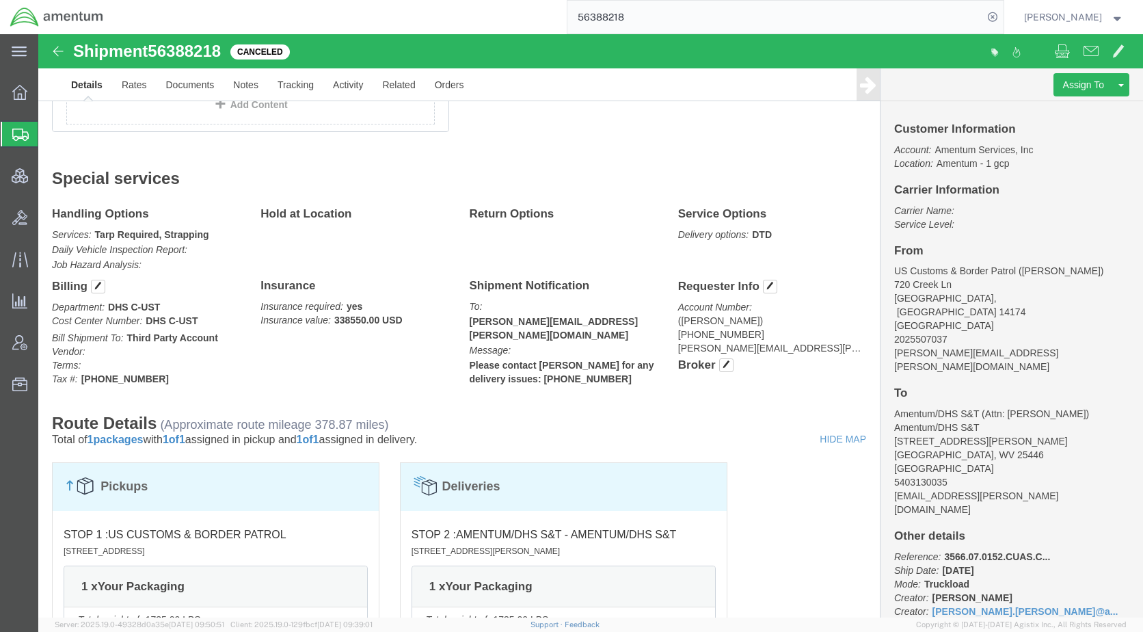
paste input "84917"
type input "56849178"
click at [1002, 11] on icon at bounding box center [992, 17] width 19 height 19
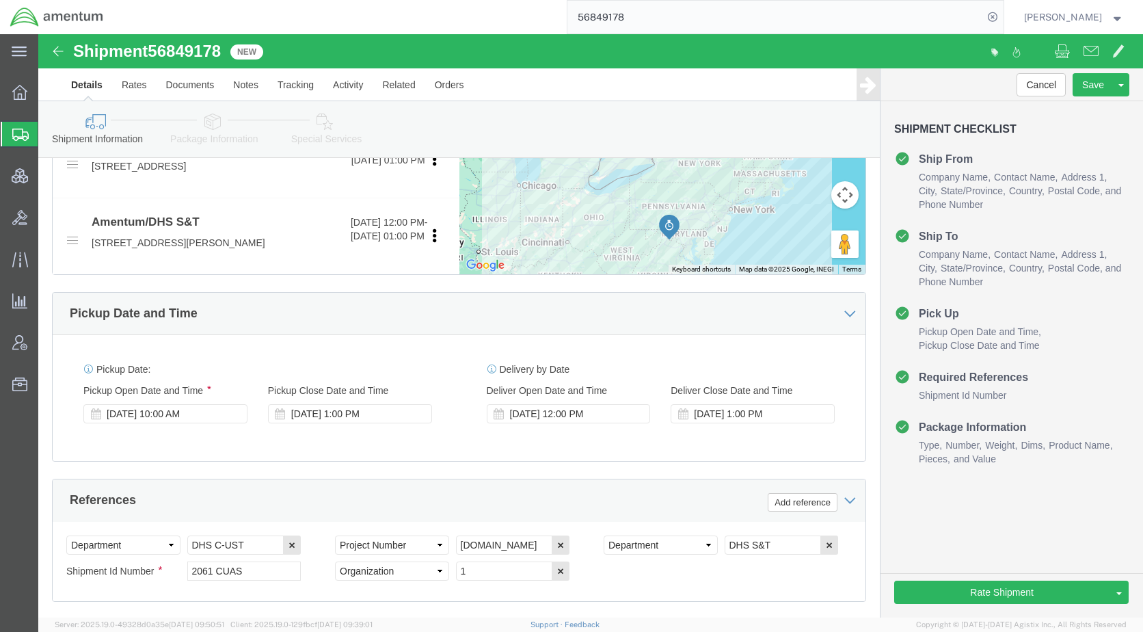
select select
click icon
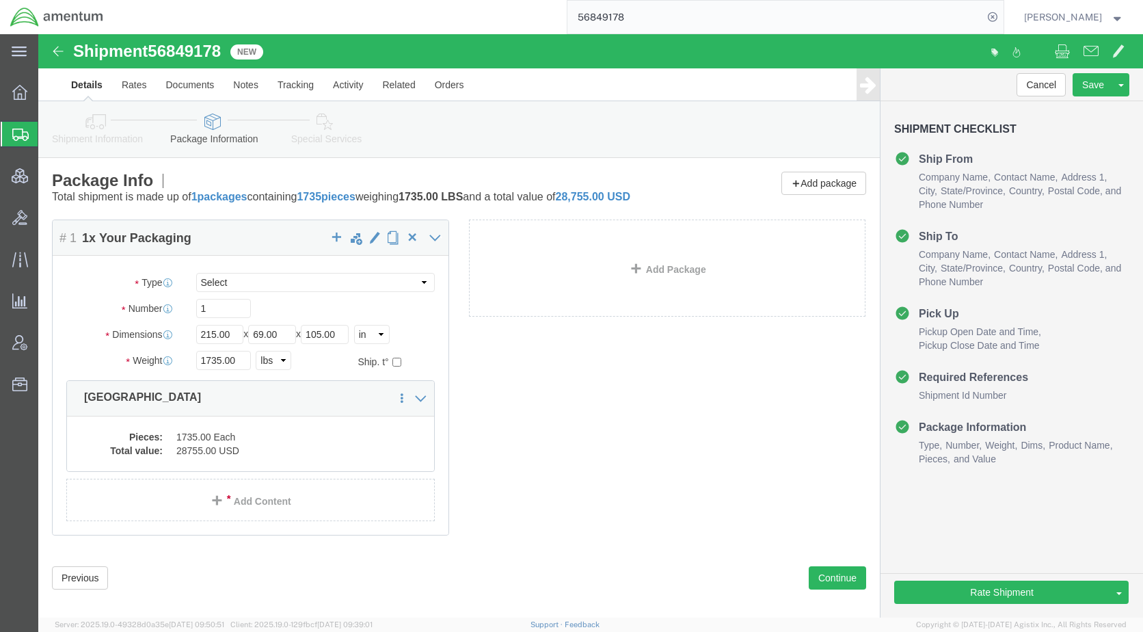
click icon
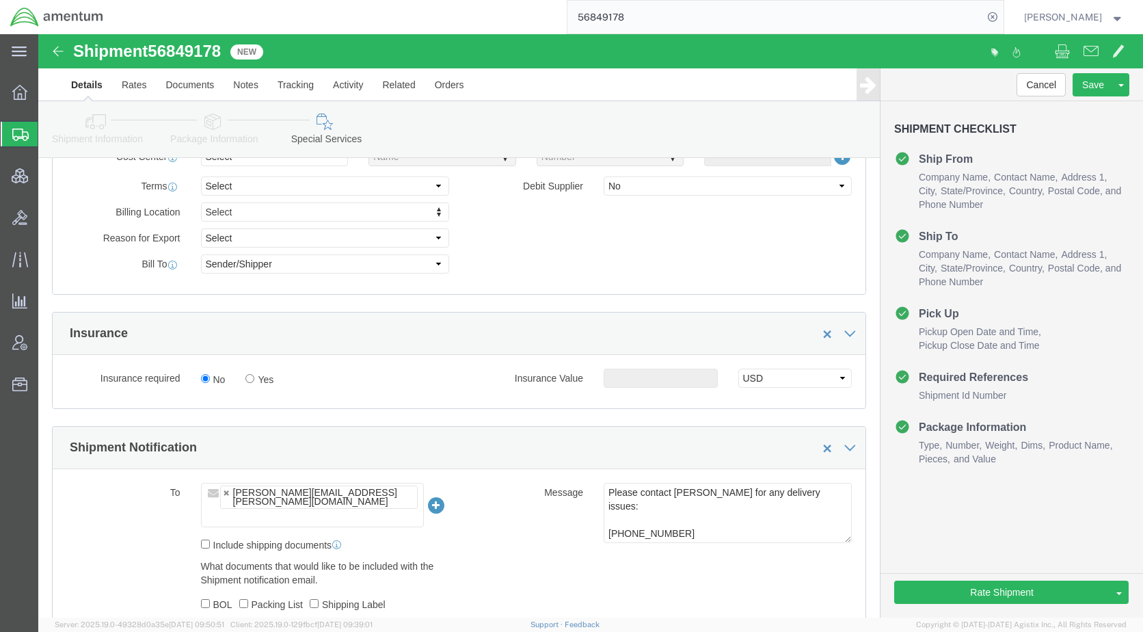
scroll to position [752, 0]
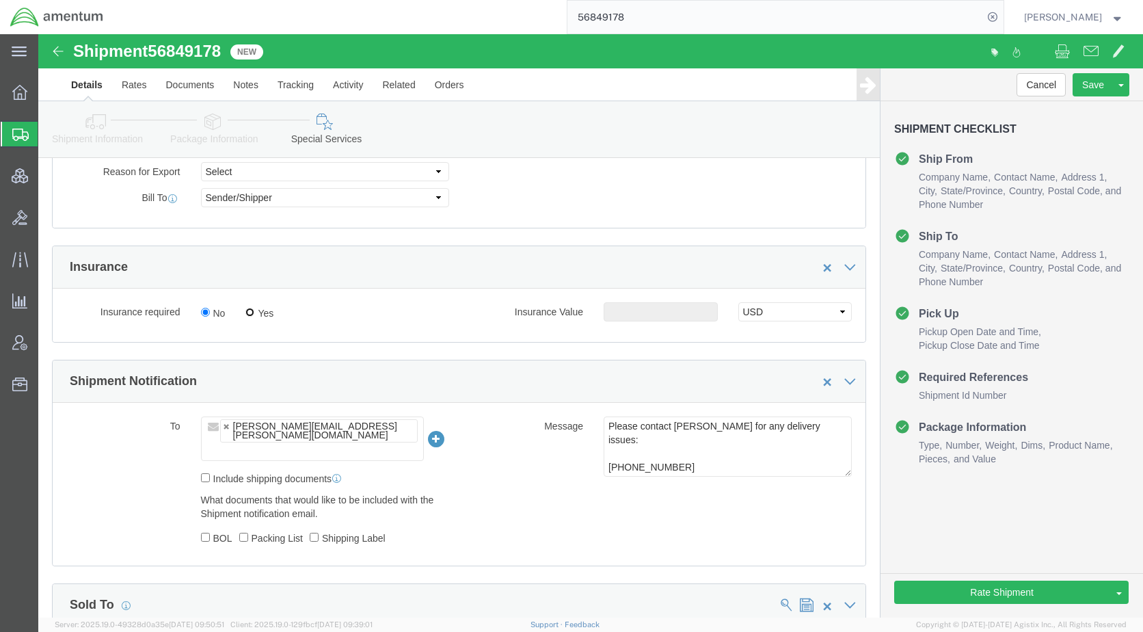
click input "Yes"
radio input "true"
click input "text"
type input "28755"
click div "Insurance"
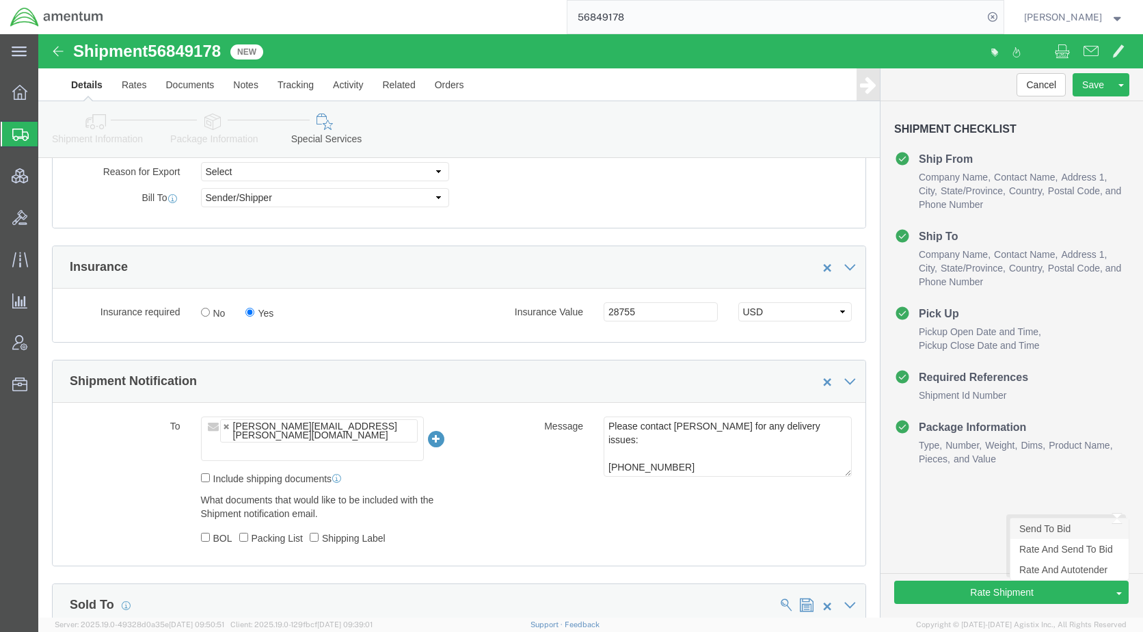
click link "Send To Bid"
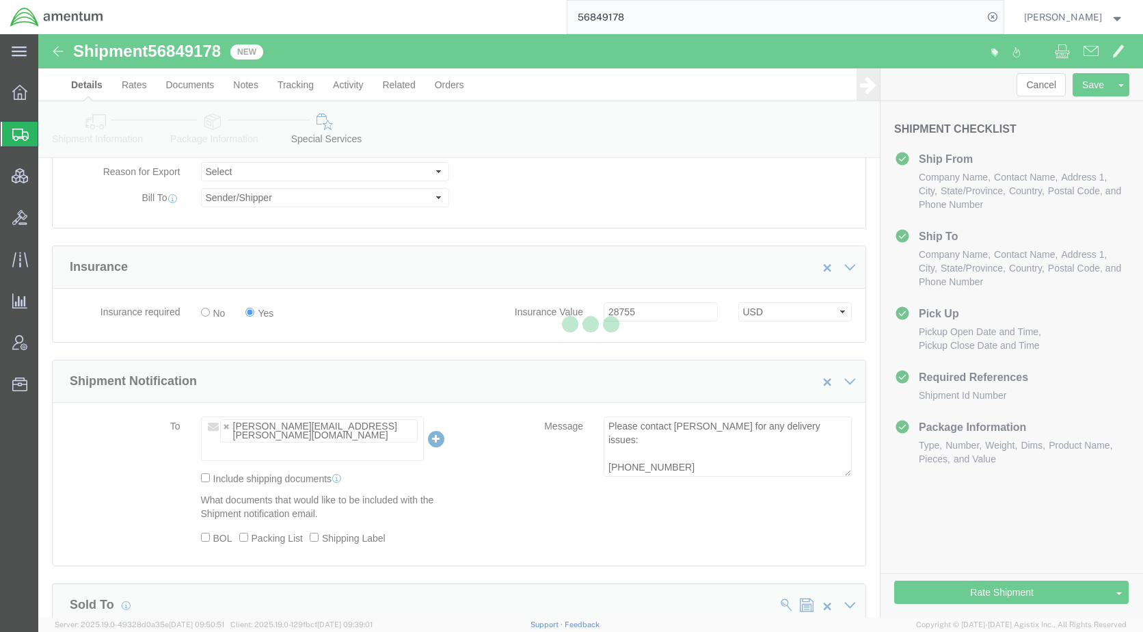
select select "TL"
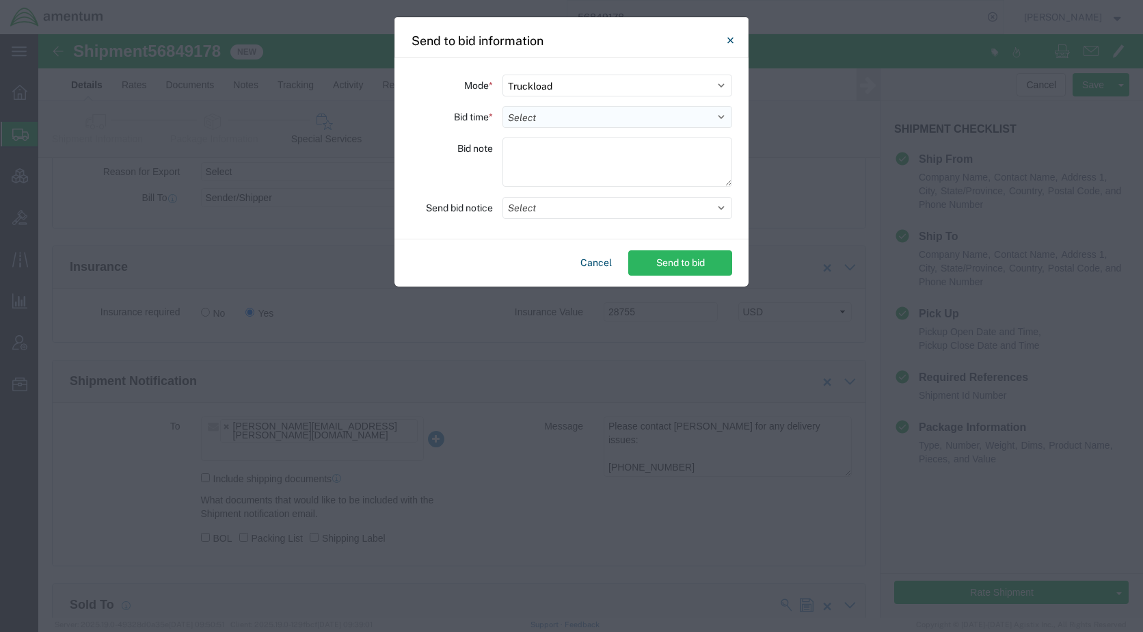
click at [542, 115] on select "Select 30 Min (Rush) 1 Hour (Rush) 2 Hours (Rush) 4 Hours (Rush) 8 Hours (Rush)…" at bounding box center [618, 117] width 230 height 22
select select "24"
click at [503, 106] on select "Select 30 Min (Rush) 1 Hour (Rush) 2 Hours (Rush) 4 Hours (Rush) 8 Hours (Rush)…" at bounding box center [618, 117] width 230 height 22
click at [541, 204] on button "Select" at bounding box center [618, 208] width 230 height 22
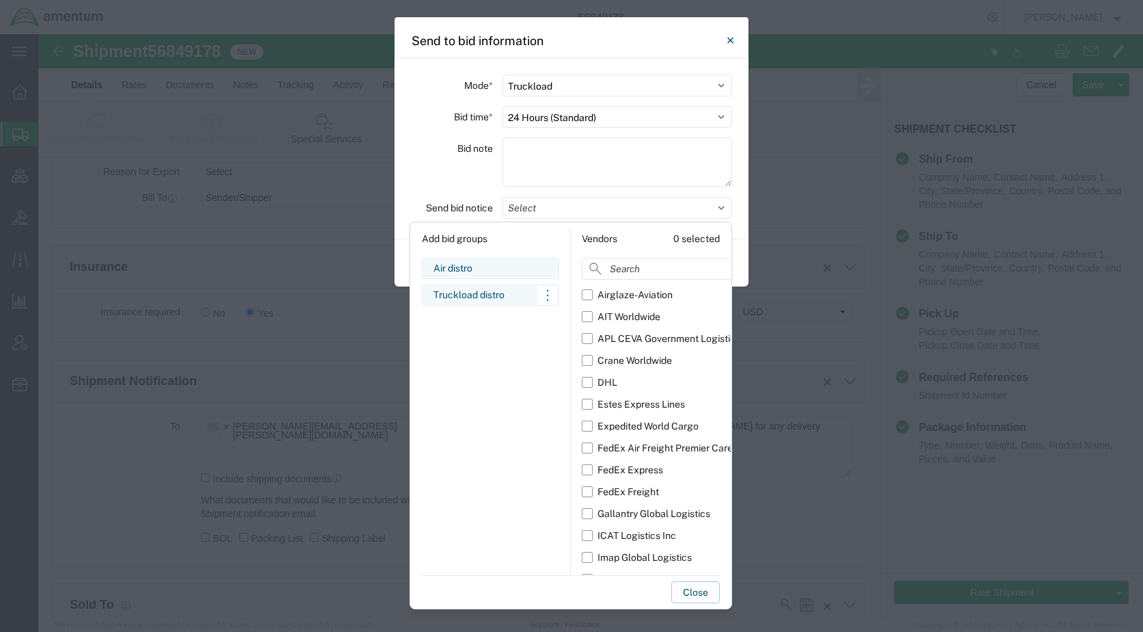
click at [485, 296] on div "Truckload distro" at bounding box center [491, 295] width 114 height 14
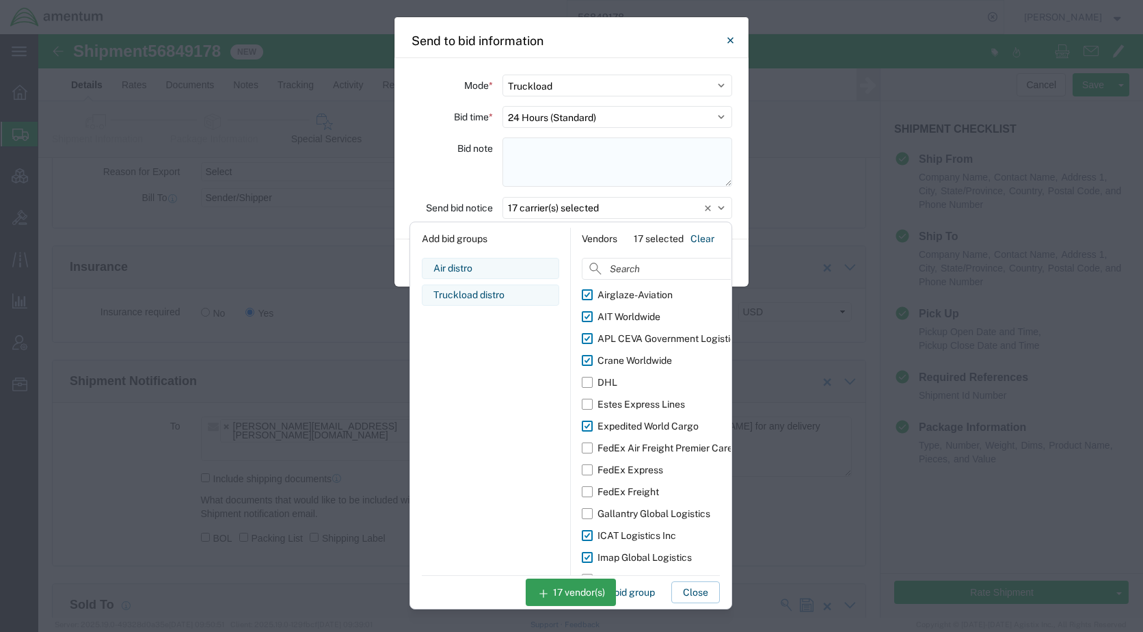
click at [630, 161] on textarea at bounding box center [618, 161] width 230 height 49
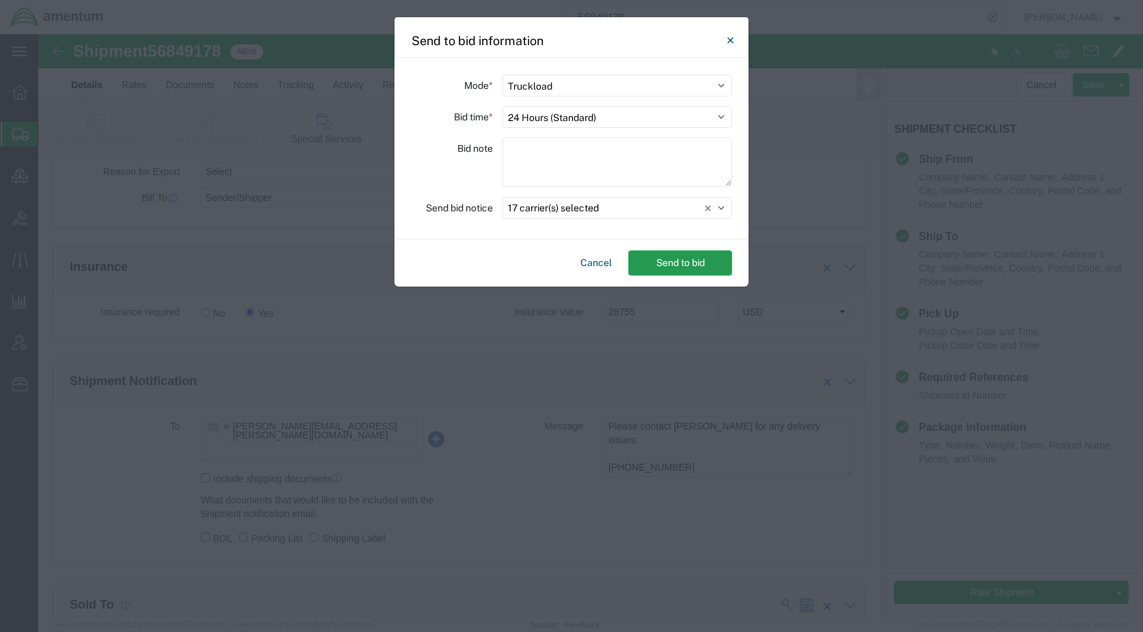
click at [671, 264] on button "Send to bid" at bounding box center [680, 262] width 104 height 25
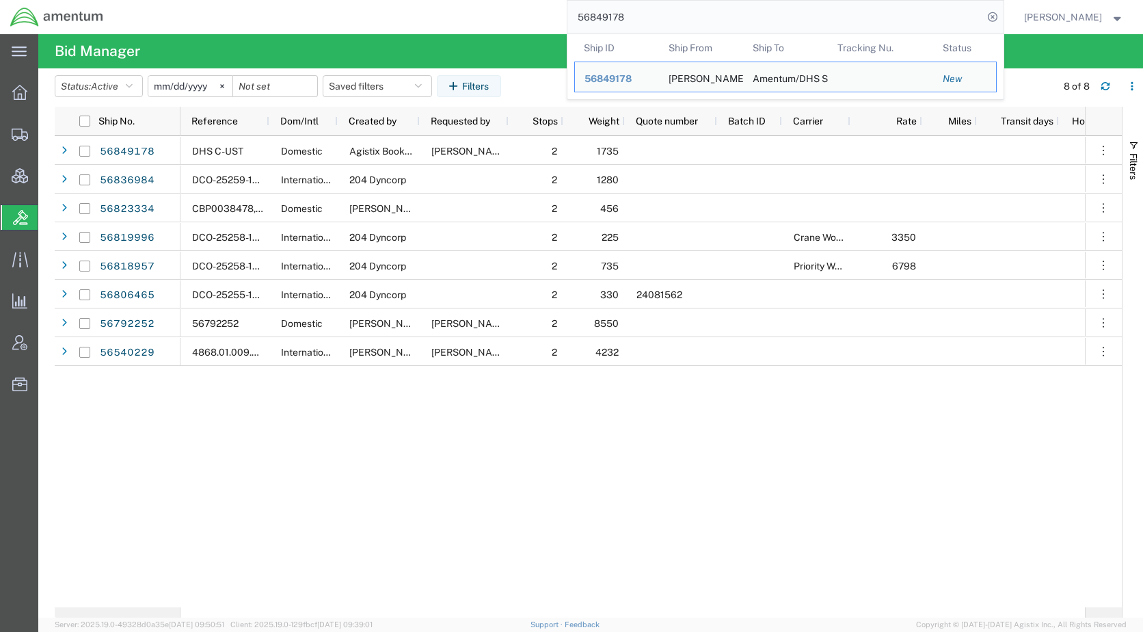
drag, startPoint x: 713, startPoint y: 12, endPoint x: 529, endPoint y: 27, distance: 185.2
click at [529, 27] on div "56849178 Ship ID Ship From Ship To Tracking Nu. Status Ship ID 56849178 Ship Fr…" at bounding box center [559, 17] width 890 height 34
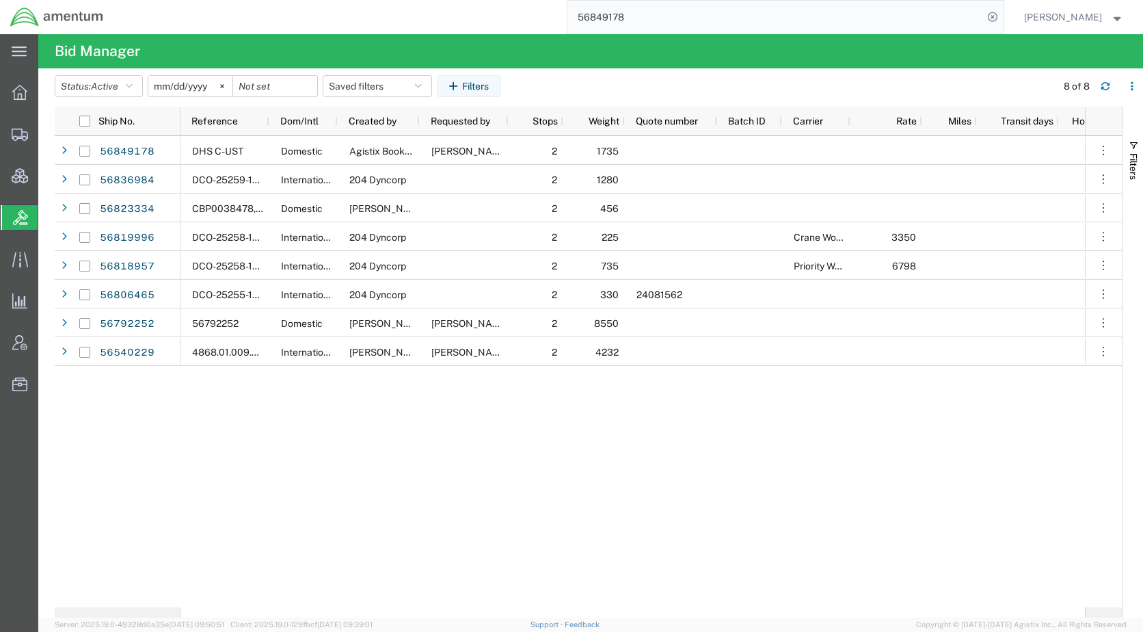
paste input "23334"
click at [1002, 14] on icon at bounding box center [992, 17] width 19 height 19
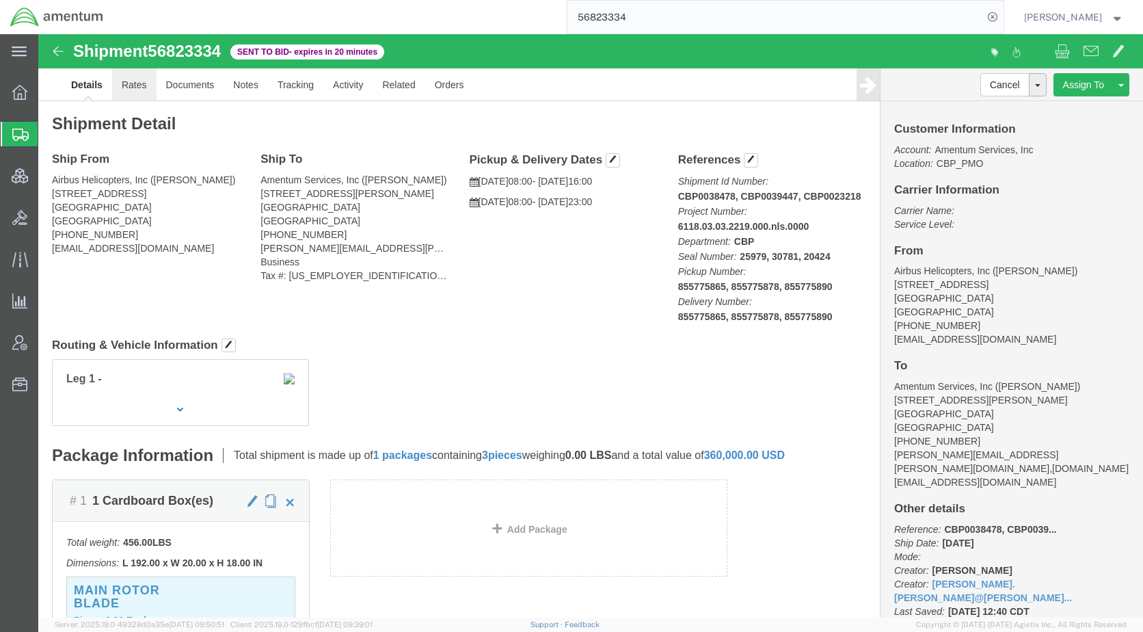
click link "Rates"
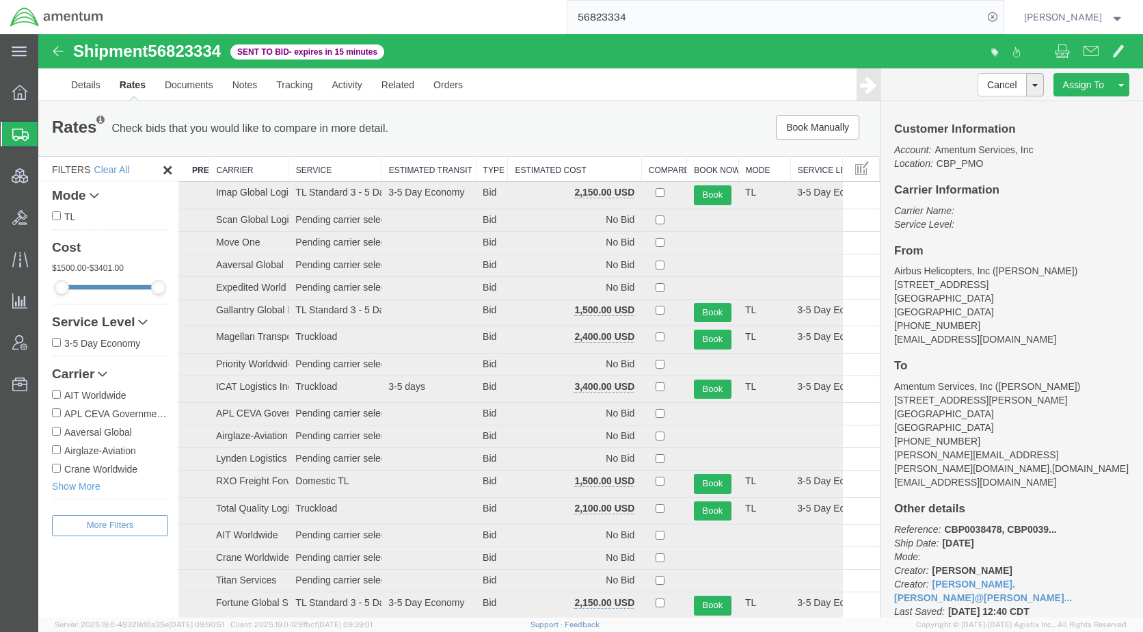
click at [549, 168] on th "Estimated Cost" at bounding box center [574, 169] width 133 height 25
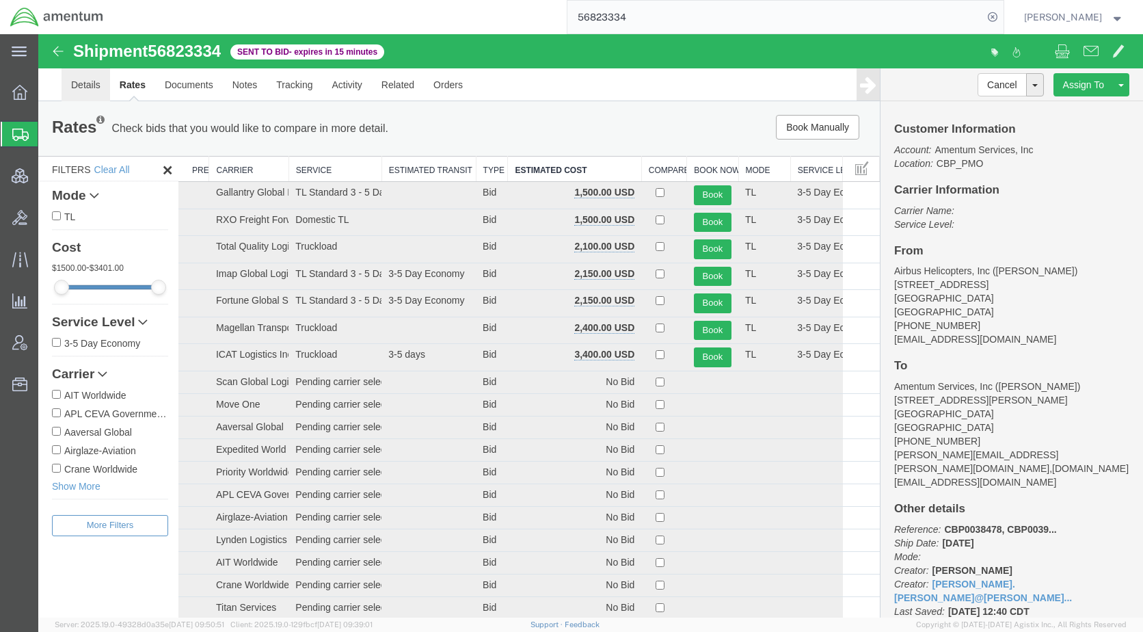
click at [96, 83] on link "Details" at bounding box center [86, 84] width 49 height 33
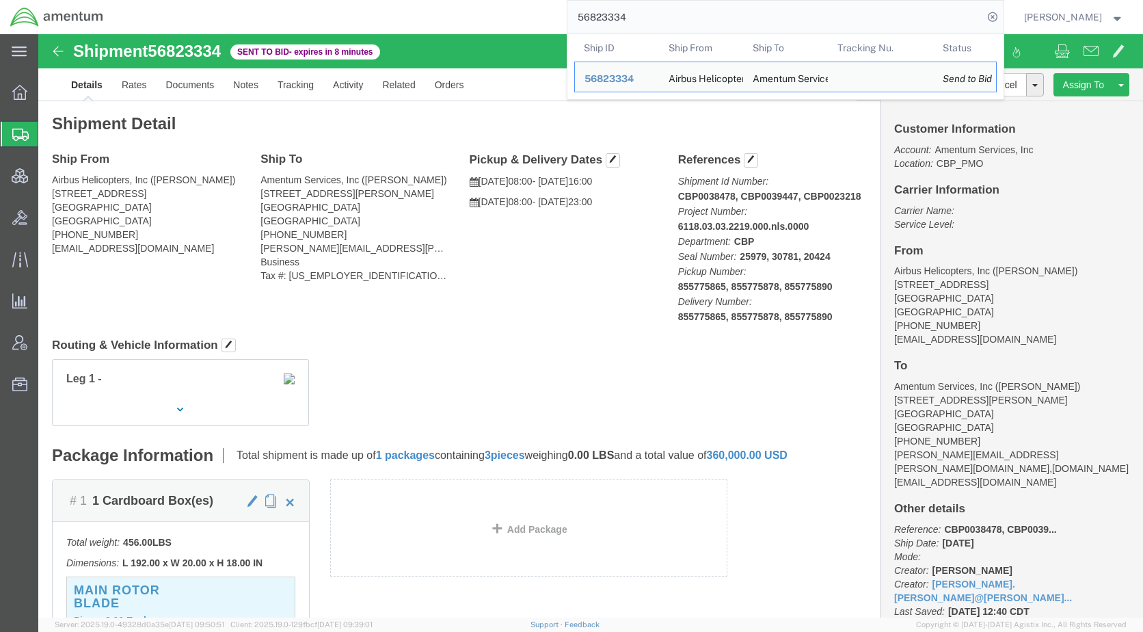
drag, startPoint x: 662, startPoint y: 21, endPoint x: 582, endPoint y: 27, distance: 80.2
click at [582, 27] on div "56823334 Ship ID Ship From Ship To Tracking Nu. Status Ship ID 56823334 Ship Fr…" at bounding box center [559, 17] width 890 height 34
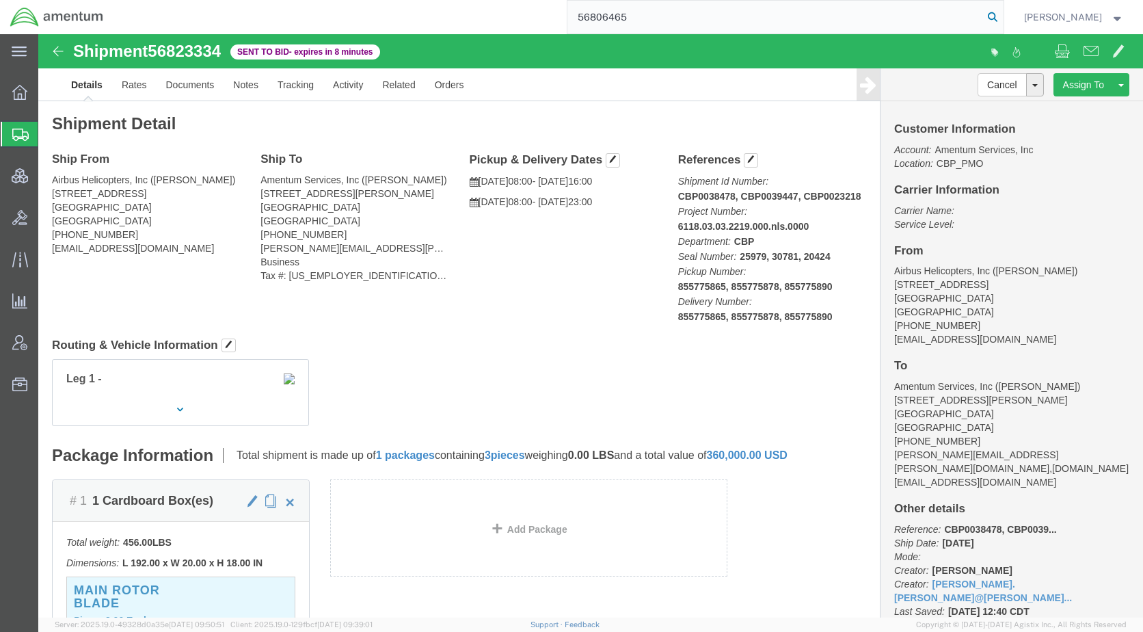
click at [1002, 19] on icon at bounding box center [992, 17] width 19 height 19
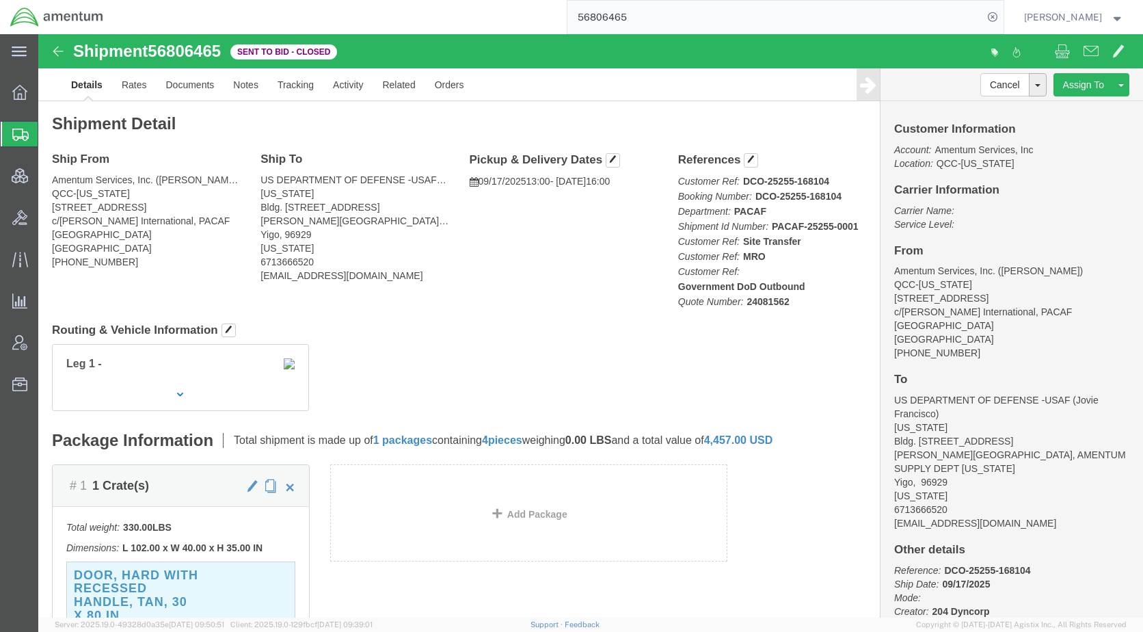
click div "Leg 1 -"
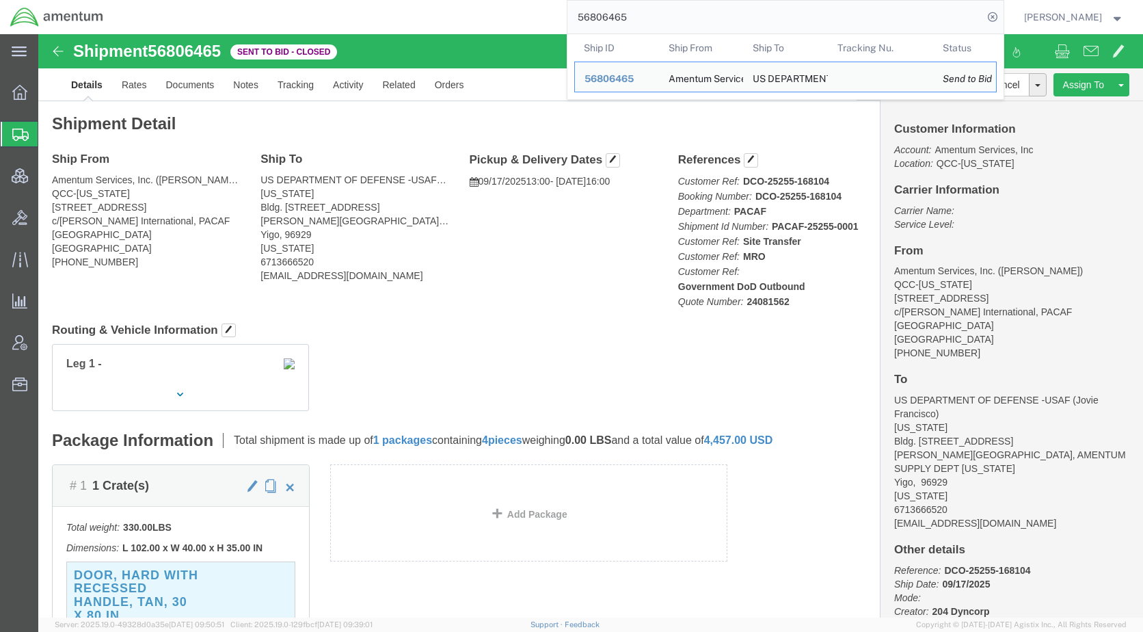
drag, startPoint x: 673, startPoint y: 12, endPoint x: 576, endPoint y: 20, distance: 97.4
click at [576, 20] on div "56806465 Ship ID Ship From Ship To Tracking Nu. Status Ship ID 56806465 Ship Fr…" at bounding box center [559, 17] width 890 height 34
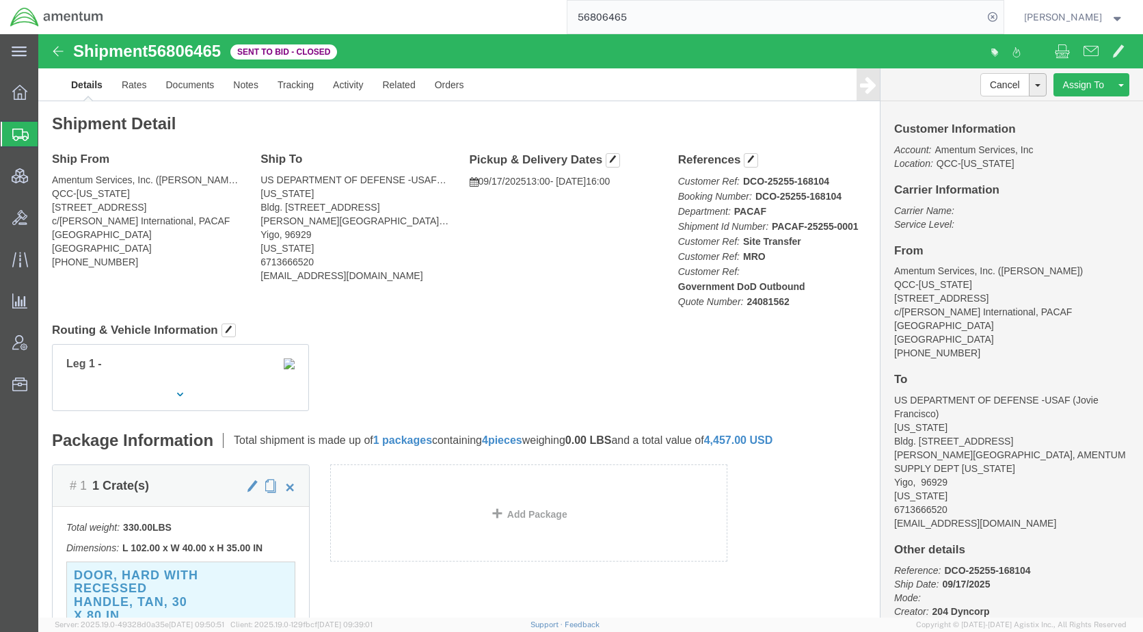
paste input "23334"
drag, startPoint x: 1019, startPoint y: 18, endPoint x: 668, endPoint y: 27, distance: 351.6
click at [1002, 18] on icon at bounding box center [992, 17] width 19 height 19
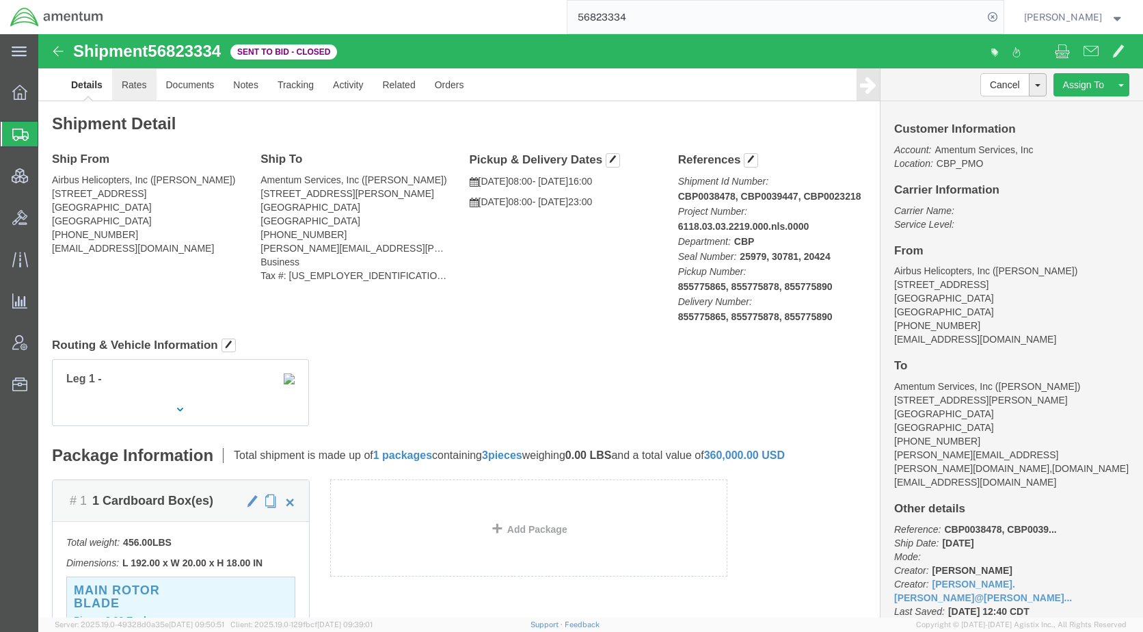
click link "Rates"
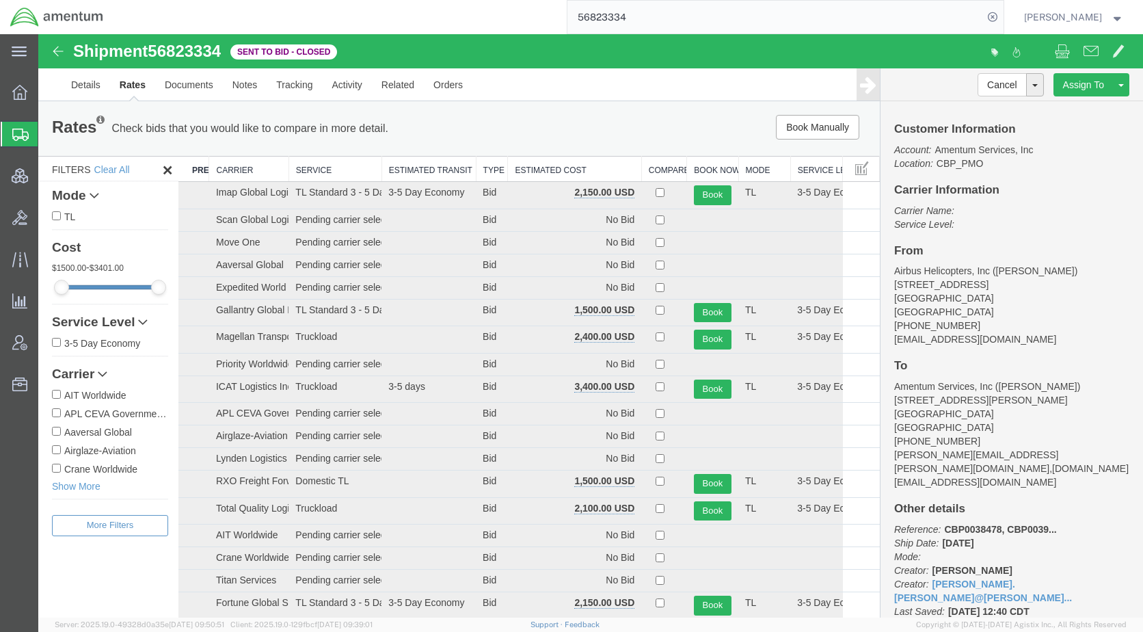
click at [528, 170] on th "Estimated Cost" at bounding box center [574, 169] width 133 height 25
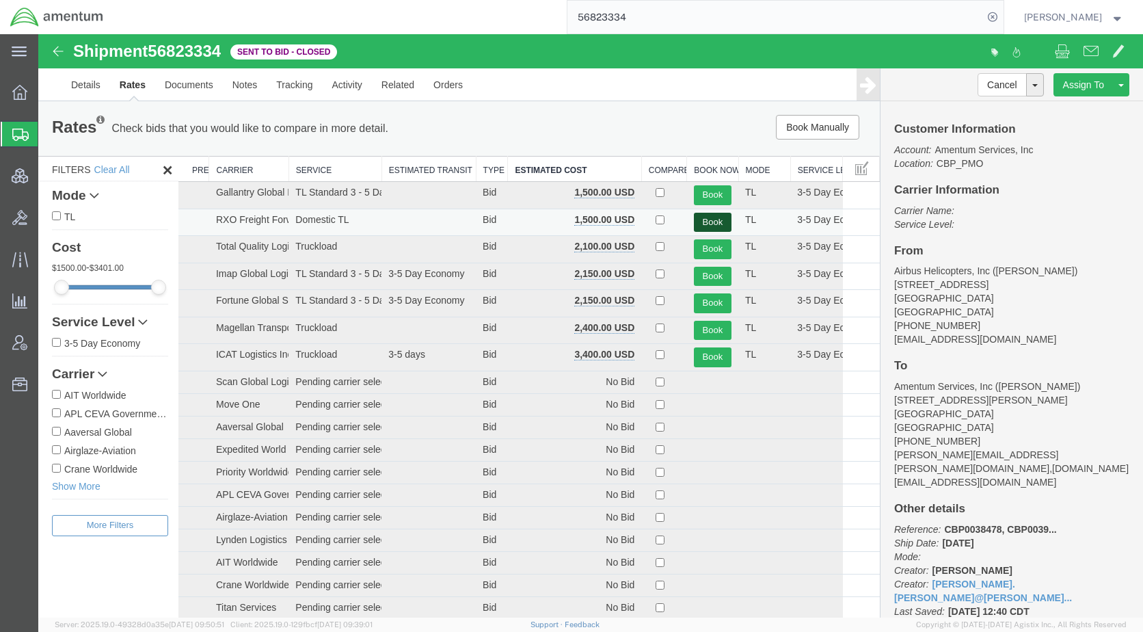
click at [708, 221] on button "Book" at bounding box center [713, 223] width 38 height 20
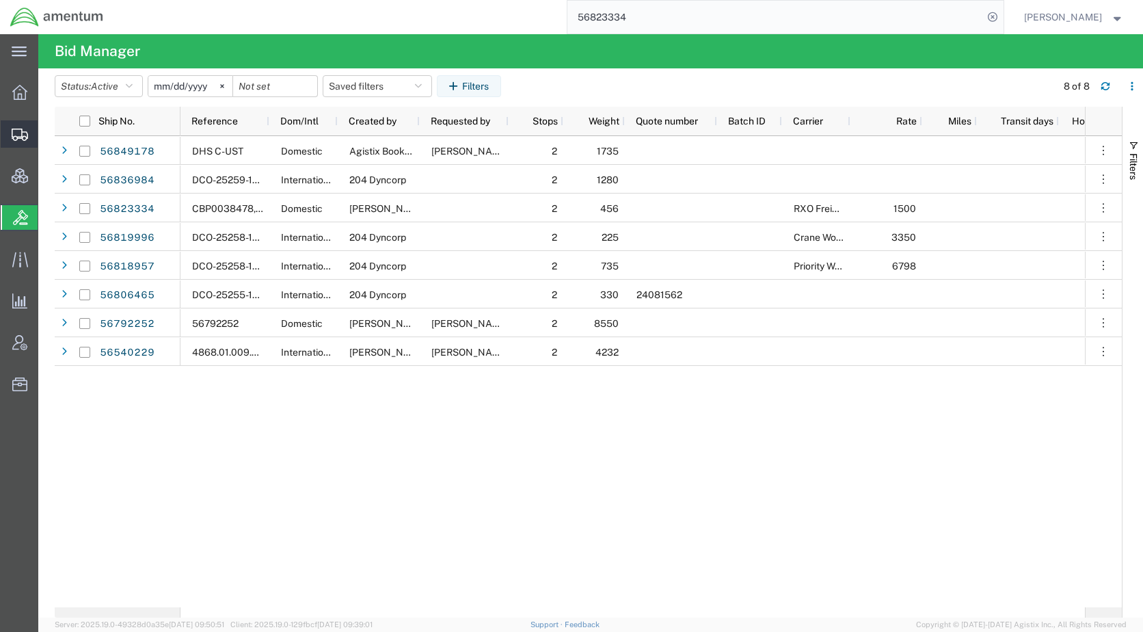
drag, startPoint x: 69, startPoint y: 132, endPoint x: 75, endPoint y: 140, distance: 10.3
click at [47, 132] on span "Shipments" at bounding box center [43, 133] width 10 height 27
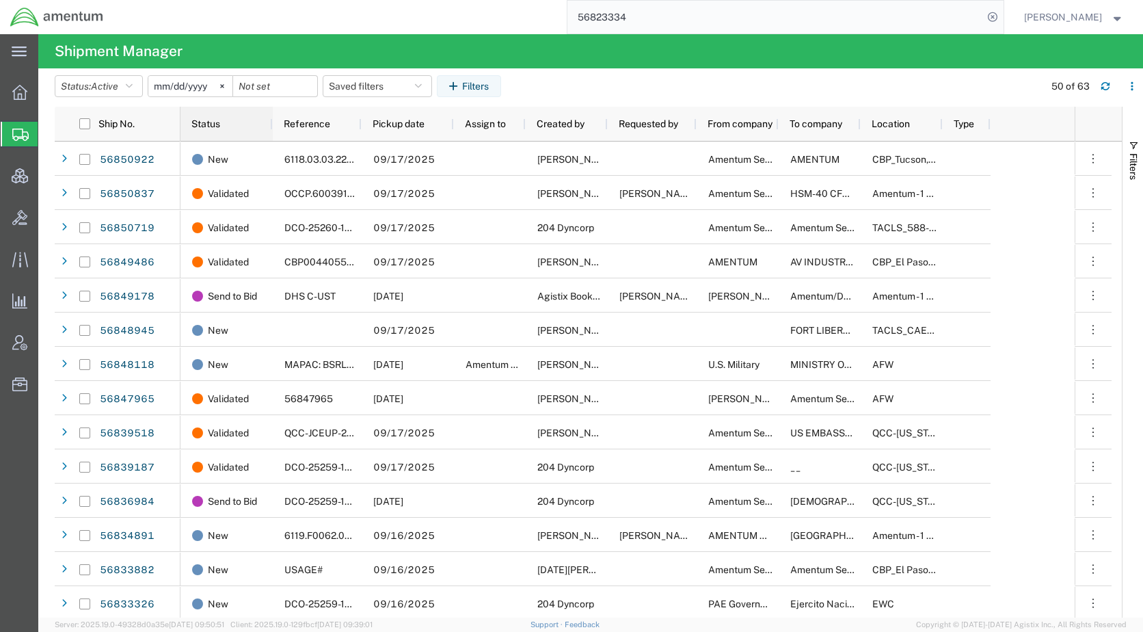
click at [210, 121] on span "Status" at bounding box center [205, 123] width 29 height 11
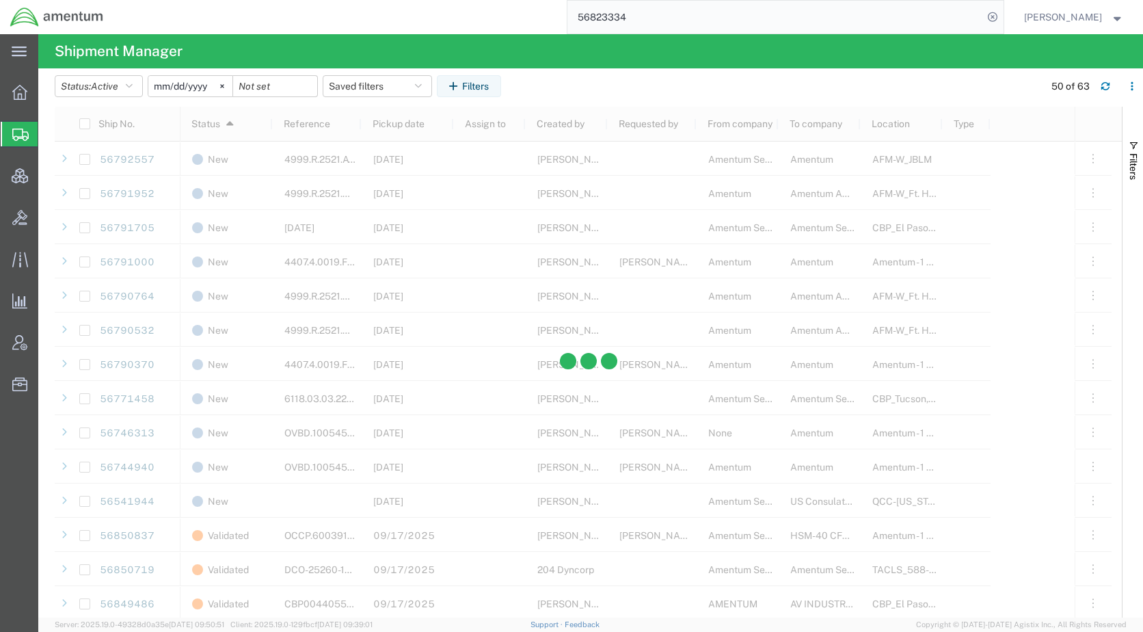
scroll to position [1094, 0]
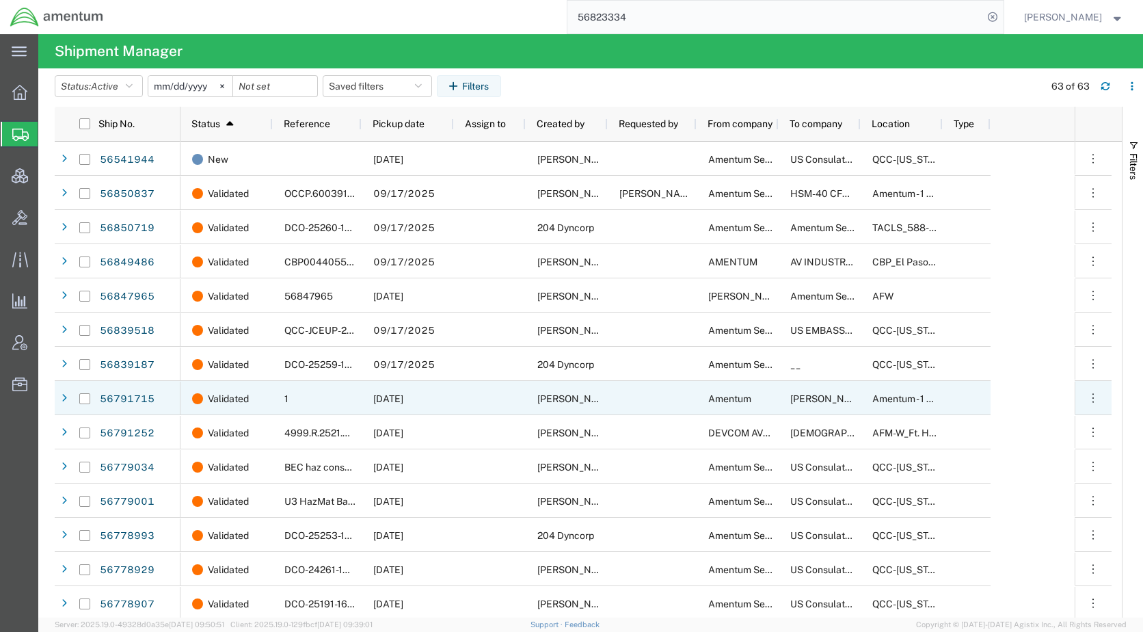
scroll to position [1494, 0]
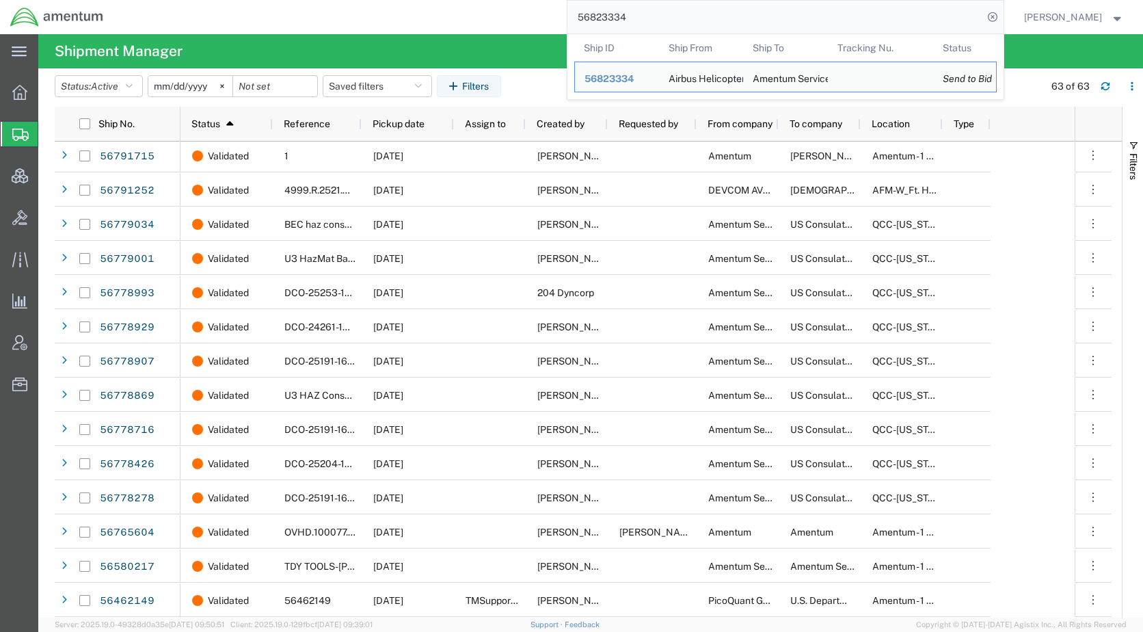
drag, startPoint x: 722, startPoint y: 21, endPoint x: 548, endPoint y: 21, distance: 174.4
click at [548, 21] on div "56823334 Ship ID Ship From Ship To Tracking Nu. Status Ship ID 56823334 Ship Fr…" at bounding box center [559, 17] width 890 height 34
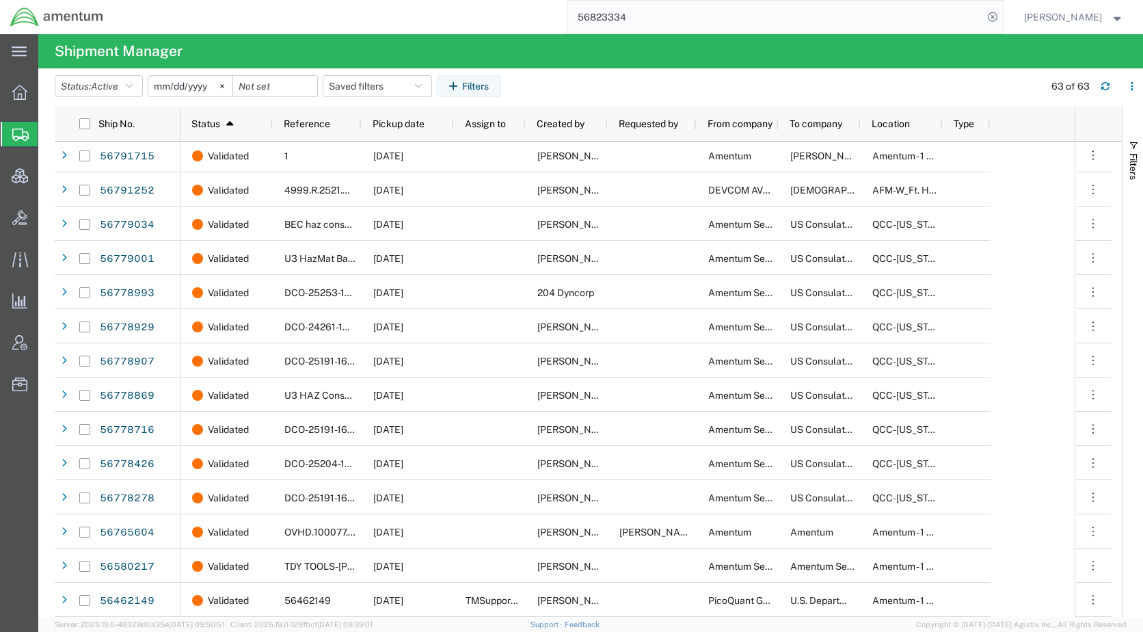
paste input "734325"
type input "56734325"
click at [1002, 18] on icon at bounding box center [992, 17] width 19 height 19
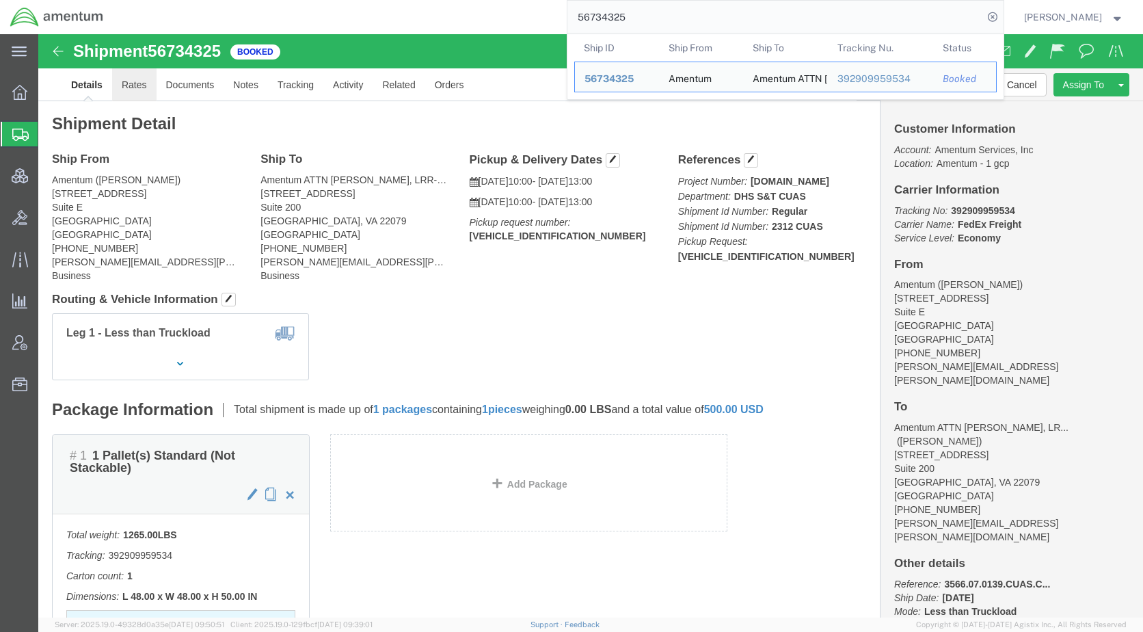
click link "Rates"
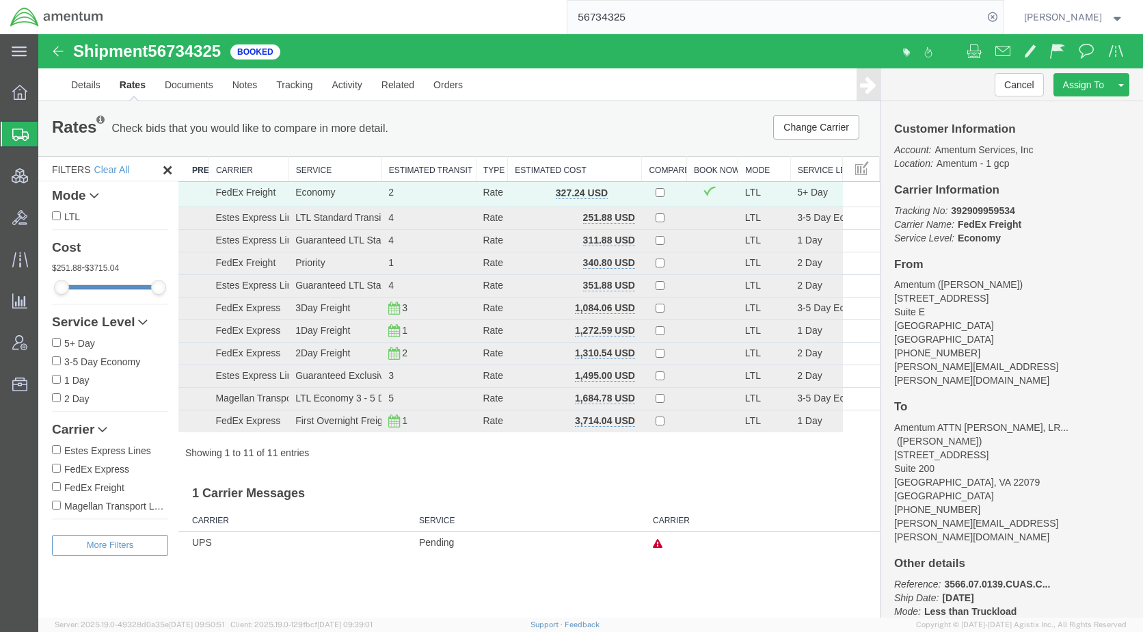
click at [49, 139] on span "Shipments" at bounding box center [43, 133] width 11 height 27
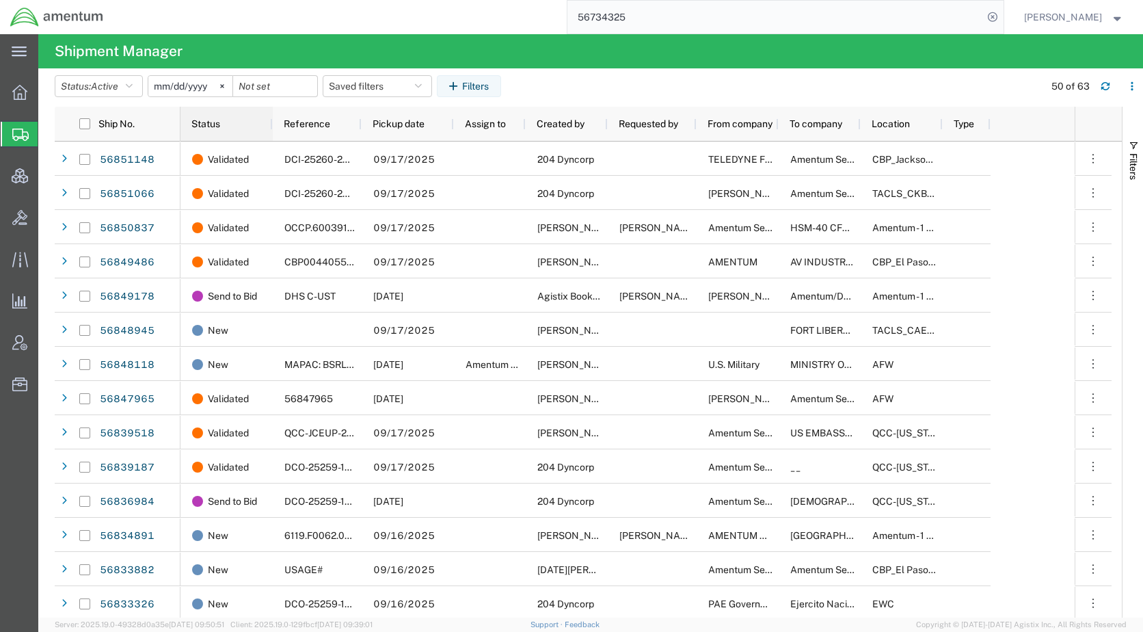
click at [217, 122] on span "Status" at bounding box center [205, 123] width 29 height 11
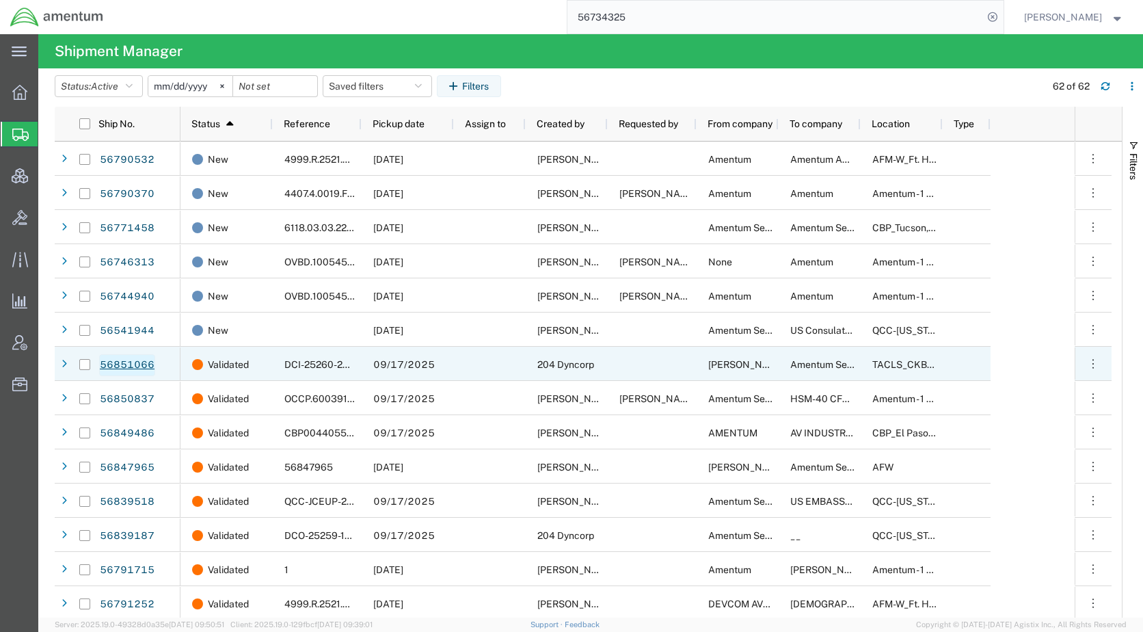
click at [129, 362] on link "56851066" at bounding box center [127, 365] width 56 height 22
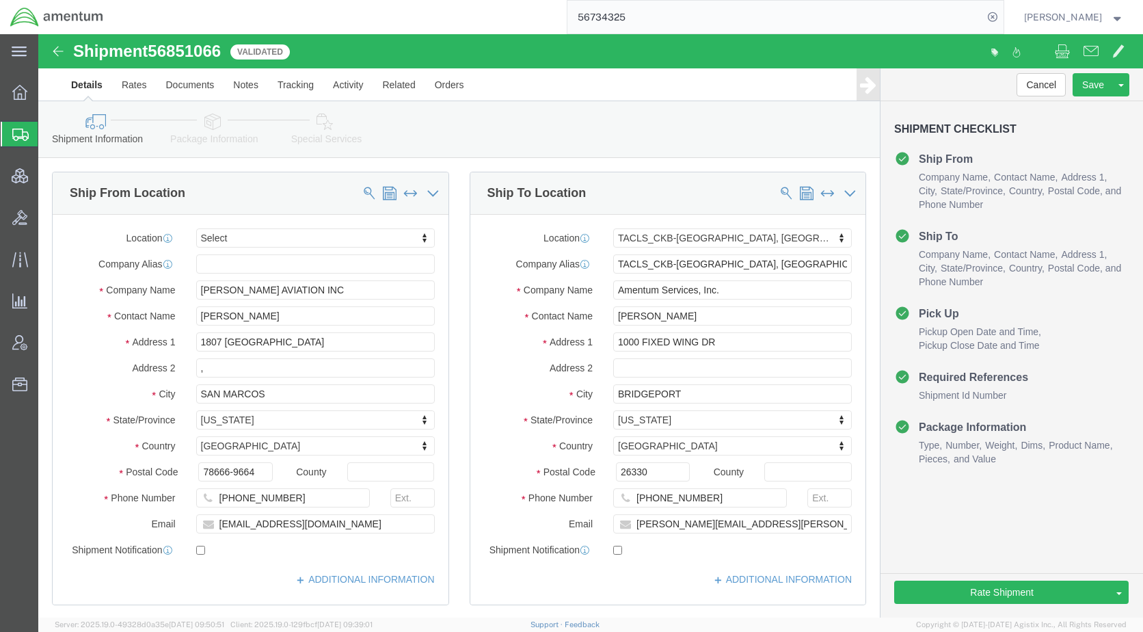
click icon
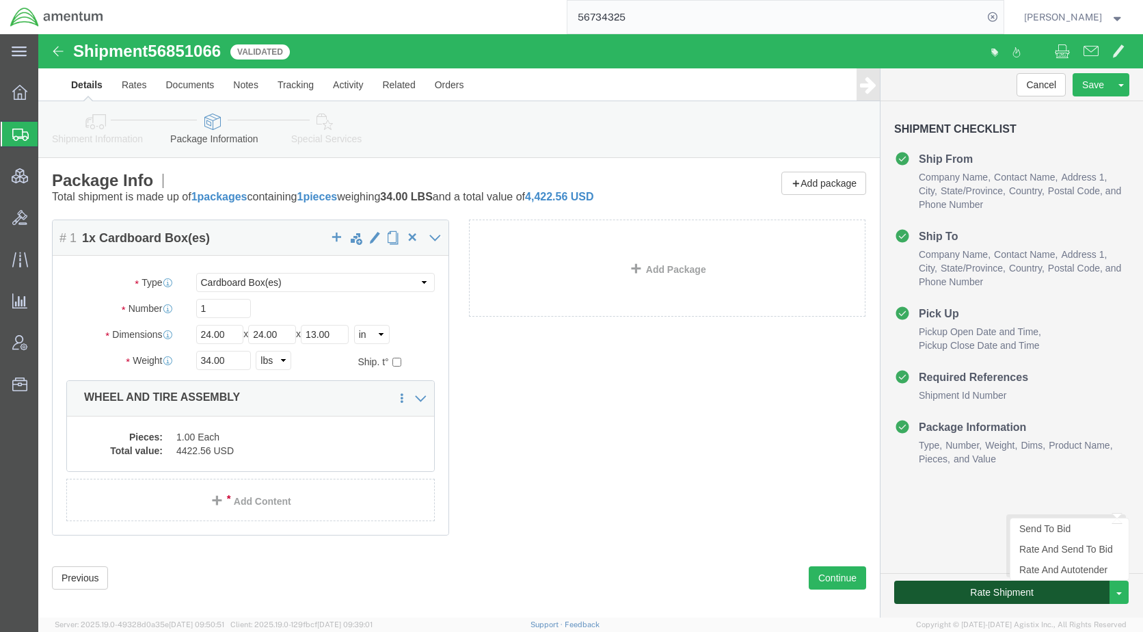
click button "Rate Shipment"
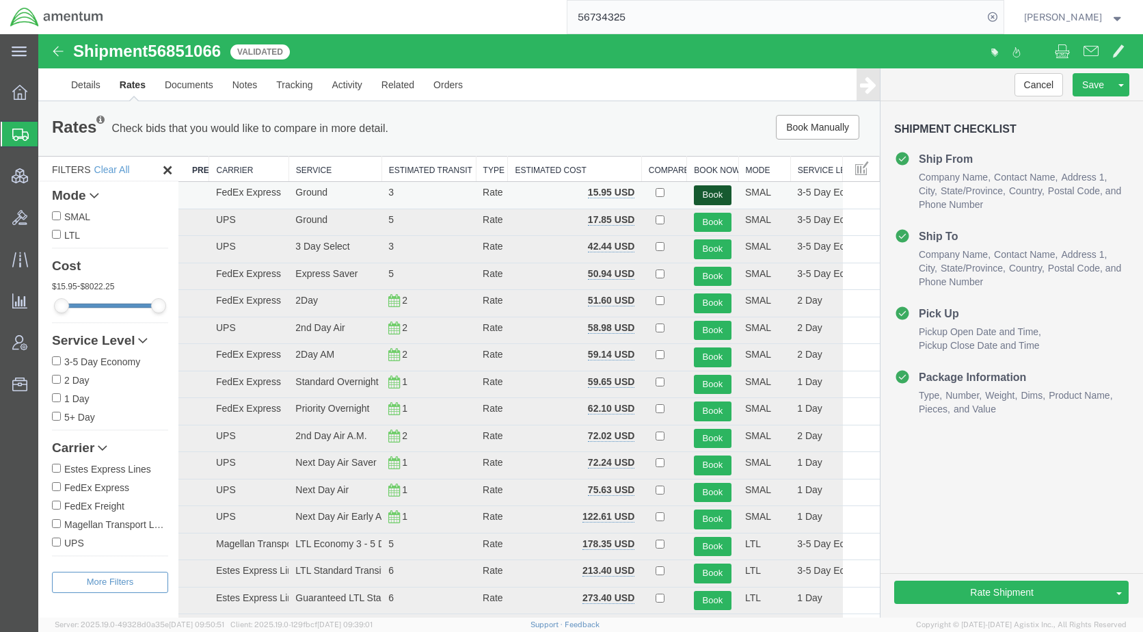
click at [706, 190] on button "Book" at bounding box center [713, 195] width 38 height 20
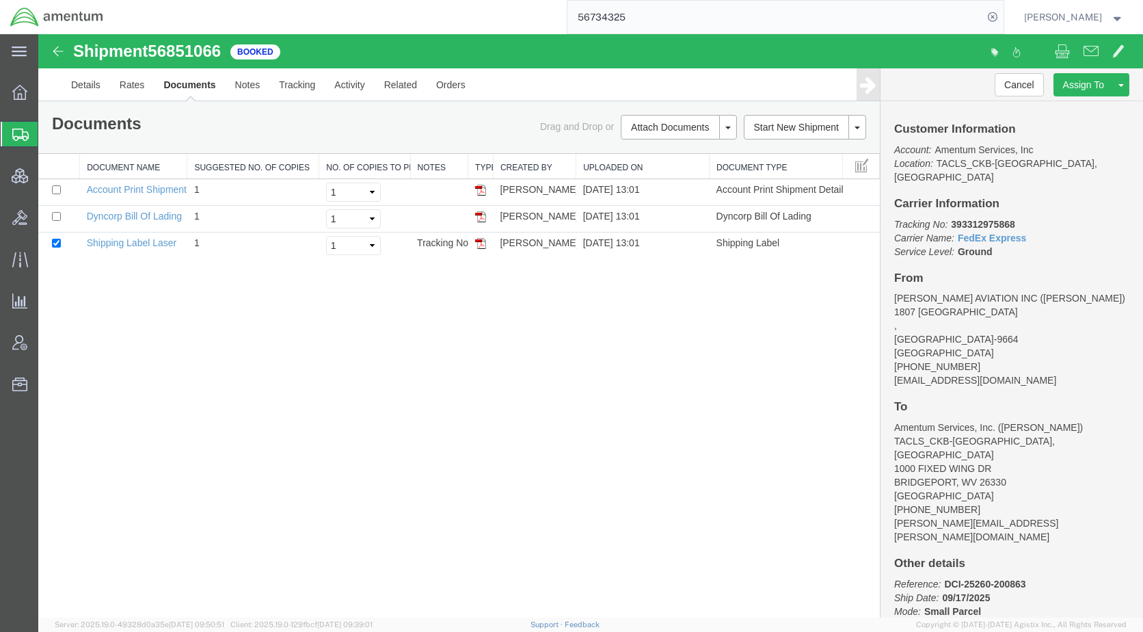
click at [49, 137] on span "Shipments" at bounding box center [43, 133] width 11 height 27
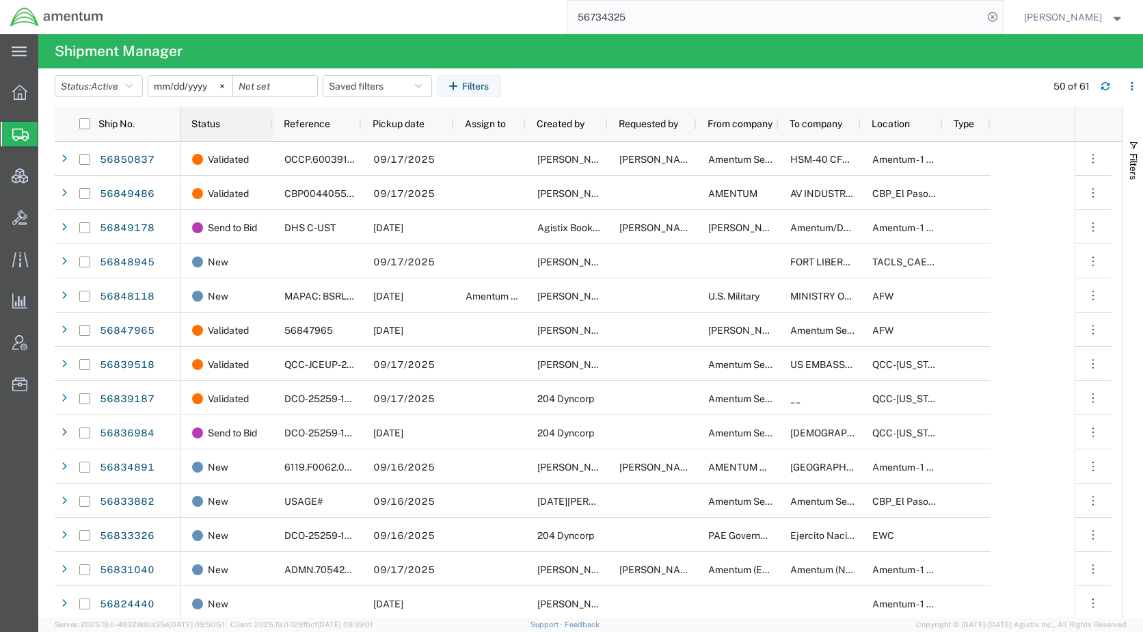
click at [210, 129] on span "Status" at bounding box center [205, 123] width 29 height 11
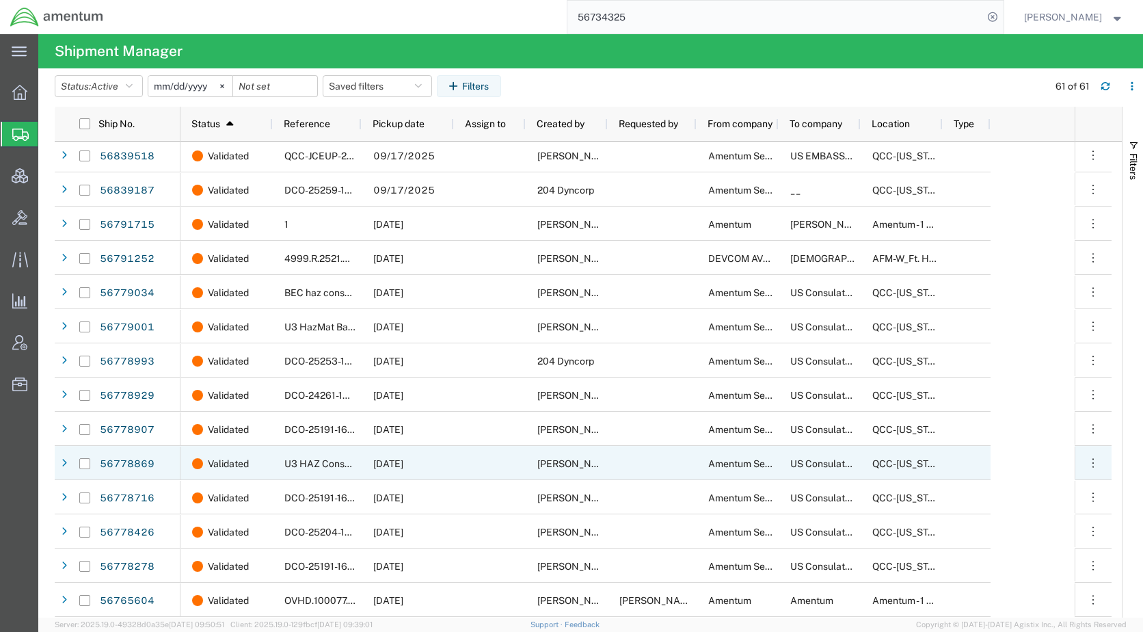
scroll to position [1568, 0]
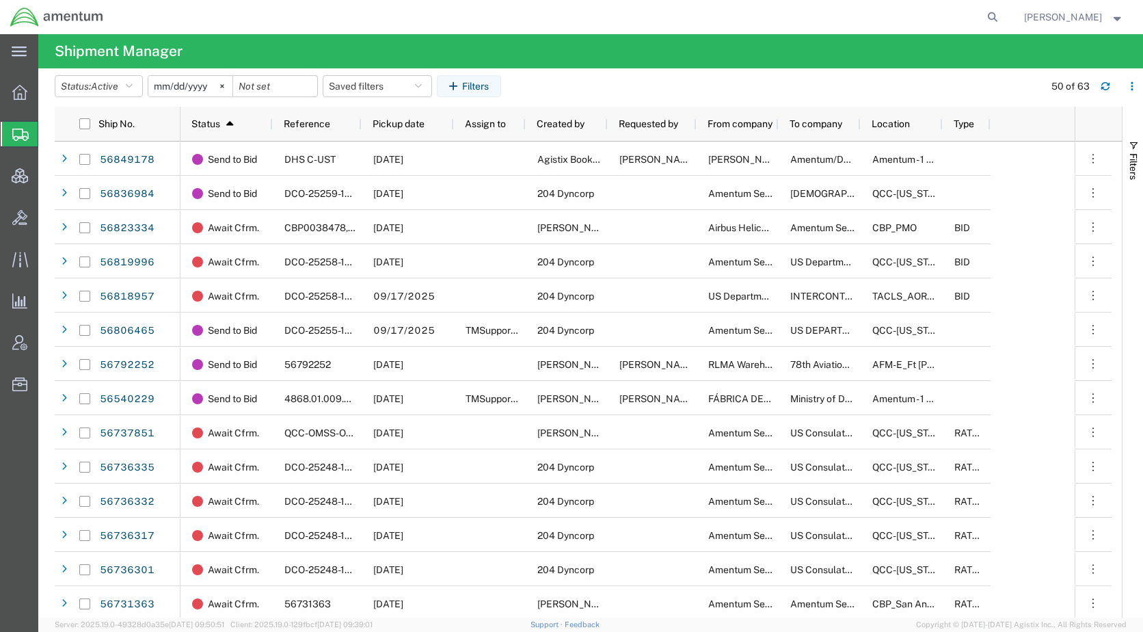
click at [776, 81] on agx-table-filter-chips "Status: Active Active All Approved Booked Canceled Delivered Denied New On Hold…" at bounding box center [546, 90] width 983 height 31
click at [1002, 14] on icon at bounding box center [992, 17] width 19 height 19
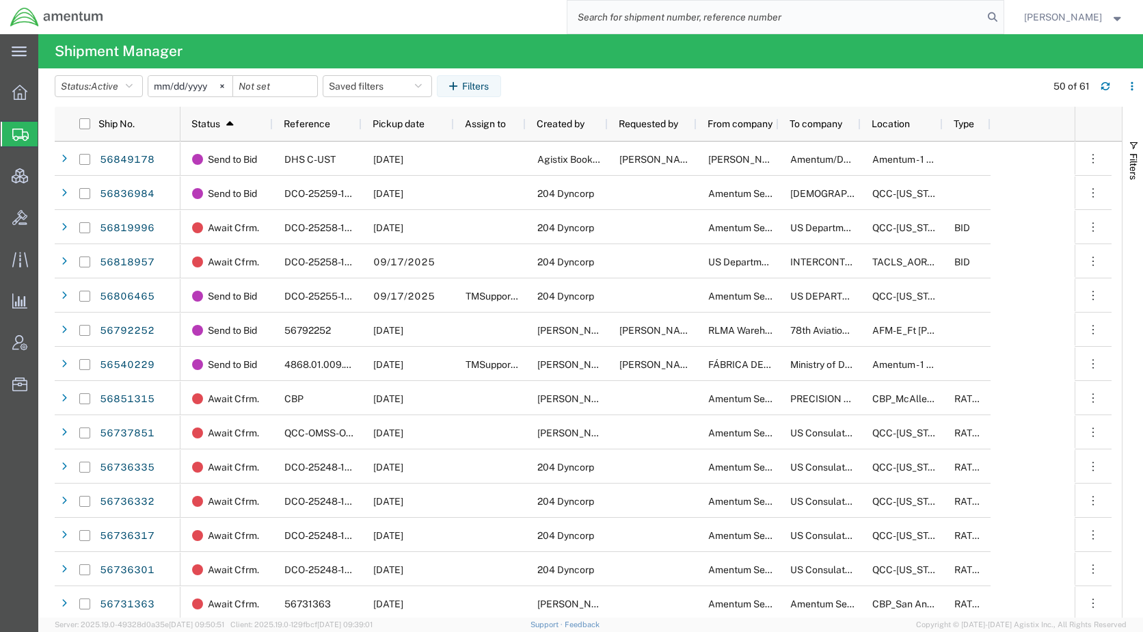
paste input "56823334"
click at [1002, 16] on icon at bounding box center [992, 17] width 19 height 19
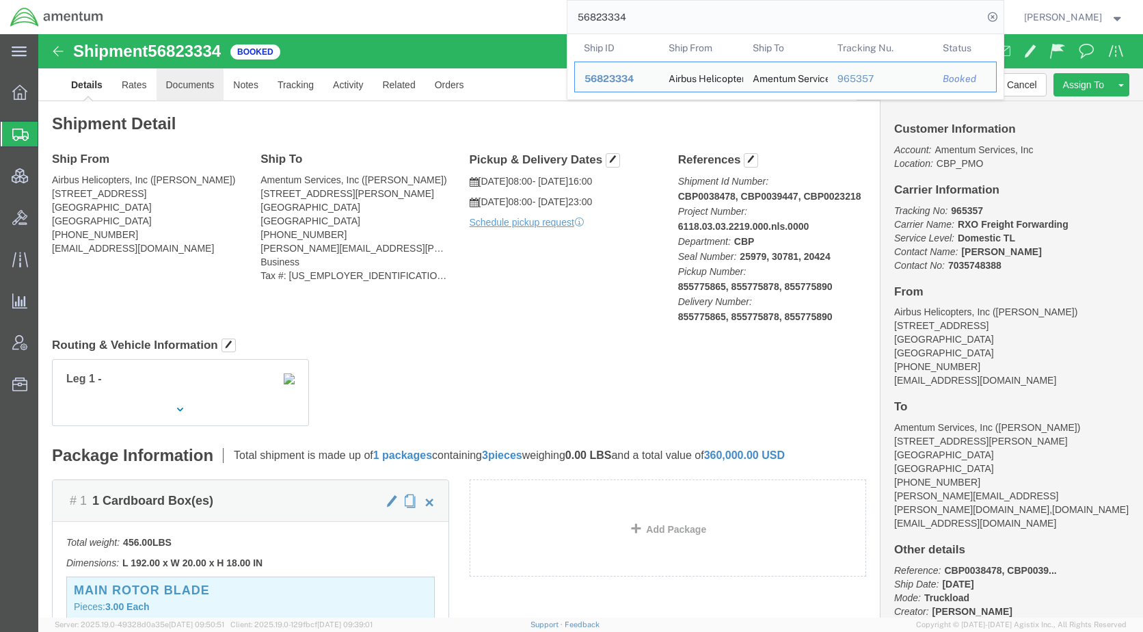
click link "Documents"
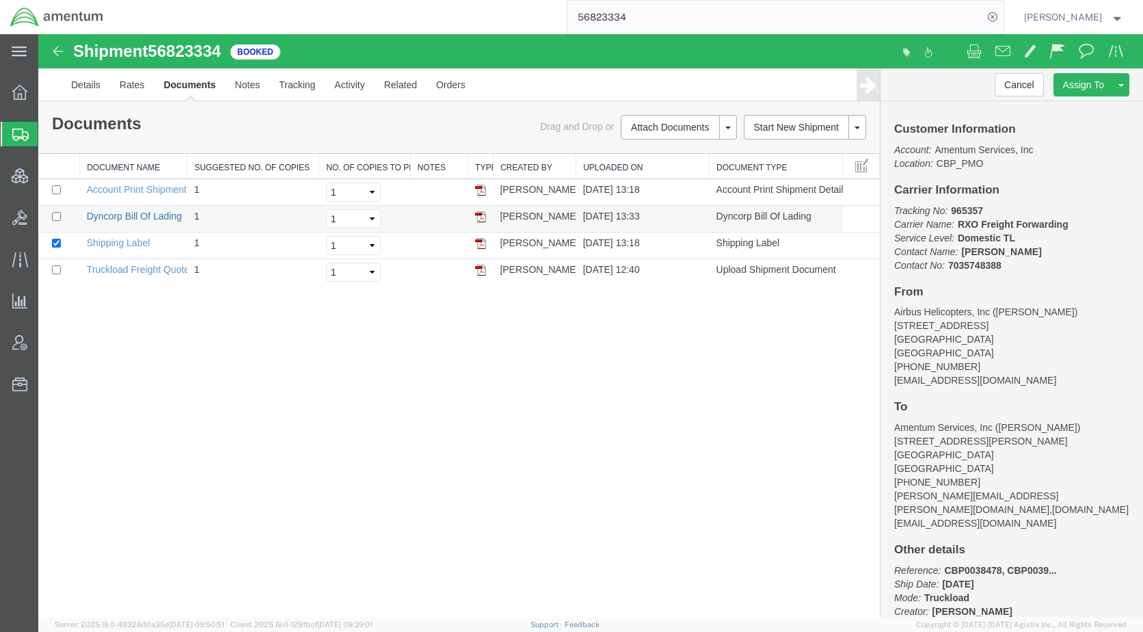
click at [152, 217] on link "Dyncorp Bill Of Lading" at bounding box center [134, 216] width 95 height 11
click at [99, 81] on link "Details" at bounding box center [86, 84] width 49 height 33
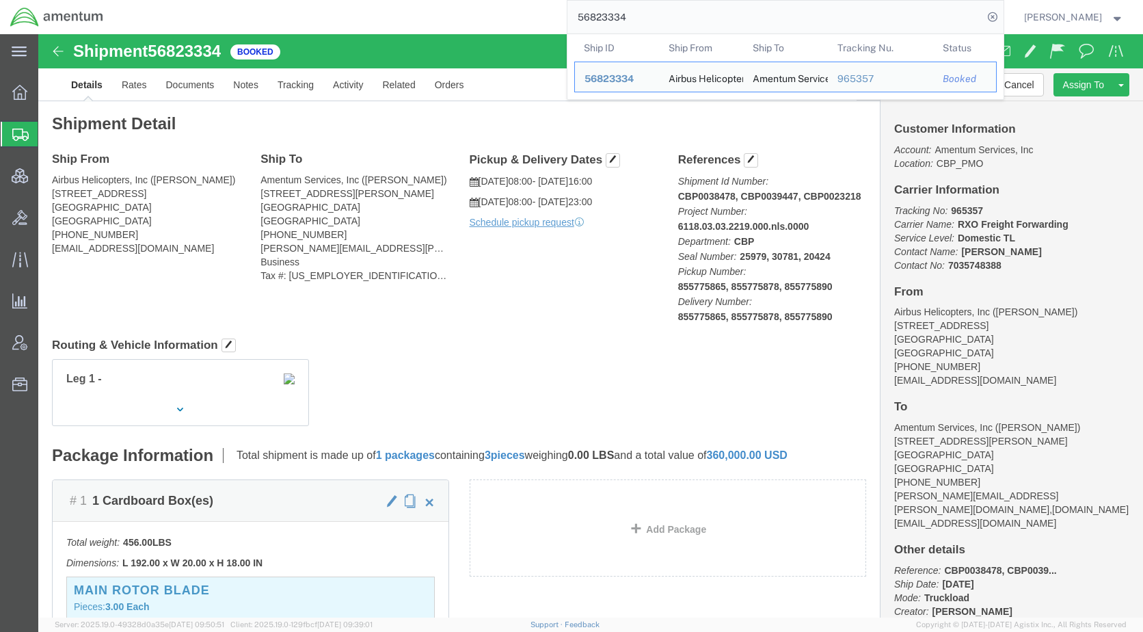
drag, startPoint x: 674, startPoint y: 18, endPoint x: 585, endPoint y: 18, distance: 88.2
click at [585, 18] on div "56823334 Ship ID Ship From Ship To Tracking Nu. Status Ship ID 56823334 Ship Fr…" at bounding box center [559, 17] width 890 height 34
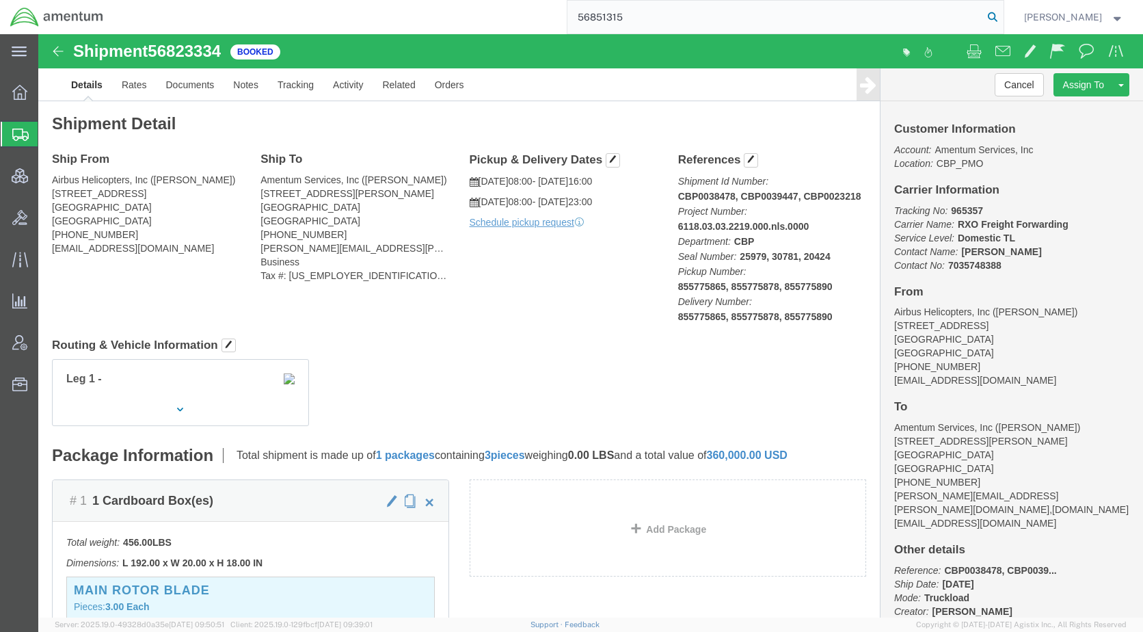
click at [1002, 14] on icon at bounding box center [992, 17] width 19 height 19
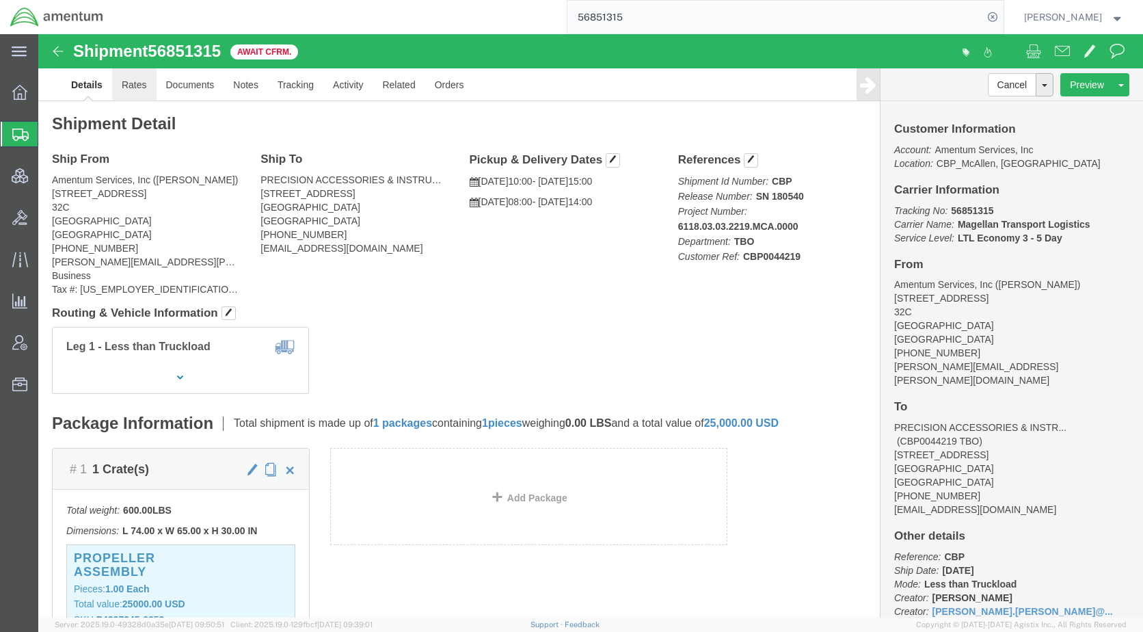
click link "Rates"
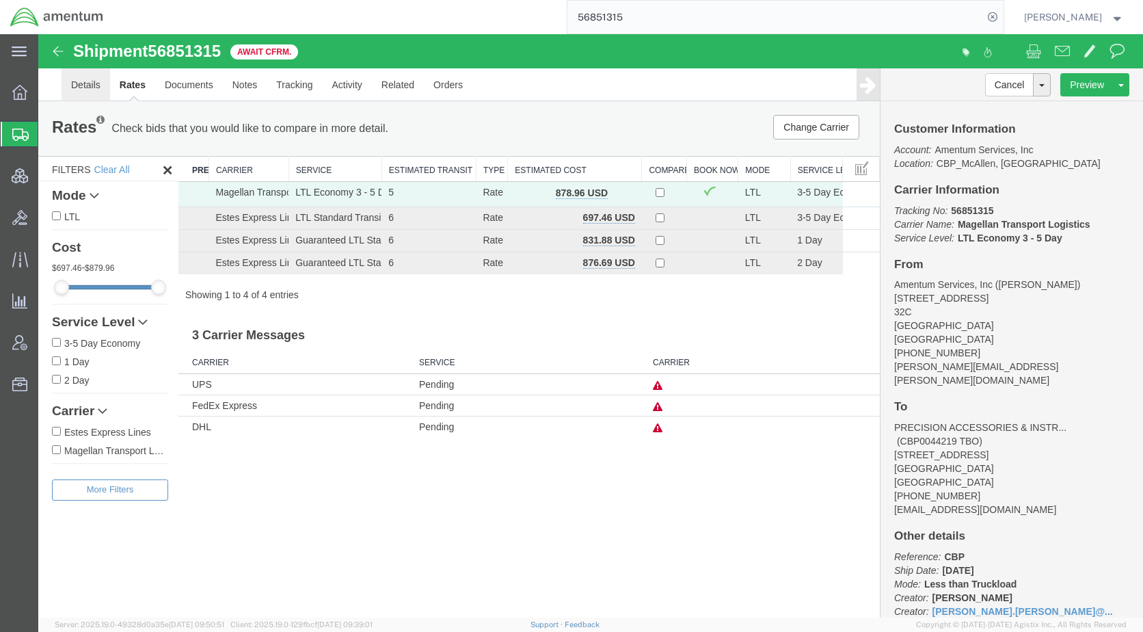
click at [90, 80] on link "Details" at bounding box center [86, 84] width 49 height 33
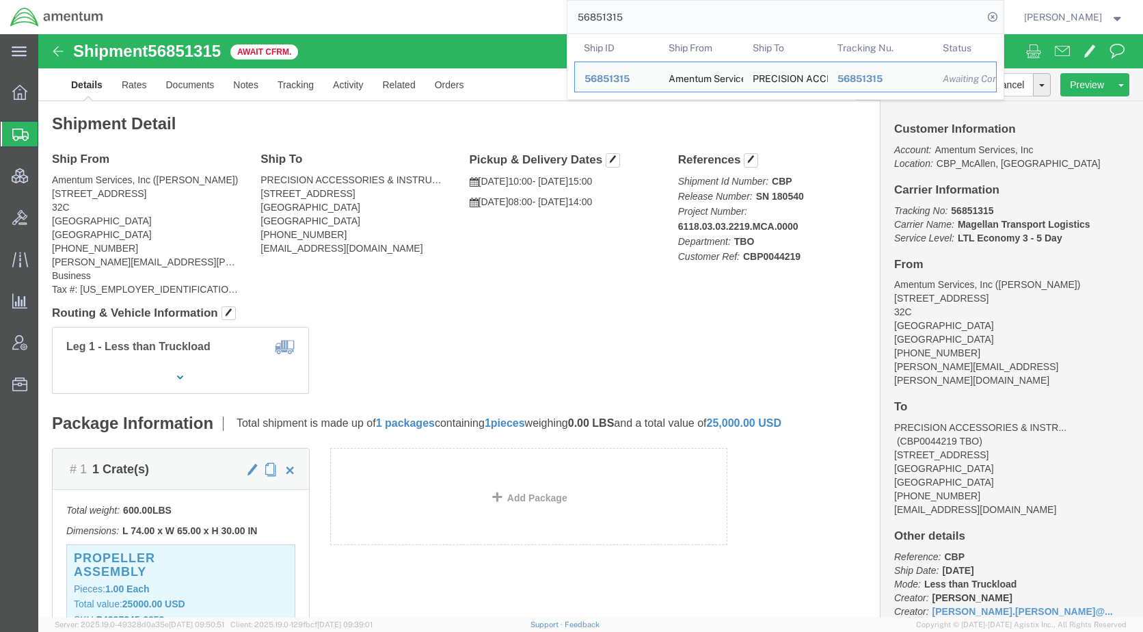
drag, startPoint x: 682, startPoint y: 18, endPoint x: 594, endPoint y: 21, distance: 87.6
click at [594, 21] on input "56851315" at bounding box center [776, 17] width 416 height 33
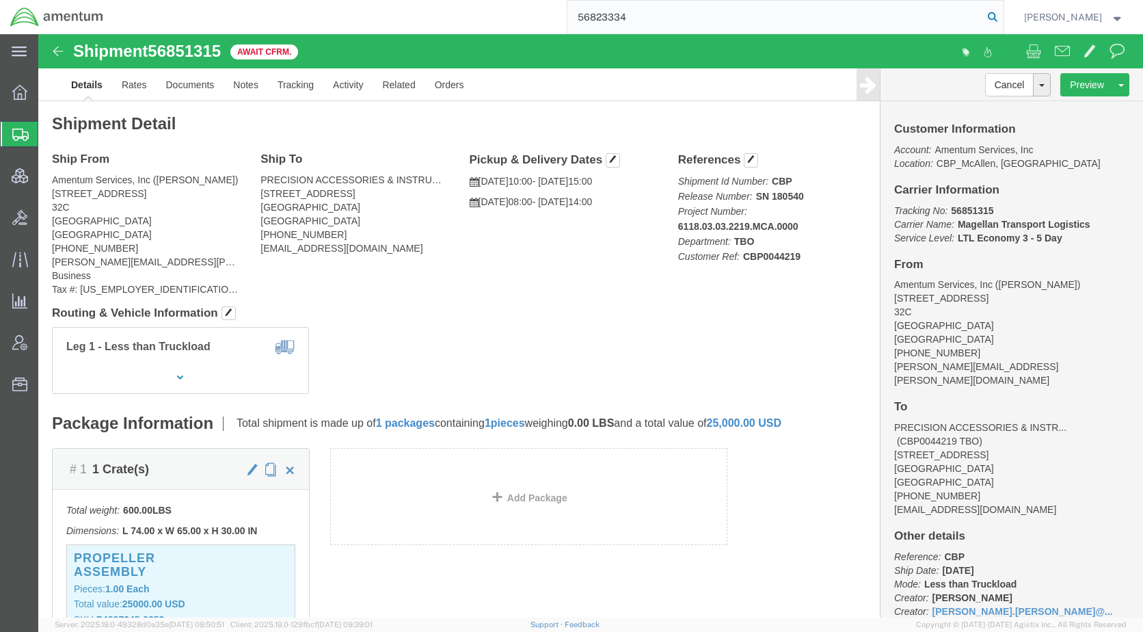
type input "56823334"
click at [1002, 18] on icon at bounding box center [992, 17] width 19 height 19
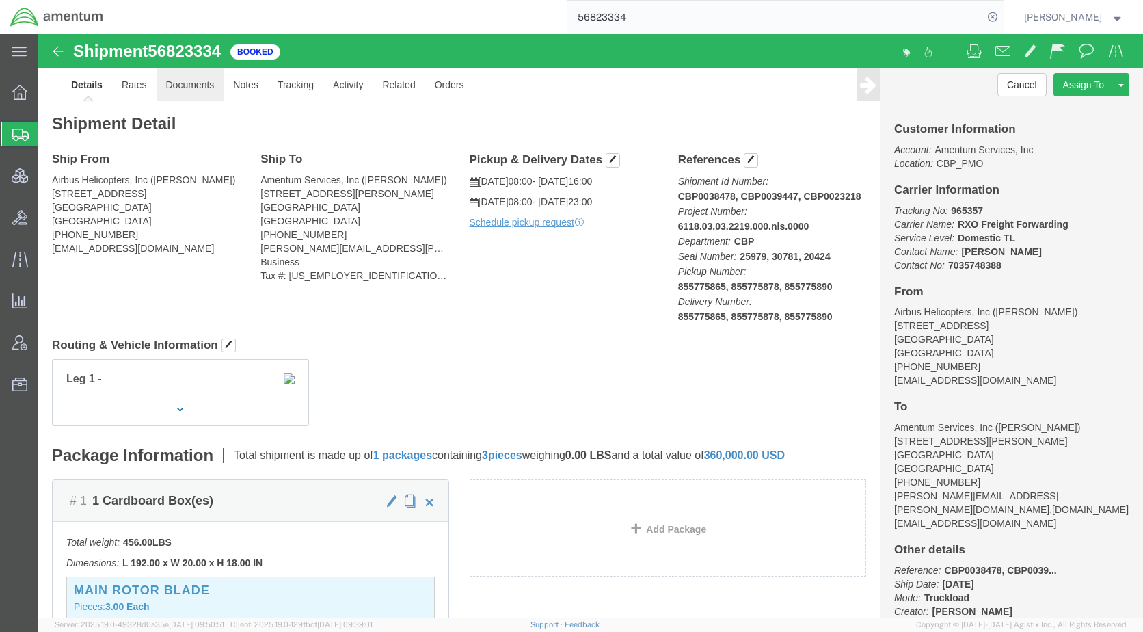
click link "Documents"
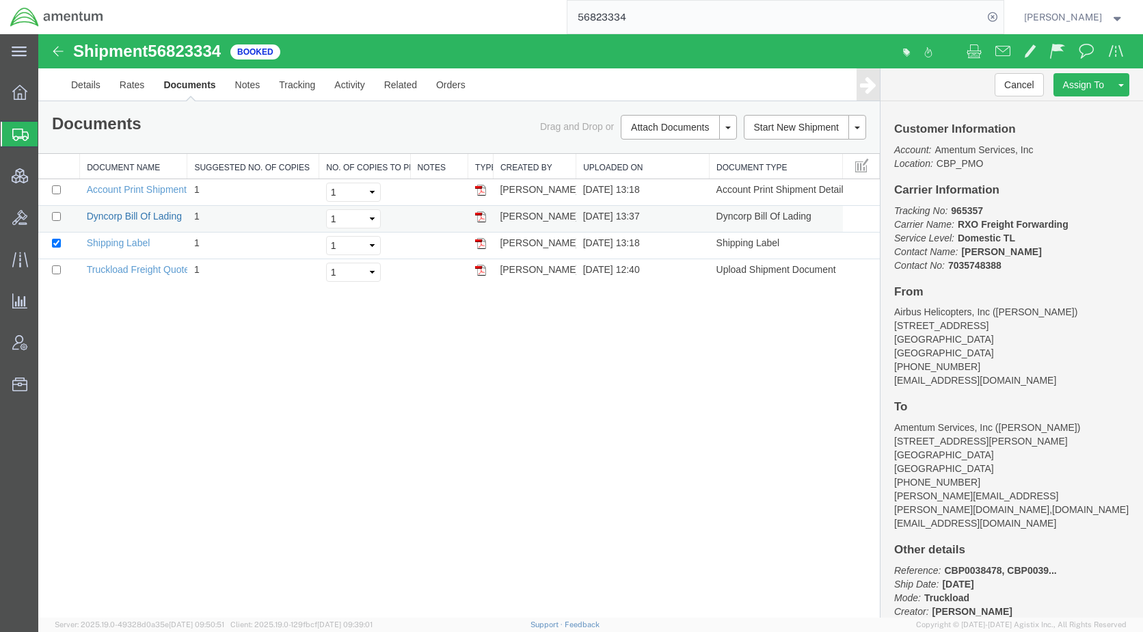
click at [156, 212] on link "Dyncorp Bill Of Lading" at bounding box center [134, 216] width 95 height 11
click at [92, 85] on link "Details" at bounding box center [86, 84] width 49 height 33
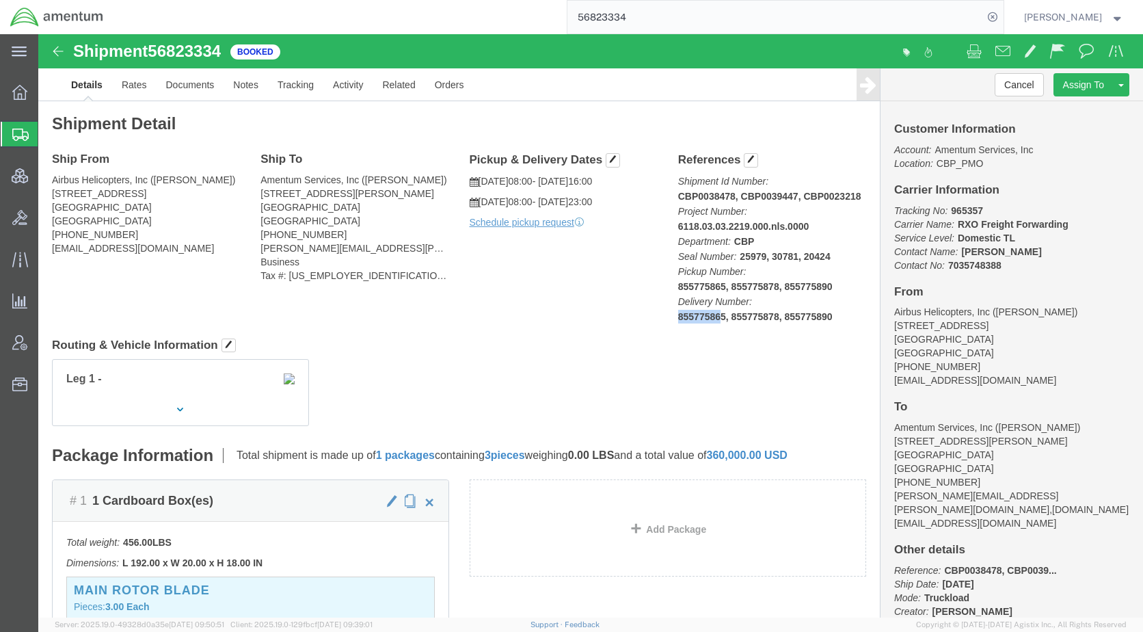
drag, startPoint x: 797, startPoint y: 280, endPoint x: 678, endPoint y: 276, distance: 119.0
click p "Shipment Id Number: CBP0038478, CBP0039447, CBP0023218 Project Number: 6118.03.…"
drag, startPoint x: 678, startPoint y: 276, endPoint x: 788, endPoint y: 284, distance: 110.4
click p "Shipment Id Number: CBP0038478, CBP0039447, CBP0023218 Project Number: 6118.03.…"
drag, startPoint x: 788, startPoint y: 284, endPoint x: 782, endPoint y: 284, distance: 6.9
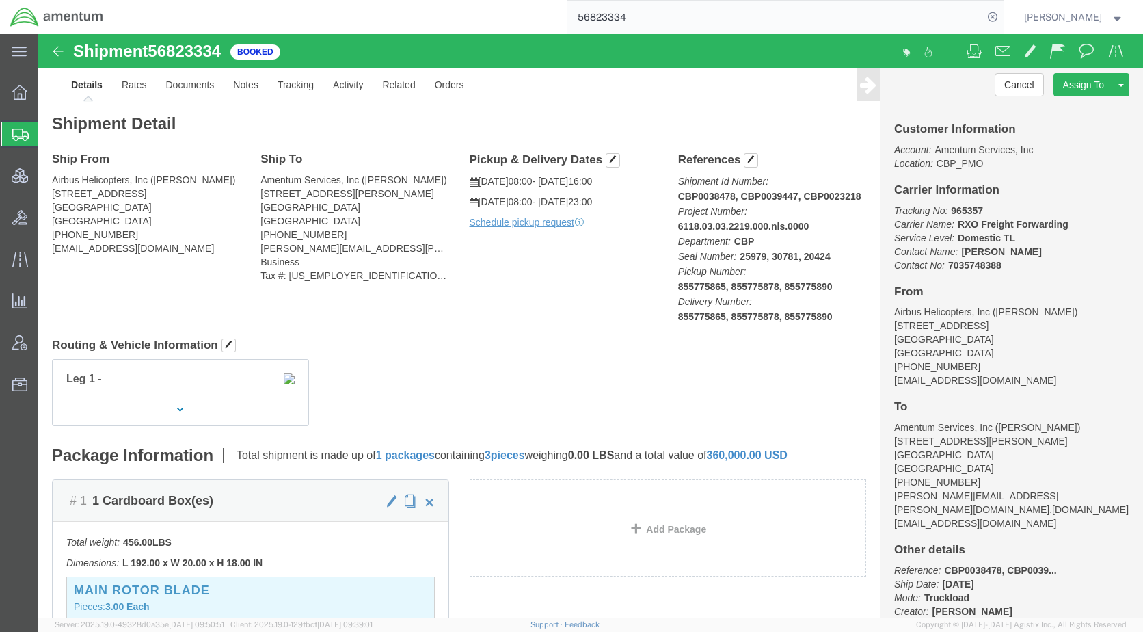
drag, startPoint x: 782, startPoint y: 284, endPoint x: 707, endPoint y: 337, distance: 91.6
click div "Leg 1 -"
drag, startPoint x: 633, startPoint y: 235, endPoint x: 789, endPoint y: 283, distance: 163.1
click p "Shipment Id Number: CBP0038478, CBP0039447, CBP0023218 Project Number: 6118.03.…"
drag, startPoint x: 789, startPoint y: 283, endPoint x: 699, endPoint y: 264, distance: 92.3
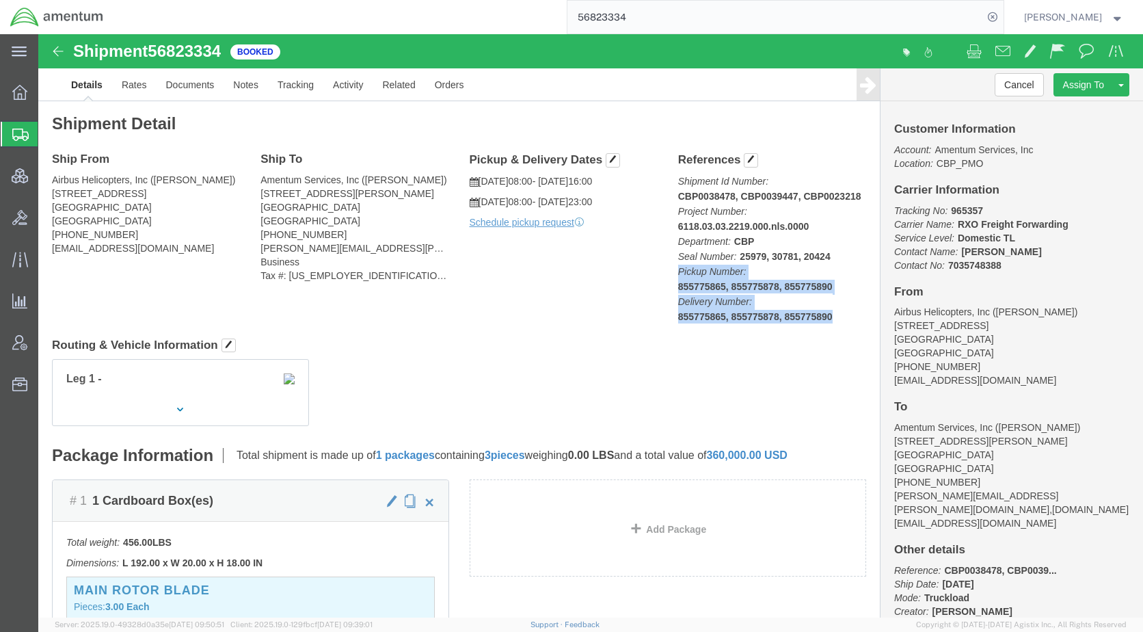
copy p "Pickup Number: 855775865, 855775878, 855775890 Delivery Number: 855775865, 8557…"
click div "Ship From Airbus Helicopters, Inc (Veronique Brenton) 2701 N. Forum Drive Grand…"
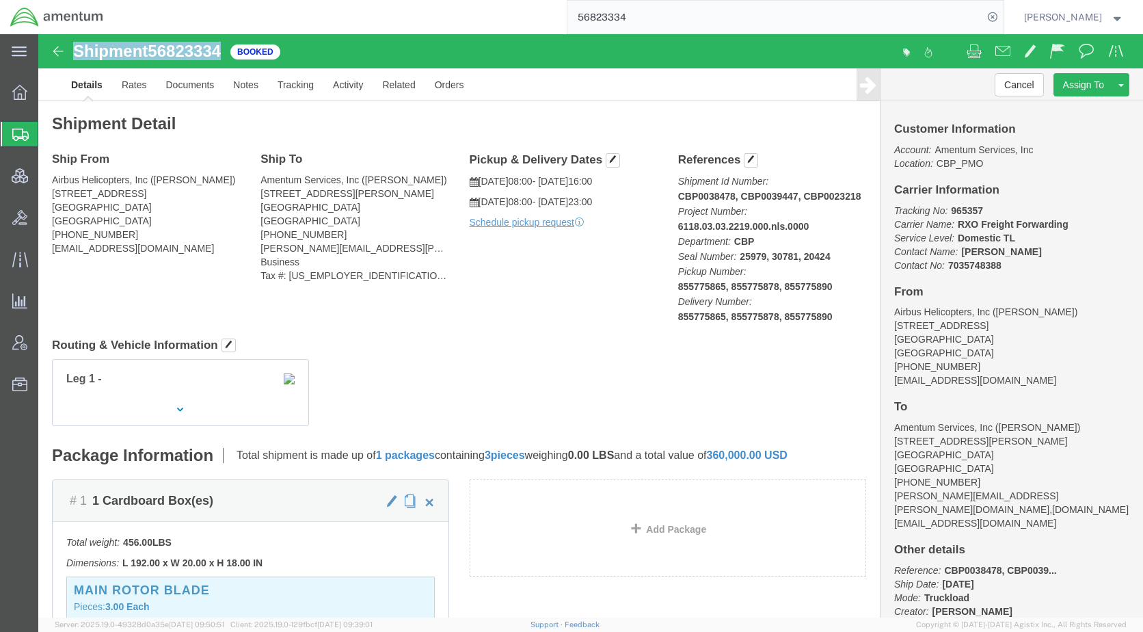
drag, startPoint x: 185, startPoint y: 19, endPoint x: 38, endPoint y: 24, distance: 147.1
click h1 "Shipment 56823334"
copy h1 "Shipment 56823334"
click at [49, 135] on span "Shipments" at bounding box center [43, 133] width 11 height 27
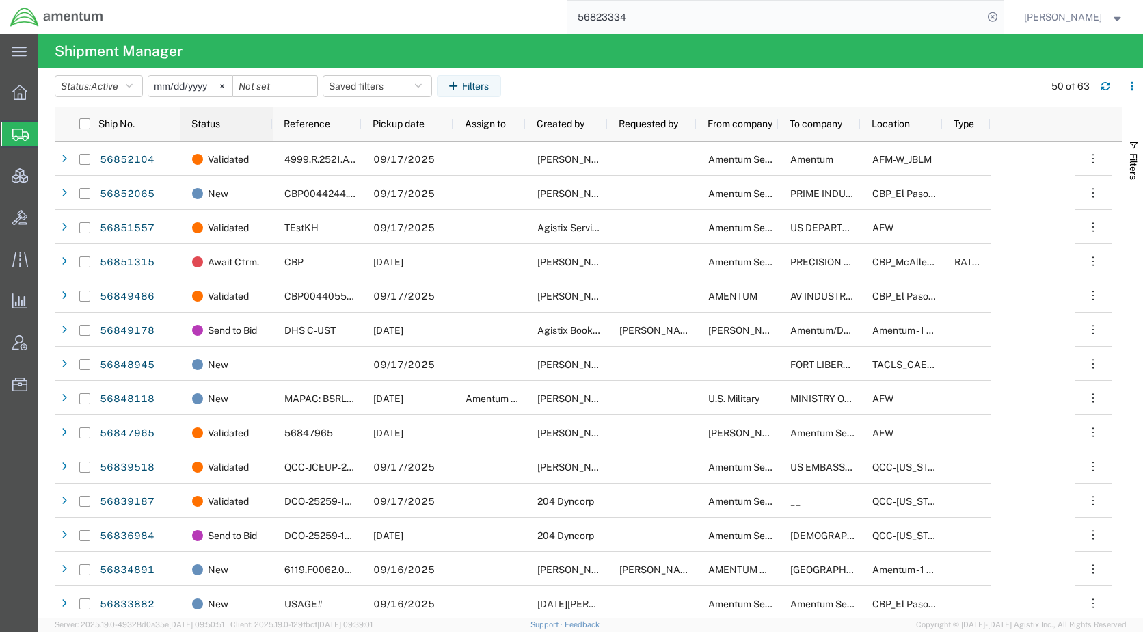
click at [209, 123] on span "Status" at bounding box center [205, 123] width 29 height 11
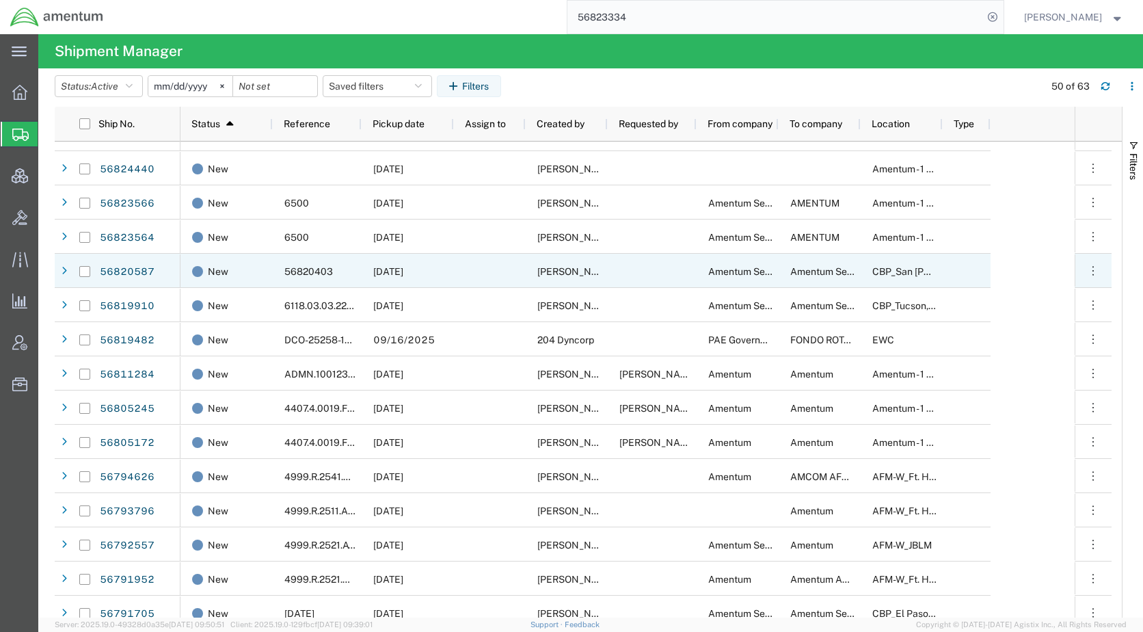
scroll to position [758, 0]
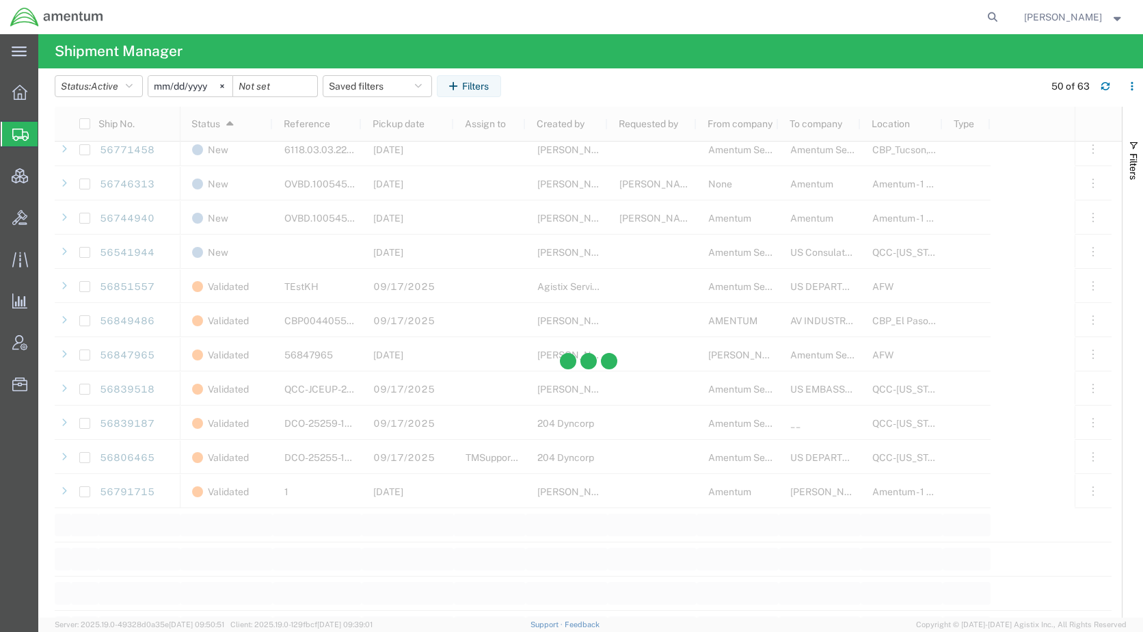
scroll to position [1426, 0]
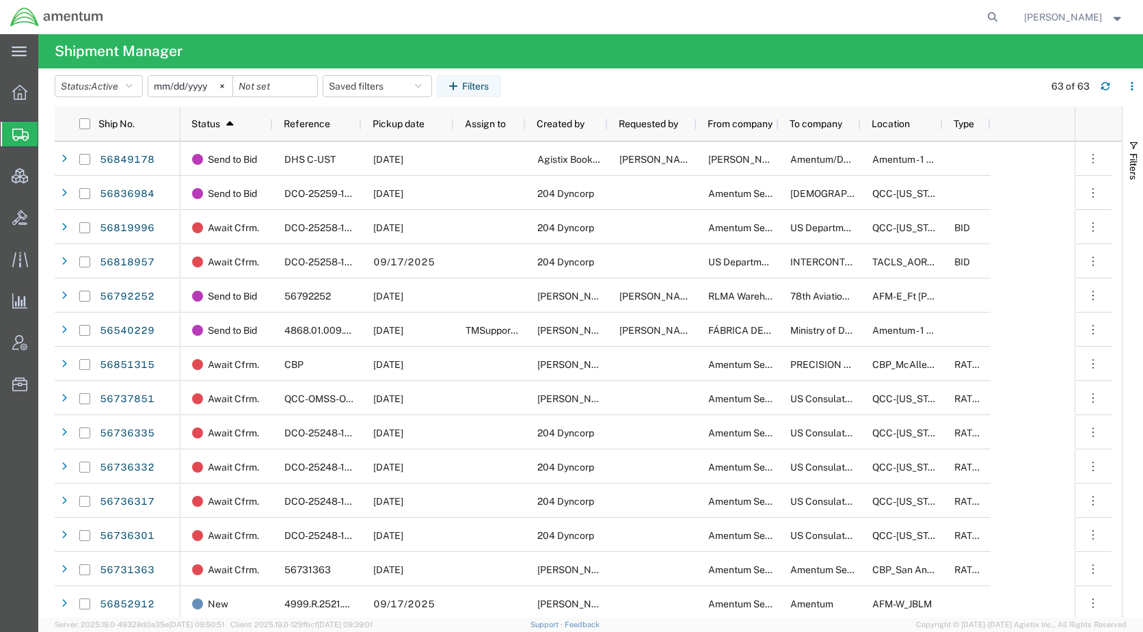
click at [758, 88] on agx-table-filter-chips "Status: Active Active All Approved Booked Canceled Delivered Denied New On Hold…" at bounding box center [546, 90] width 983 height 31
click at [773, 85] on agx-table-filter-chips "Status: Active Active All Approved Booked Canceled Delivered Denied New On Hold…" at bounding box center [546, 90] width 983 height 31
click at [735, 77] on agx-table-filter-chips "Status: Active Active All Approved Booked Canceled Delivered Denied New On Hold…" at bounding box center [546, 90] width 983 height 31
